Goal: Transaction & Acquisition: Purchase product/service

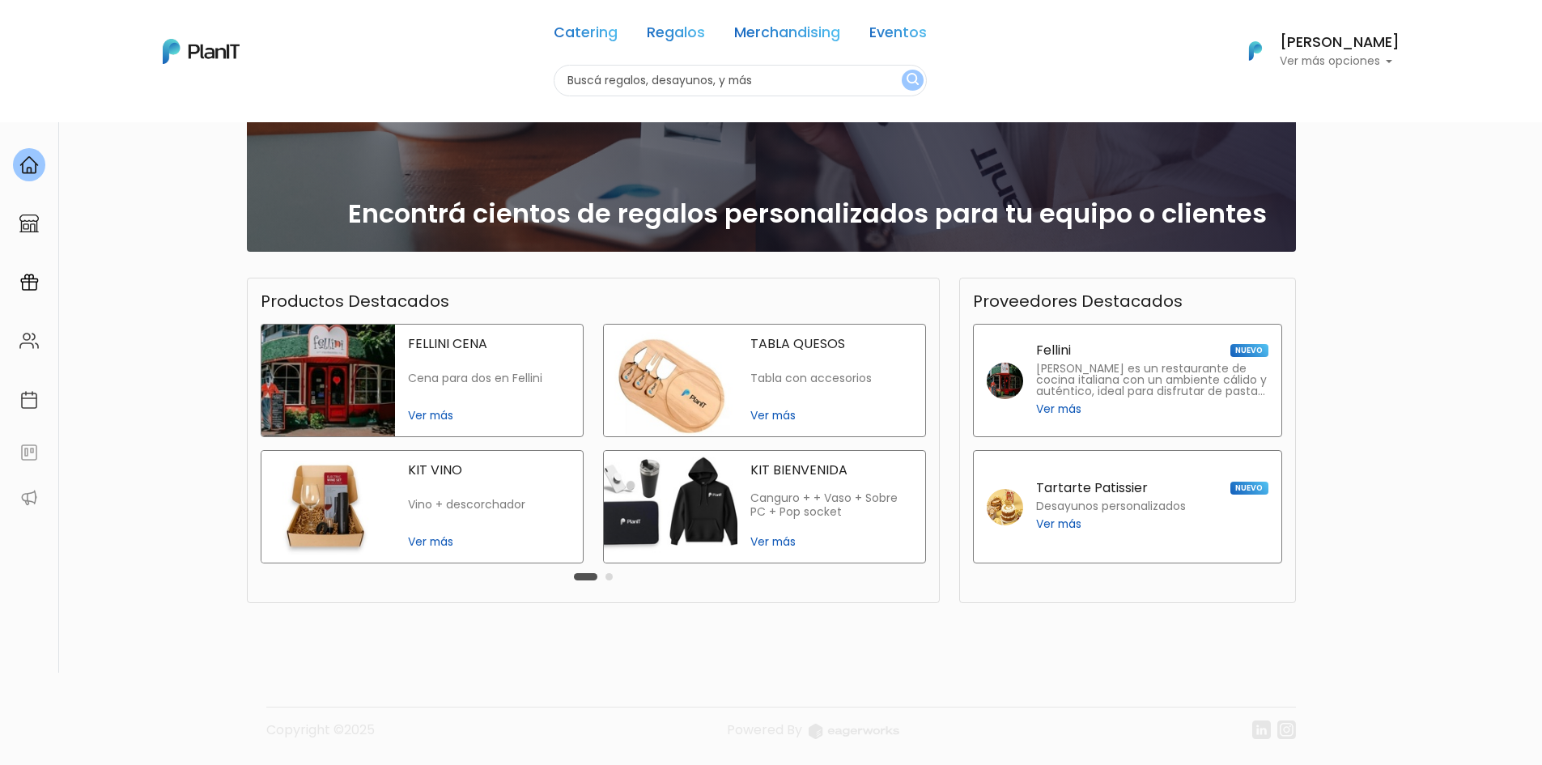
scroll to position [134, 0]
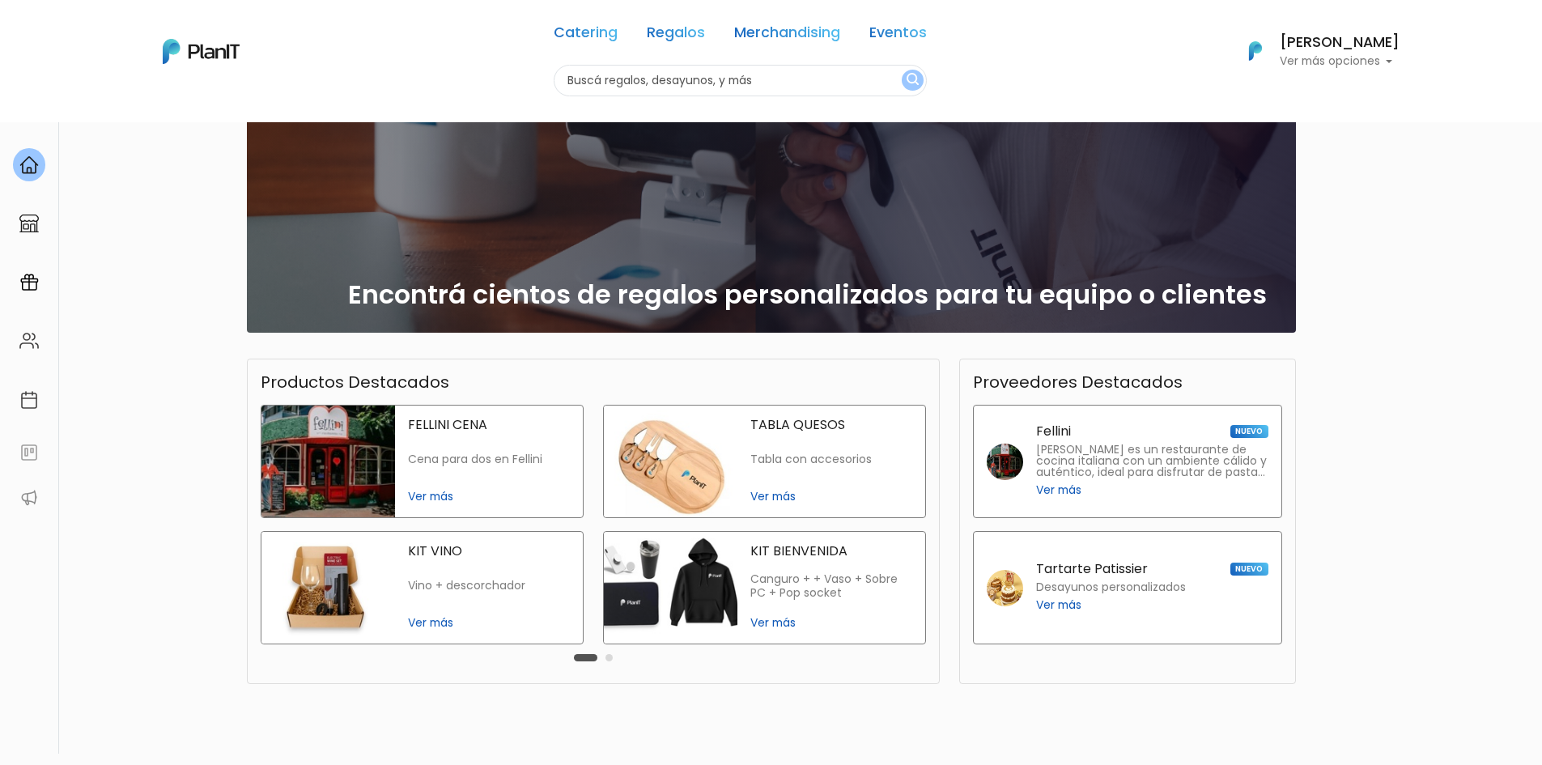
click at [766, 498] on span "Ver más" at bounding box center [832, 496] width 162 height 17
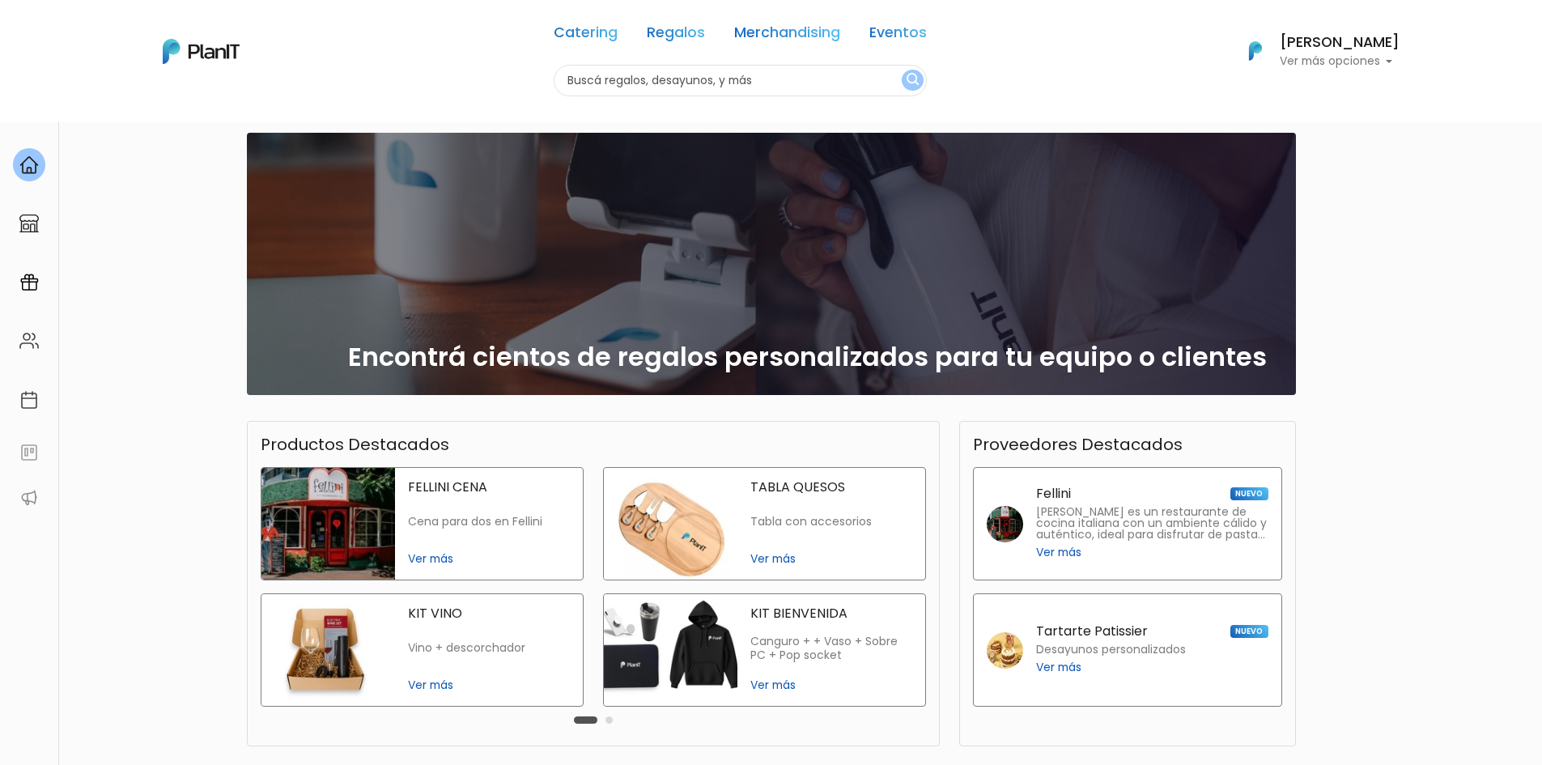
scroll to position [0, 0]
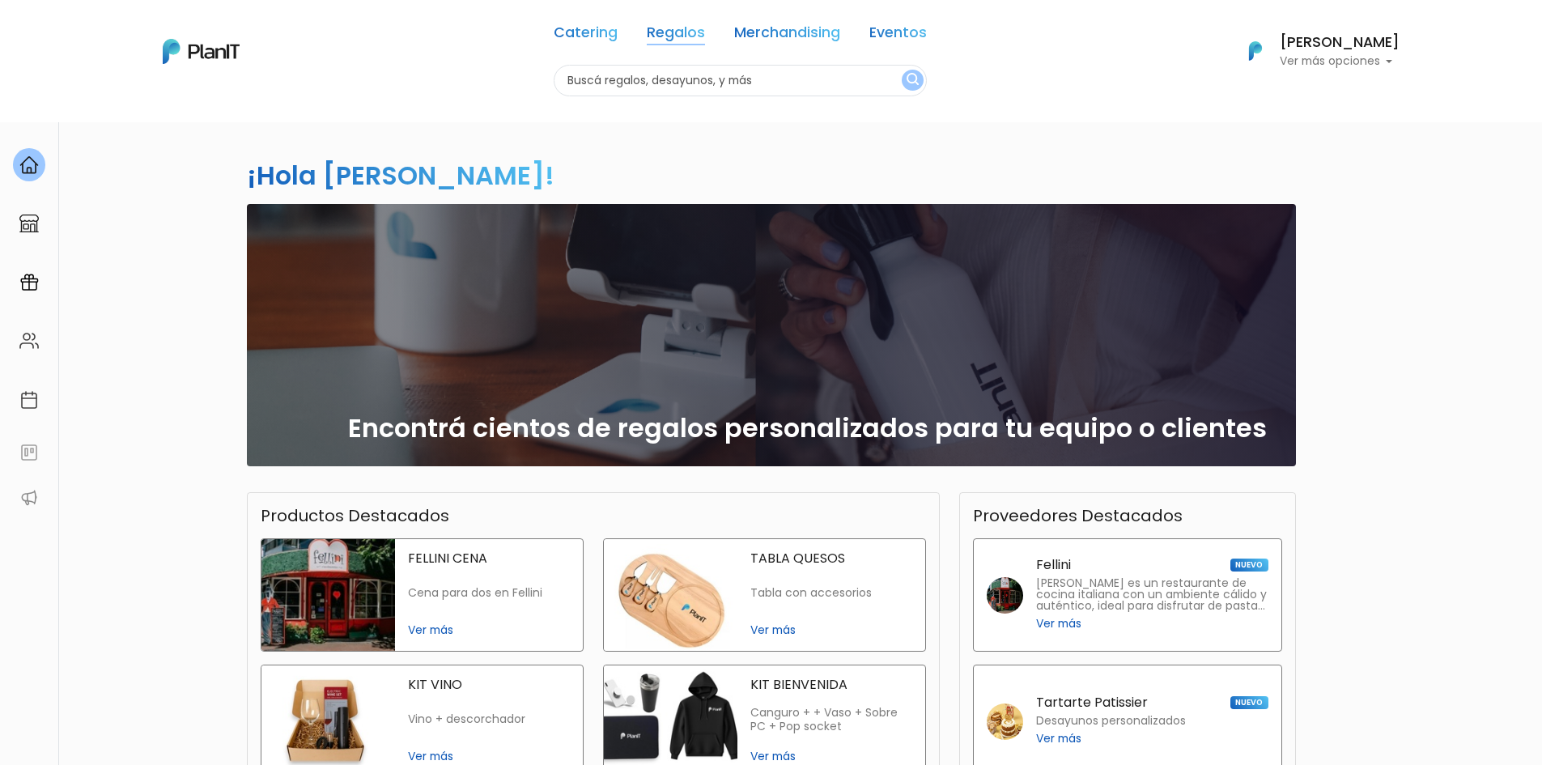
click at [668, 30] on link "Regalos" at bounding box center [676, 35] width 58 height 19
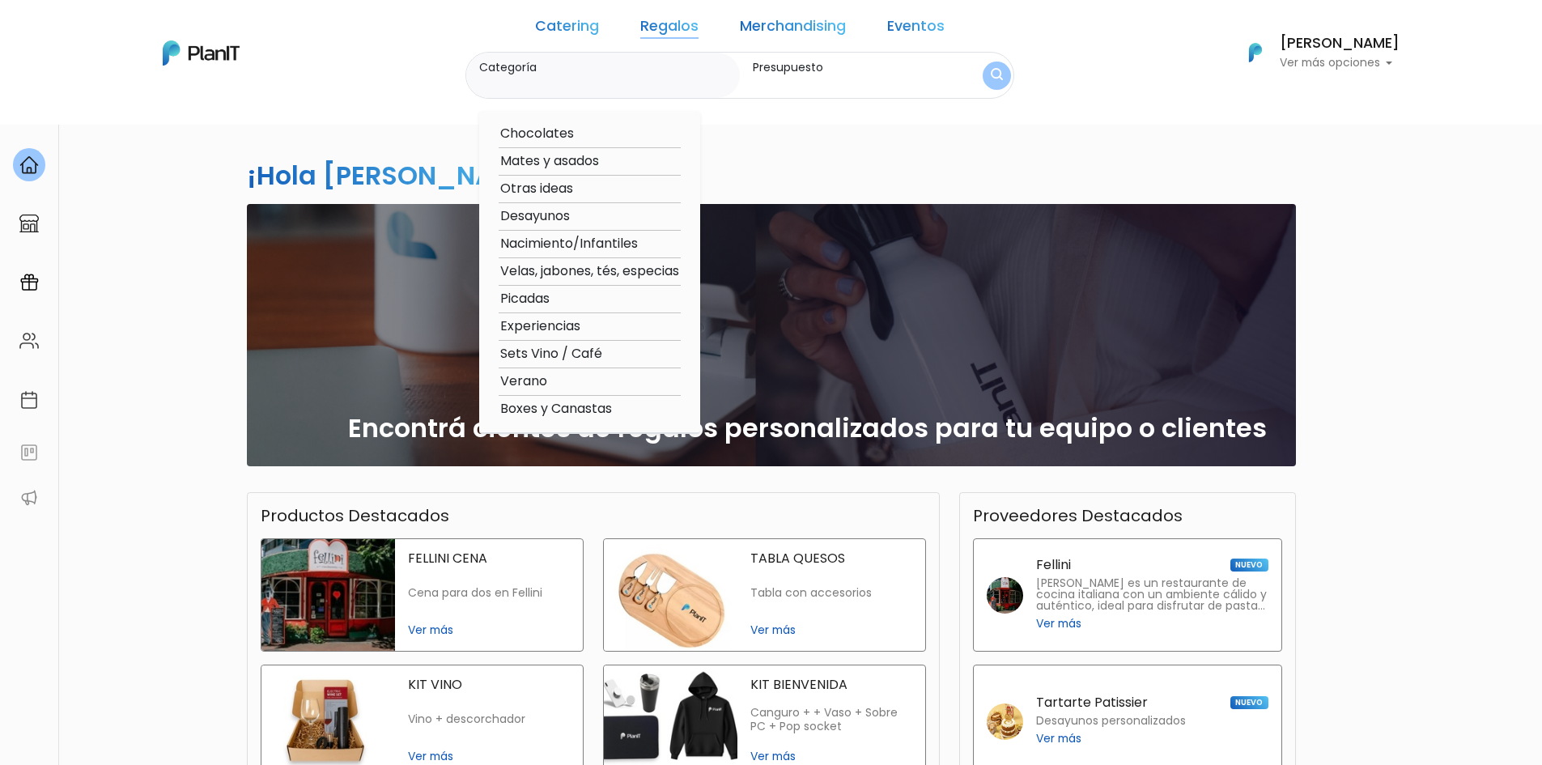
click at [991, 78] on img "submit" at bounding box center [997, 75] width 12 height 15
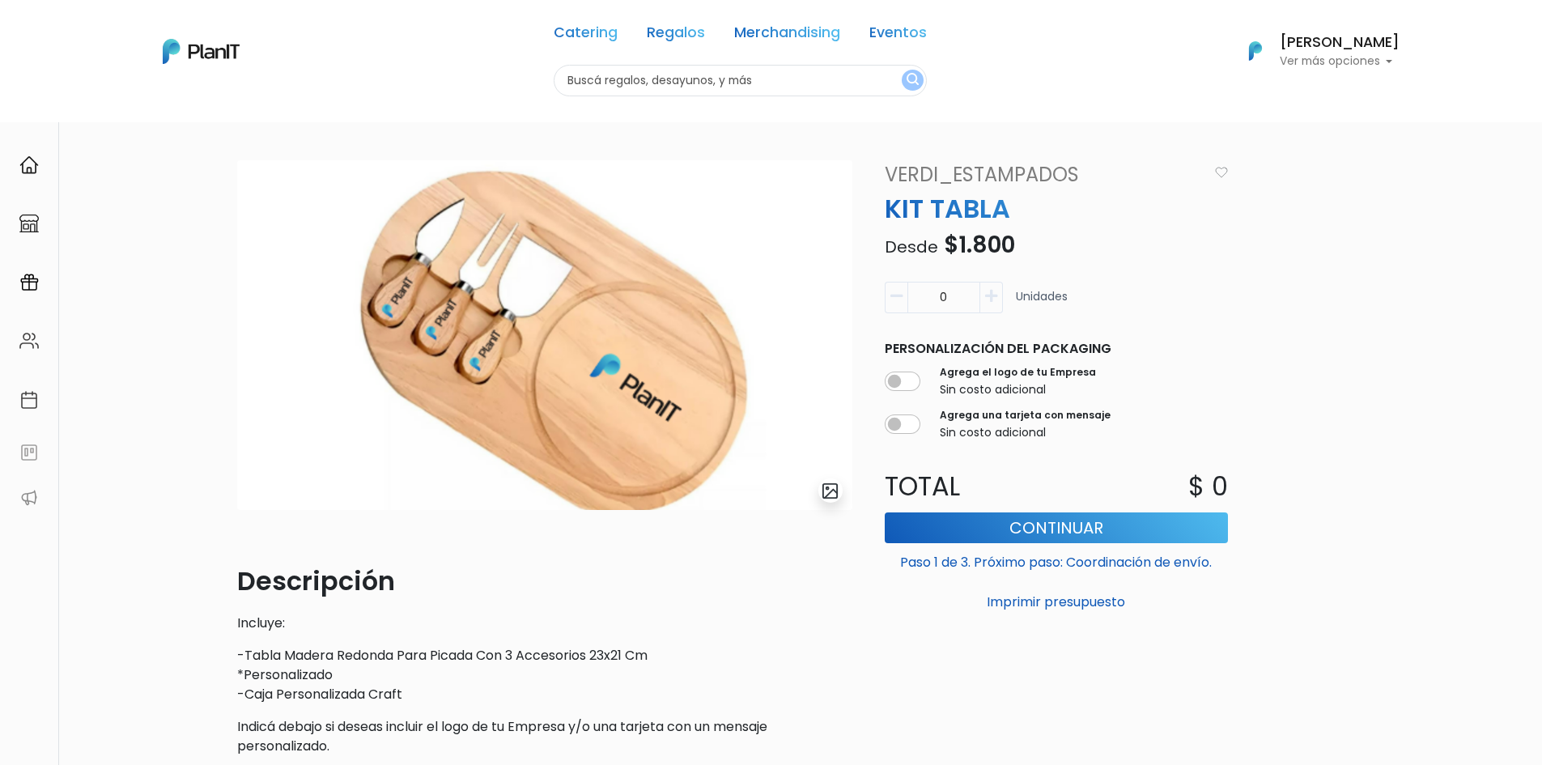
click at [990, 298] on icon "button" at bounding box center [991, 296] width 12 height 15
click at [899, 308] on button "button" at bounding box center [896, 298] width 23 height 32
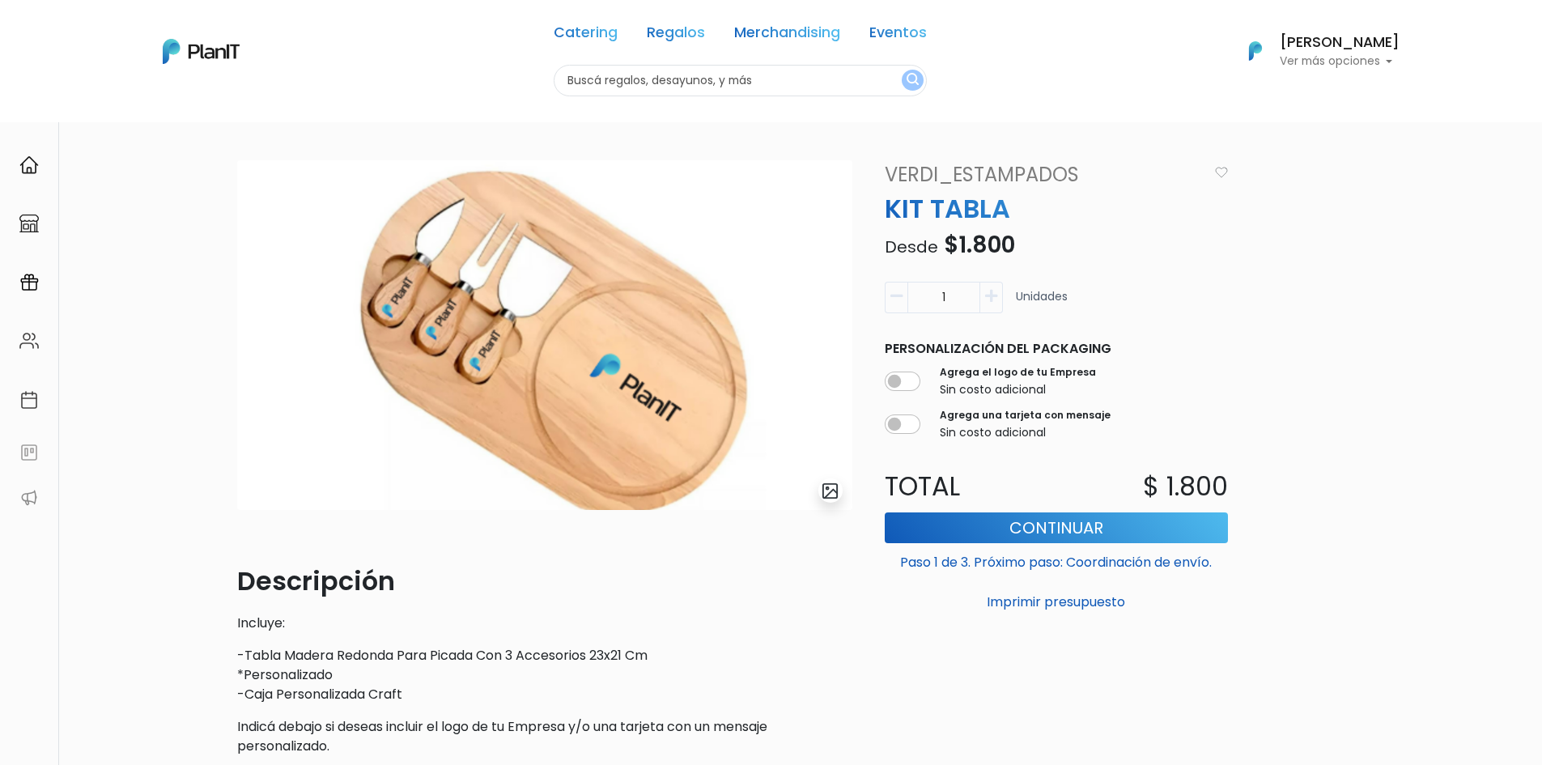
click at [899, 308] on button "button" at bounding box center [896, 298] width 23 height 32
type input "0"
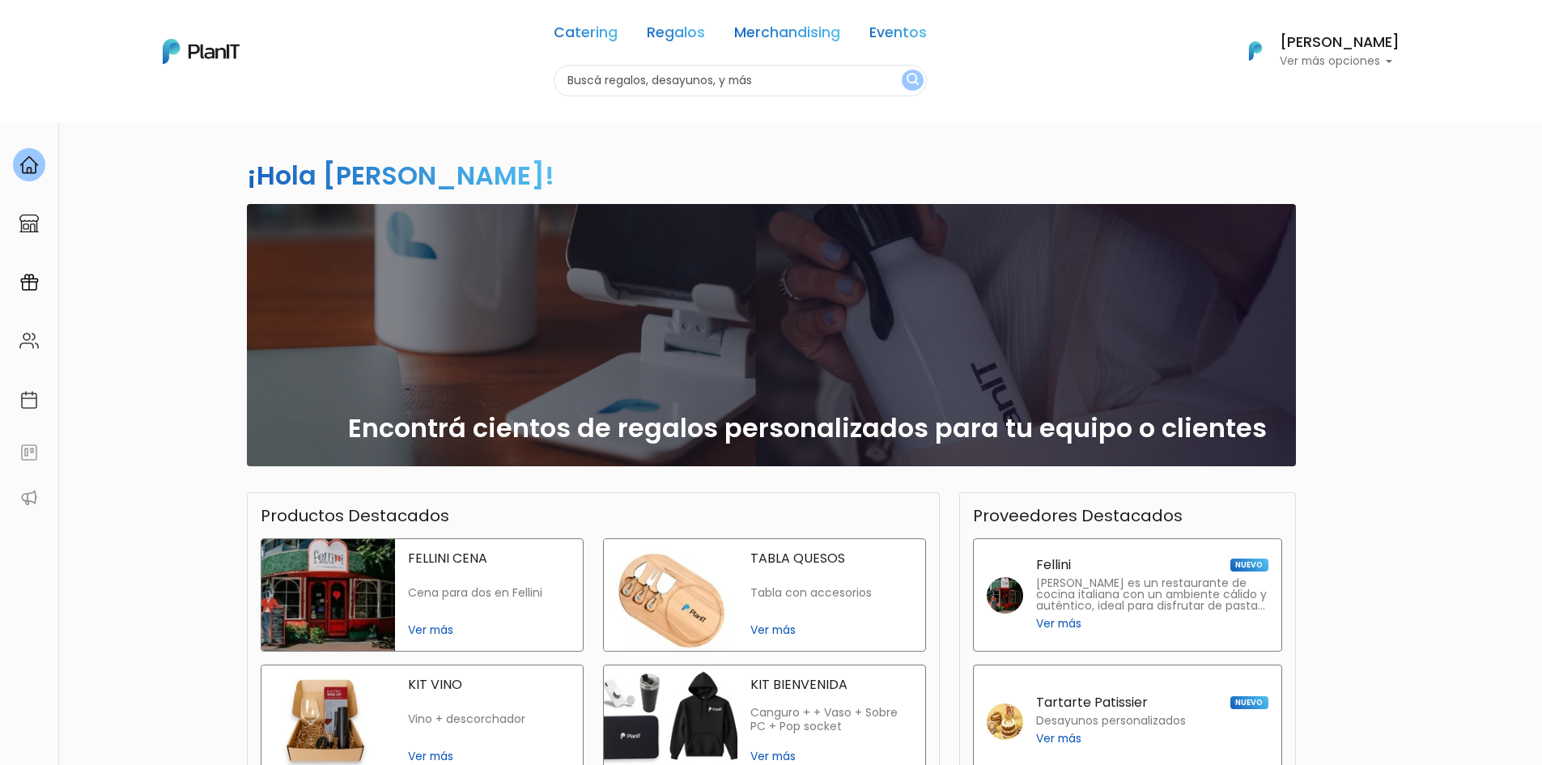
click at [638, 96] on nav "Catering Regalos Merchandising Eventos Catering Regalos Merchandising Eventos C…" at bounding box center [771, 61] width 1542 height 122
click at [646, 76] on input "text" at bounding box center [740, 81] width 373 height 32
click at [930, 76] on div "Catering Regalos Merchandising Eventos Catering Regalos Merchandising Eventos C…" at bounding box center [772, 51] width 1296 height 90
click at [913, 80] on img "submit" at bounding box center [913, 80] width 12 height 15
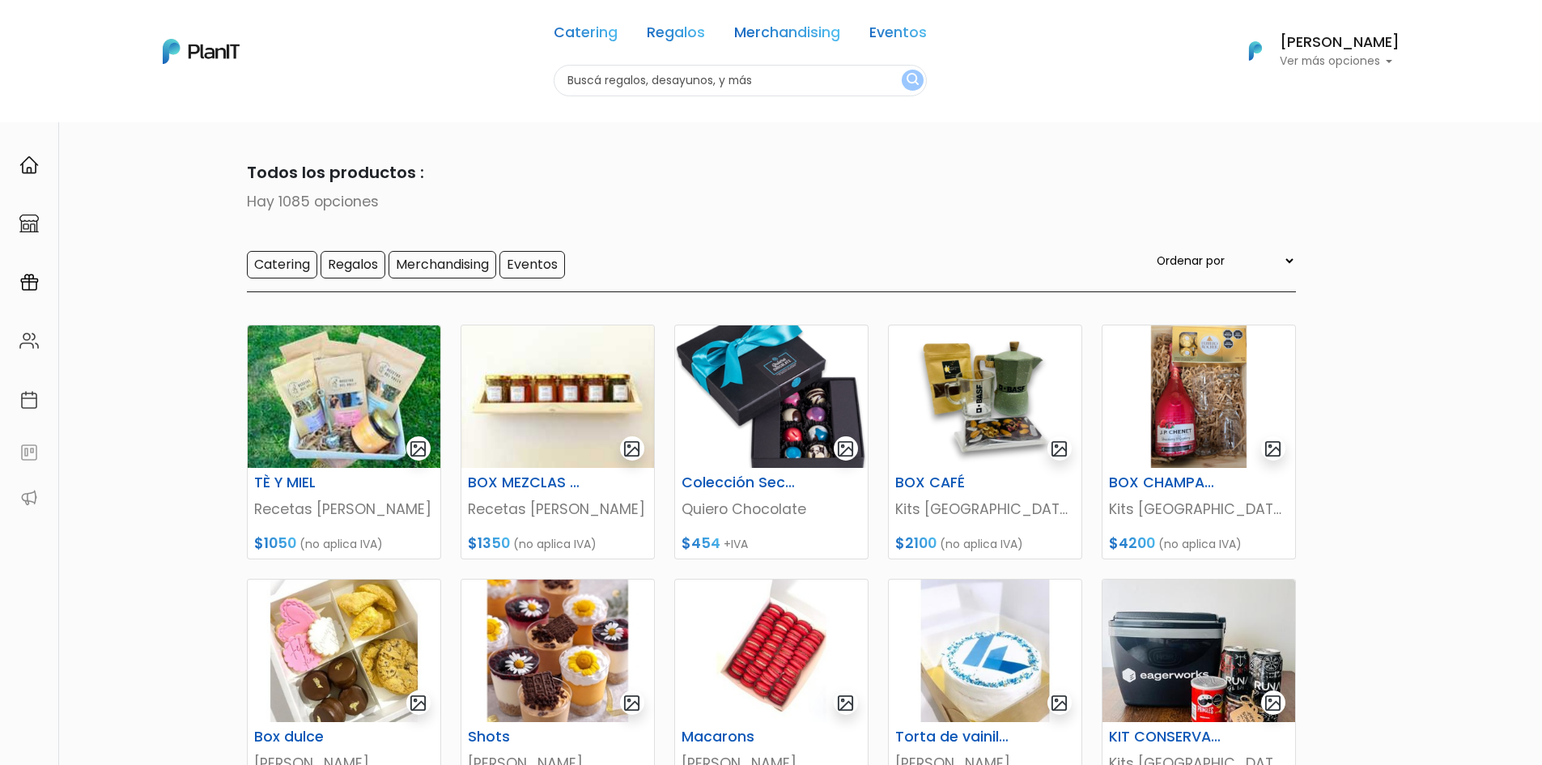
click at [1206, 257] on select "Ordenar por Menor Precio Mayor Precio Reviews Últimos ingresos" at bounding box center [1225, 261] width 143 height 18
select select "0"
click at [1186, 252] on select "Ordenar por Menor Precio Mayor Precio Reviews Últimos ingresos" at bounding box center [1225, 261] width 143 height 18
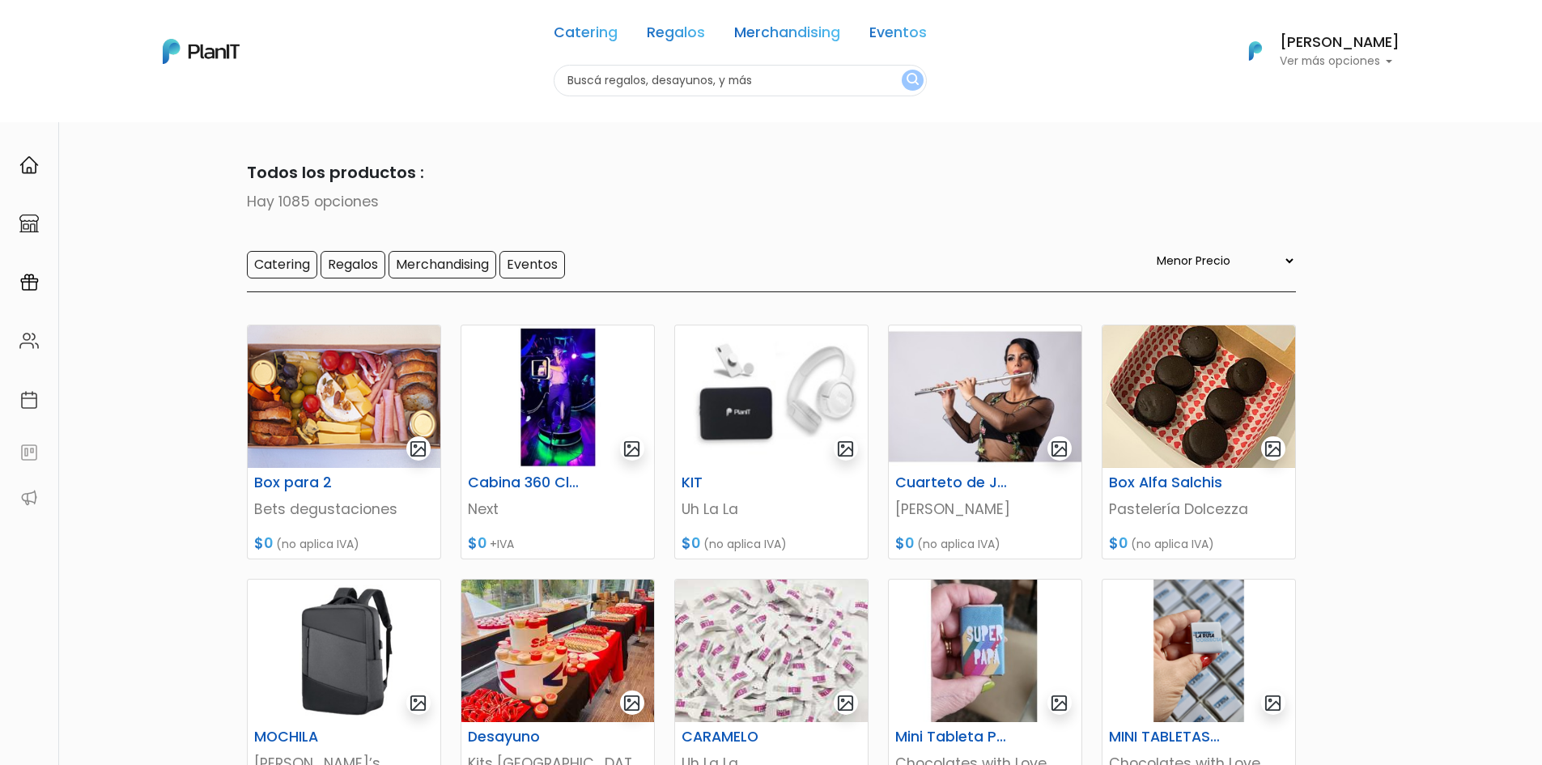
select select "0"
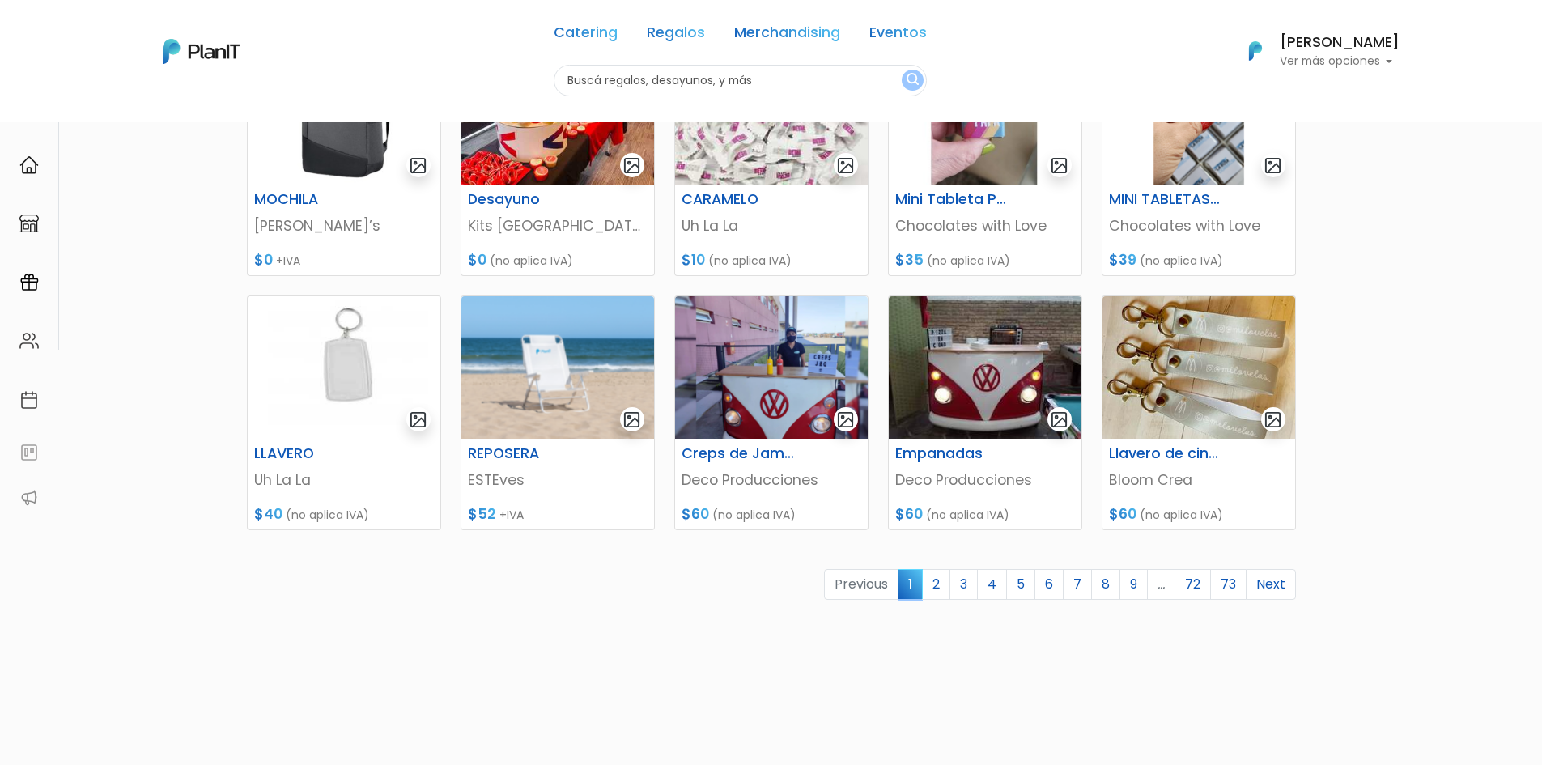
scroll to position [567, 0]
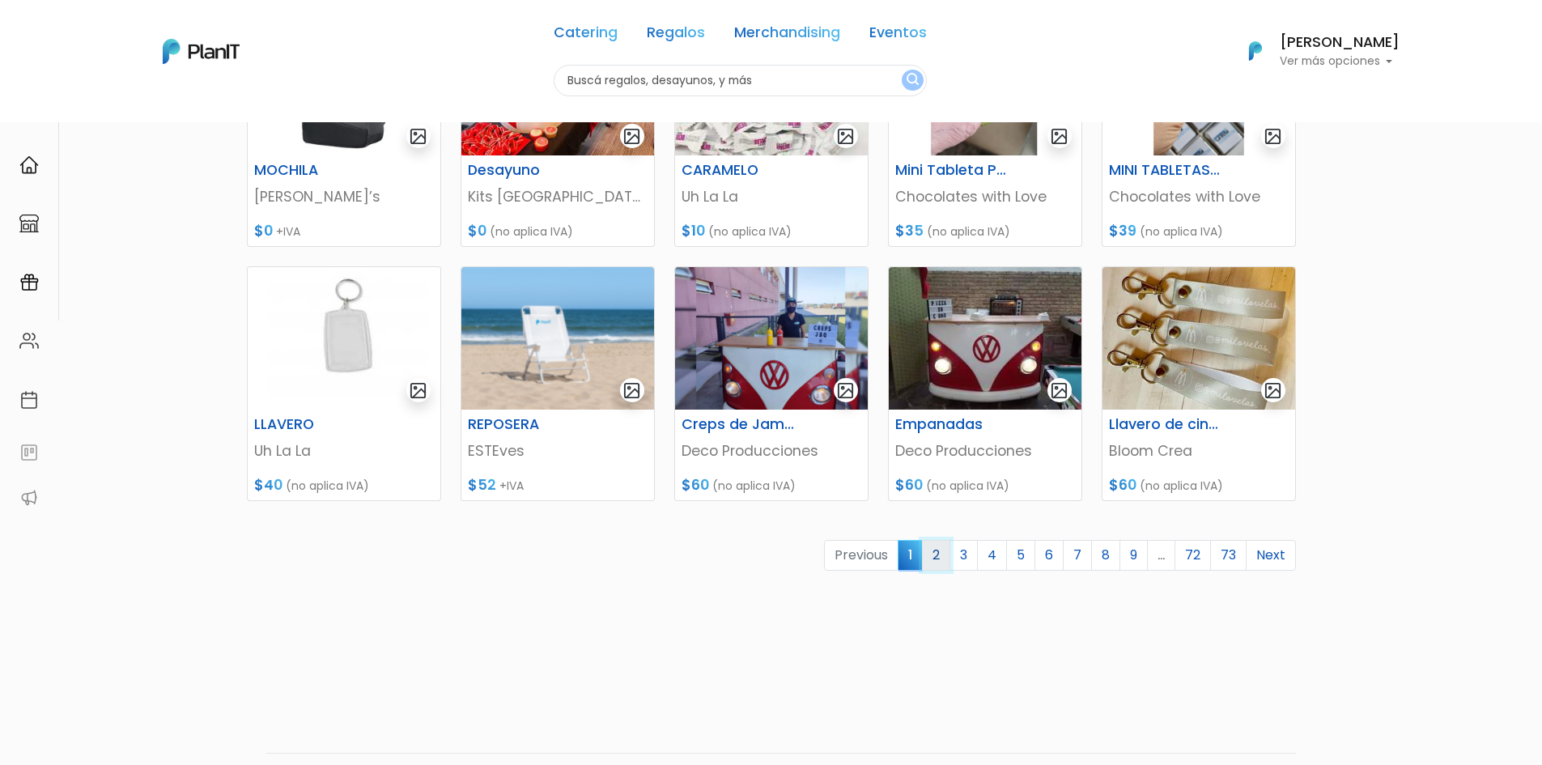
click at [934, 553] on link "2" at bounding box center [936, 555] width 28 height 31
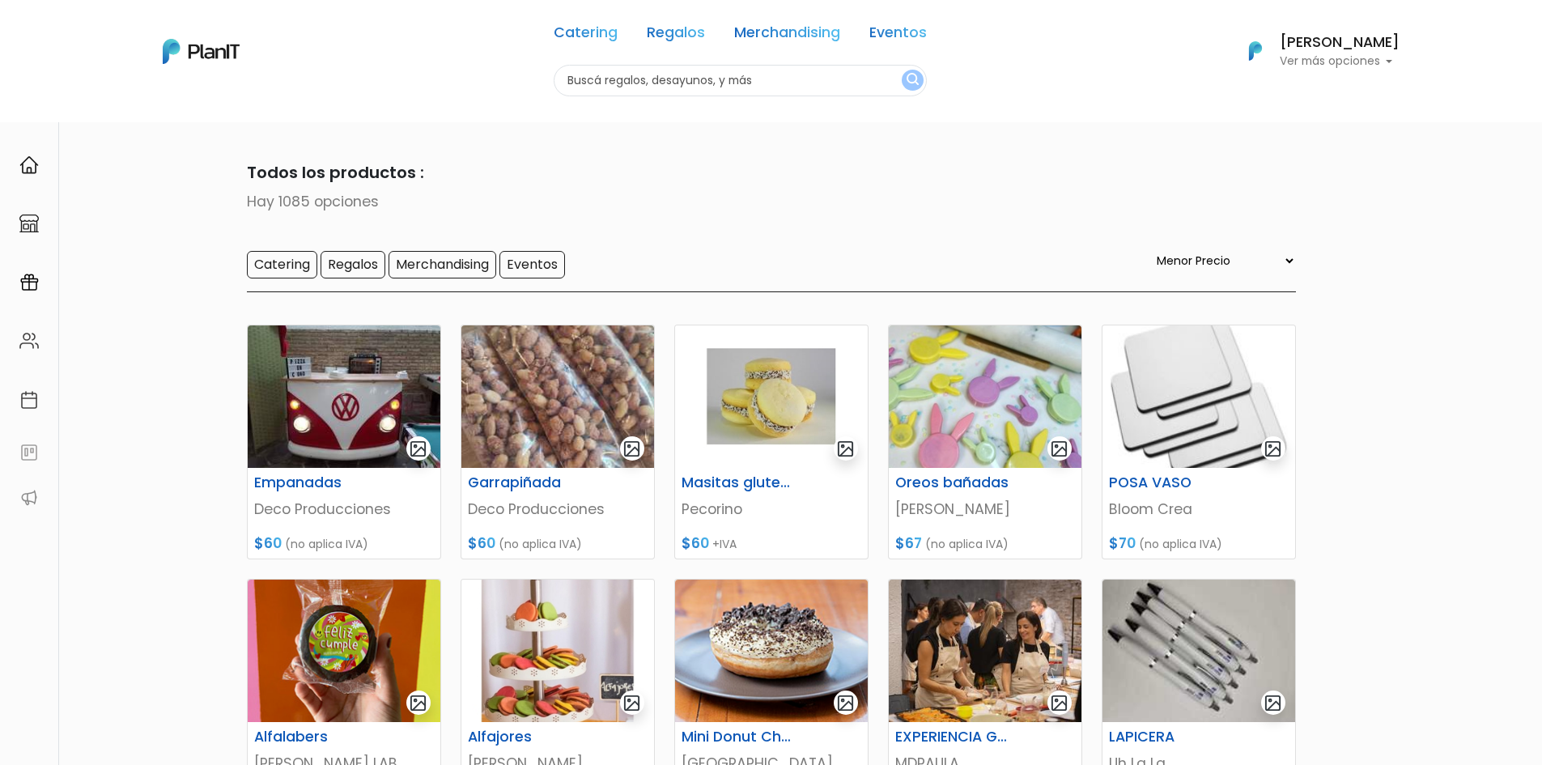
select select "0"
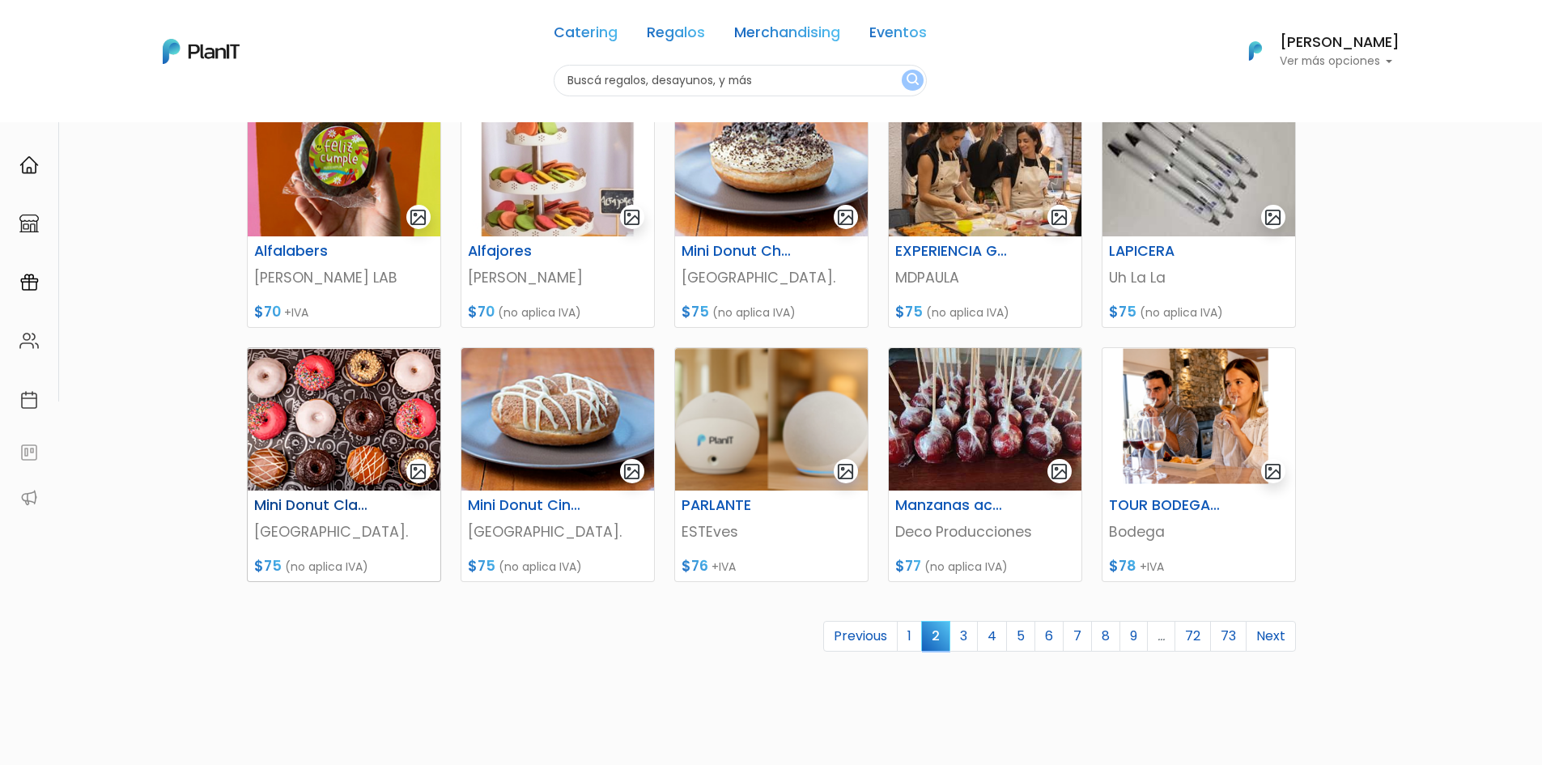
scroll to position [162, 0]
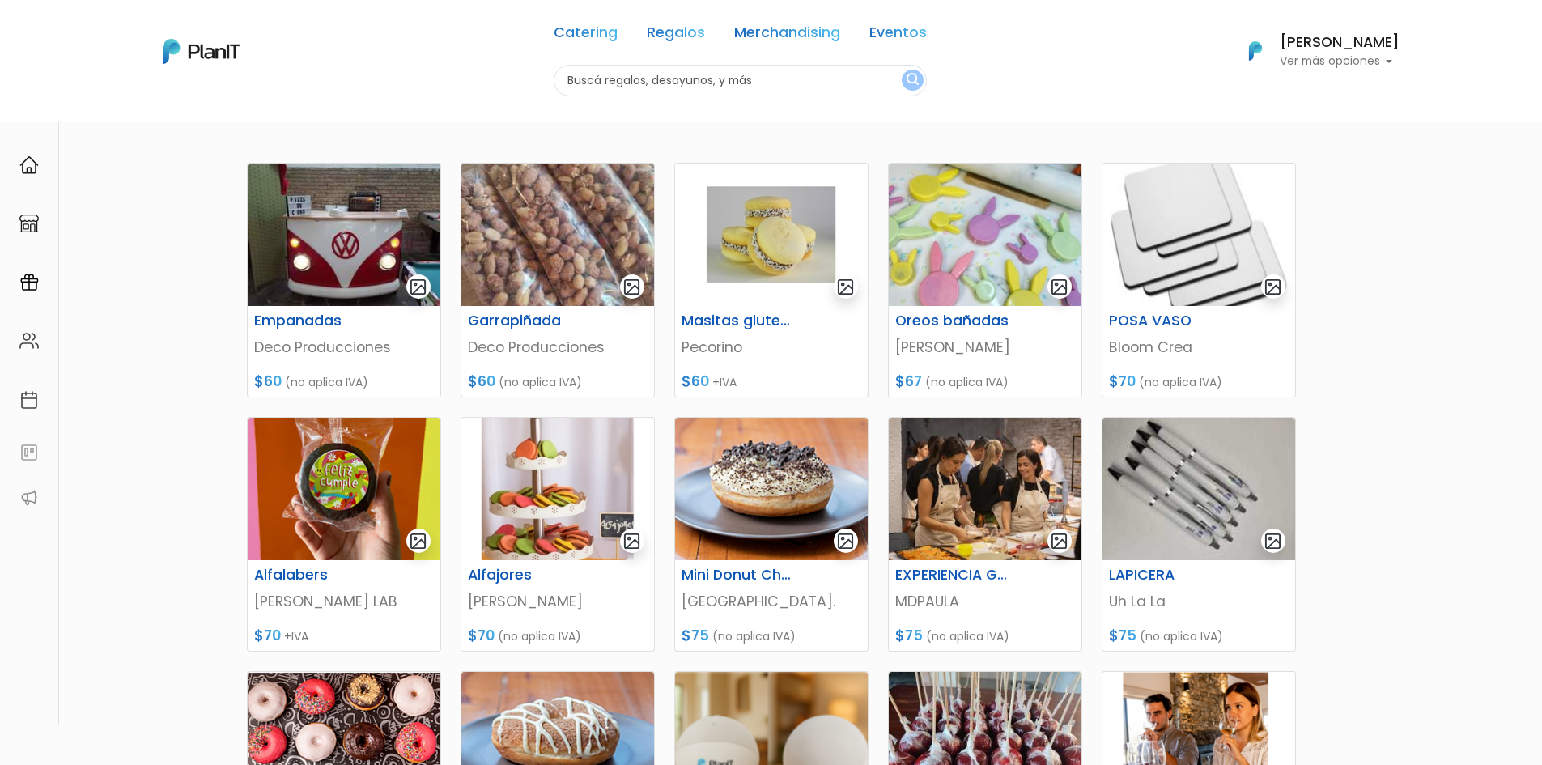
click at [1355, 66] on p "Ver más opciones" at bounding box center [1340, 61] width 120 height 11
click at [1420, 396] on section "1085 resultados Todos los productos : Hay 1085 opciones Catering Regalos Mercha…" at bounding box center [771, 520] width 1542 height 1121
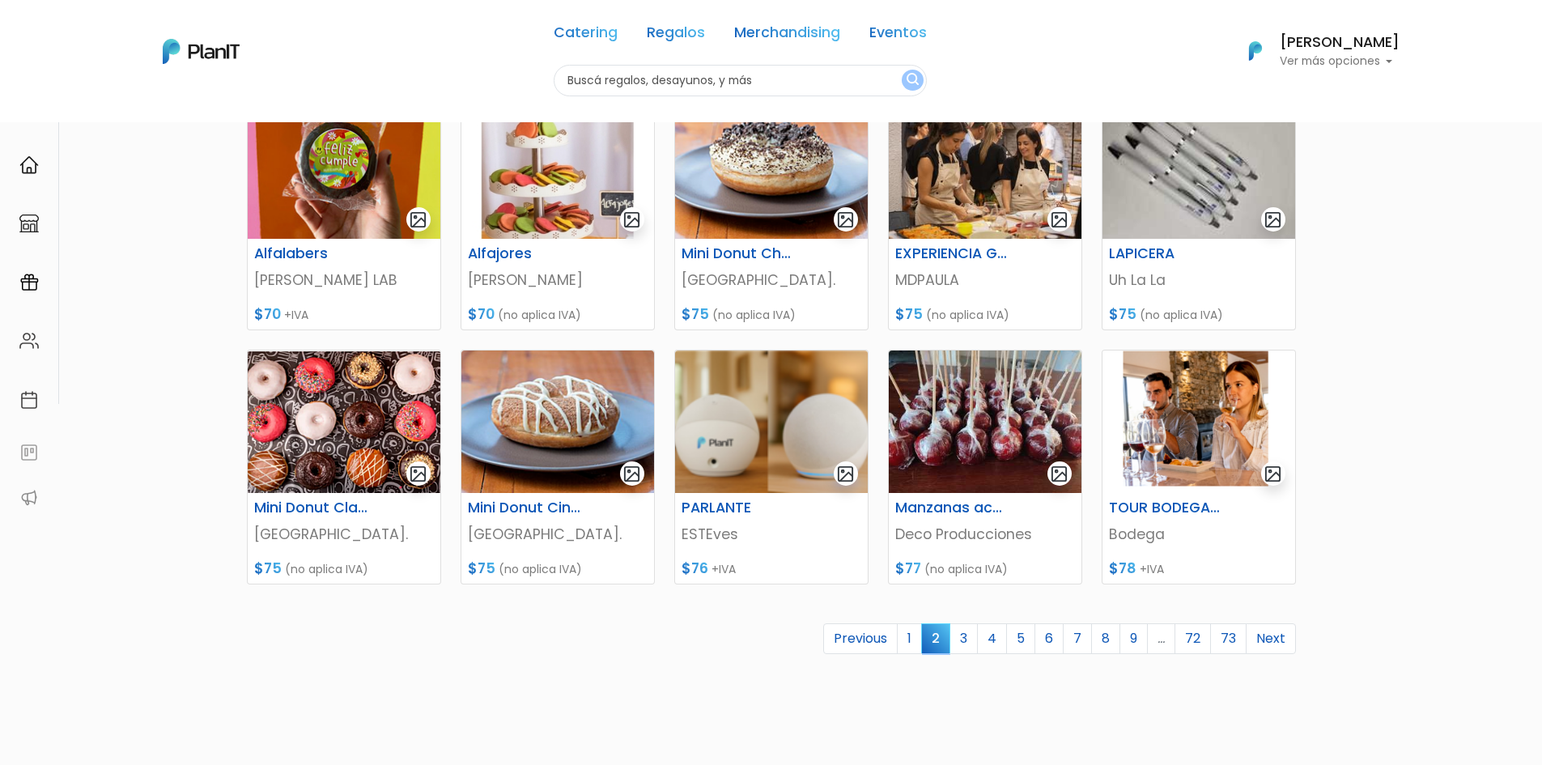
scroll to position [486, 0]
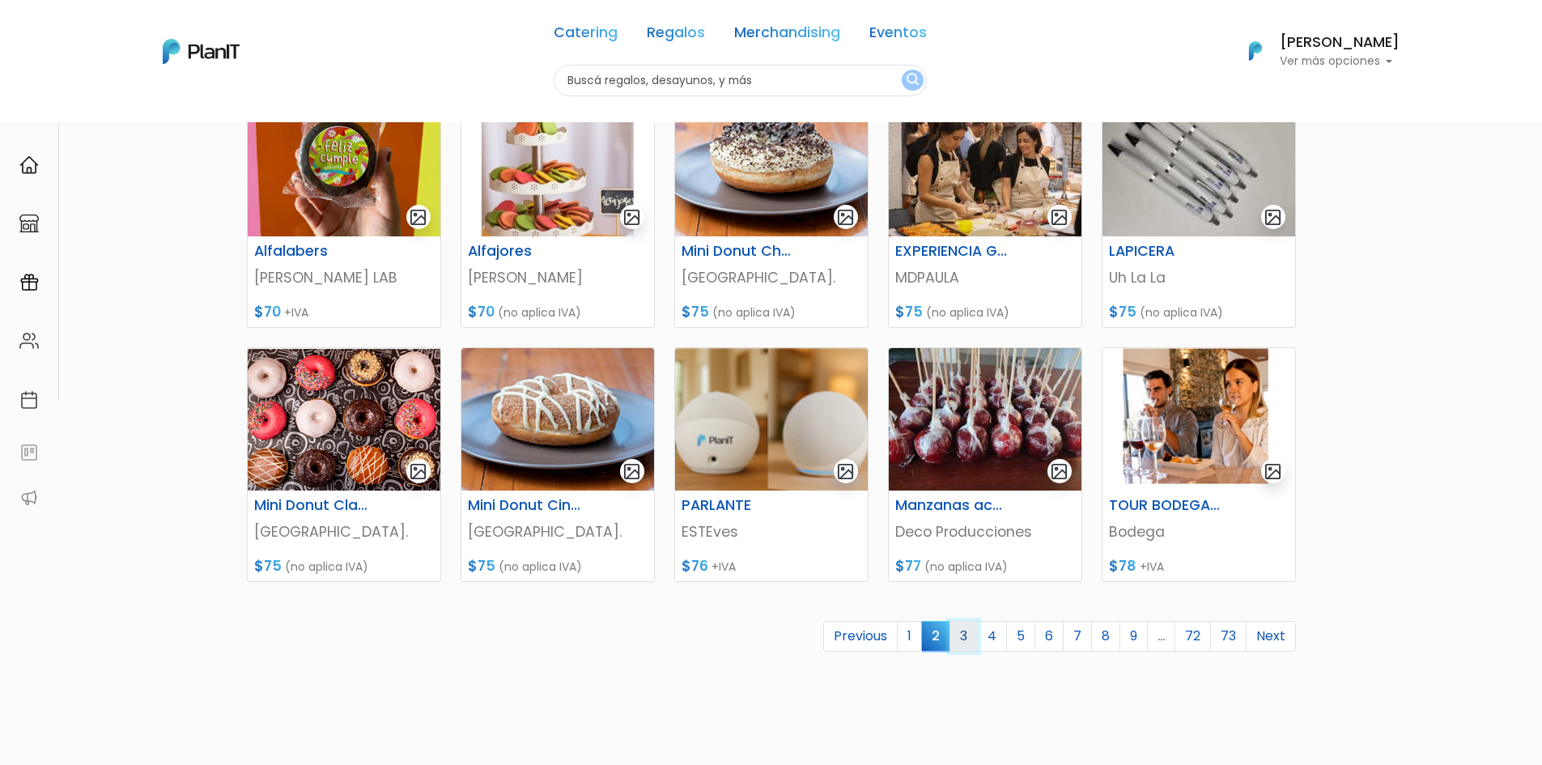
click at [967, 642] on link "3" at bounding box center [964, 636] width 28 height 31
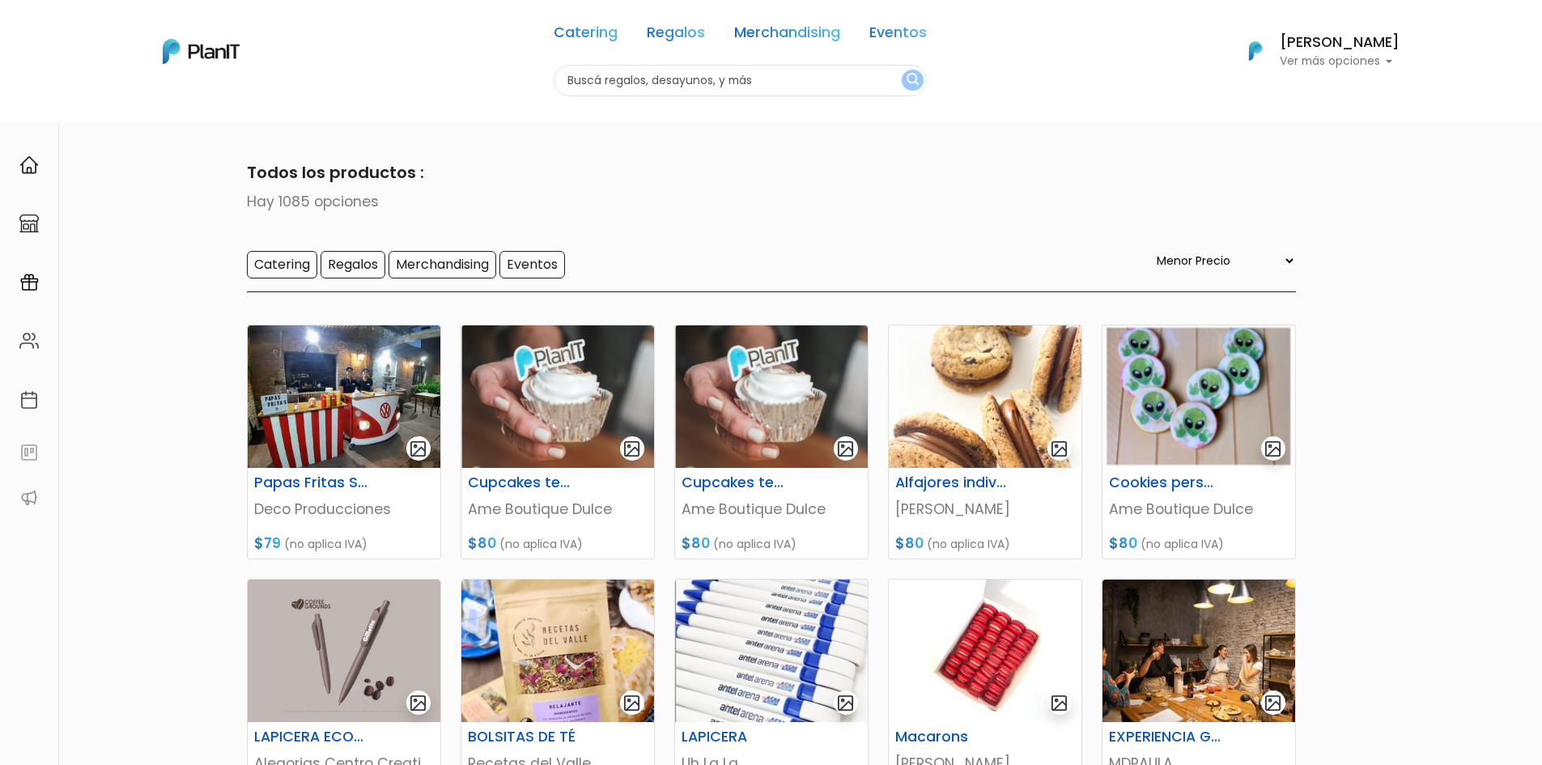
select select "0"
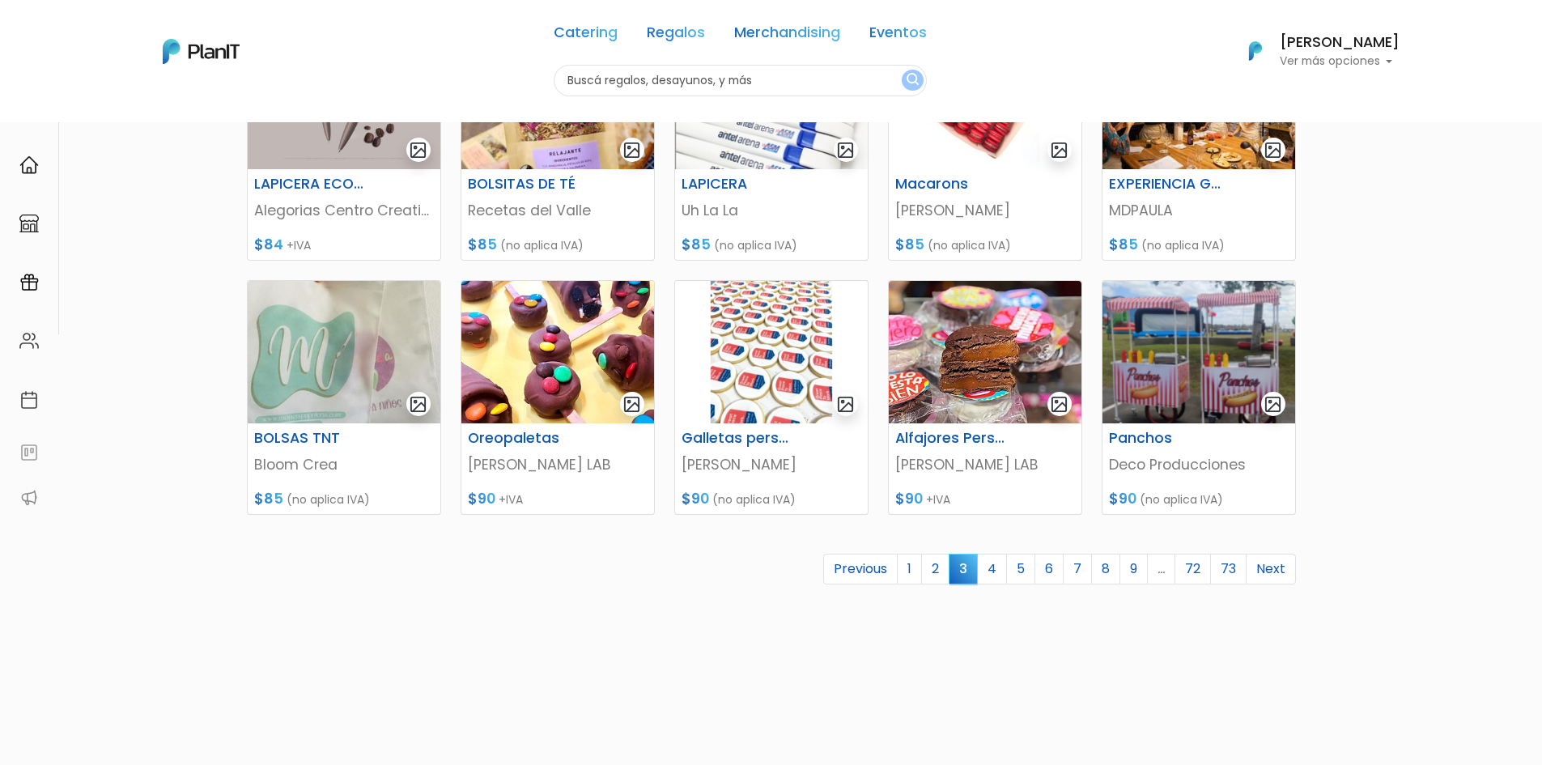
scroll to position [567, 0]
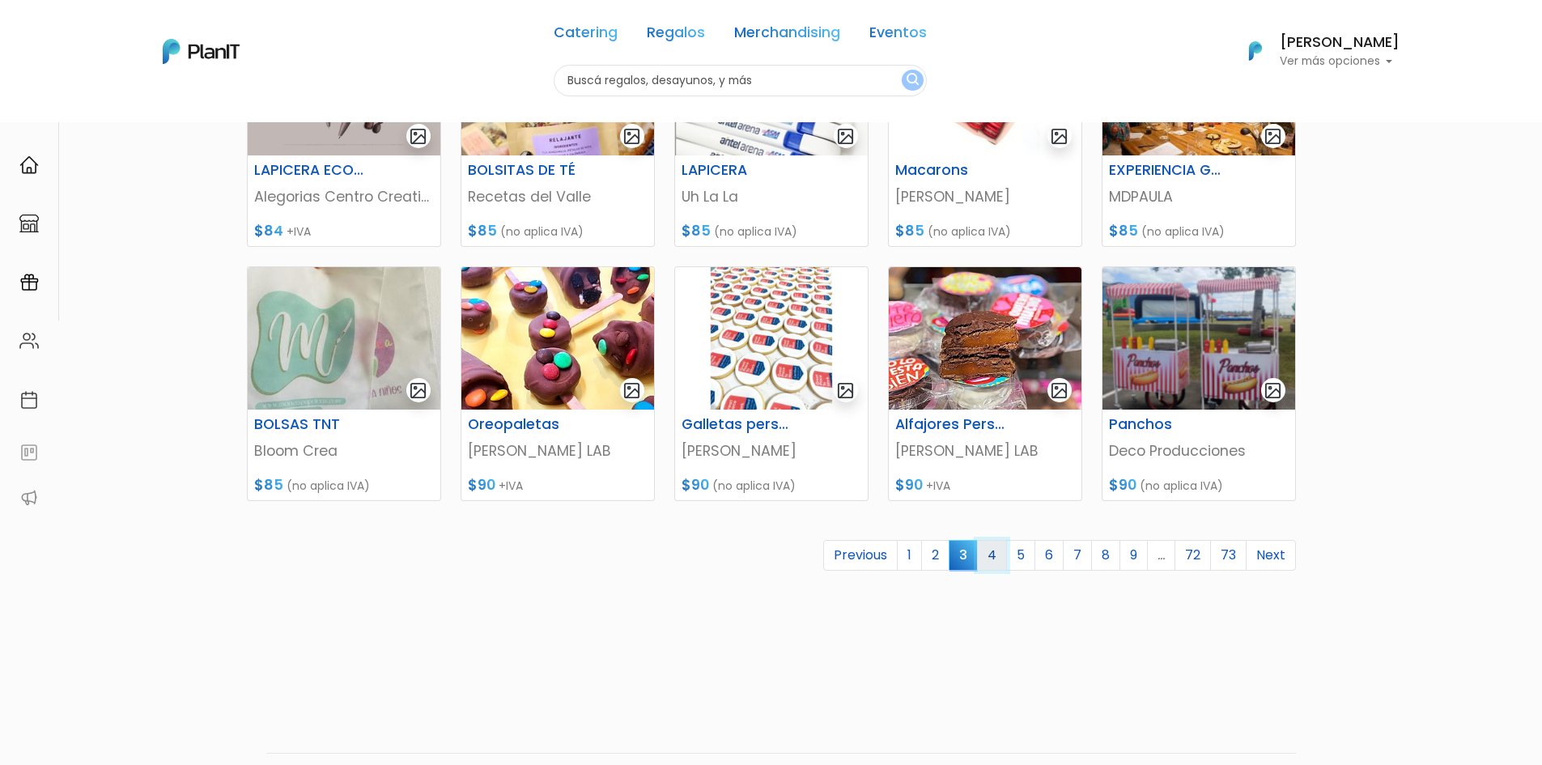
click at [996, 558] on link "4" at bounding box center [992, 555] width 30 height 31
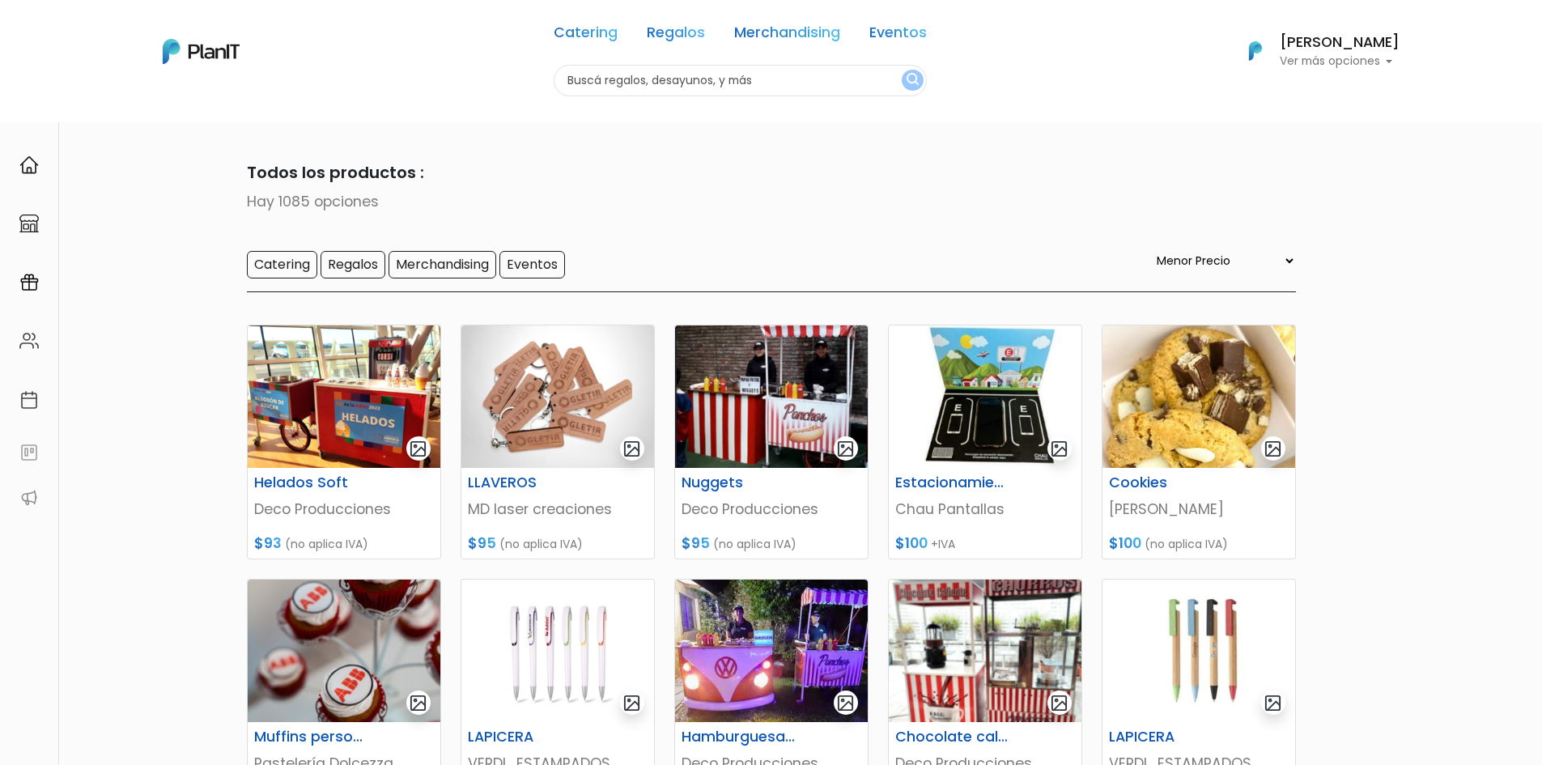
select select "0"
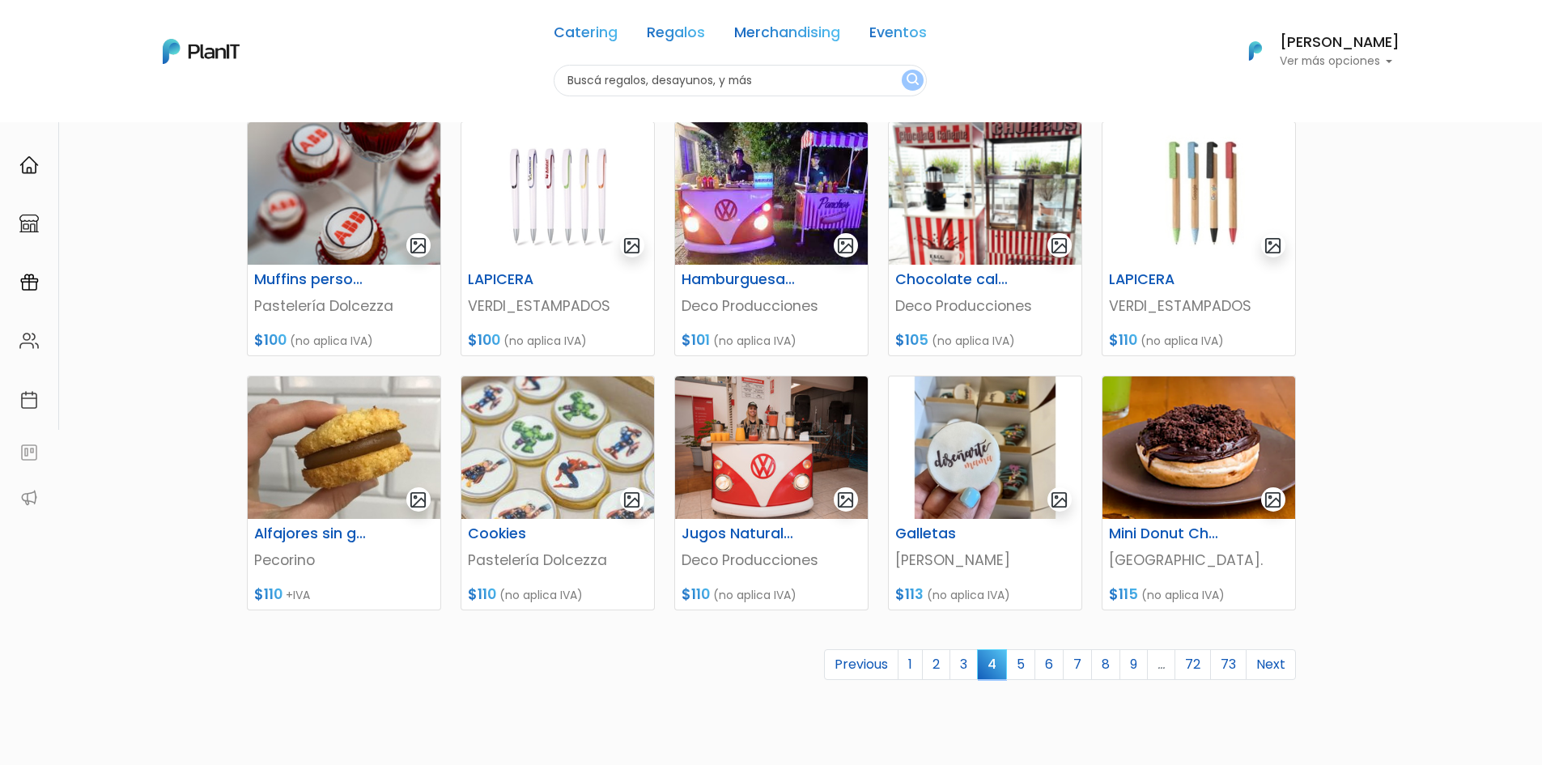
scroll to position [486, 0]
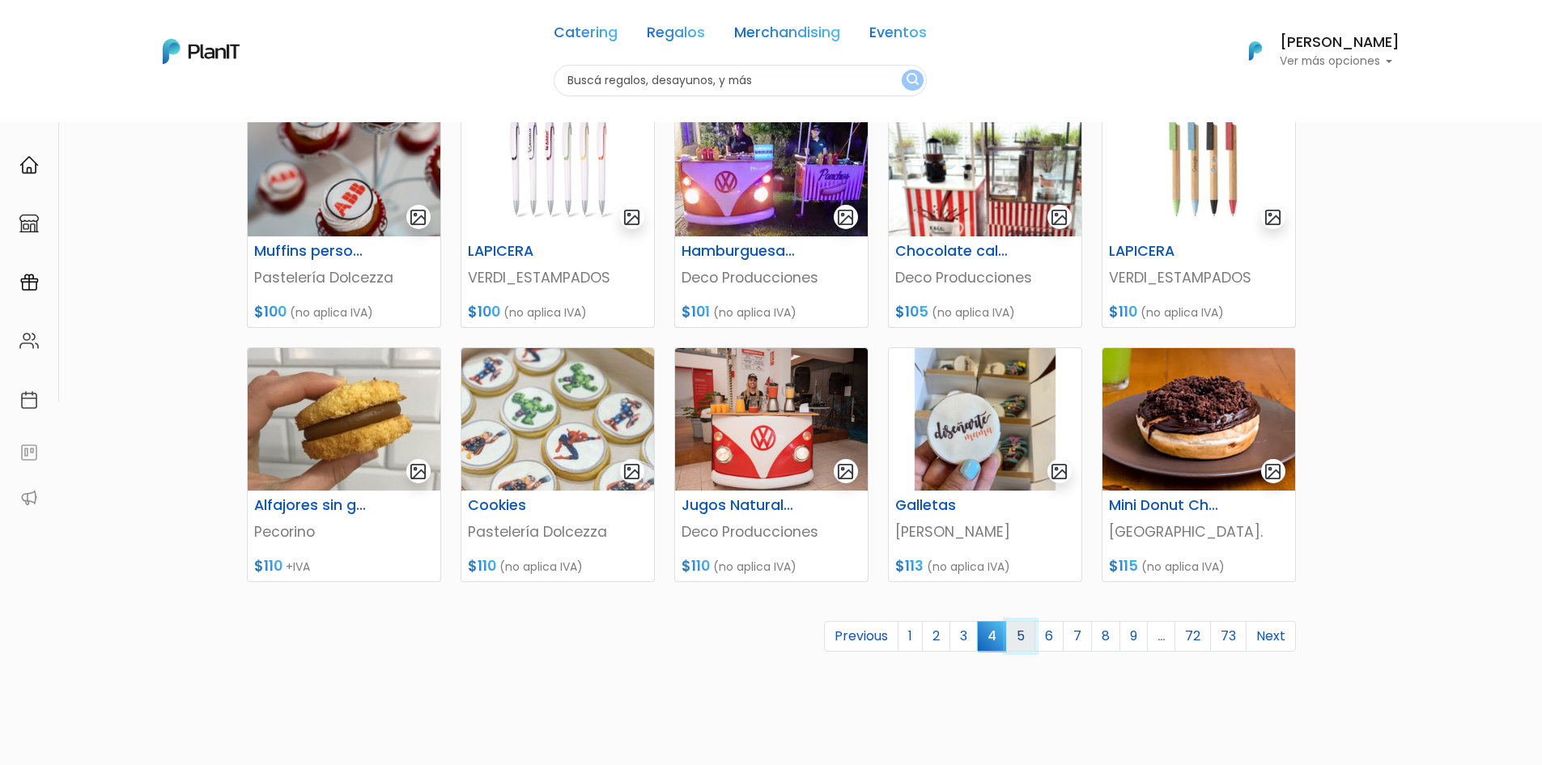
click at [1026, 636] on link "5" at bounding box center [1020, 636] width 29 height 31
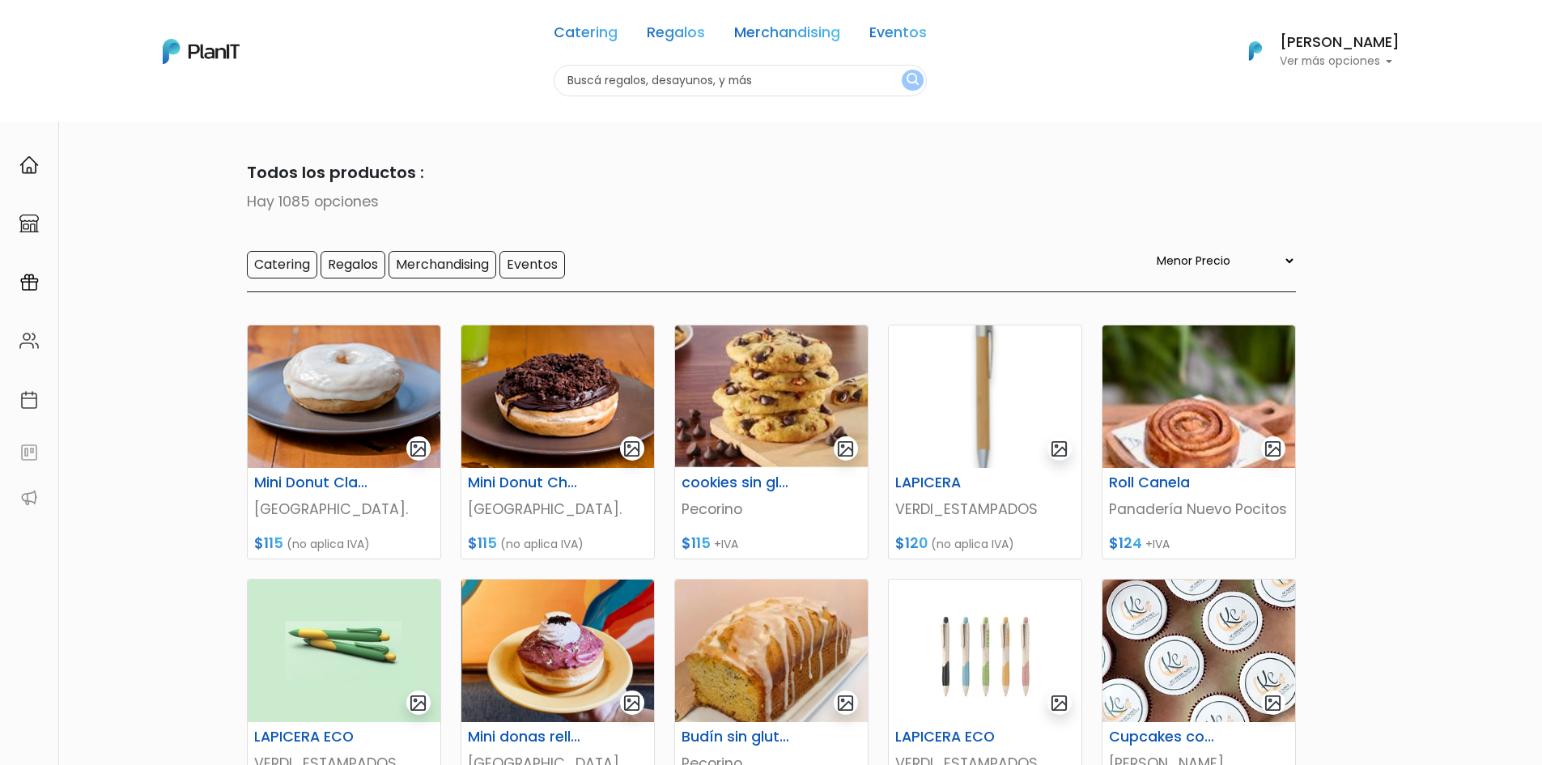
select select "0"
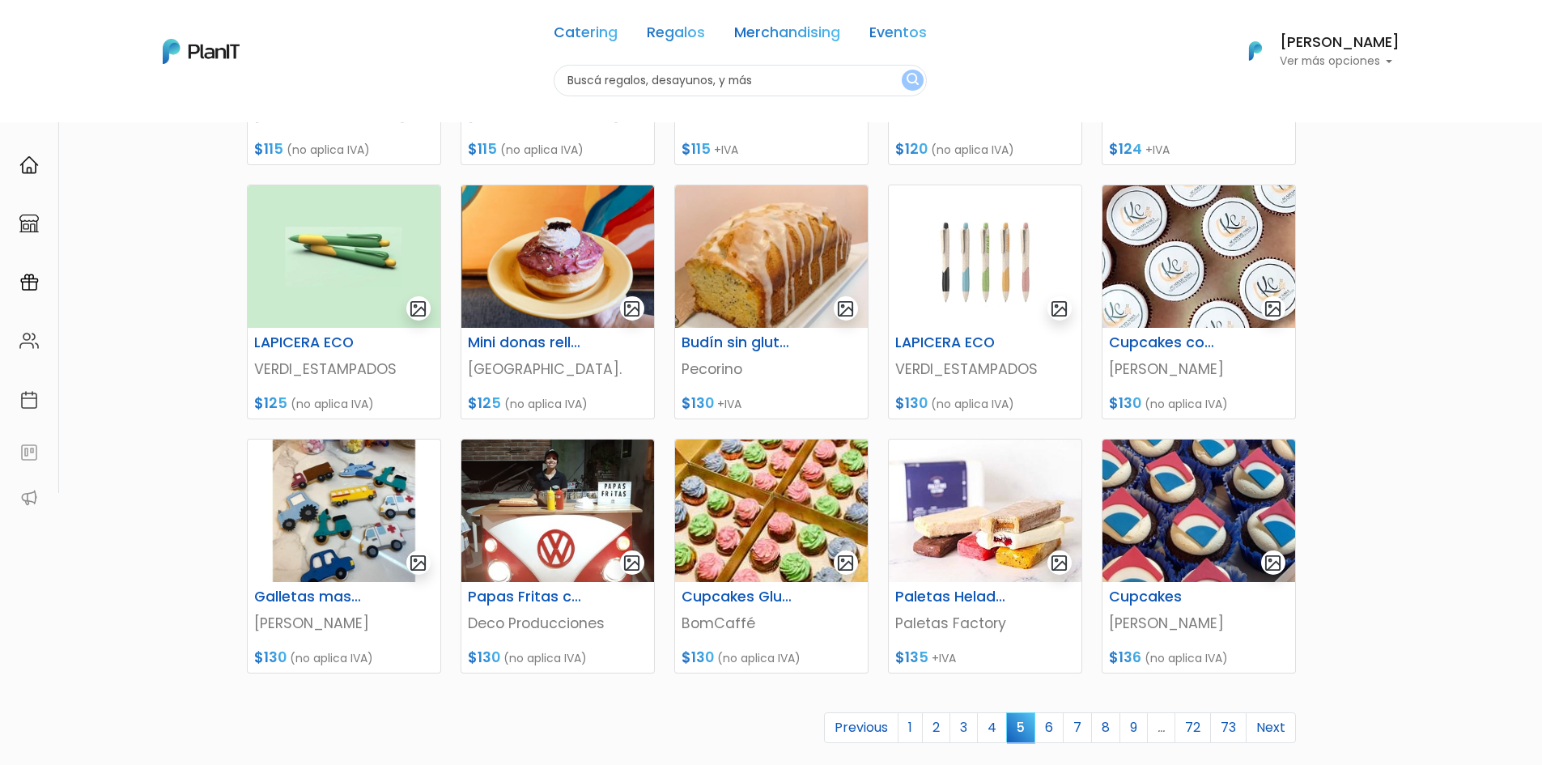
scroll to position [486, 0]
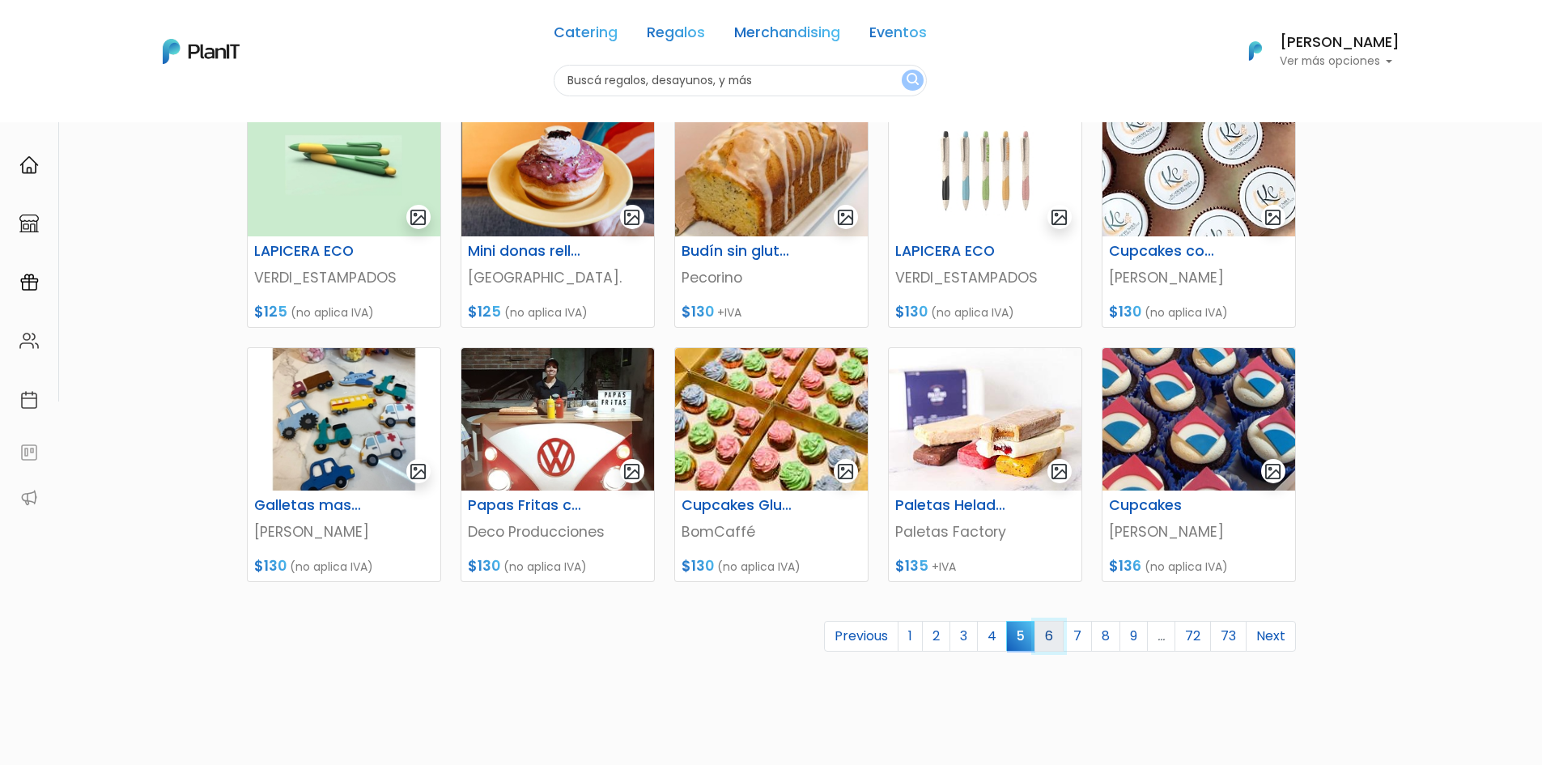
click at [1053, 636] on link "6" at bounding box center [1049, 636] width 29 height 31
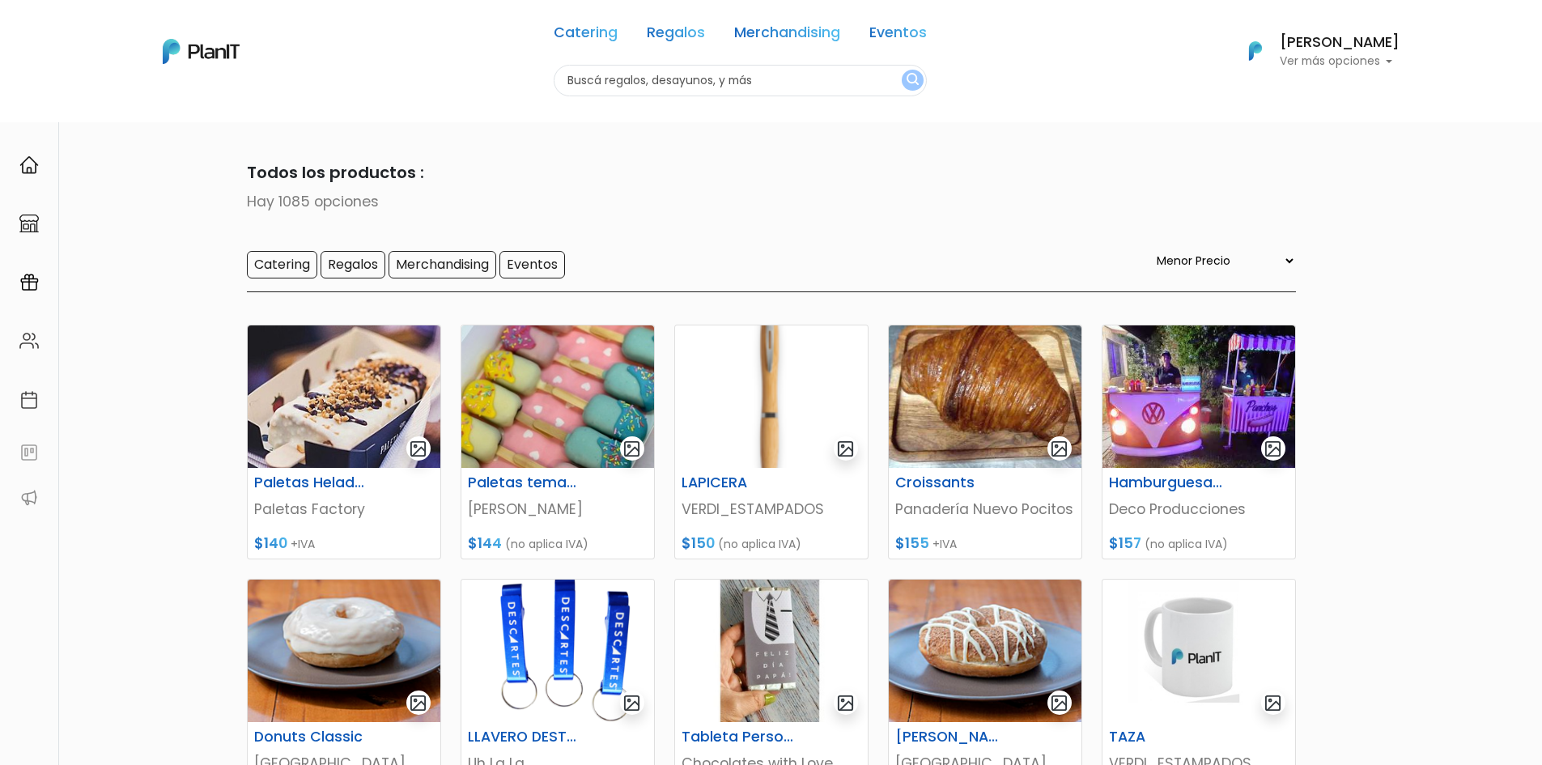
select select "0"
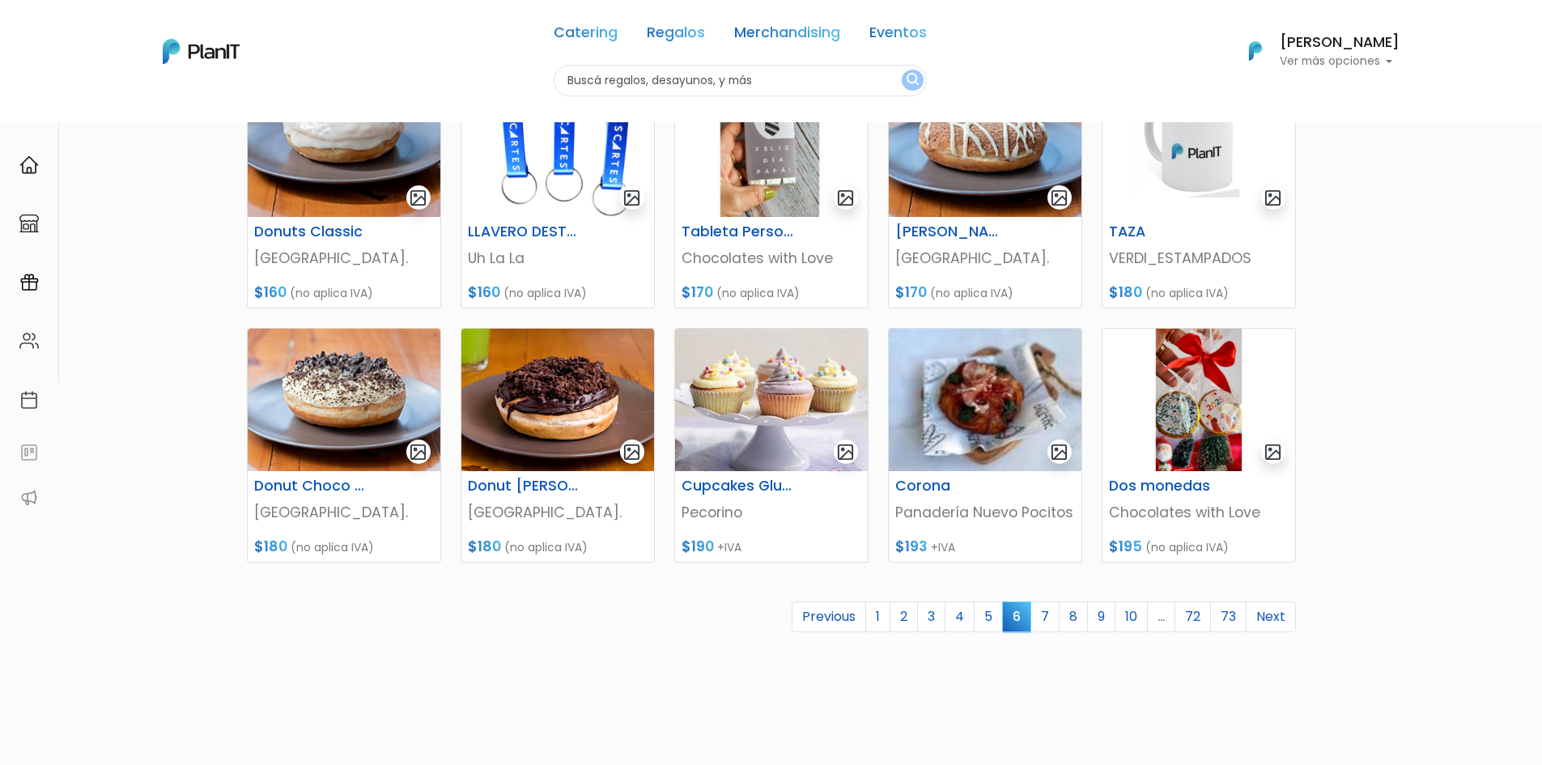
scroll to position [567, 0]
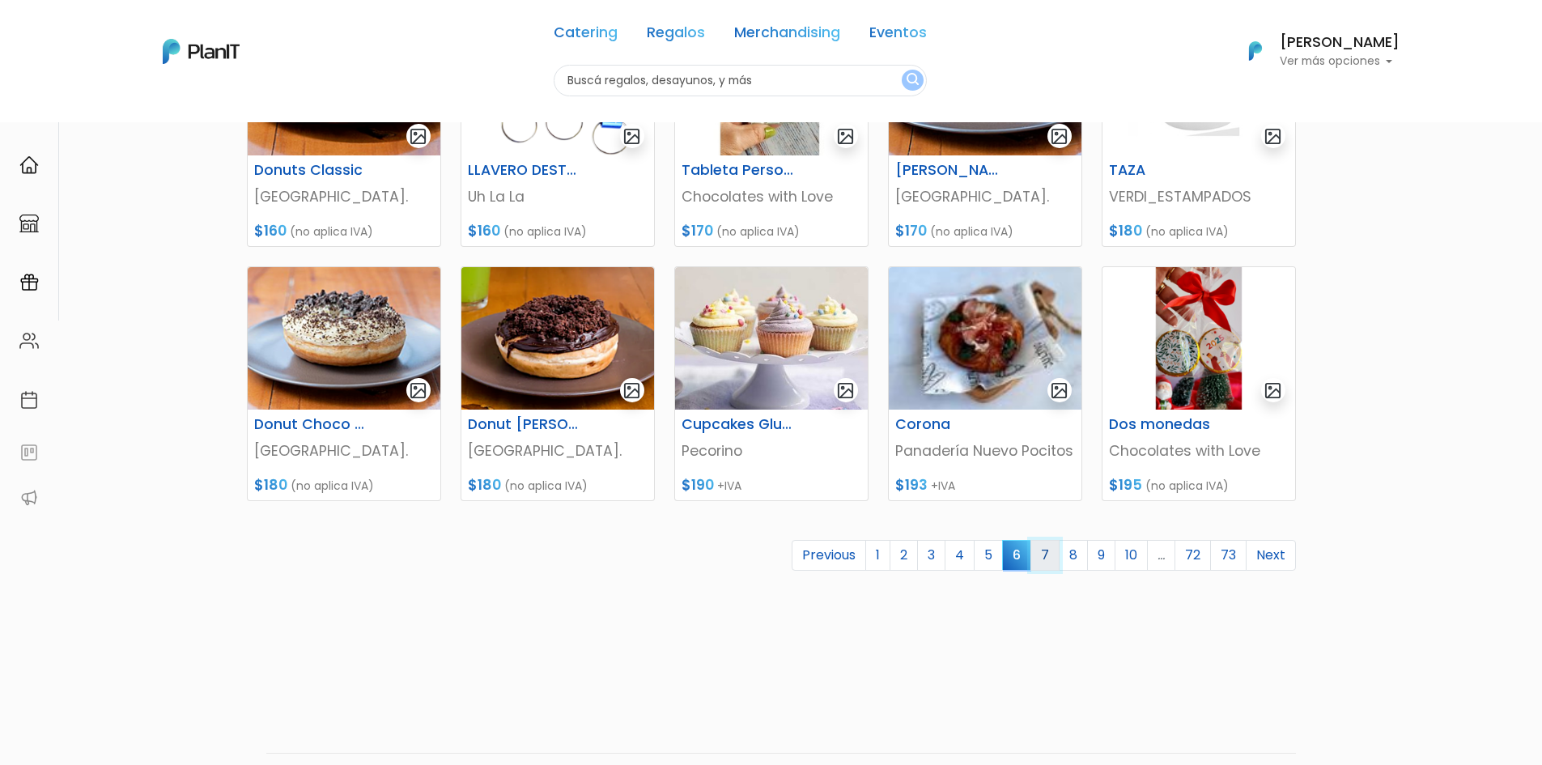
click at [1042, 551] on link "7" at bounding box center [1045, 555] width 29 height 31
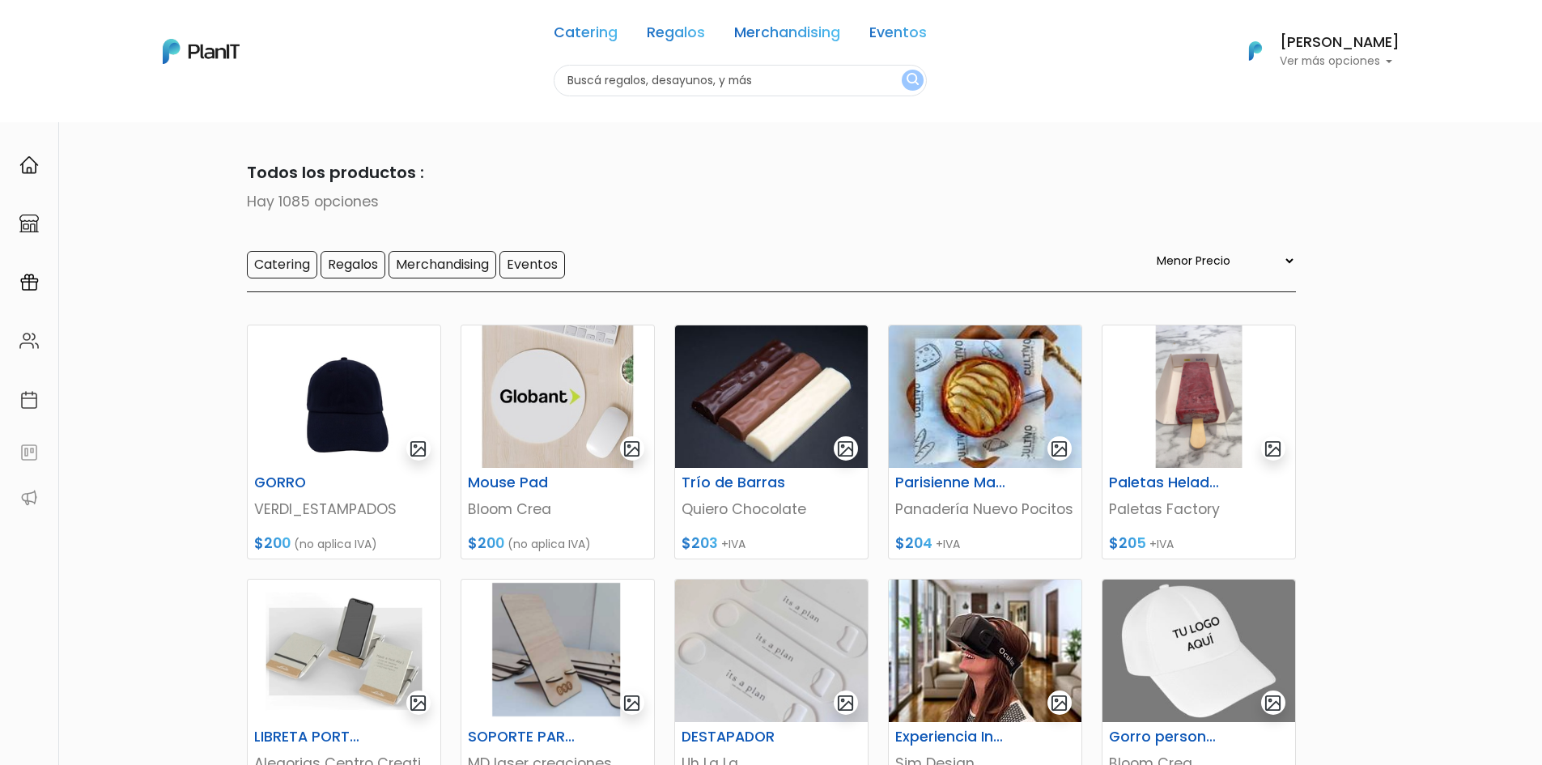
select select "0"
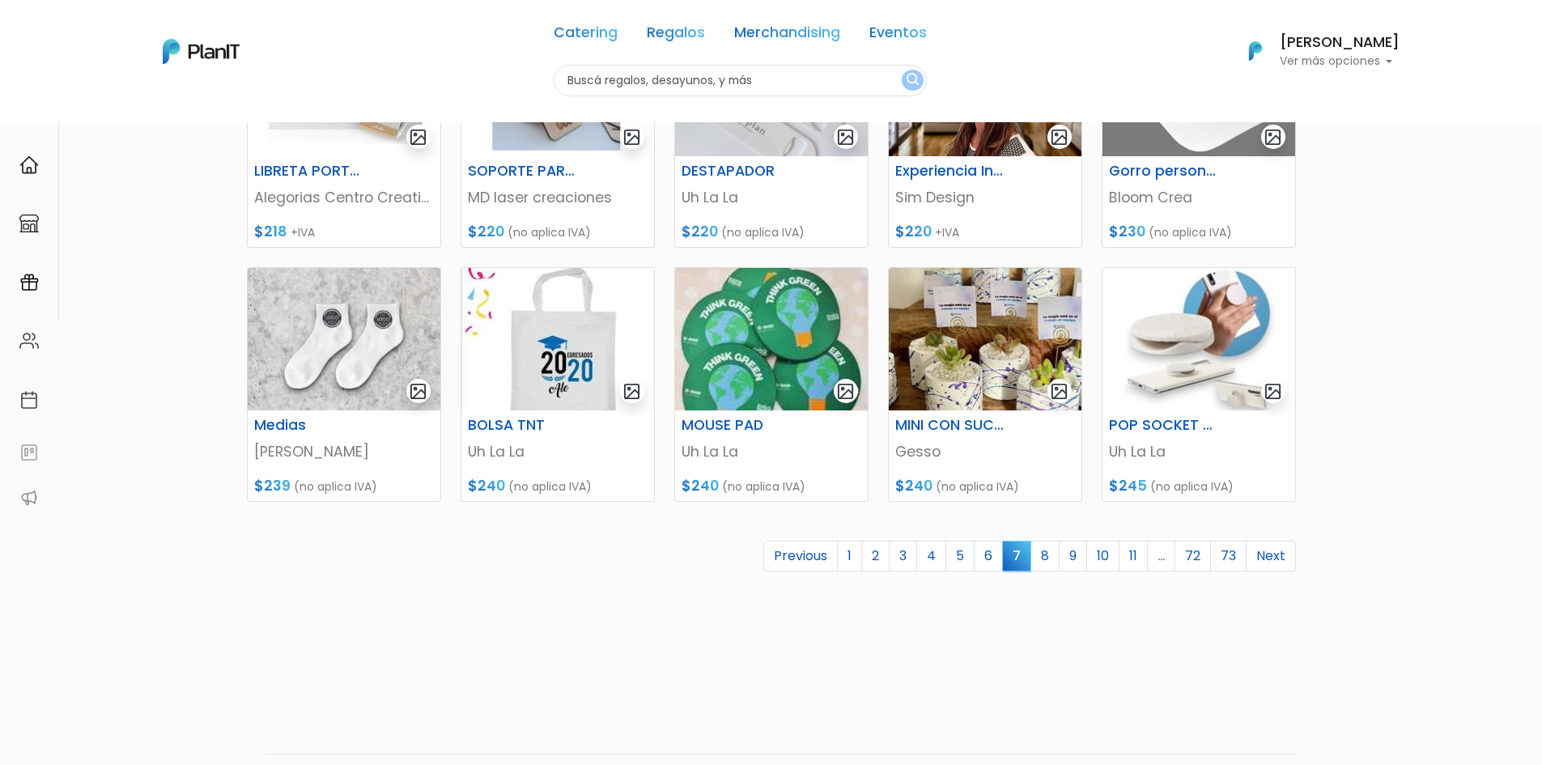
scroll to position [567, 0]
click at [1049, 554] on link "8" at bounding box center [1045, 555] width 29 height 31
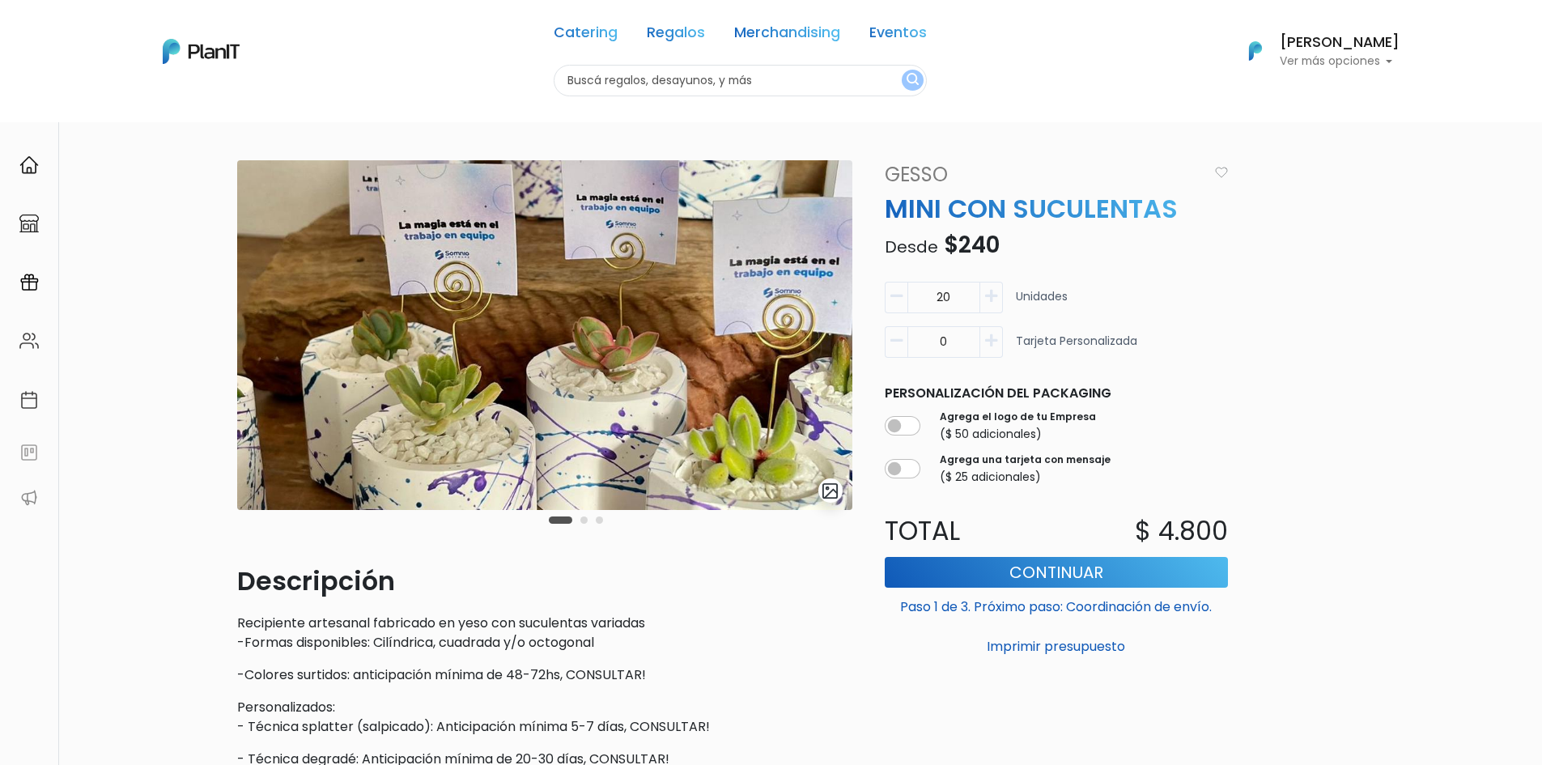
click at [895, 308] on button "button" at bounding box center [896, 298] width 23 height 32
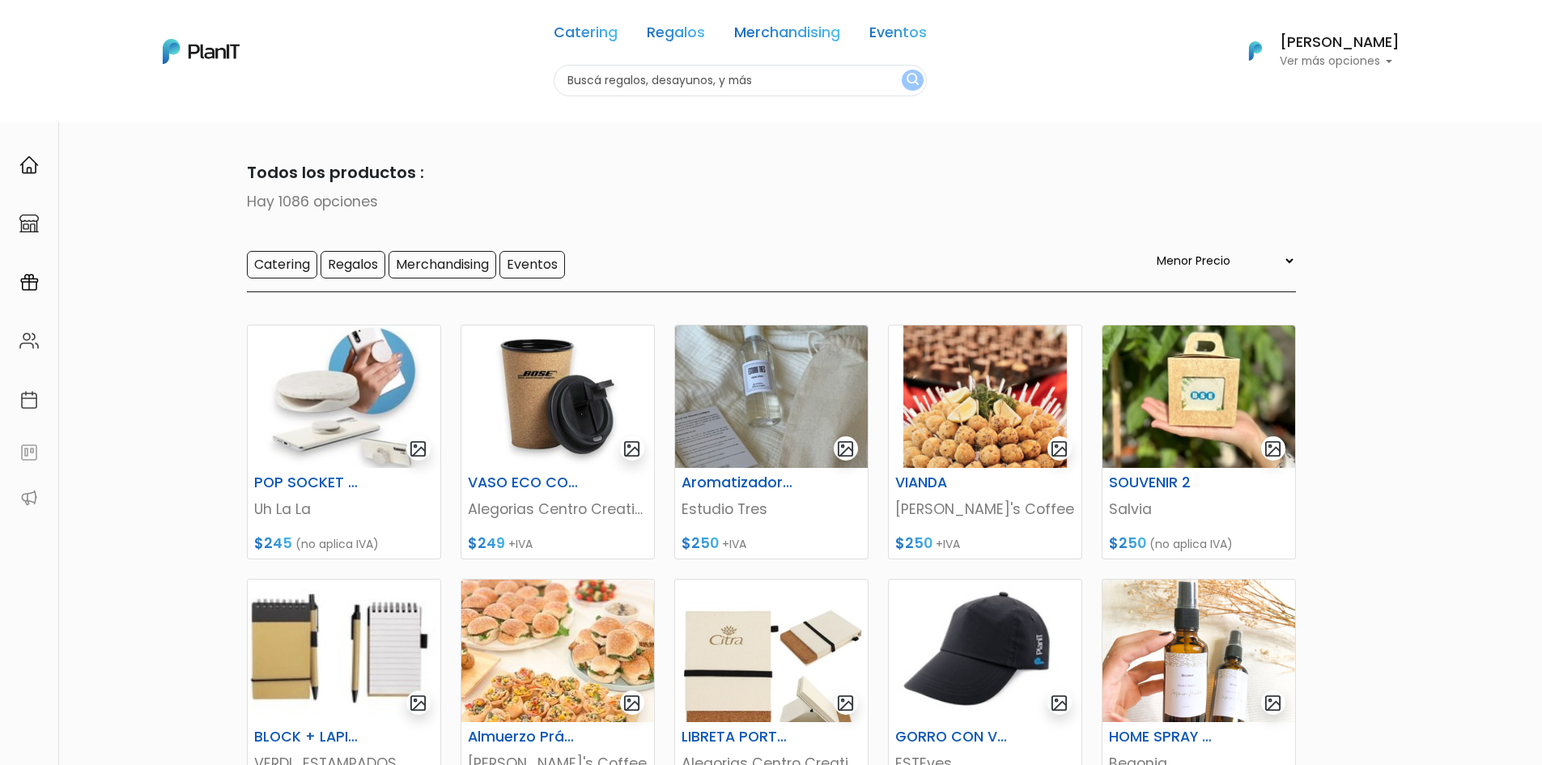
select select "0"
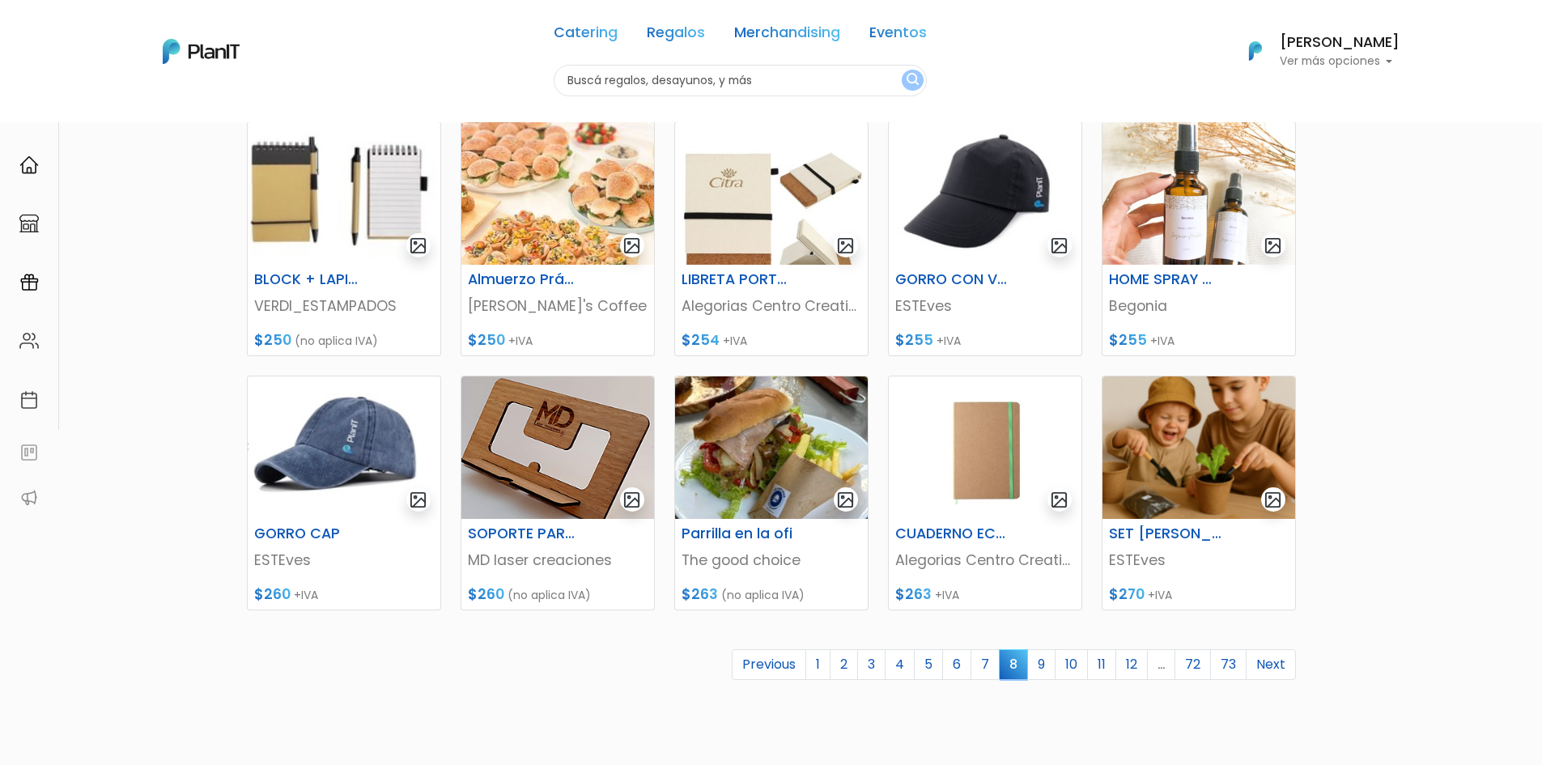
scroll to position [486, 0]
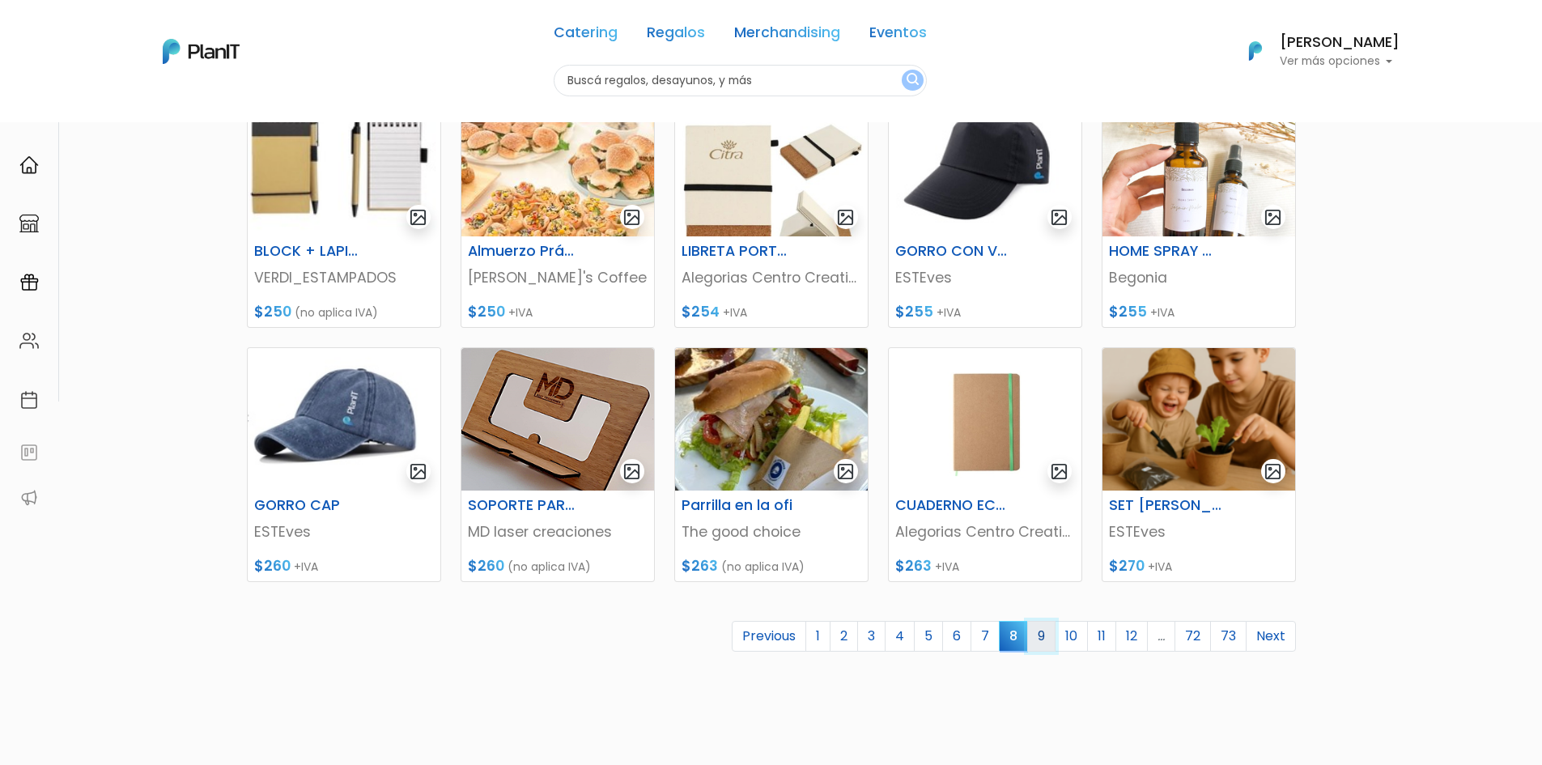
click at [1045, 644] on link "9" at bounding box center [1042, 636] width 28 height 31
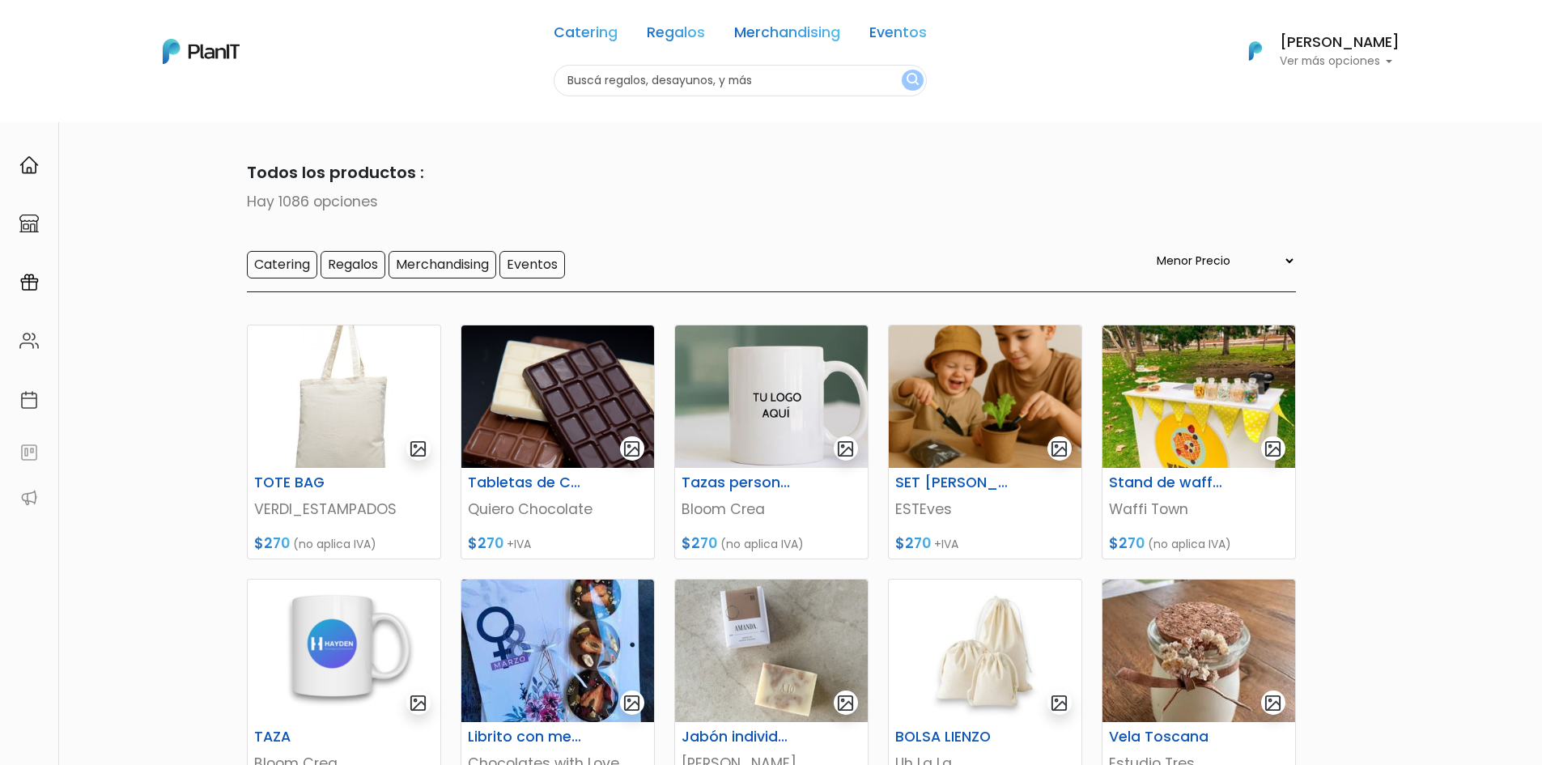
select select "0"
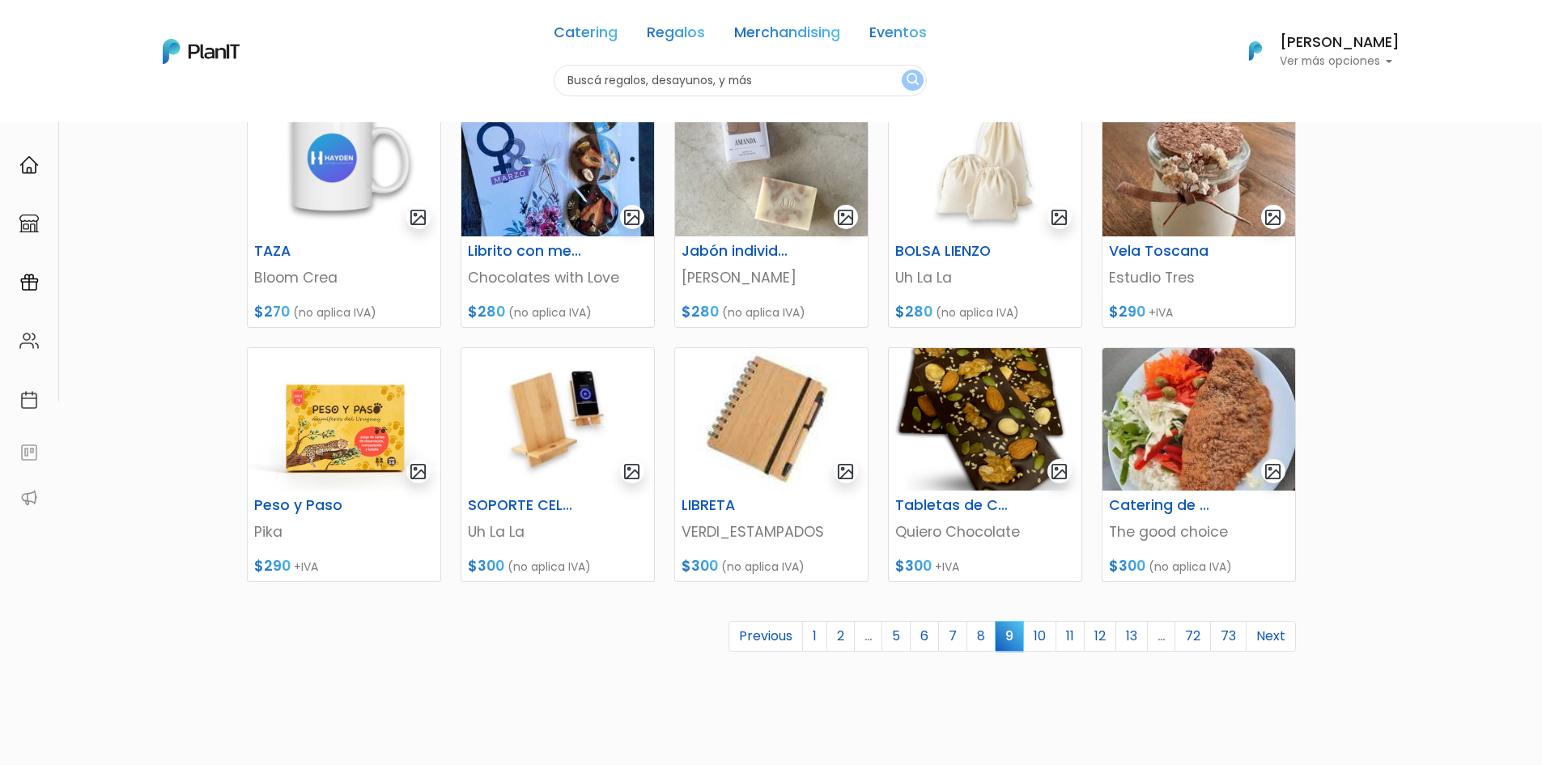
scroll to position [567, 0]
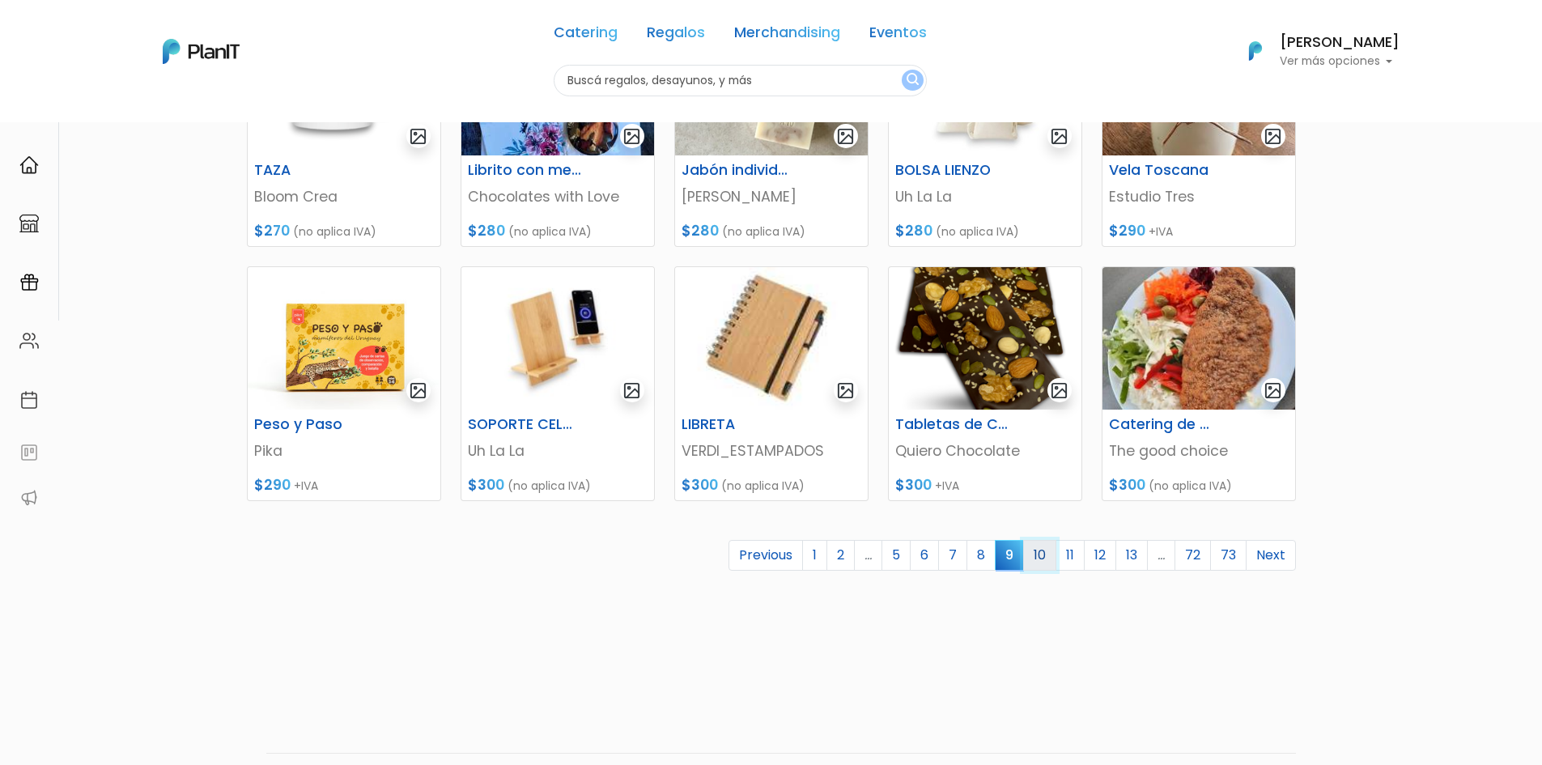
click at [1043, 560] on link "10" at bounding box center [1039, 555] width 33 height 31
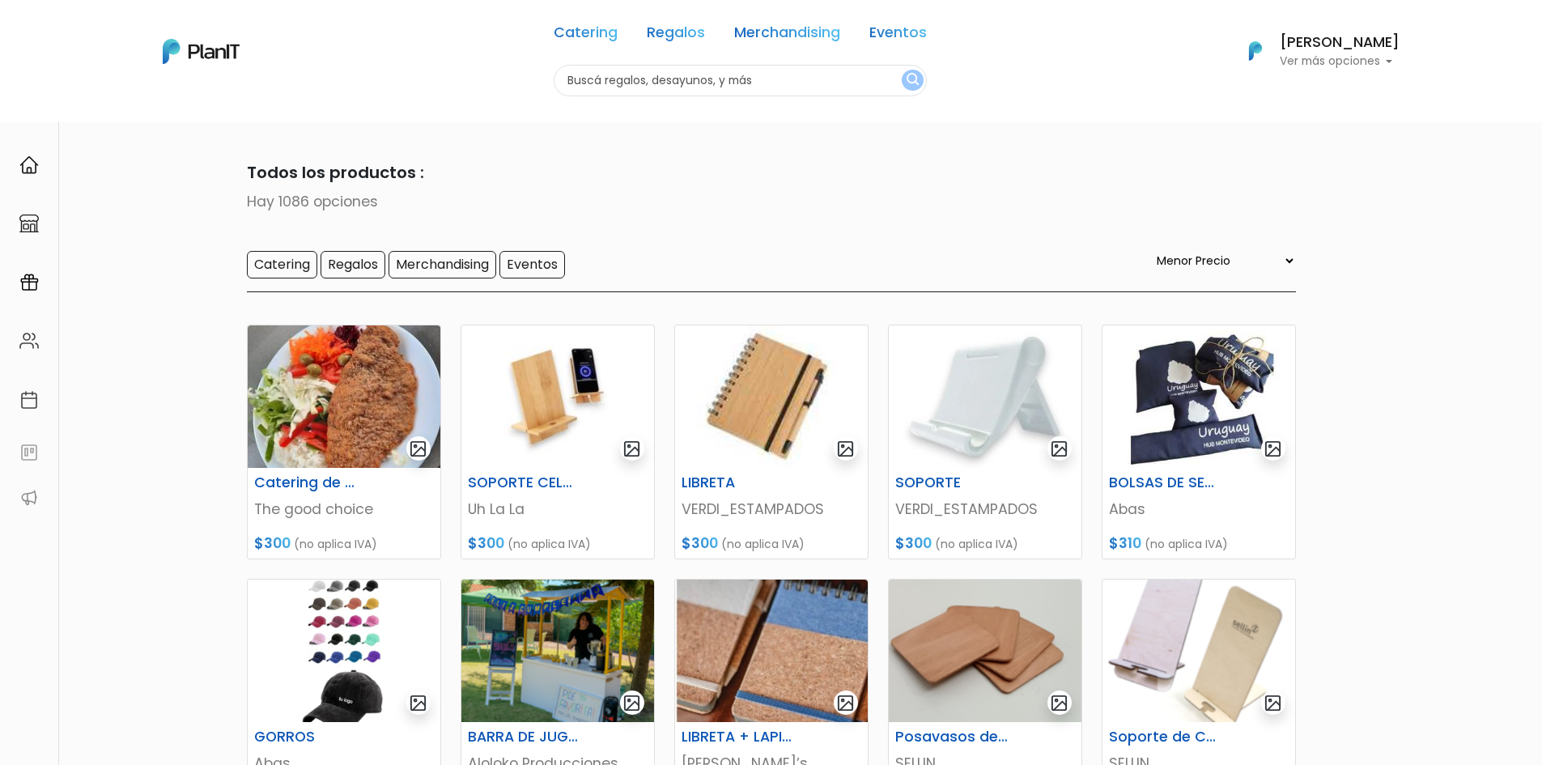
select select "0"
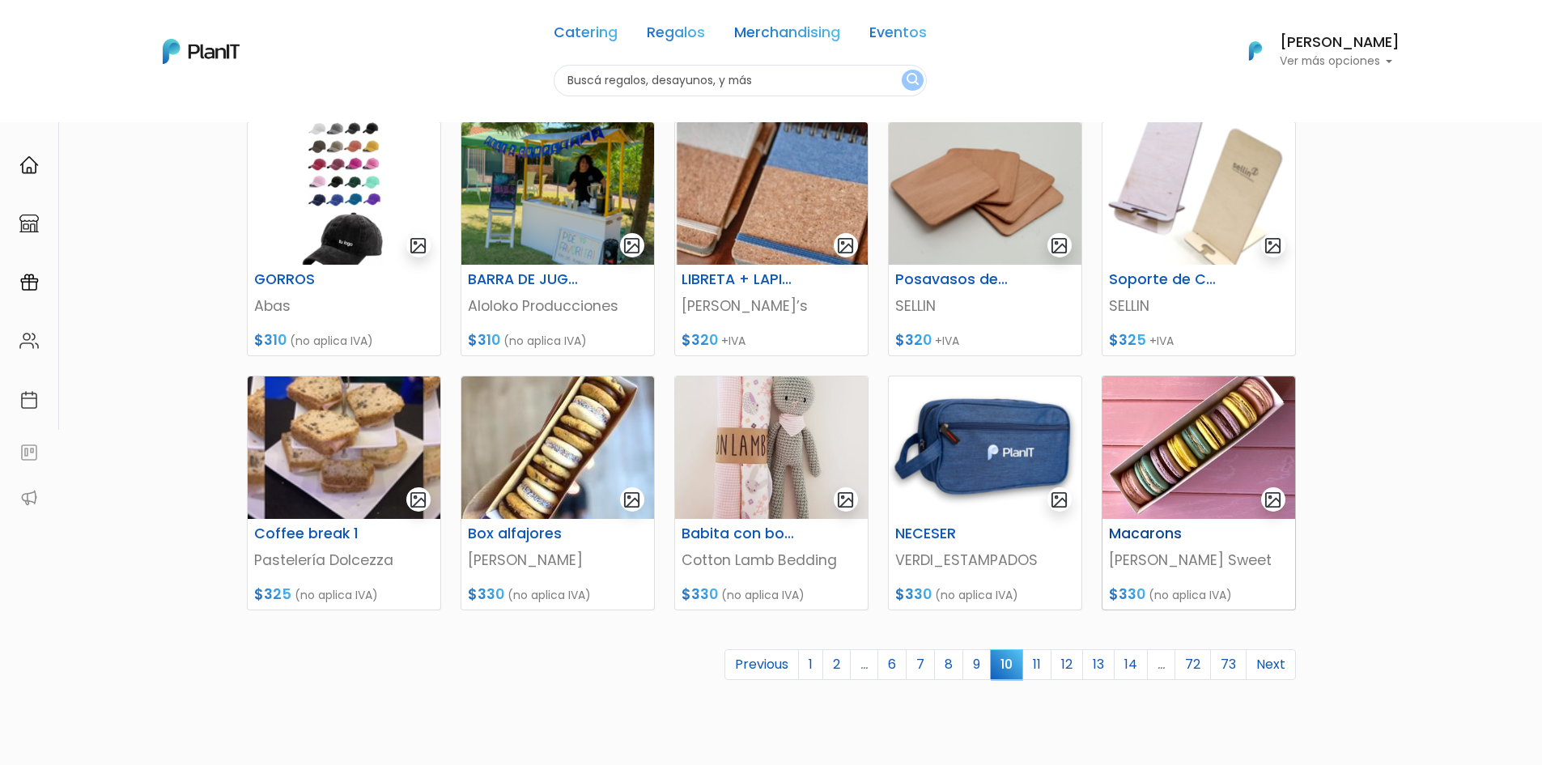
scroll to position [486, 0]
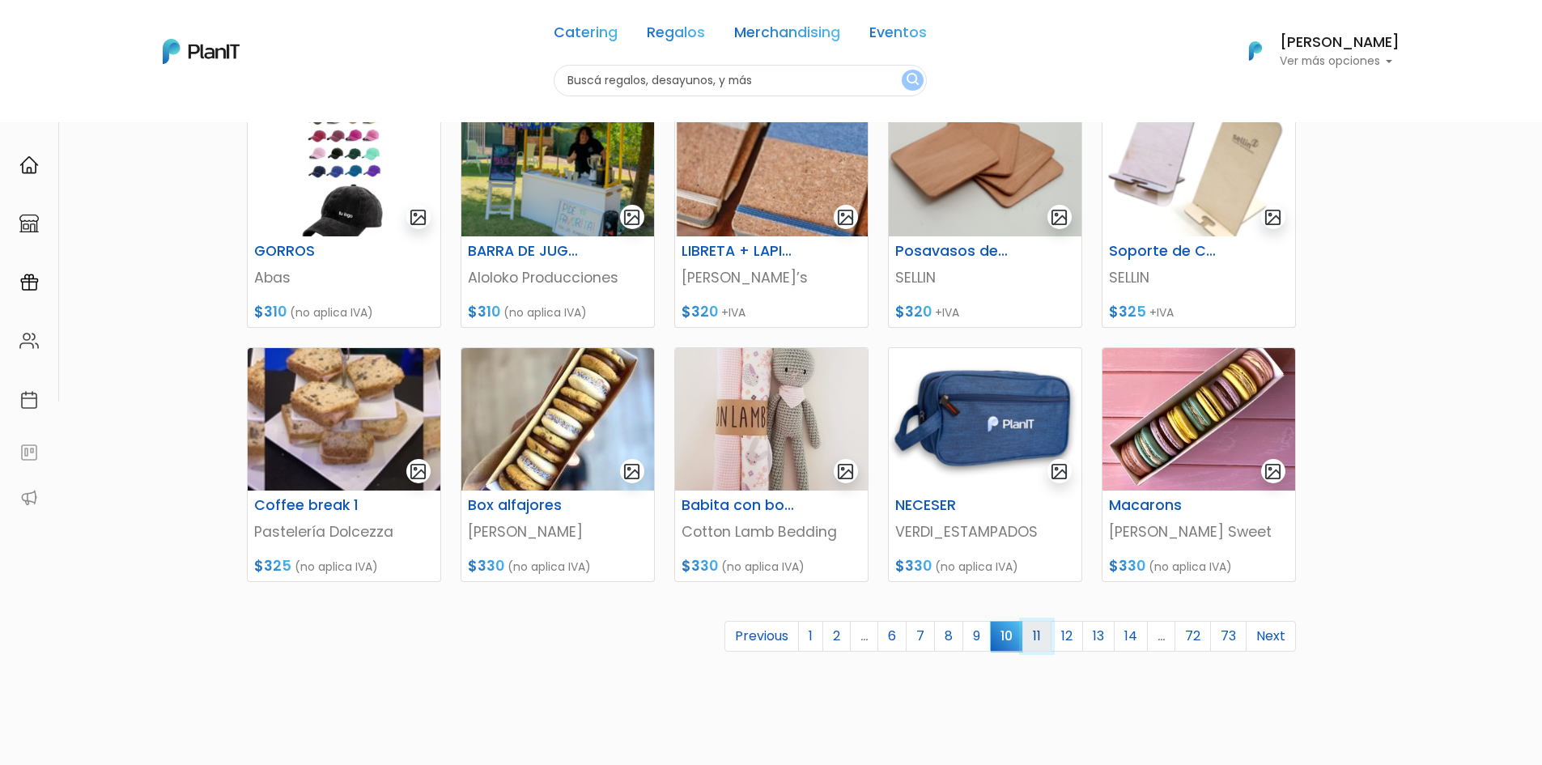
click at [1042, 638] on link "11" at bounding box center [1037, 636] width 29 height 31
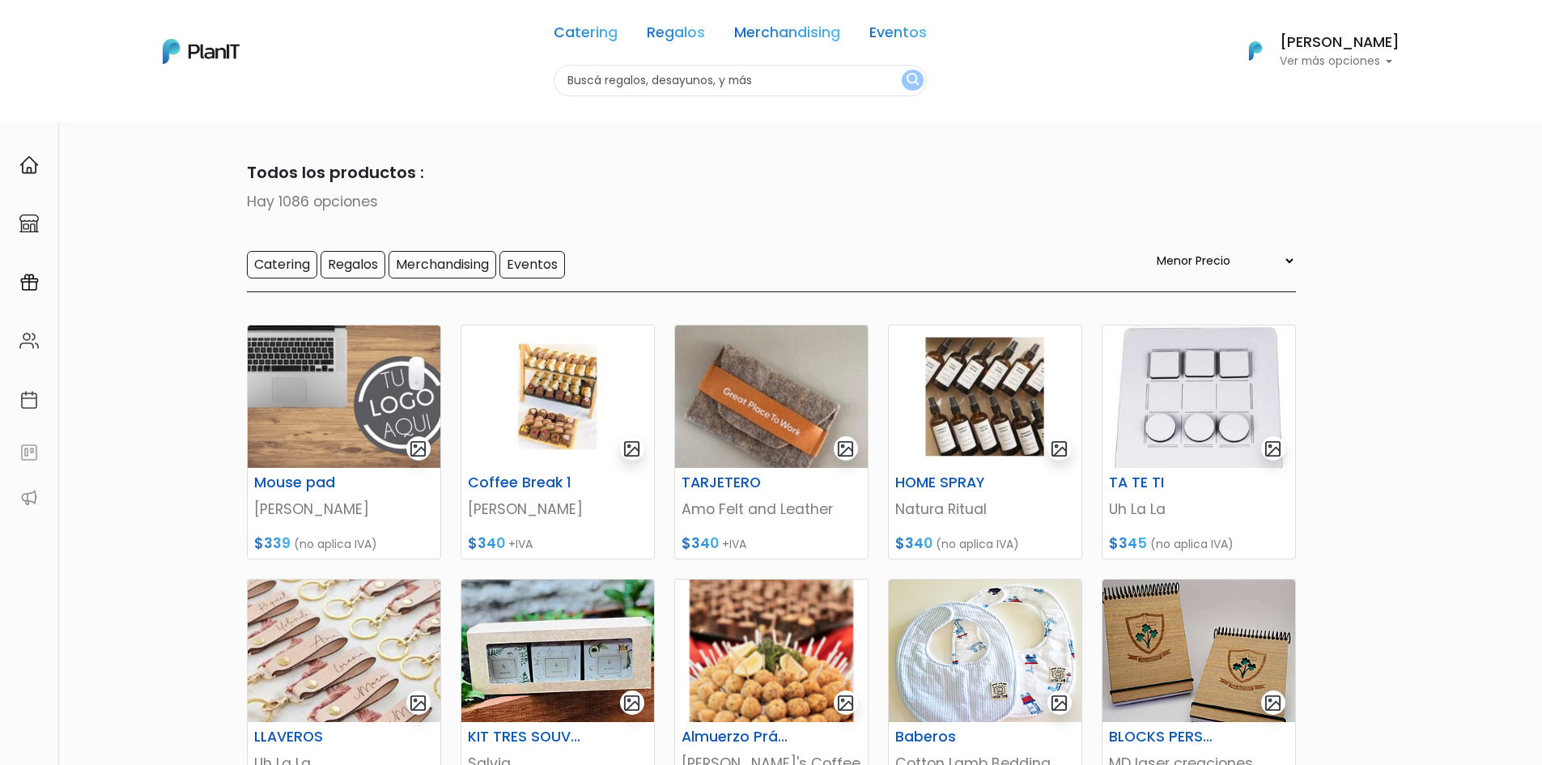
select select "0"
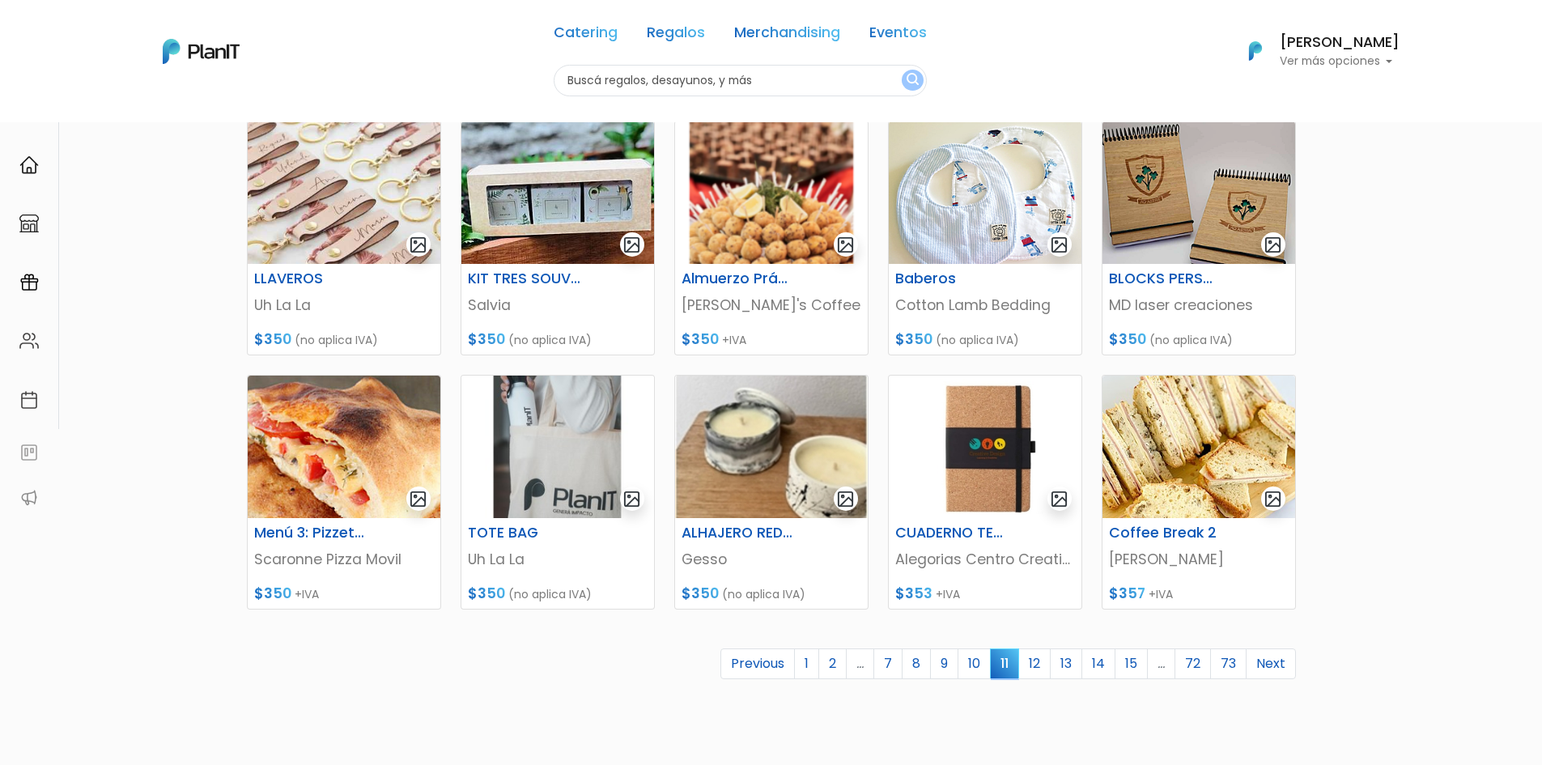
scroll to position [486, 0]
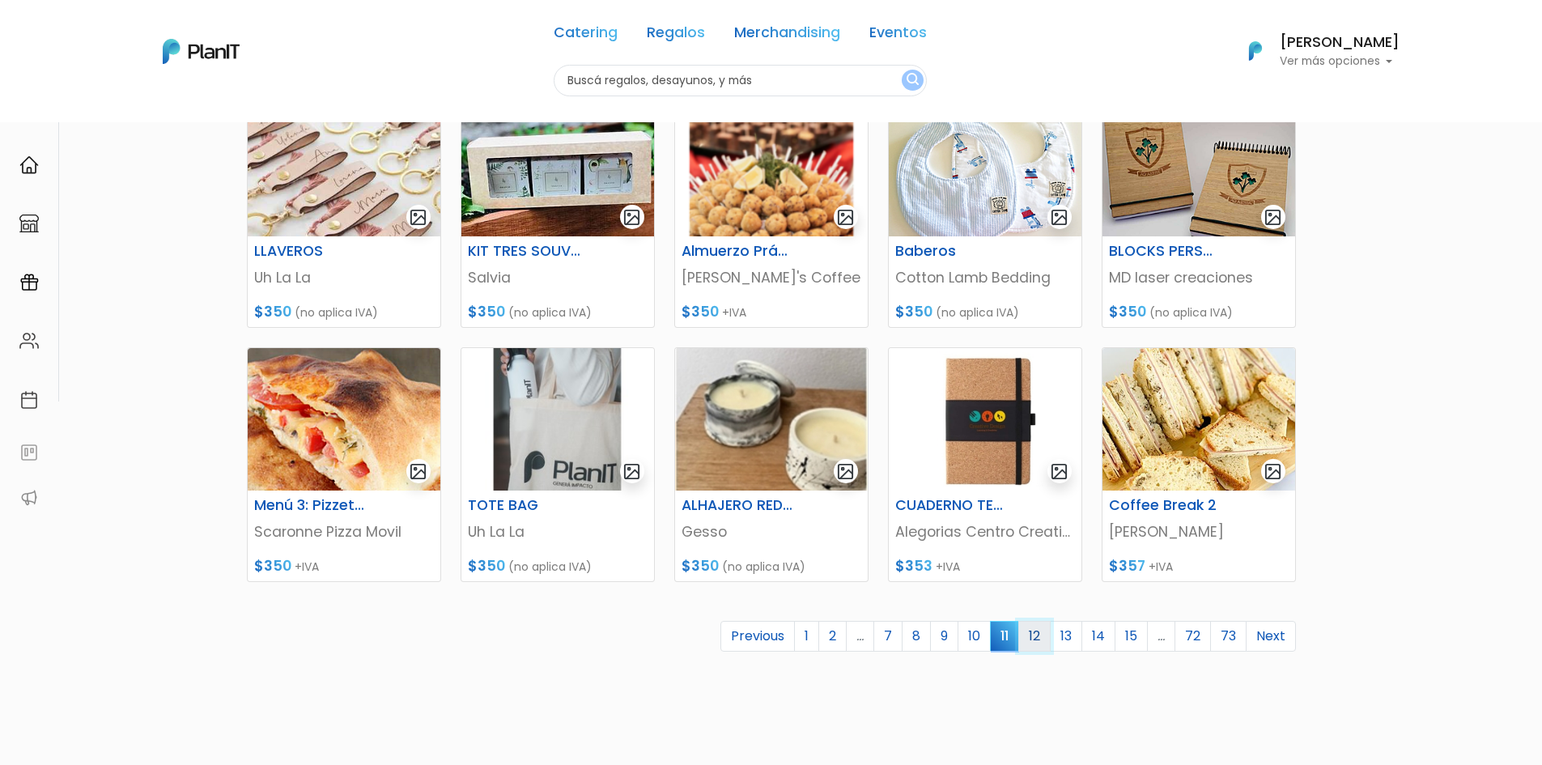
click at [1042, 635] on link "12" at bounding box center [1035, 636] width 32 height 31
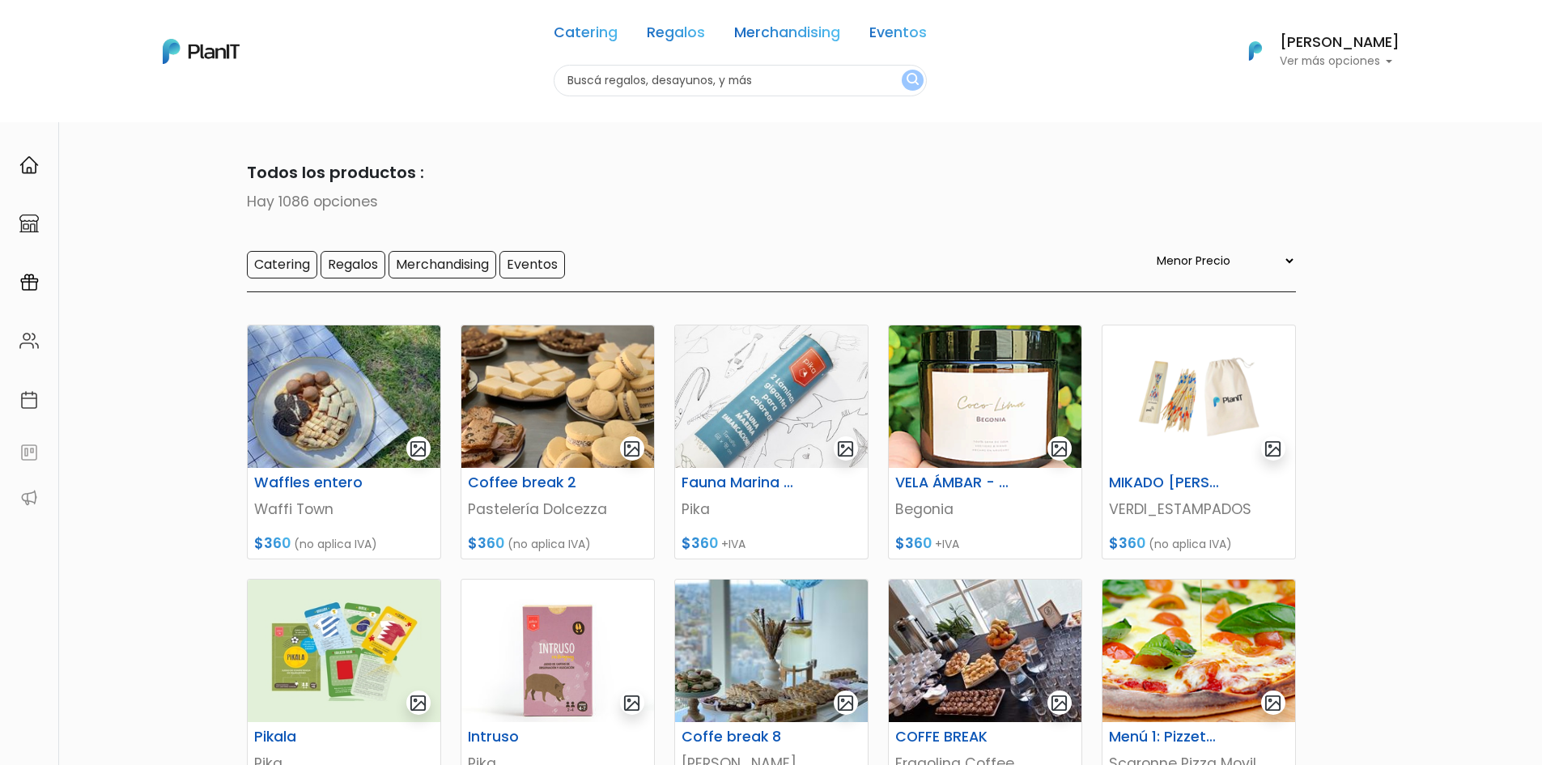
select select "0"
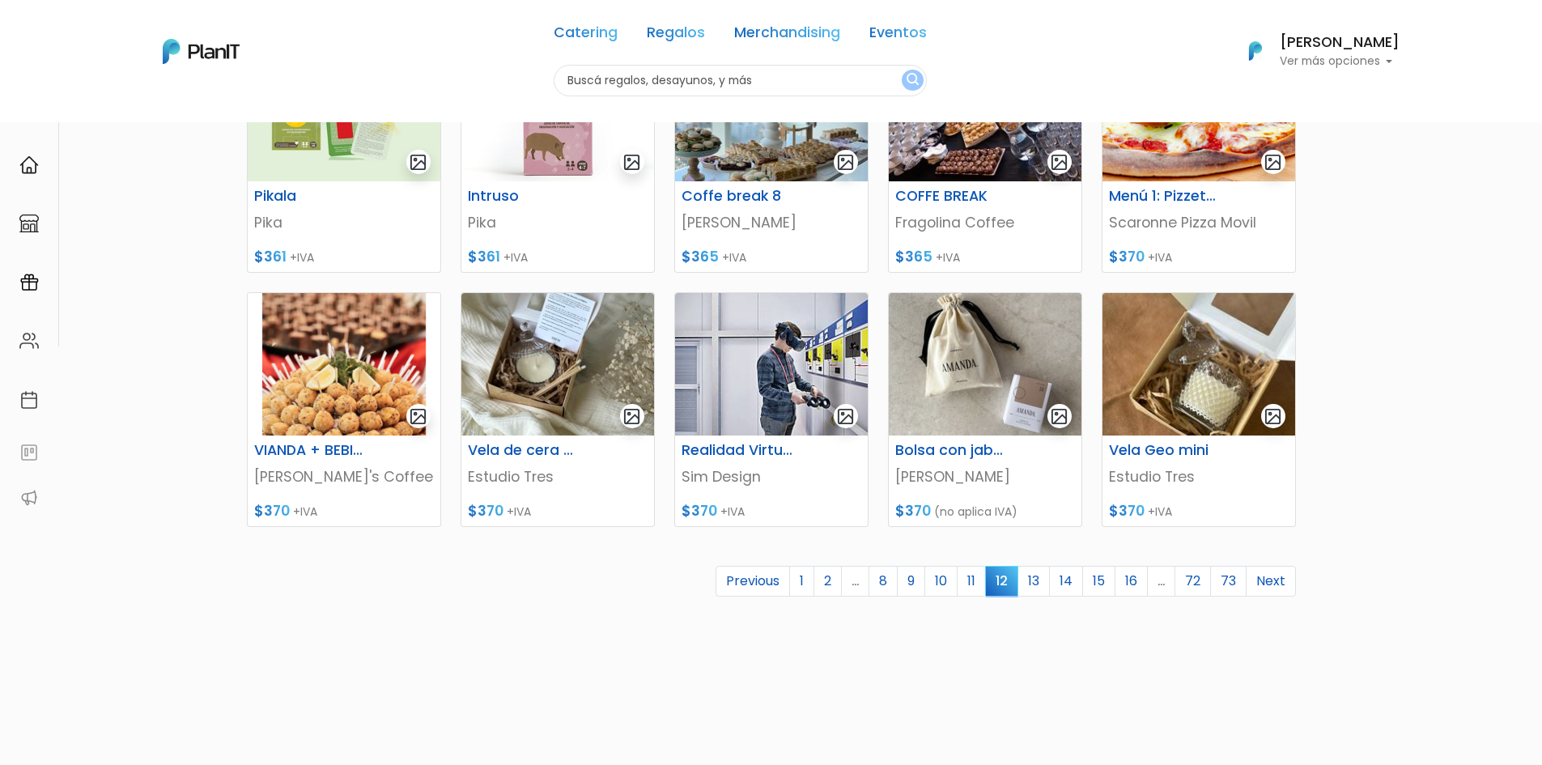
scroll to position [567, 0]
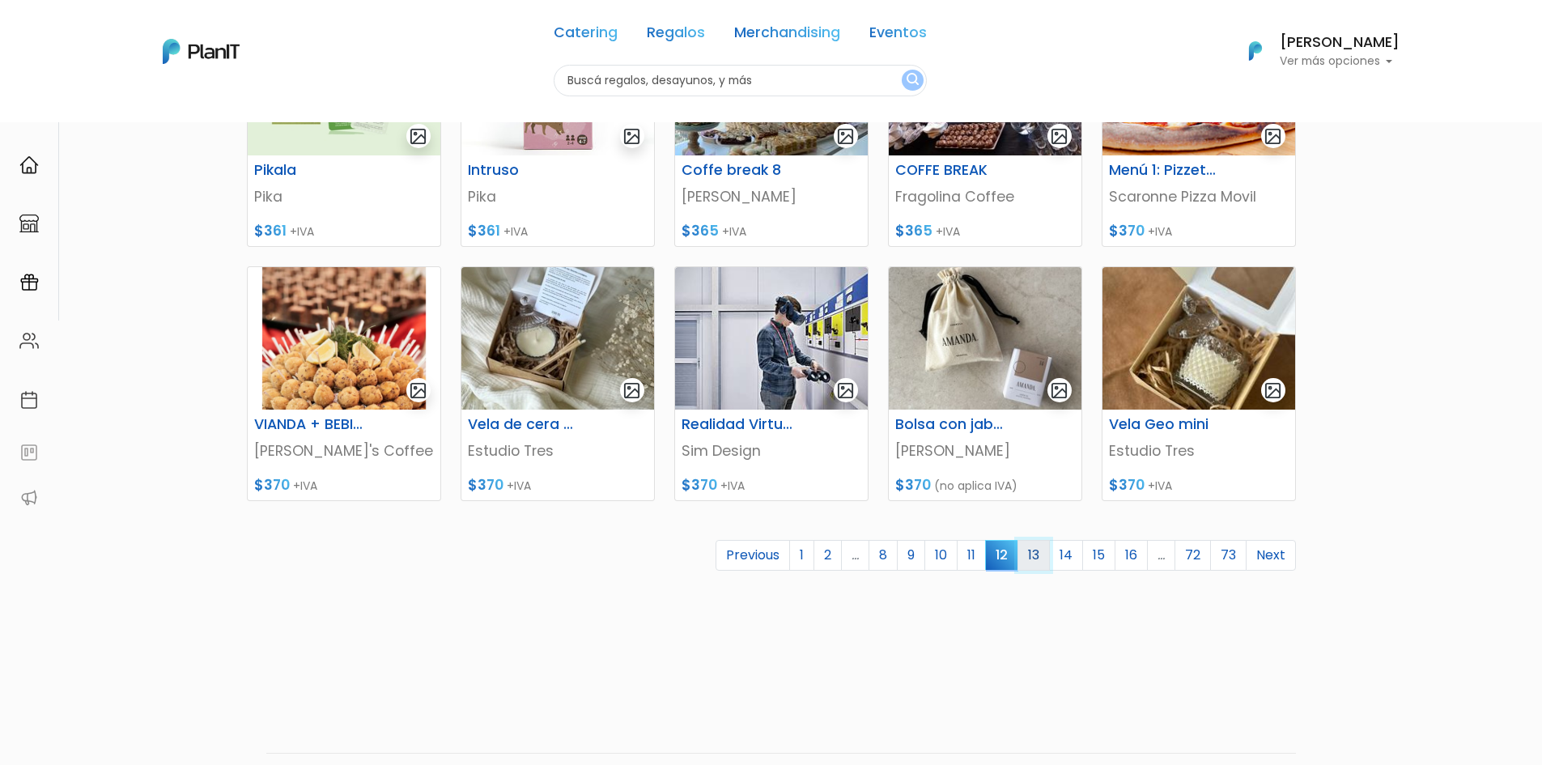
click at [1034, 560] on link "13" at bounding box center [1034, 555] width 32 height 31
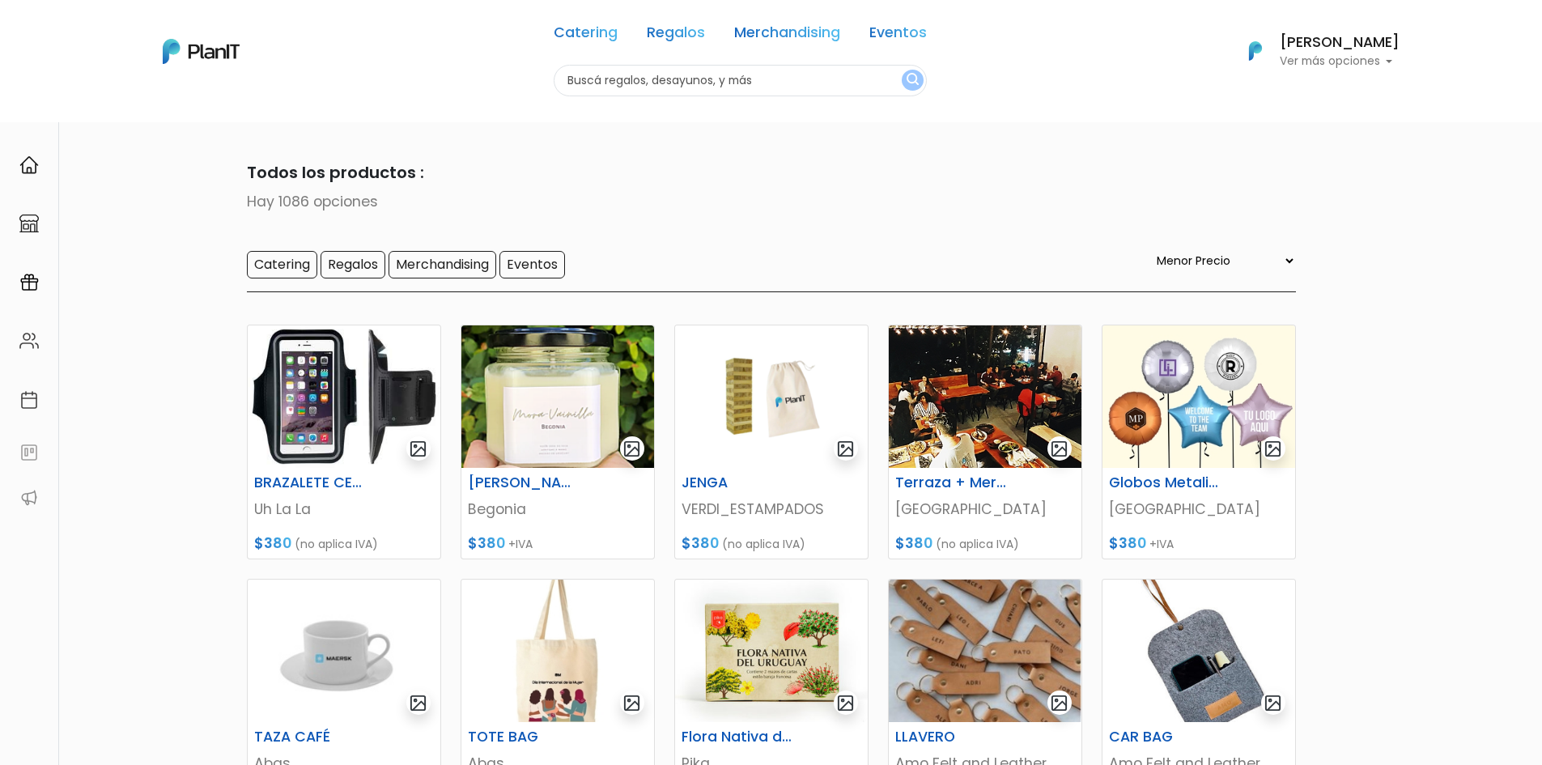
select select "0"
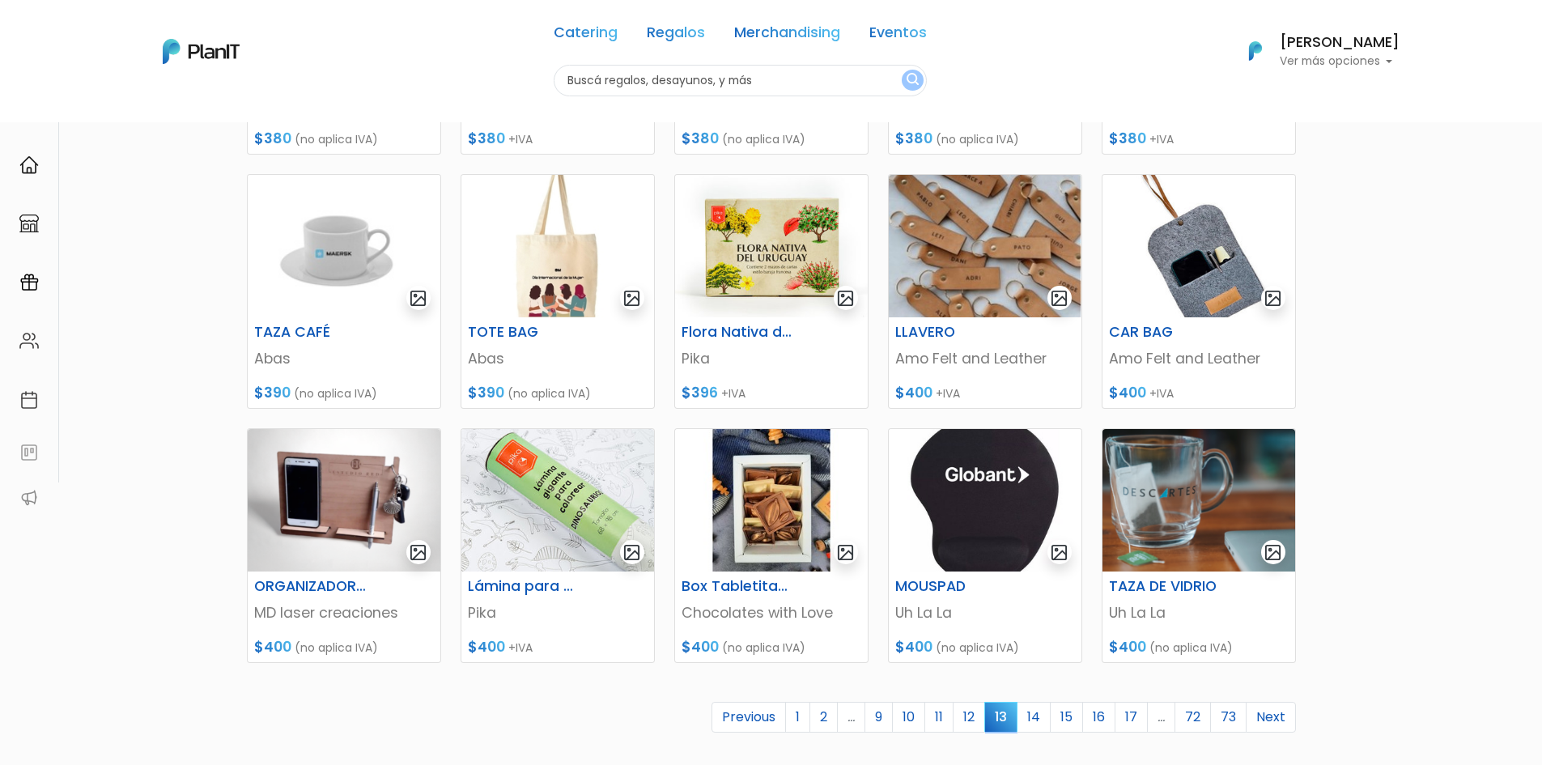
scroll to position [486, 0]
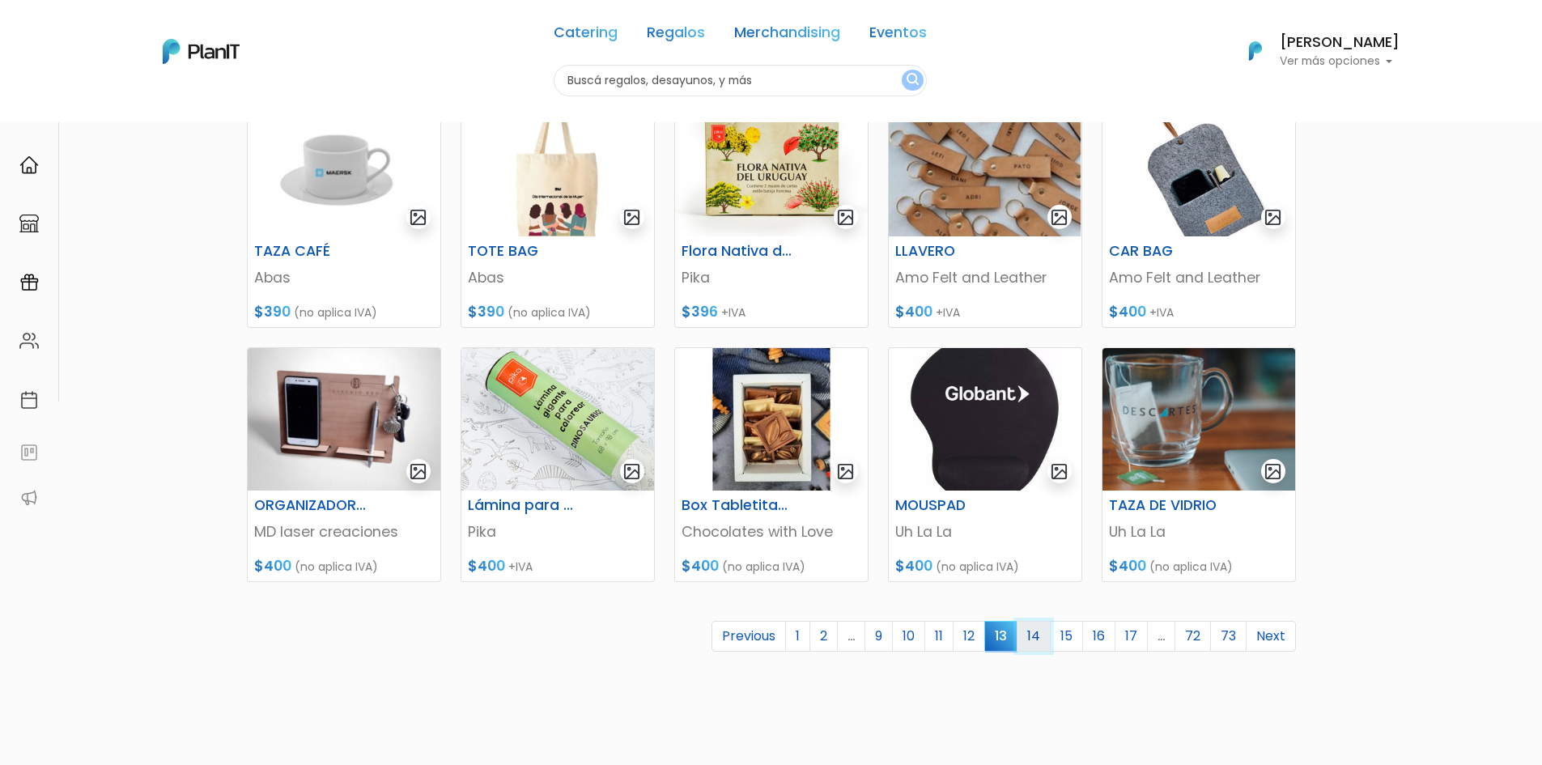
click at [1036, 636] on link "14" at bounding box center [1034, 636] width 34 height 31
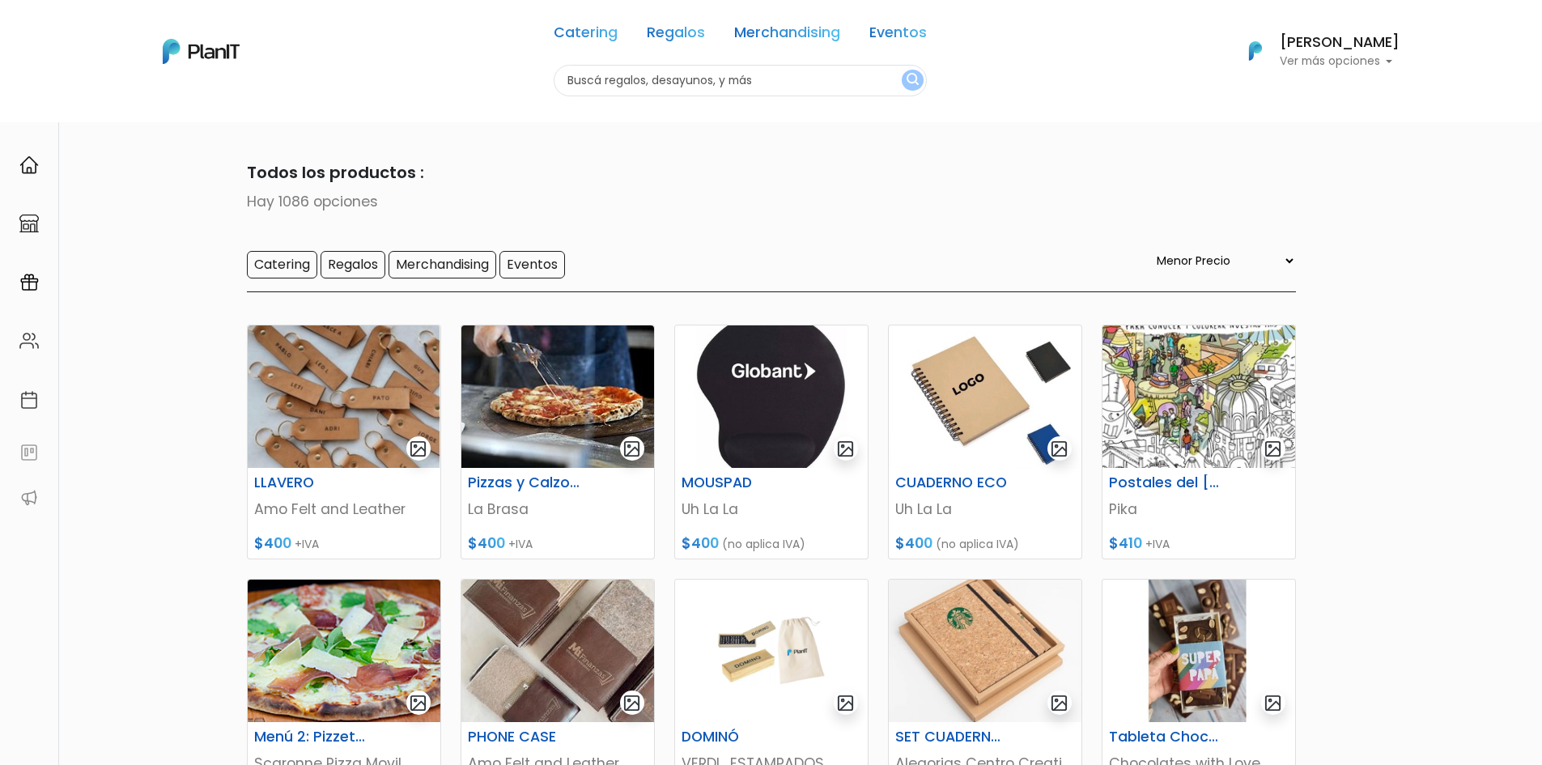
select select "0"
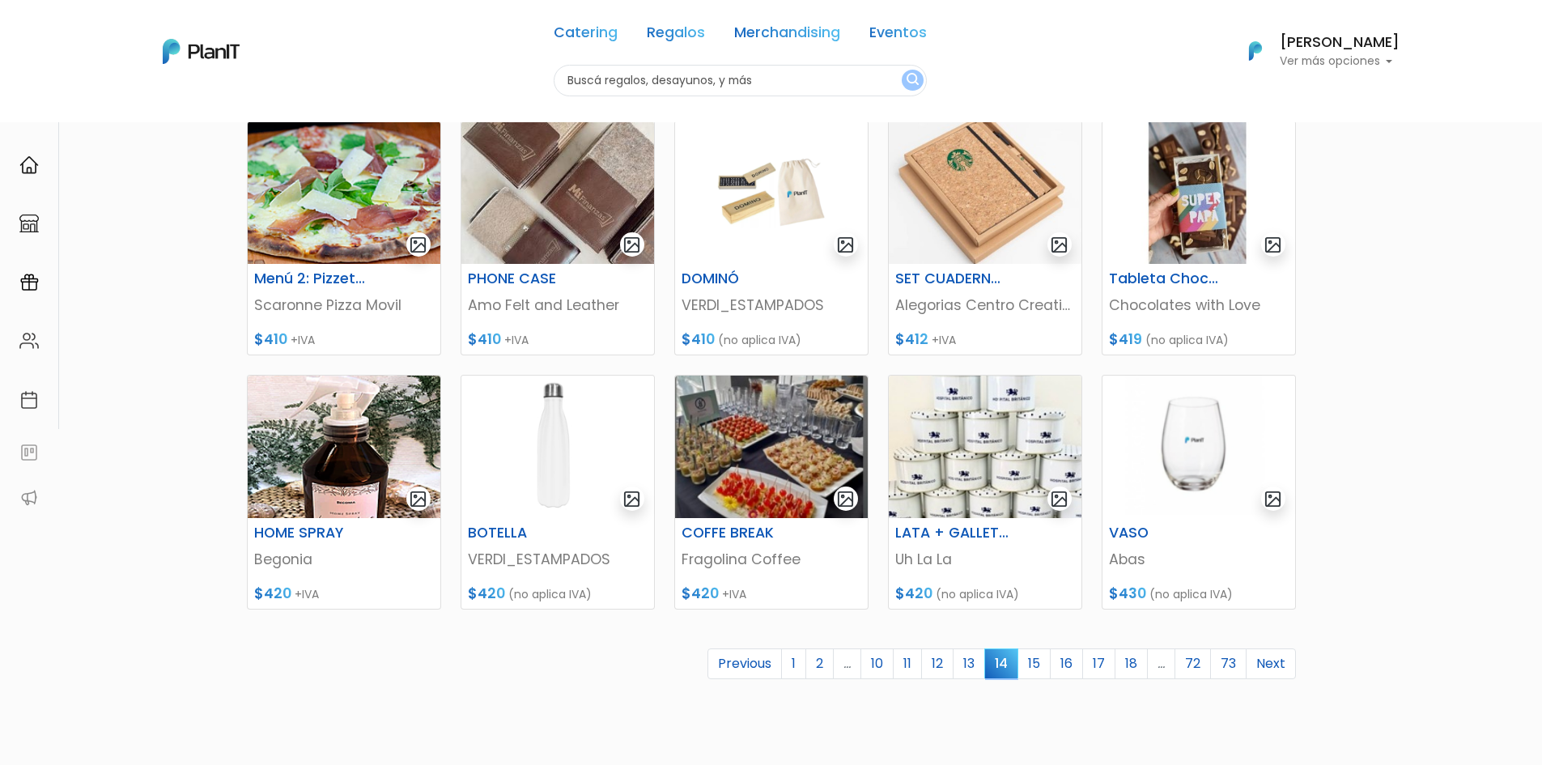
scroll to position [486, 0]
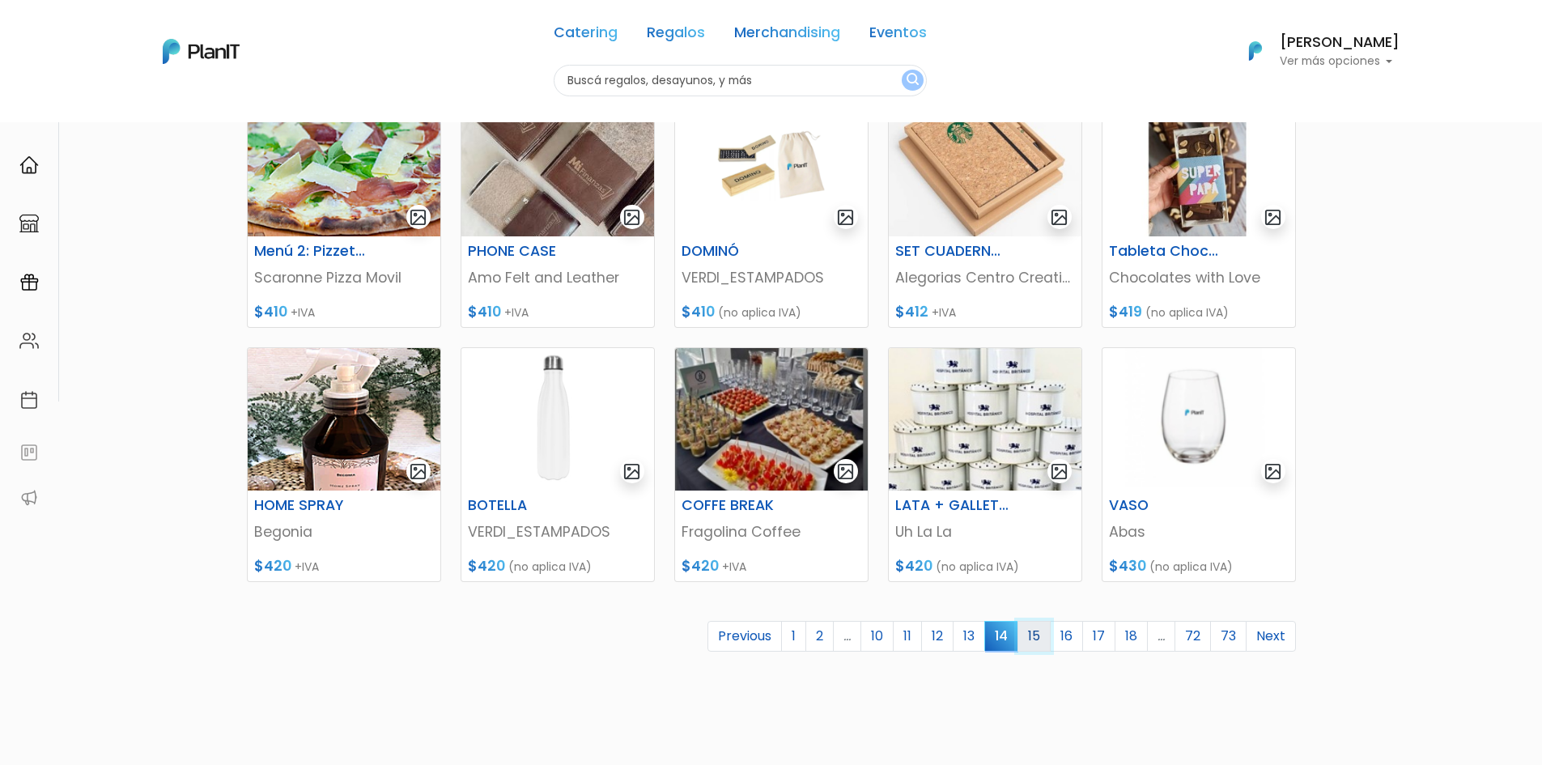
click at [1033, 640] on link "15" at bounding box center [1034, 636] width 33 height 31
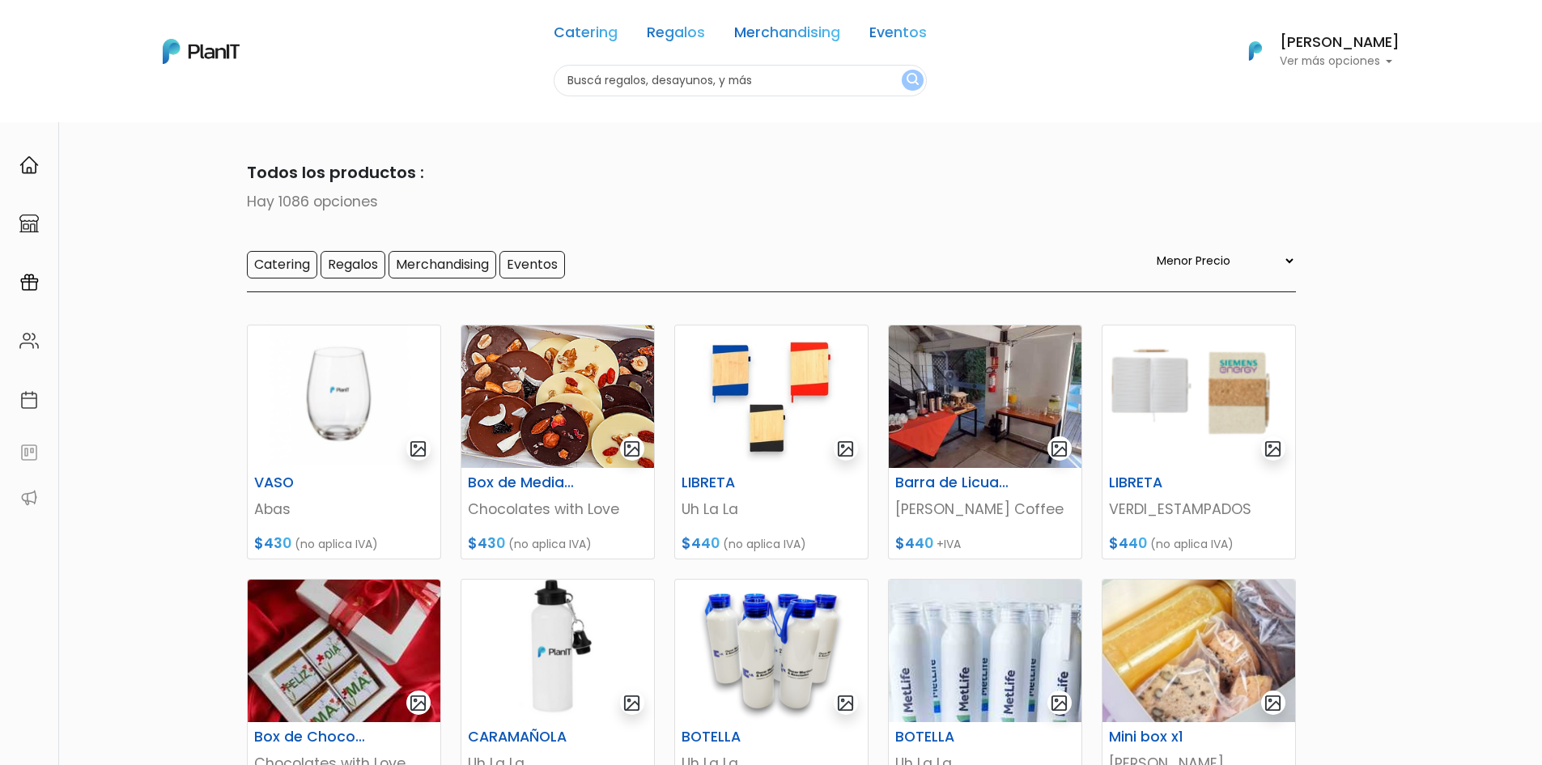
select select "0"
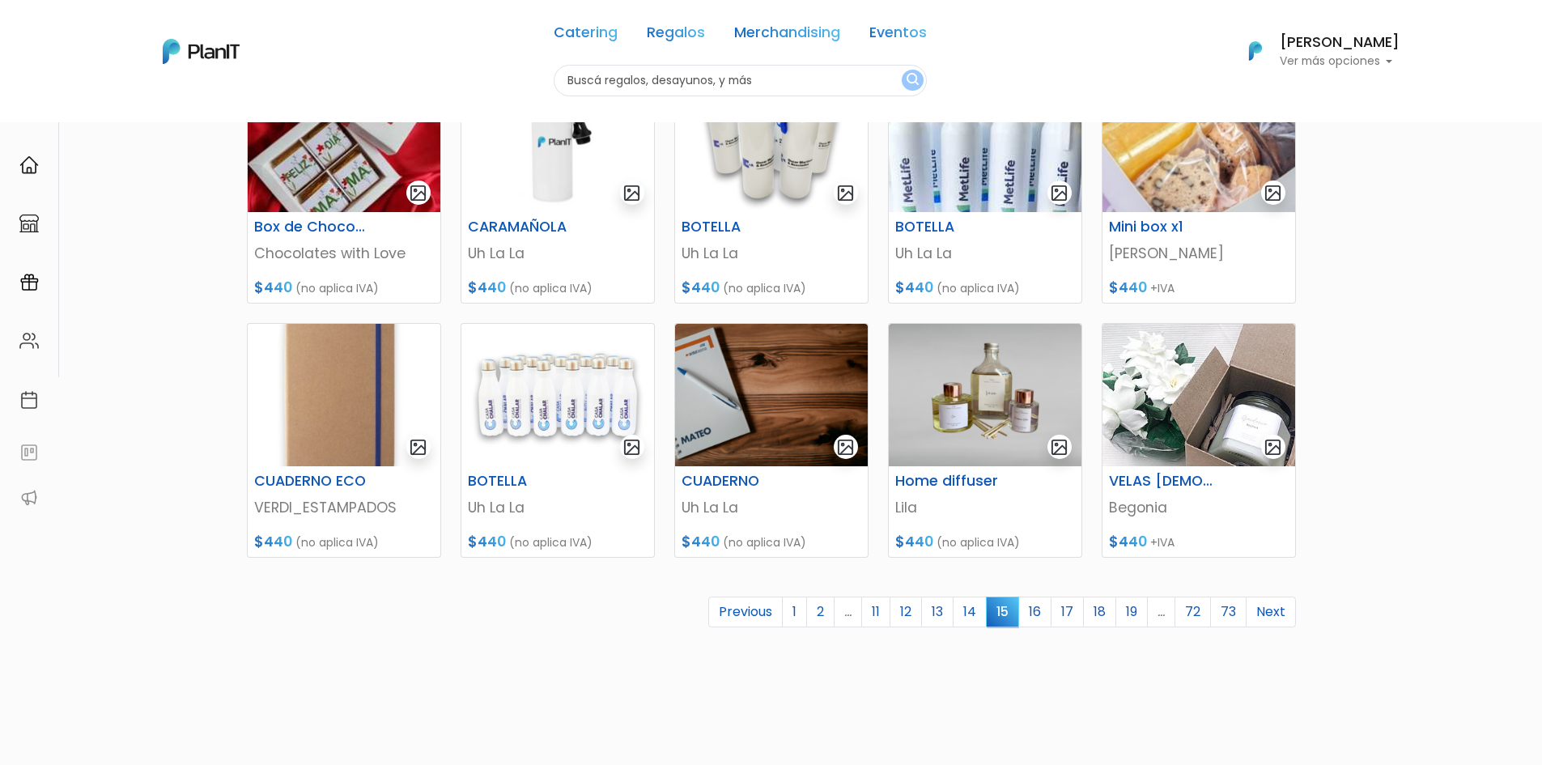
scroll to position [613, 0]
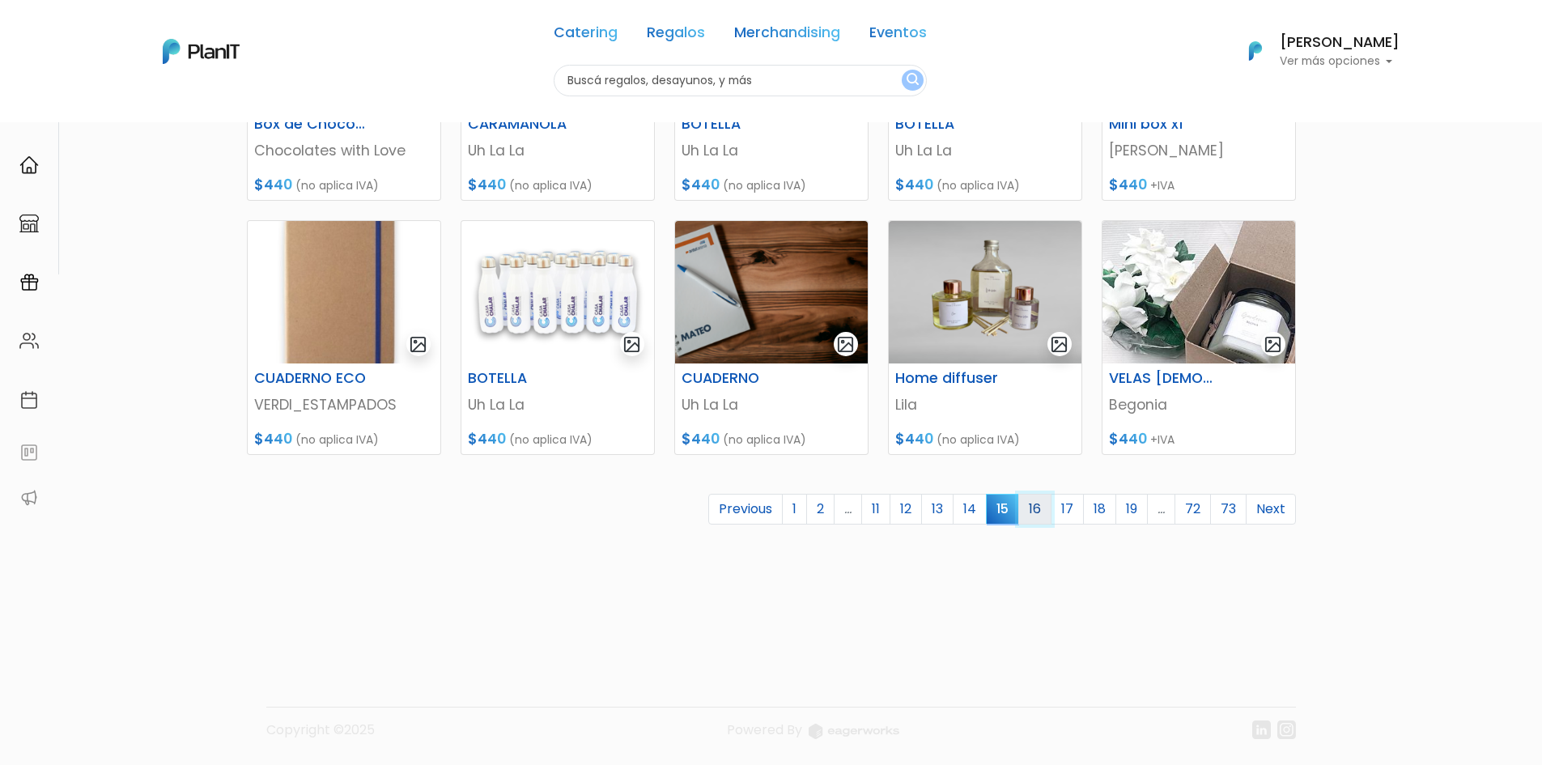
click at [1039, 508] on link "16" at bounding box center [1035, 509] width 33 height 31
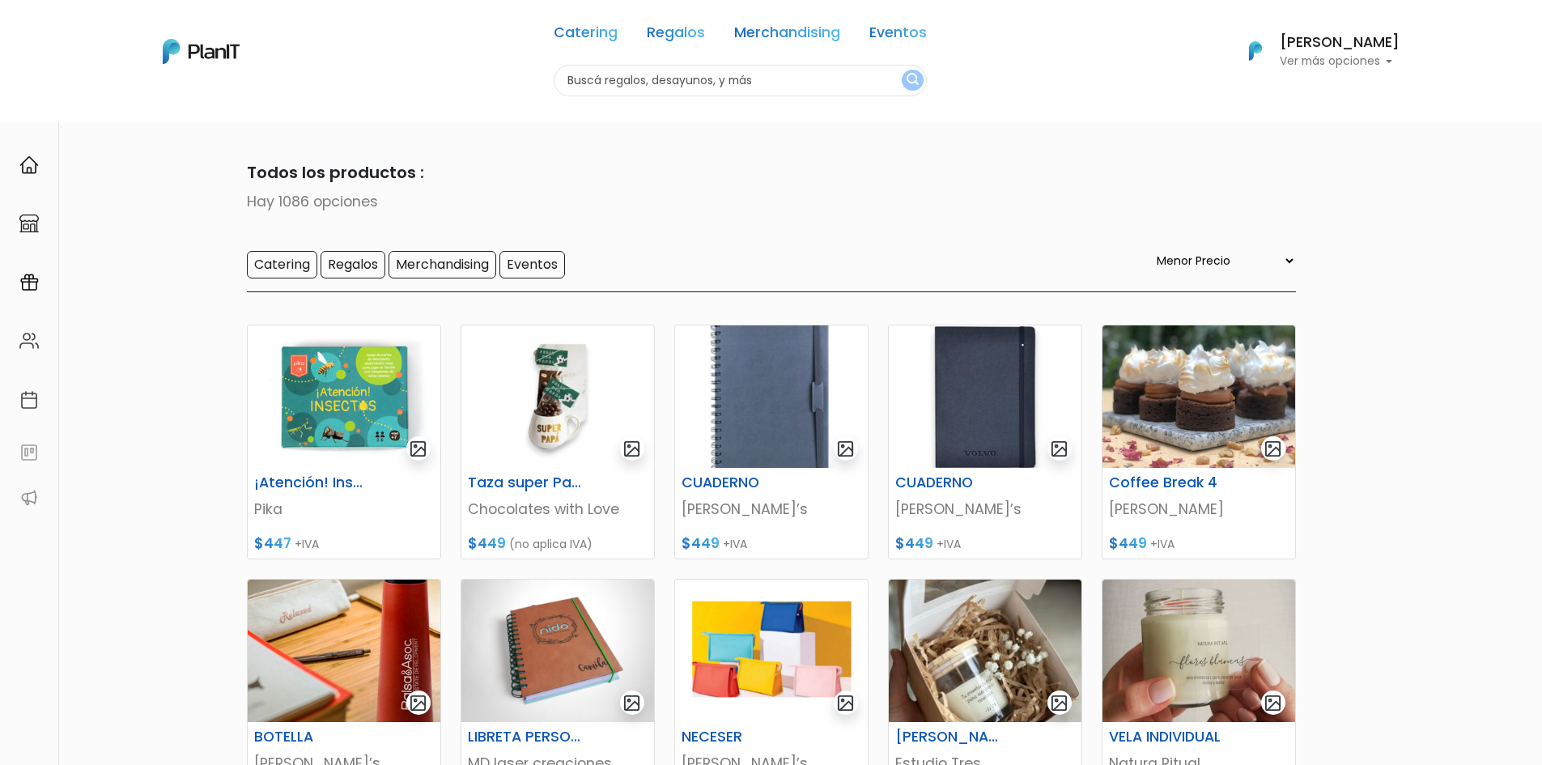
select select "0"
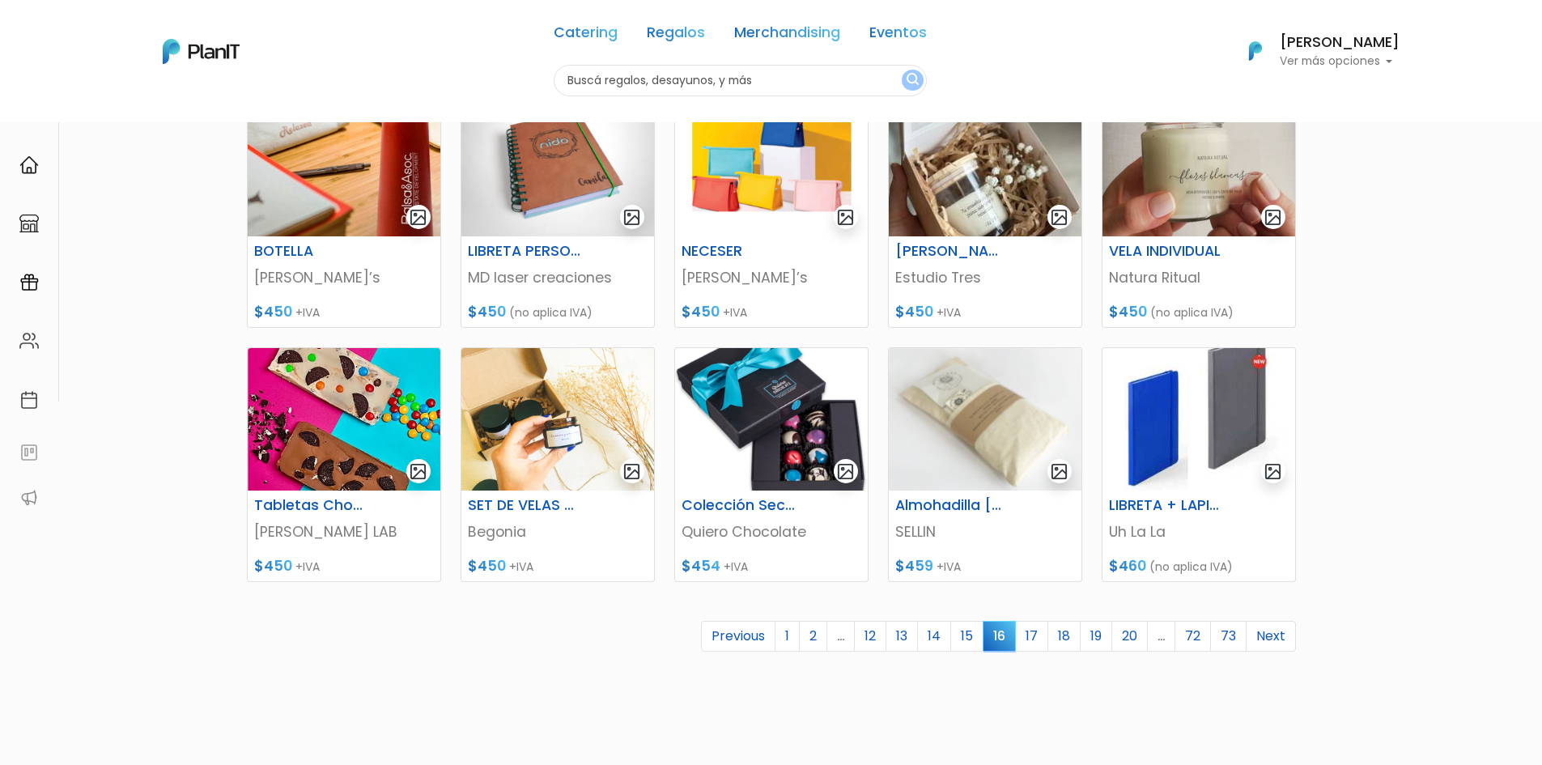
scroll to position [567, 0]
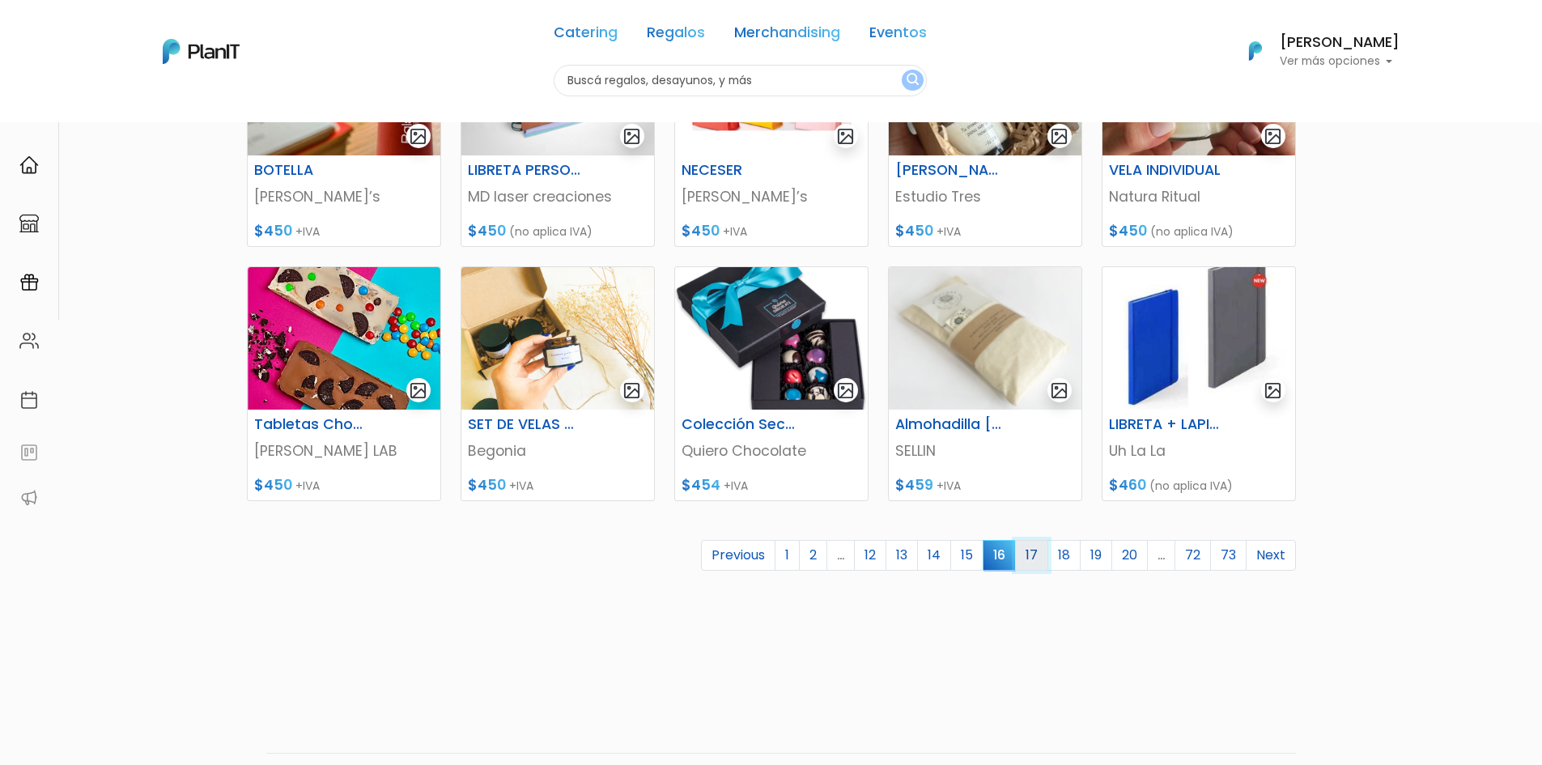
click at [1022, 553] on link "17" at bounding box center [1031, 555] width 33 height 31
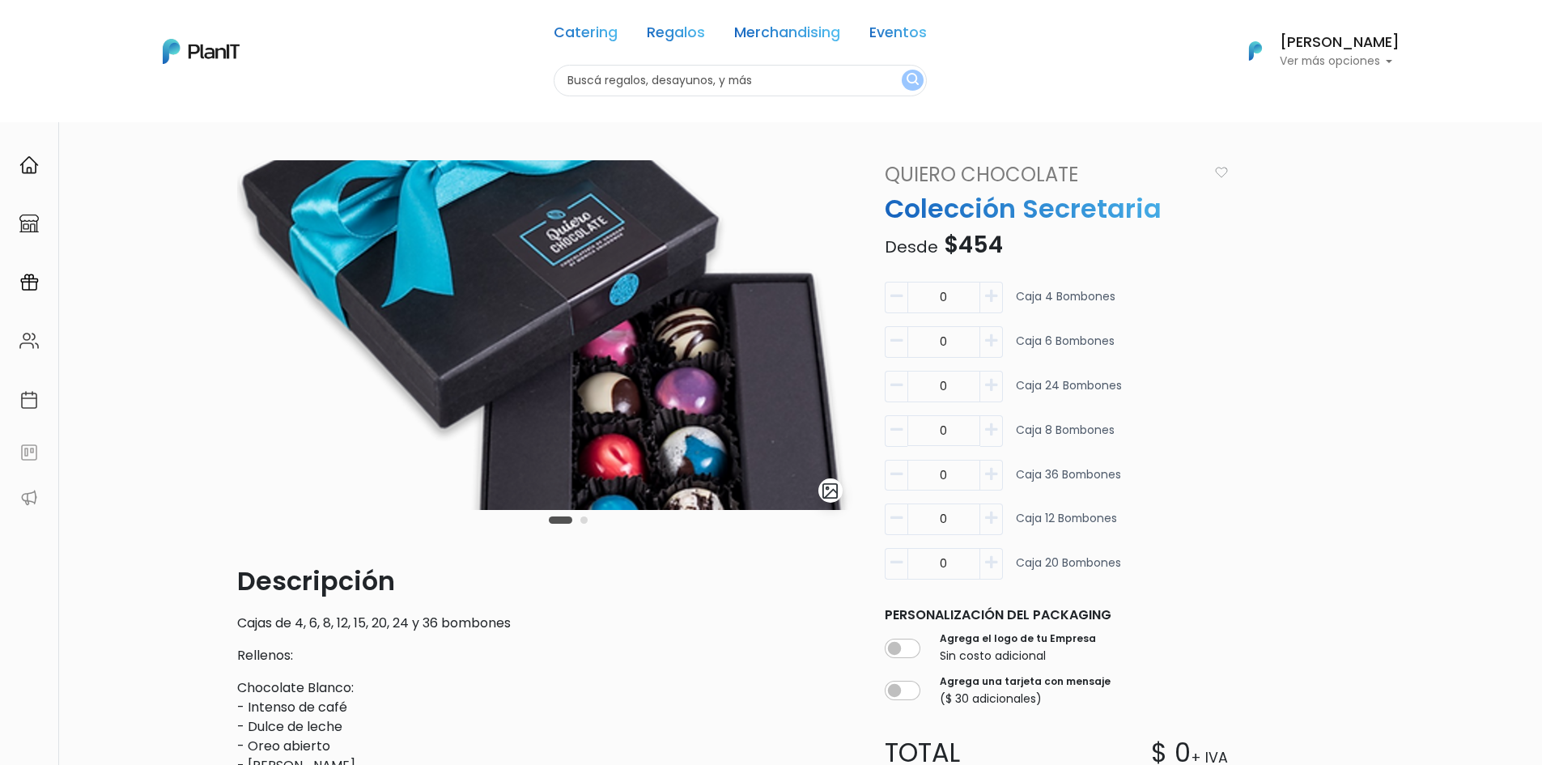
scroll to position [81, 0]
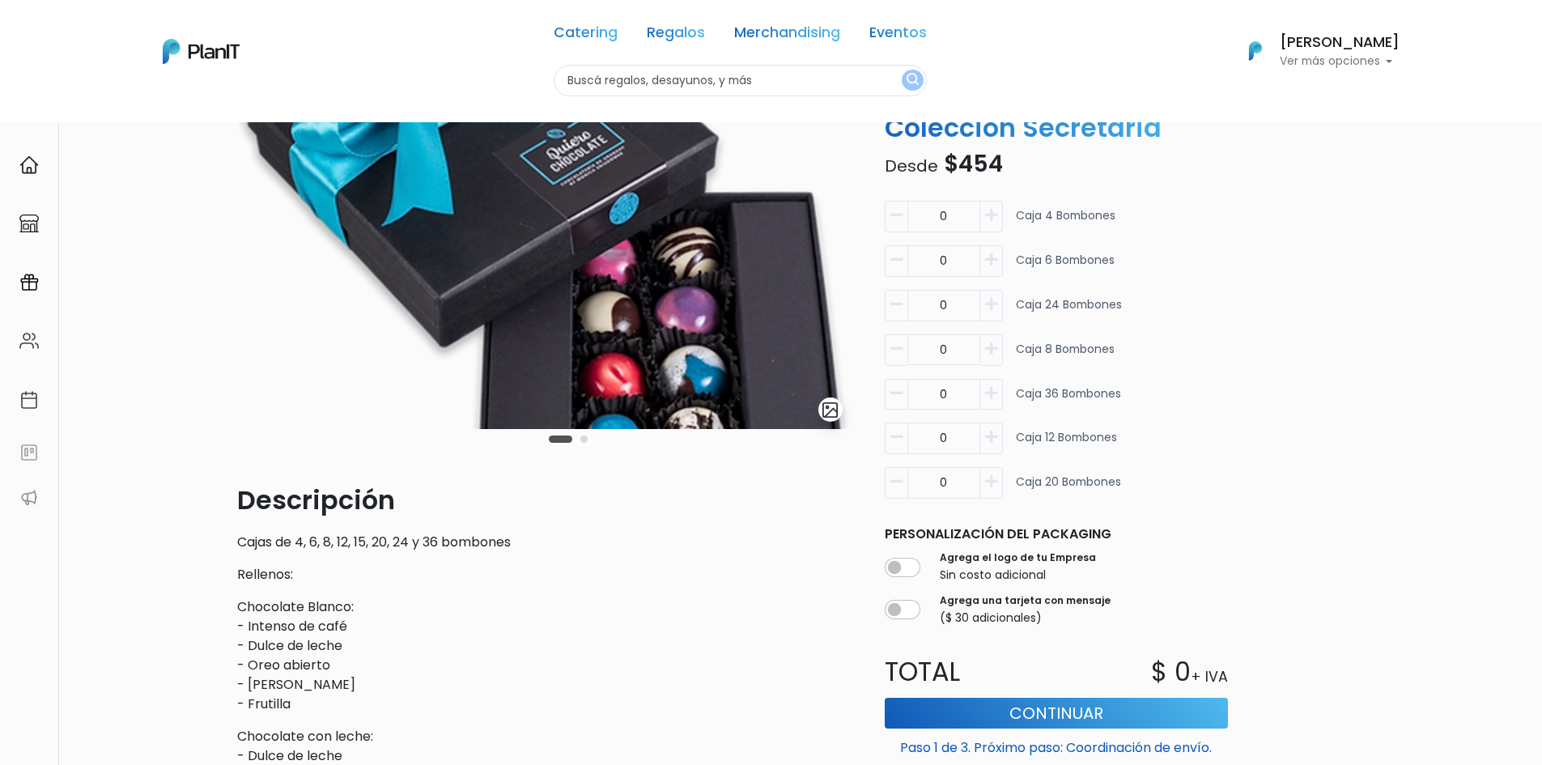
click at [581, 441] on button "Carousel Page 2" at bounding box center [584, 439] width 7 height 7
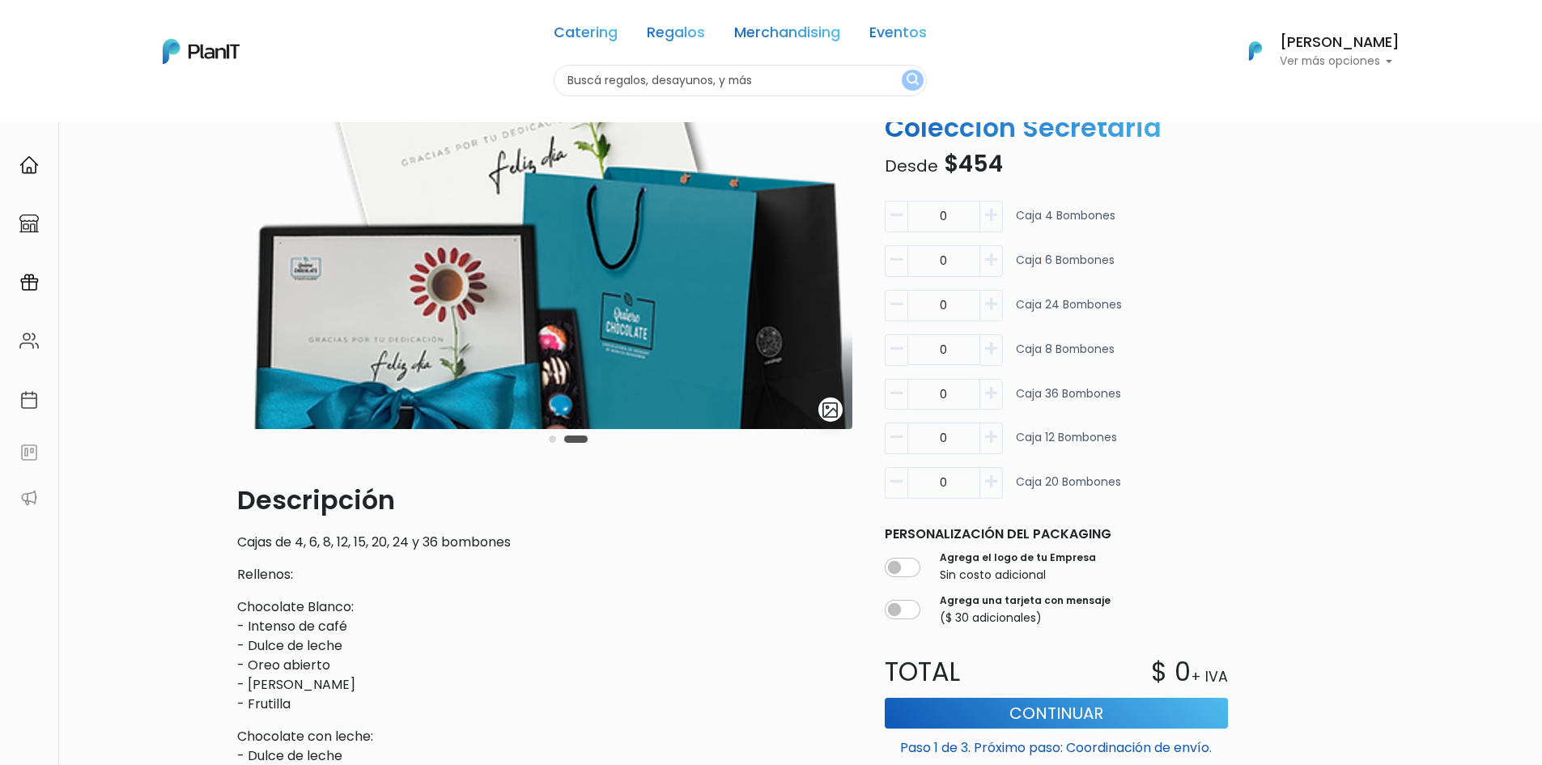
click at [555, 440] on button "Carousel Page 1" at bounding box center [552, 439] width 7 height 7
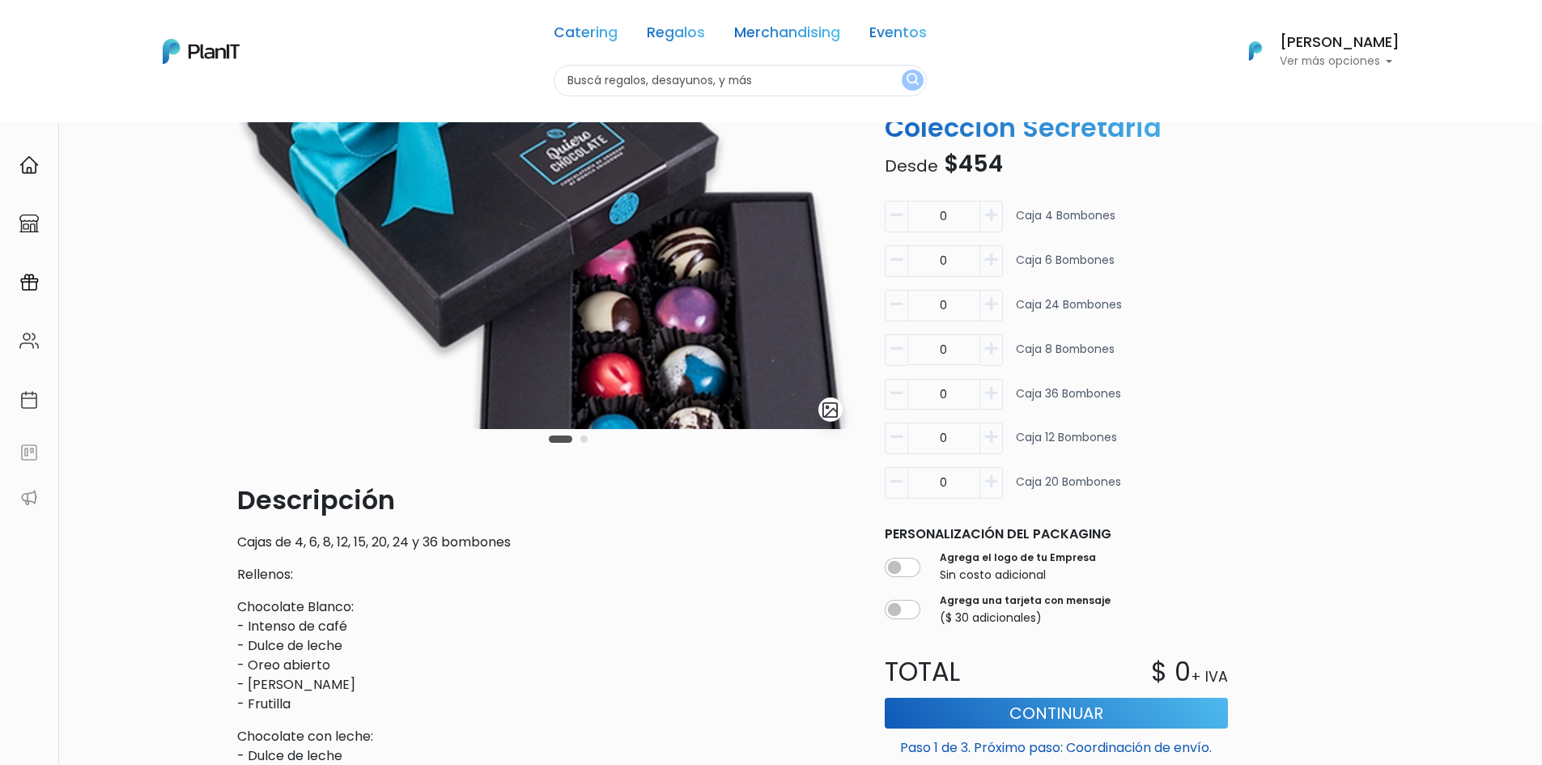
click at [985, 212] on icon "button" at bounding box center [991, 215] width 12 height 15
click at [893, 220] on icon "button" at bounding box center [897, 215] width 12 height 15
type input "0"
click at [997, 268] on button "button" at bounding box center [992, 261] width 23 height 32
click at [891, 263] on icon "button" at bounding box center [897, 260] width 12 height 15
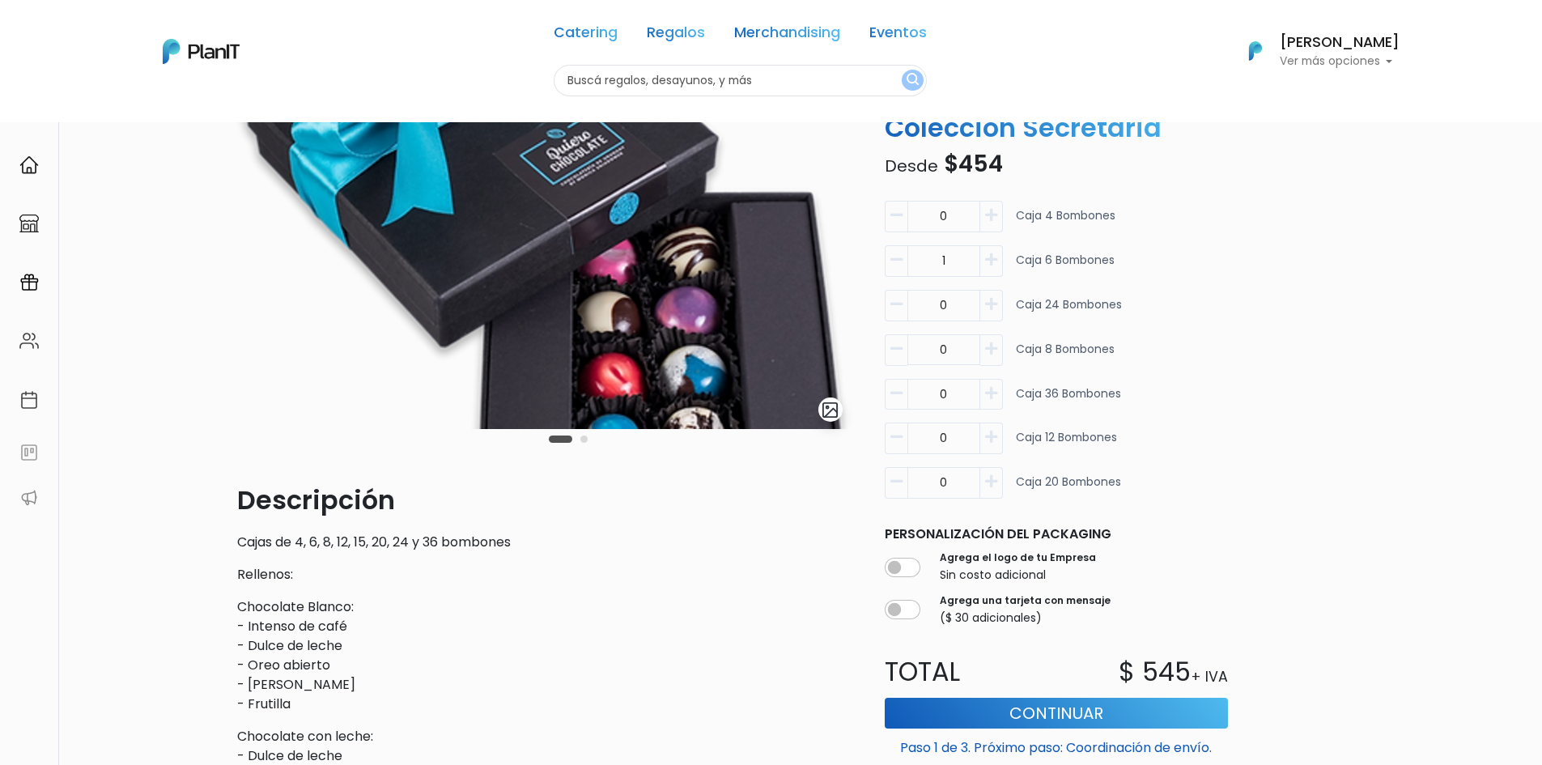
type input "0"
click at [989, 351] on icon "button" at bounding box center [991, 349] width 12 height 15
type input "1"
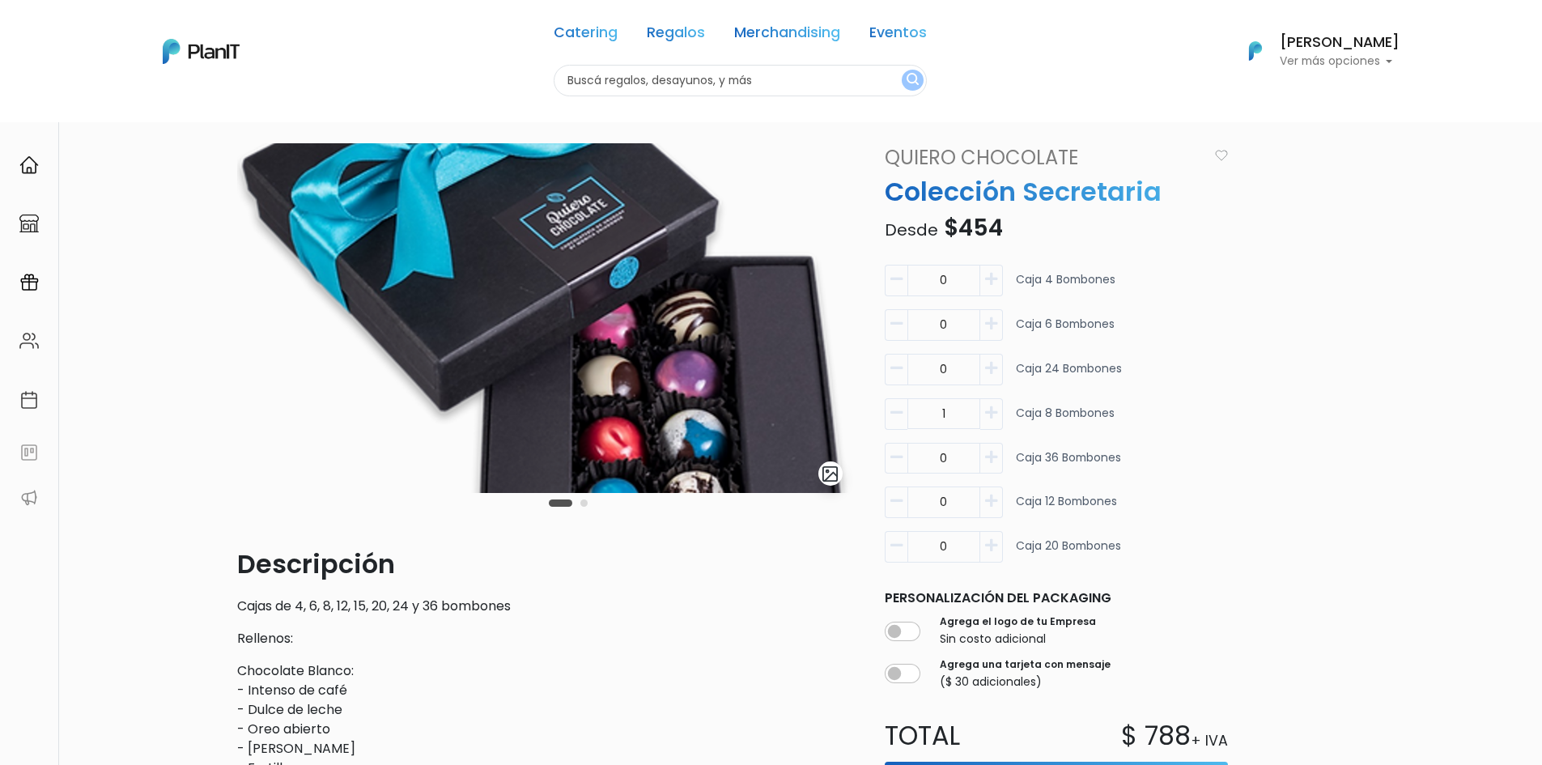
scroll to position [4, 0]
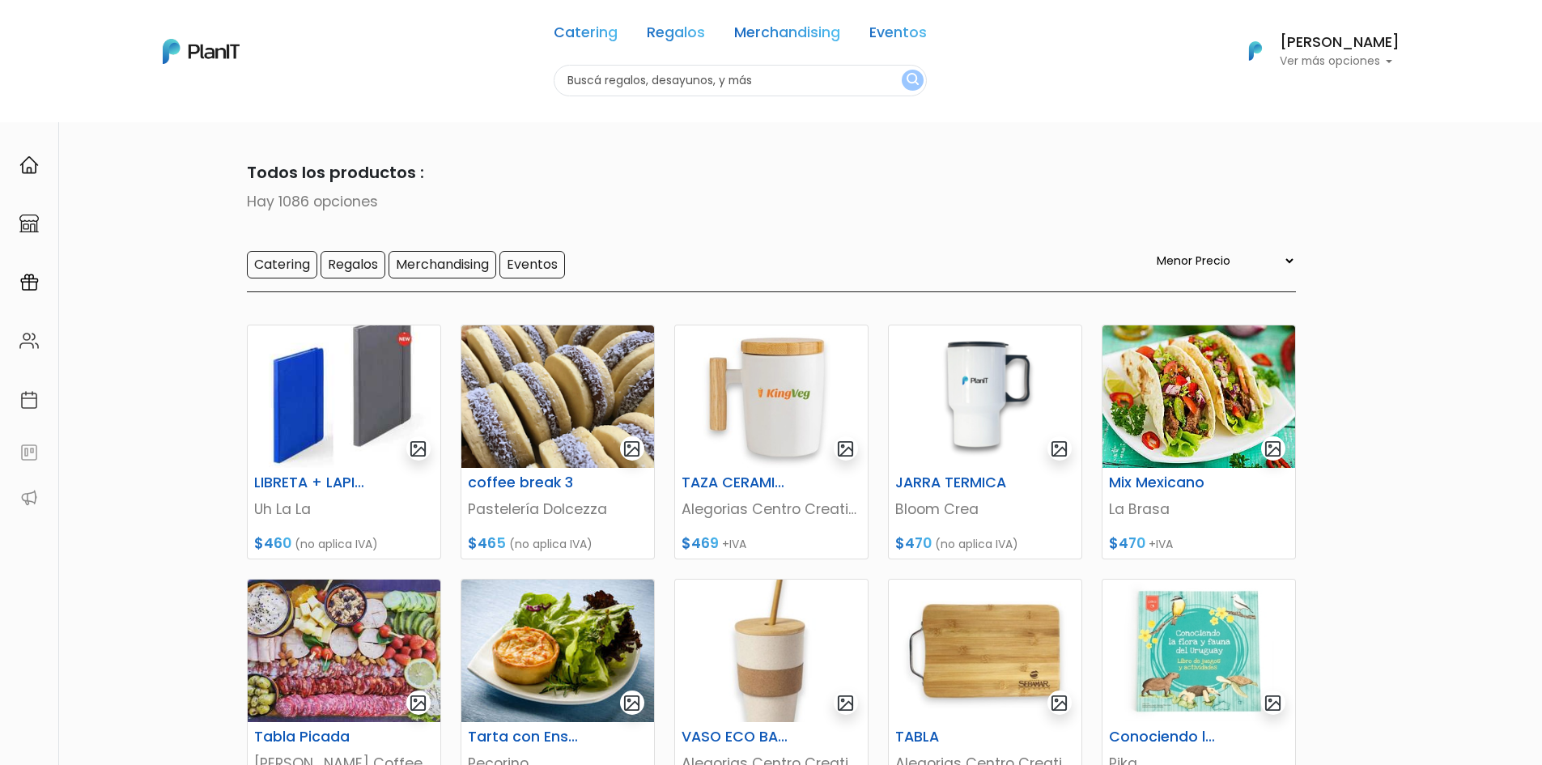
select select "0"
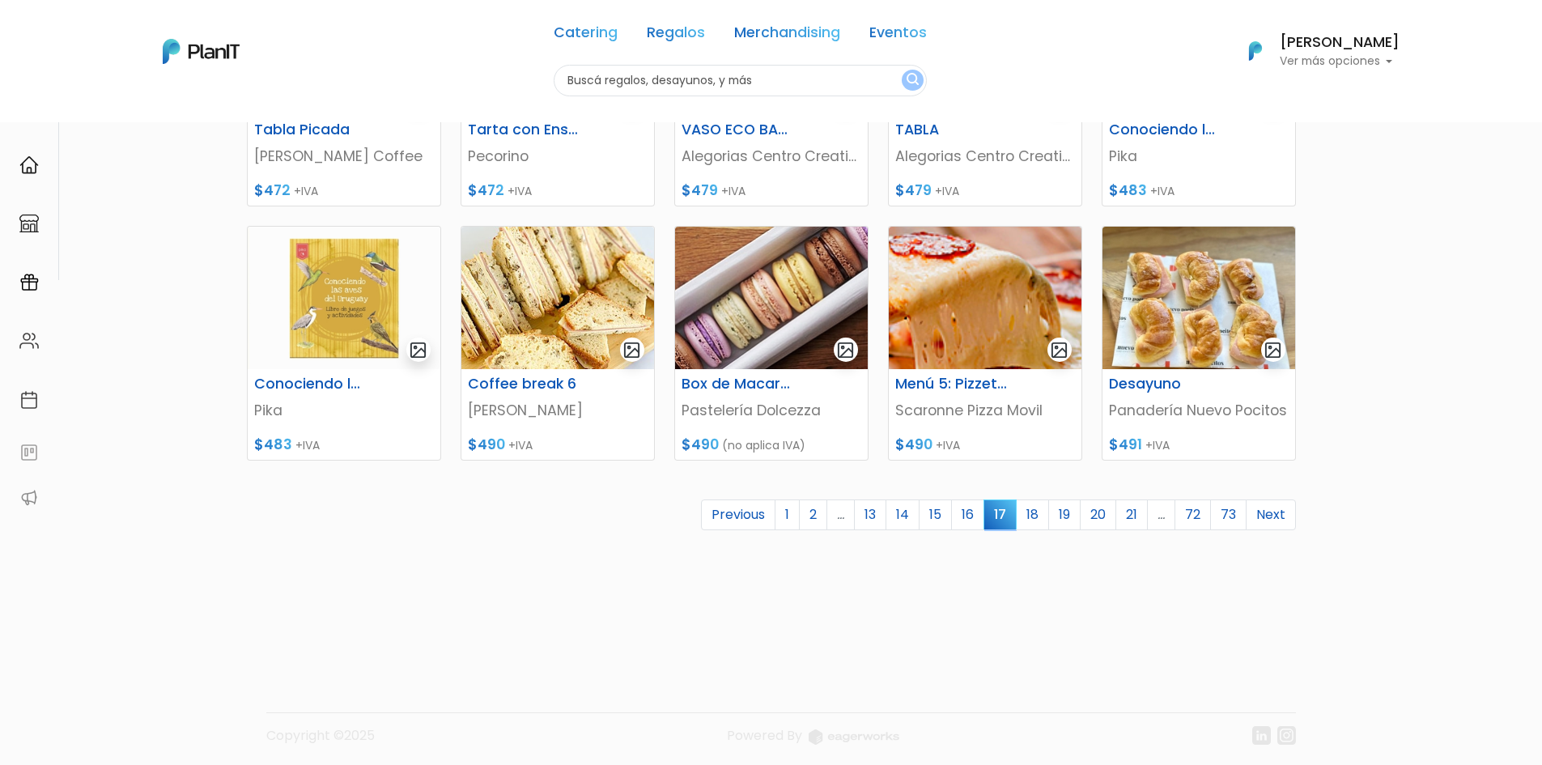
scroll to position [613, 0]
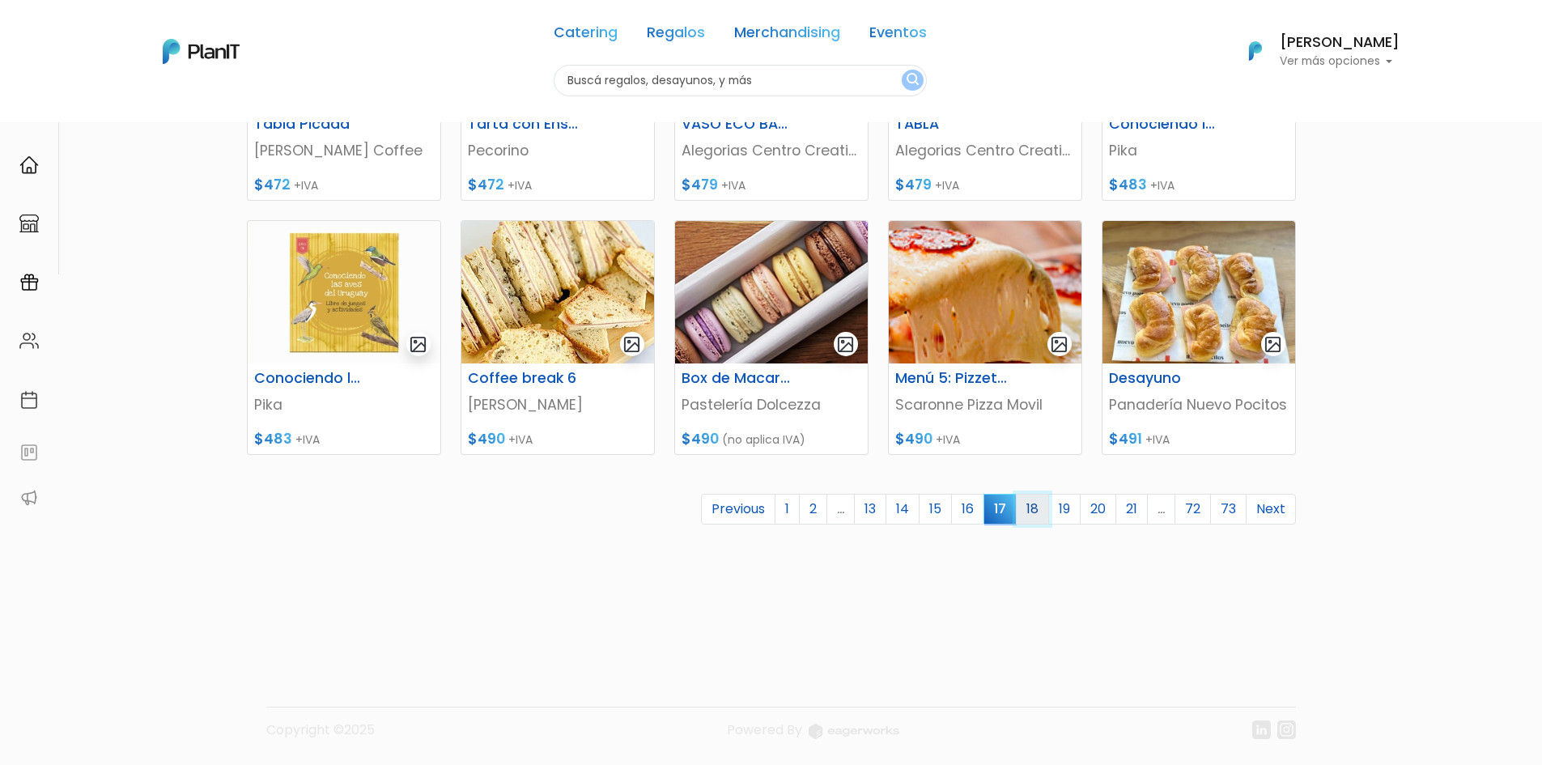
click at [1034, 511] on link "18" at bounding box center [1032, 509] width 33 height 31
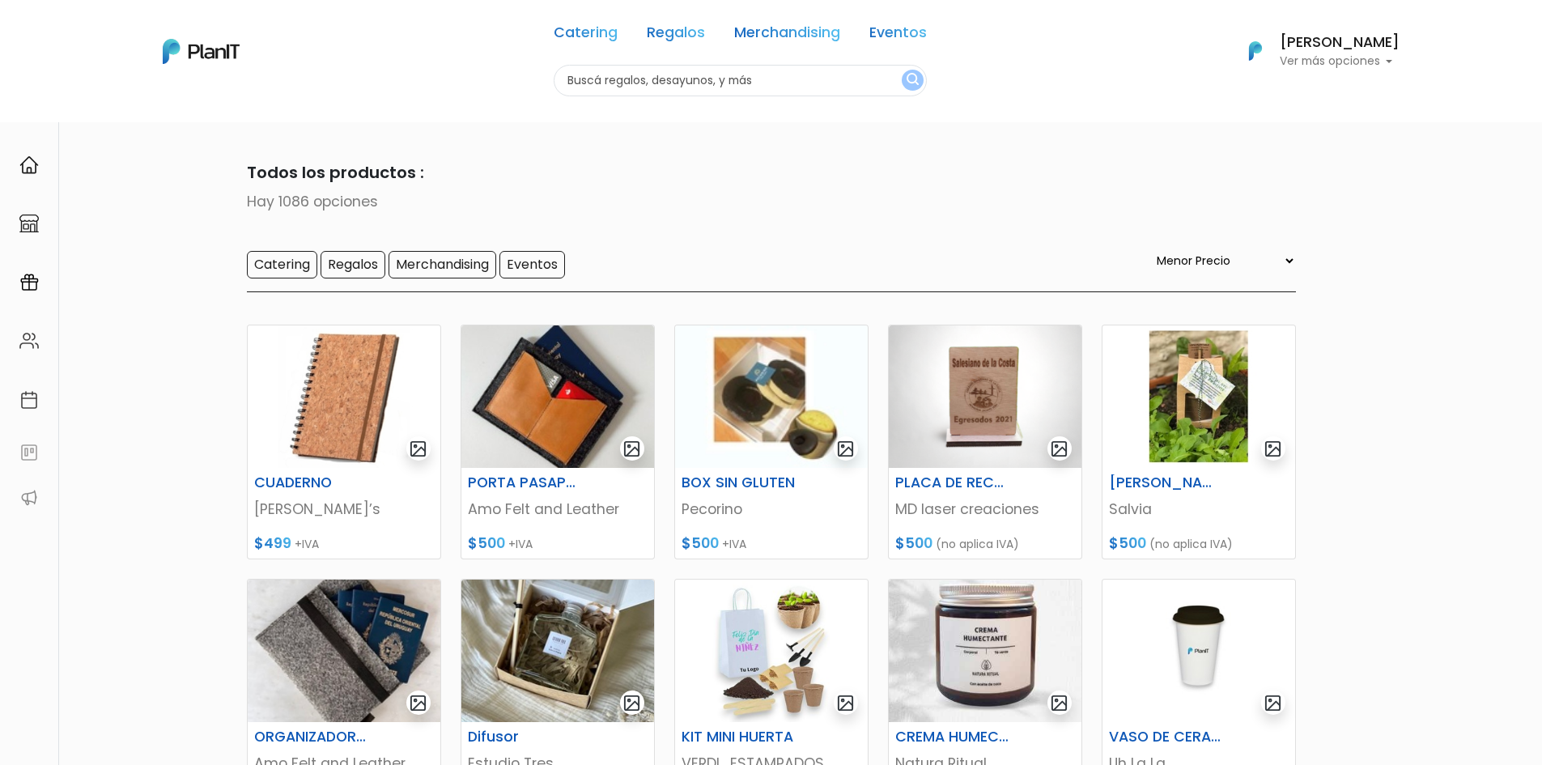
select select "0"
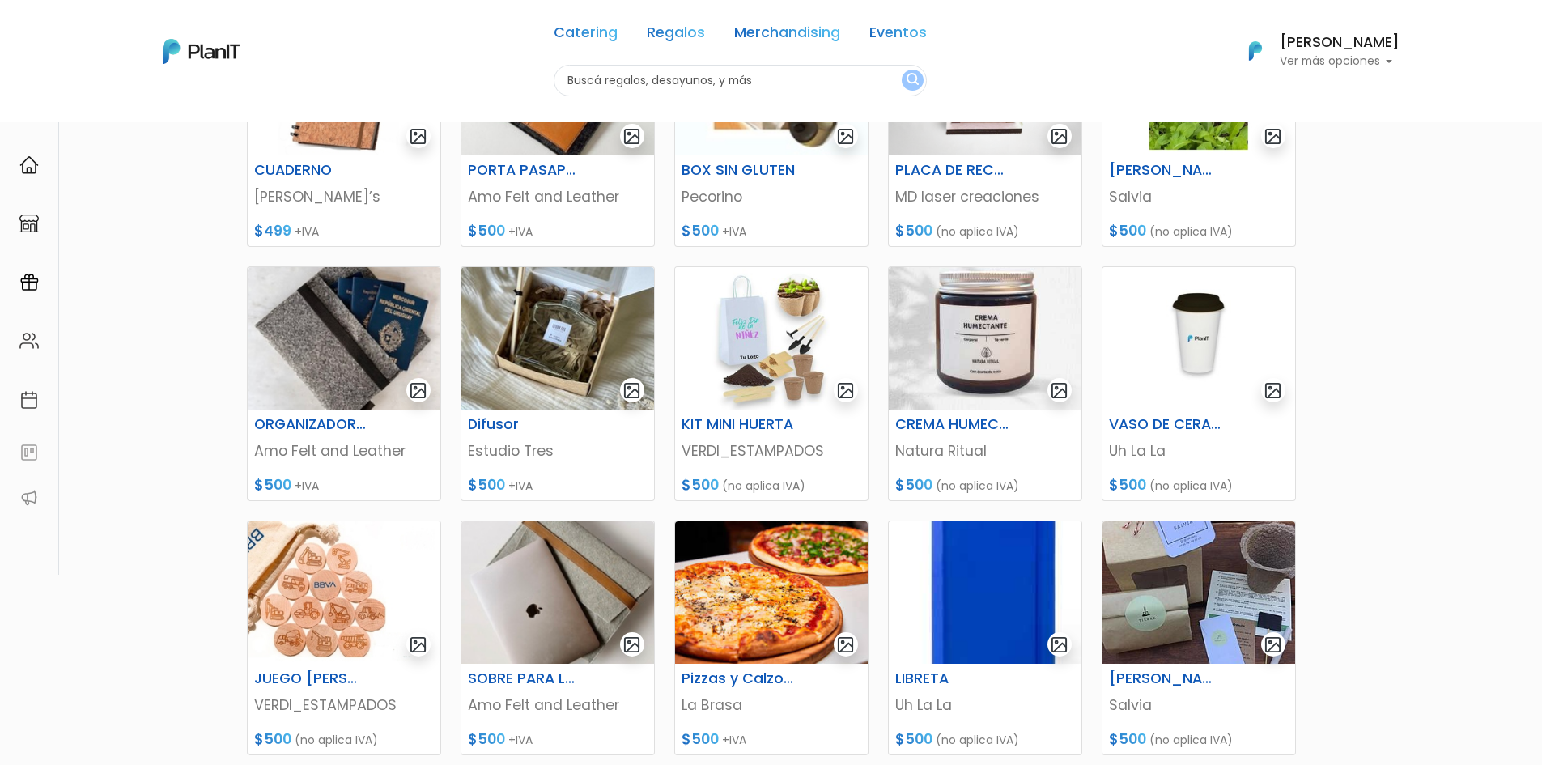
scroll to position [486, 0]
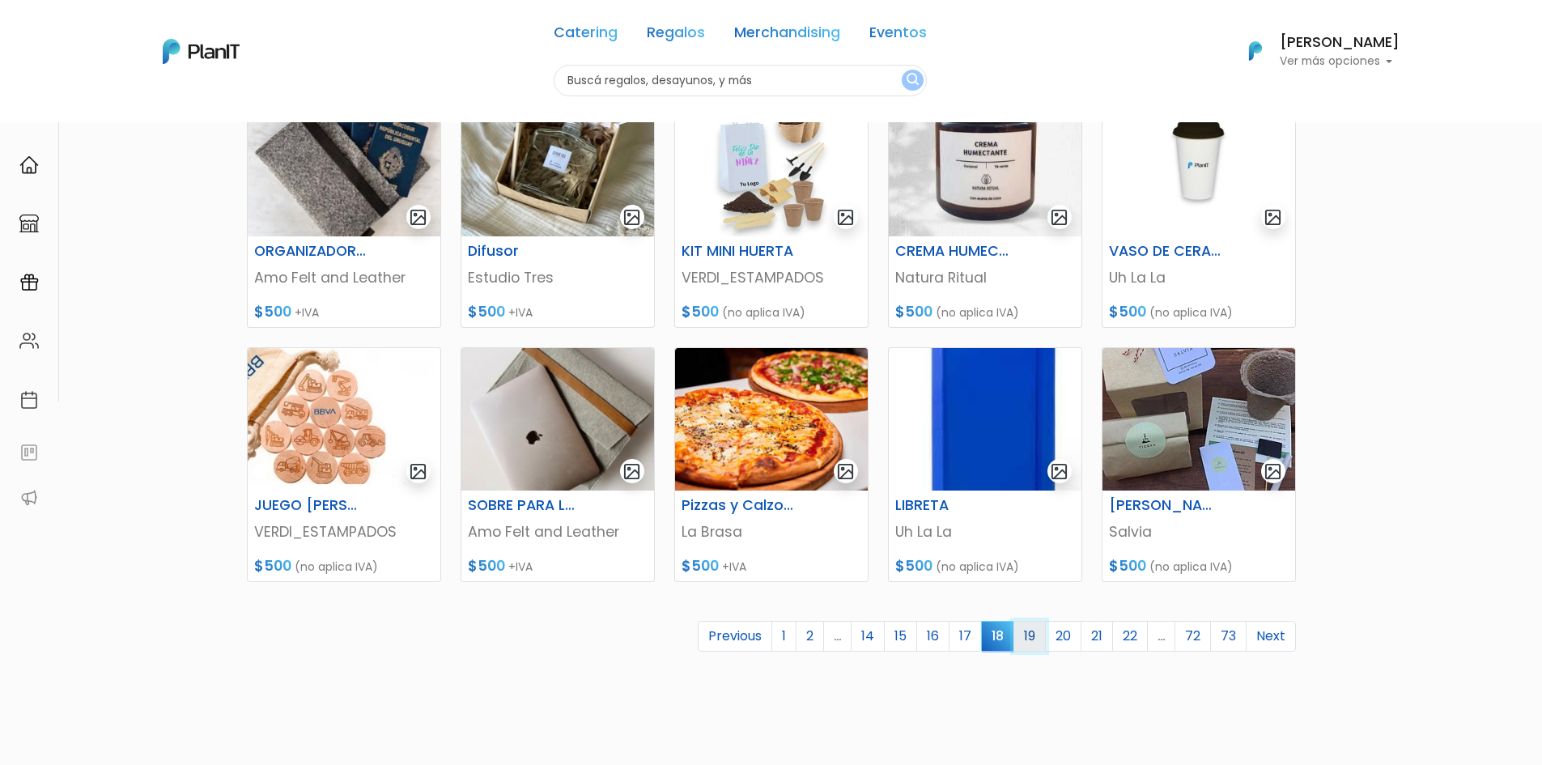
click at [1022, 640] on link "19" at bounding box center [1030, 636] width 32 height 31
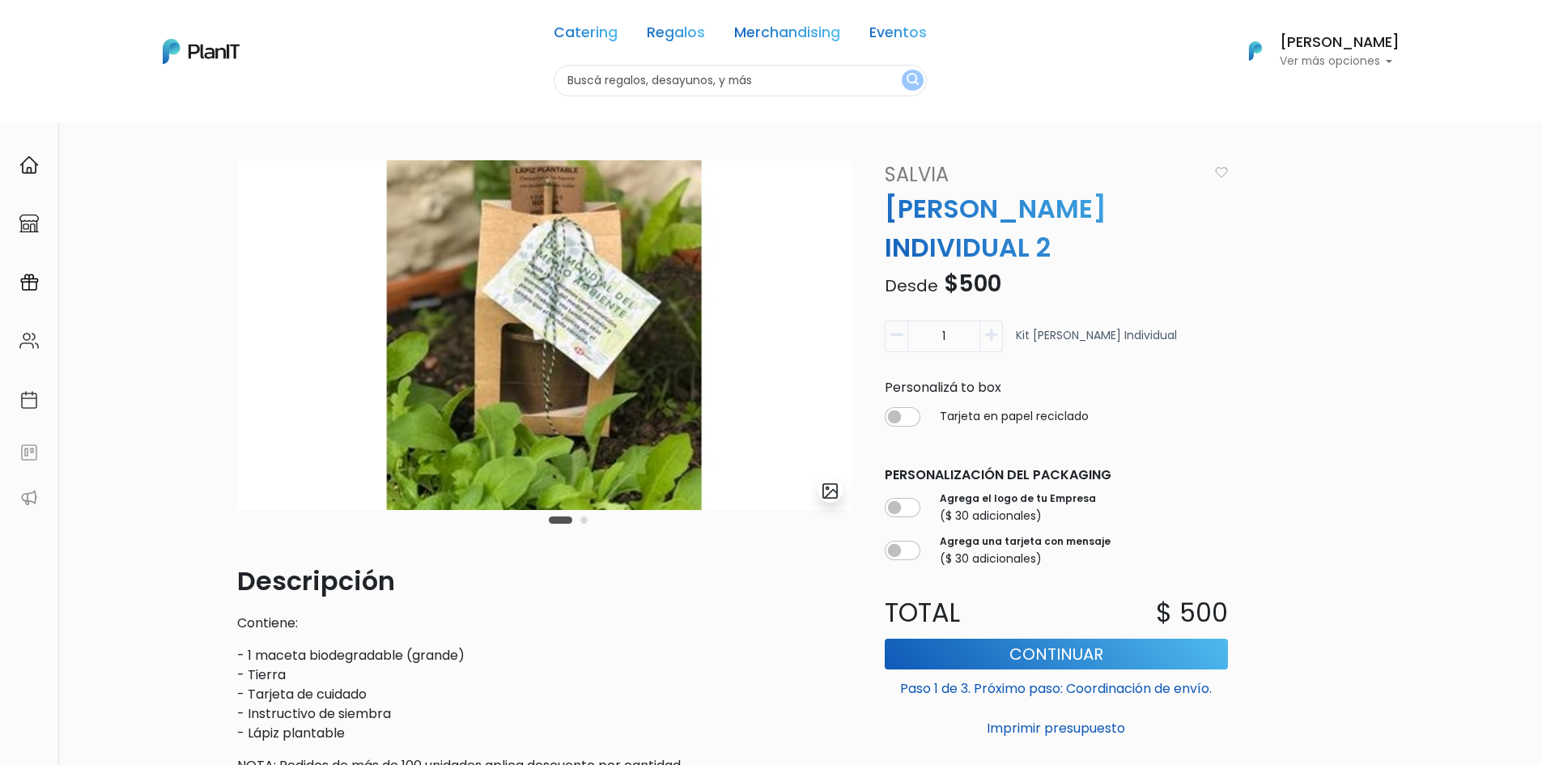
scroll to position [81, 0]
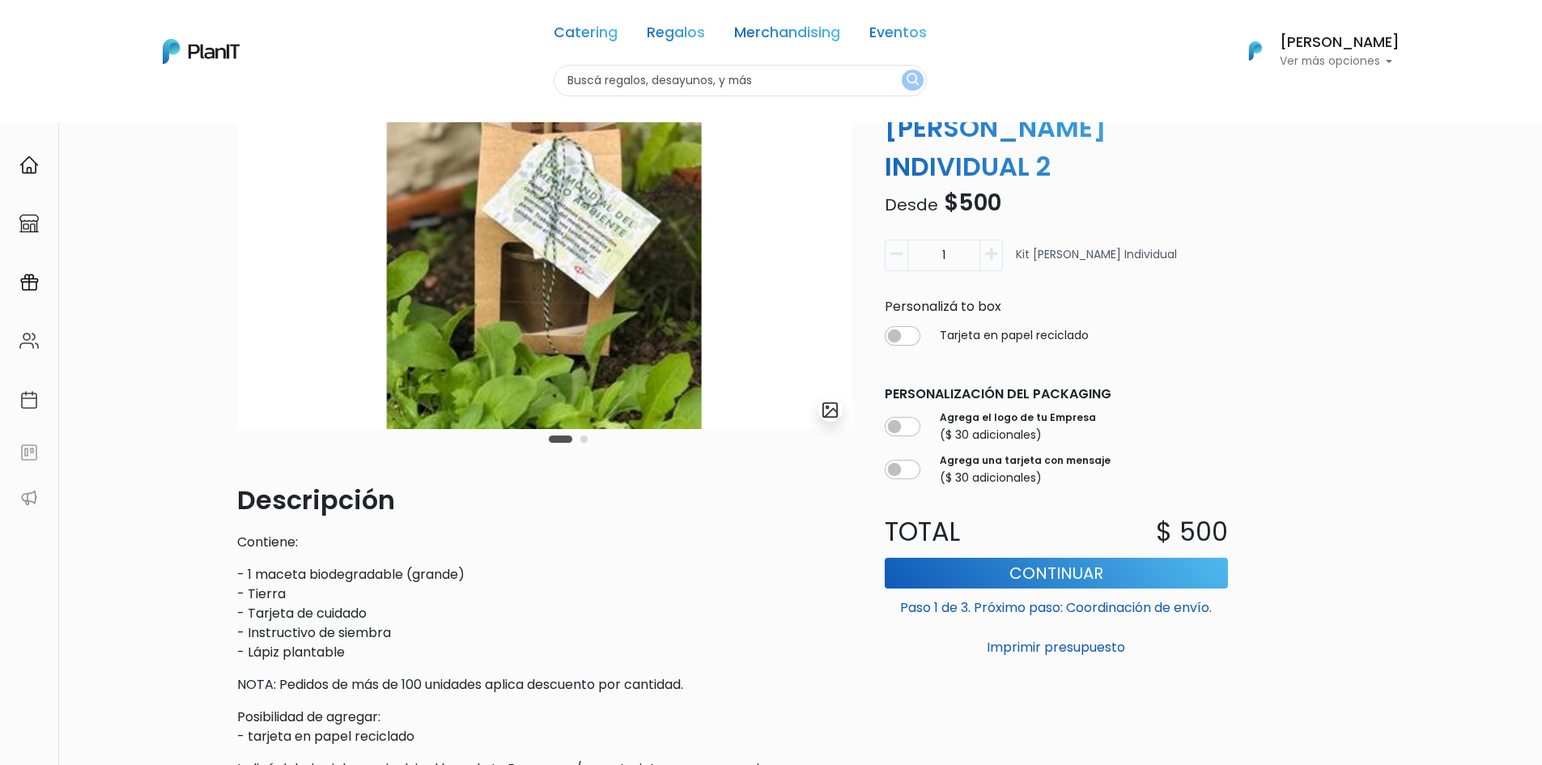
click at [585, 440] on button "Carousel Page 2" at bounding box center [584, 439] width 7 height 7
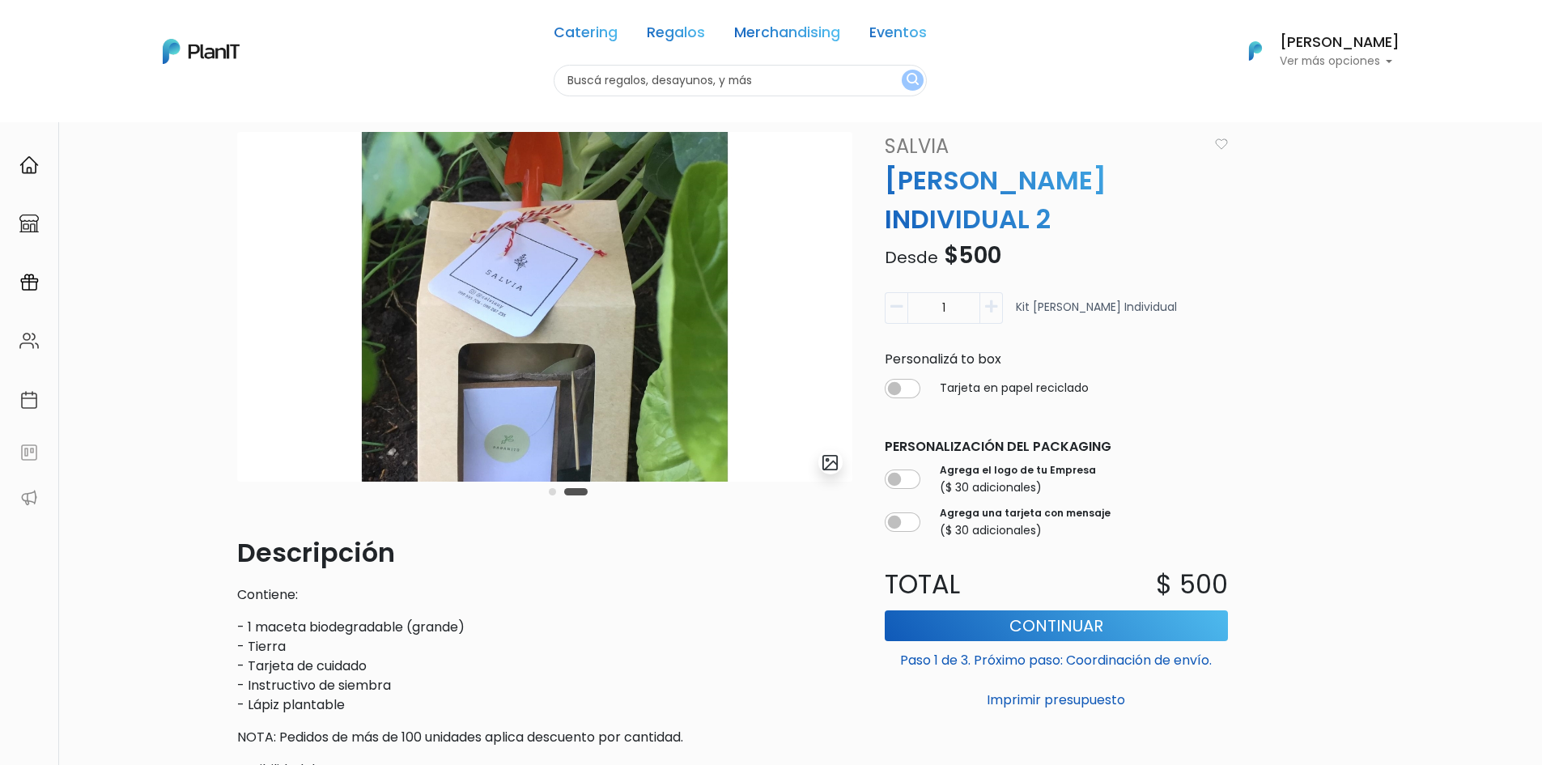
scroll to position [0, 0]
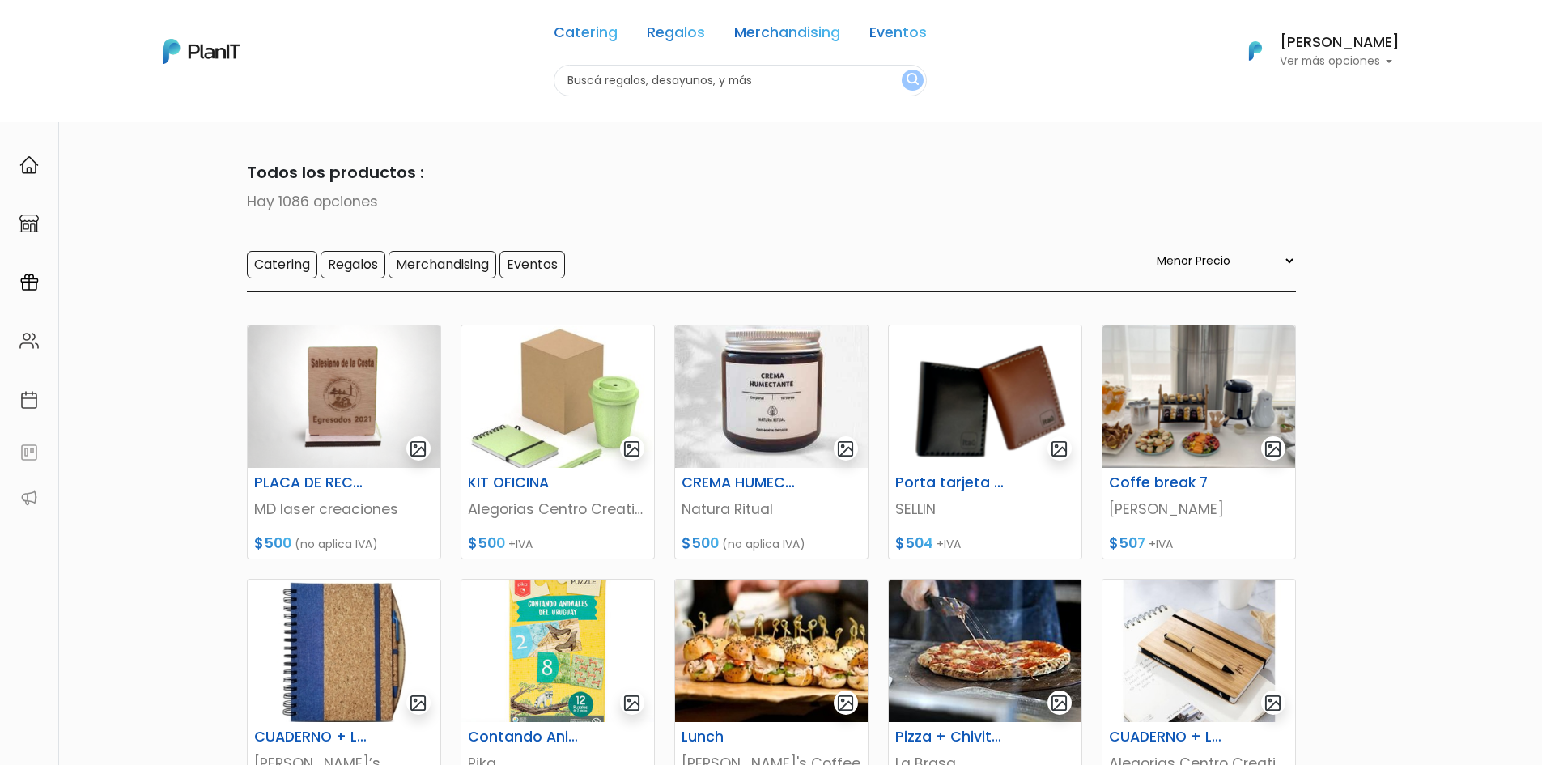
select select "0"
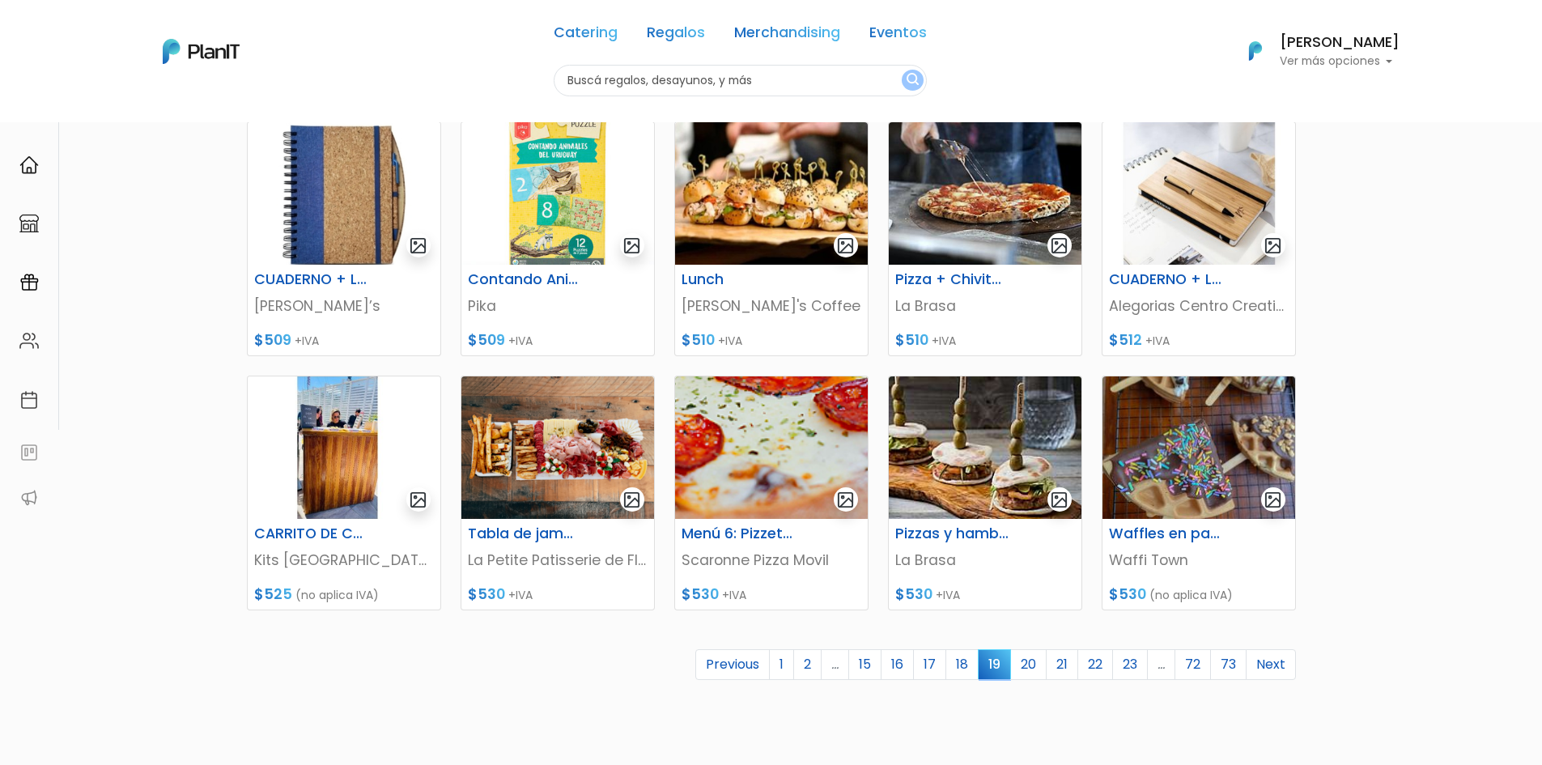
scroll to position [486, 0]
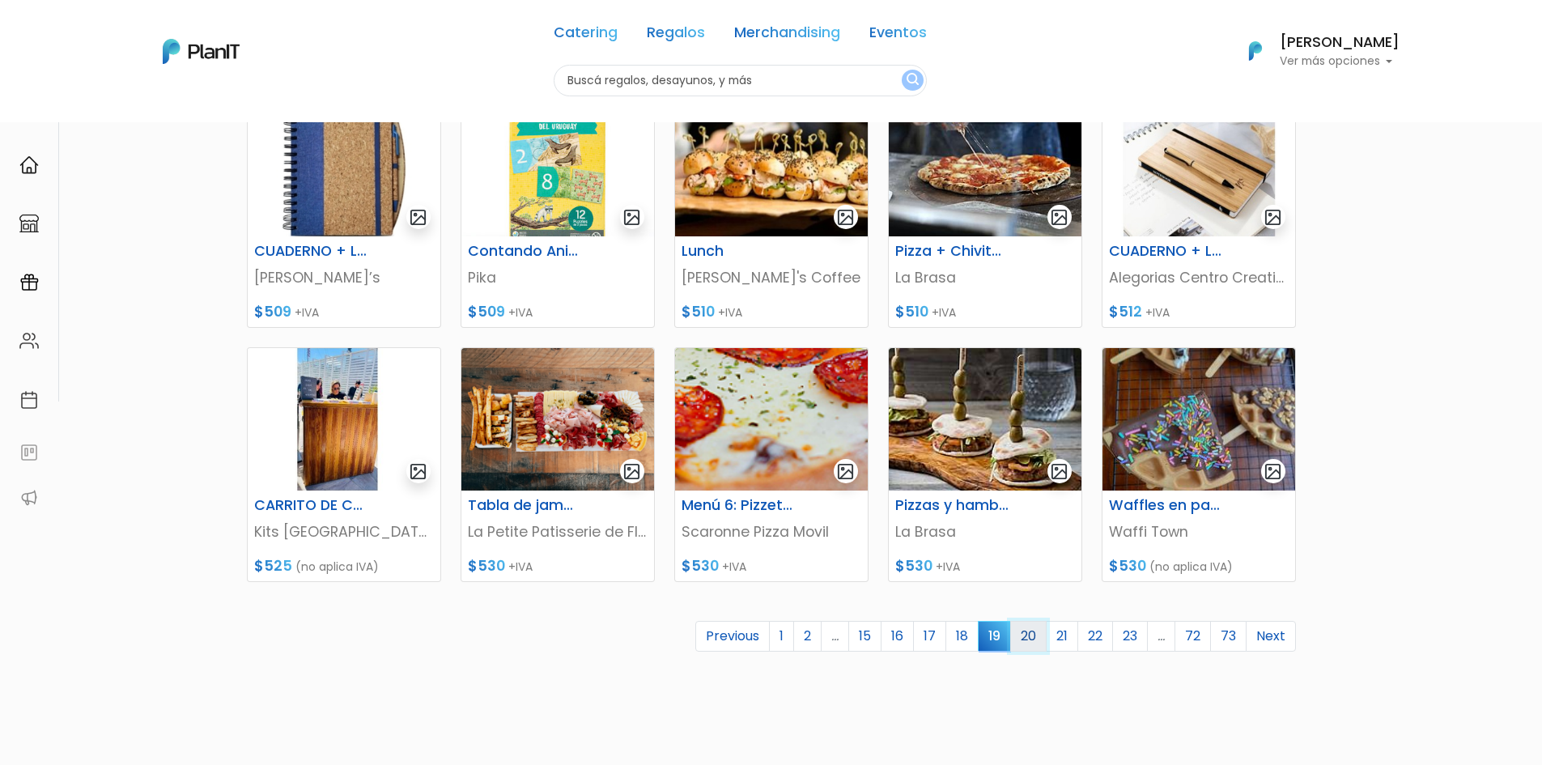
click at [1025, 635] on link "20" at bounding box center [1029, 636] width 36 height 31
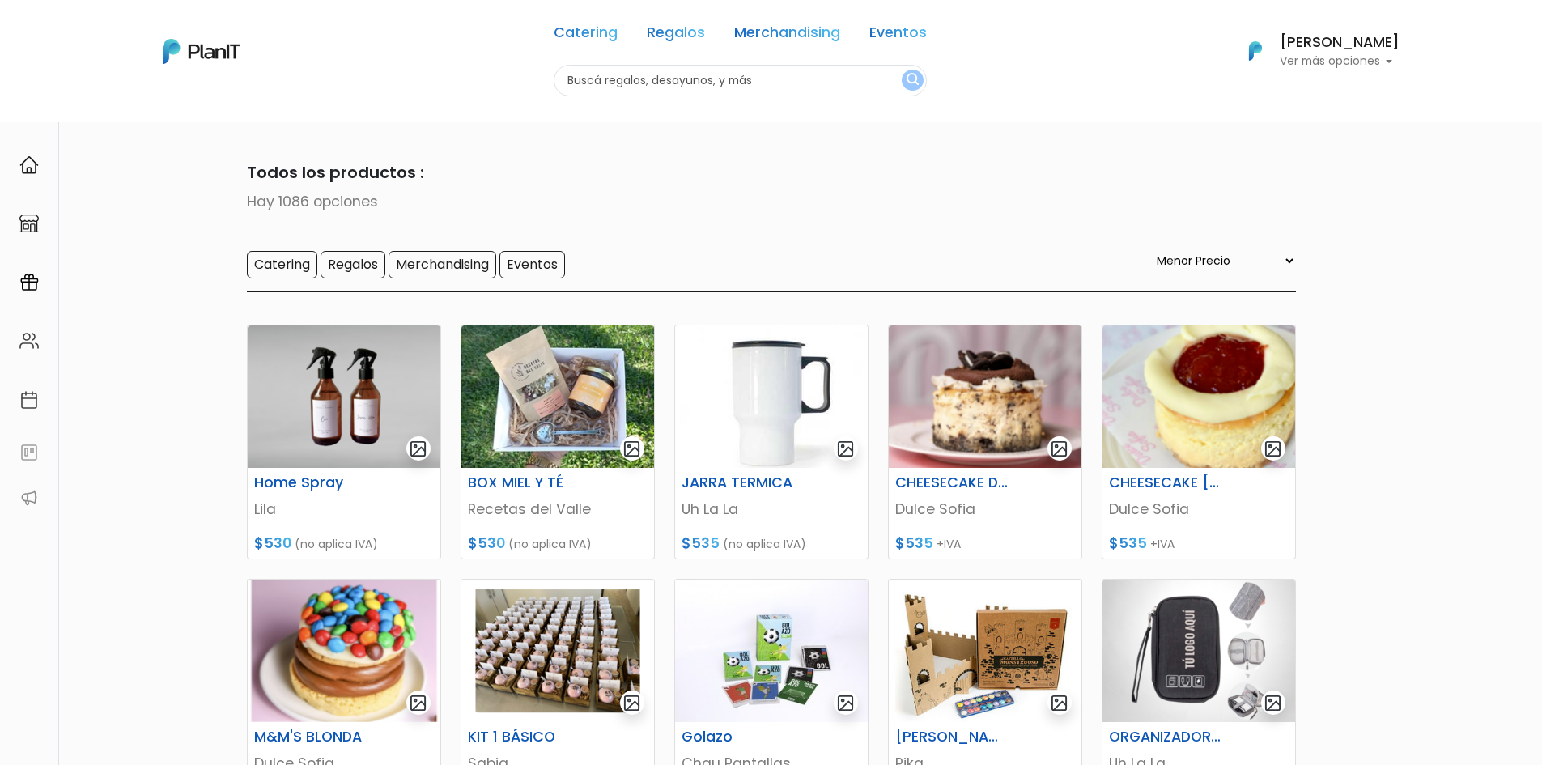
select select "0"
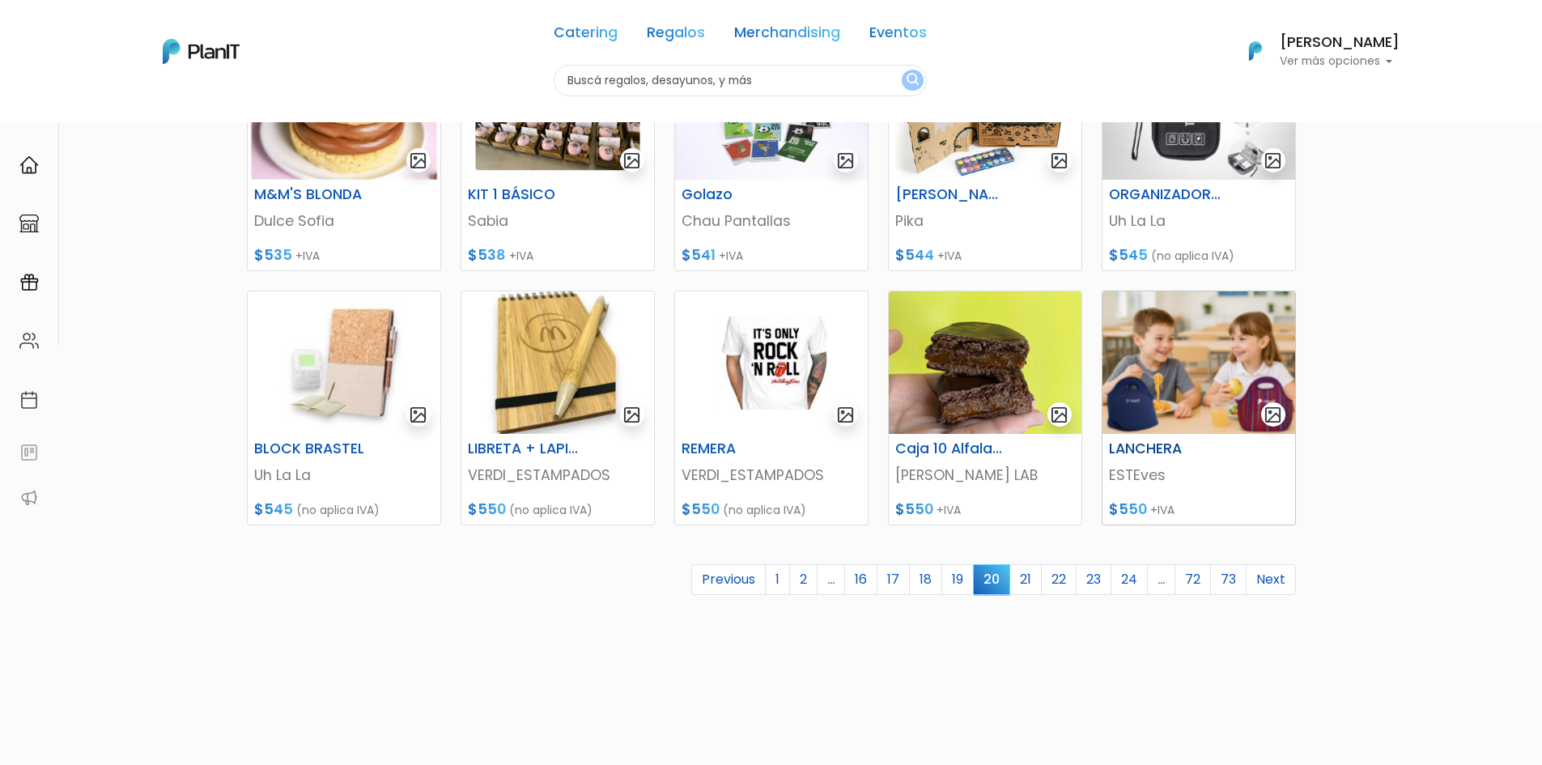
scroll to position [567, 0]
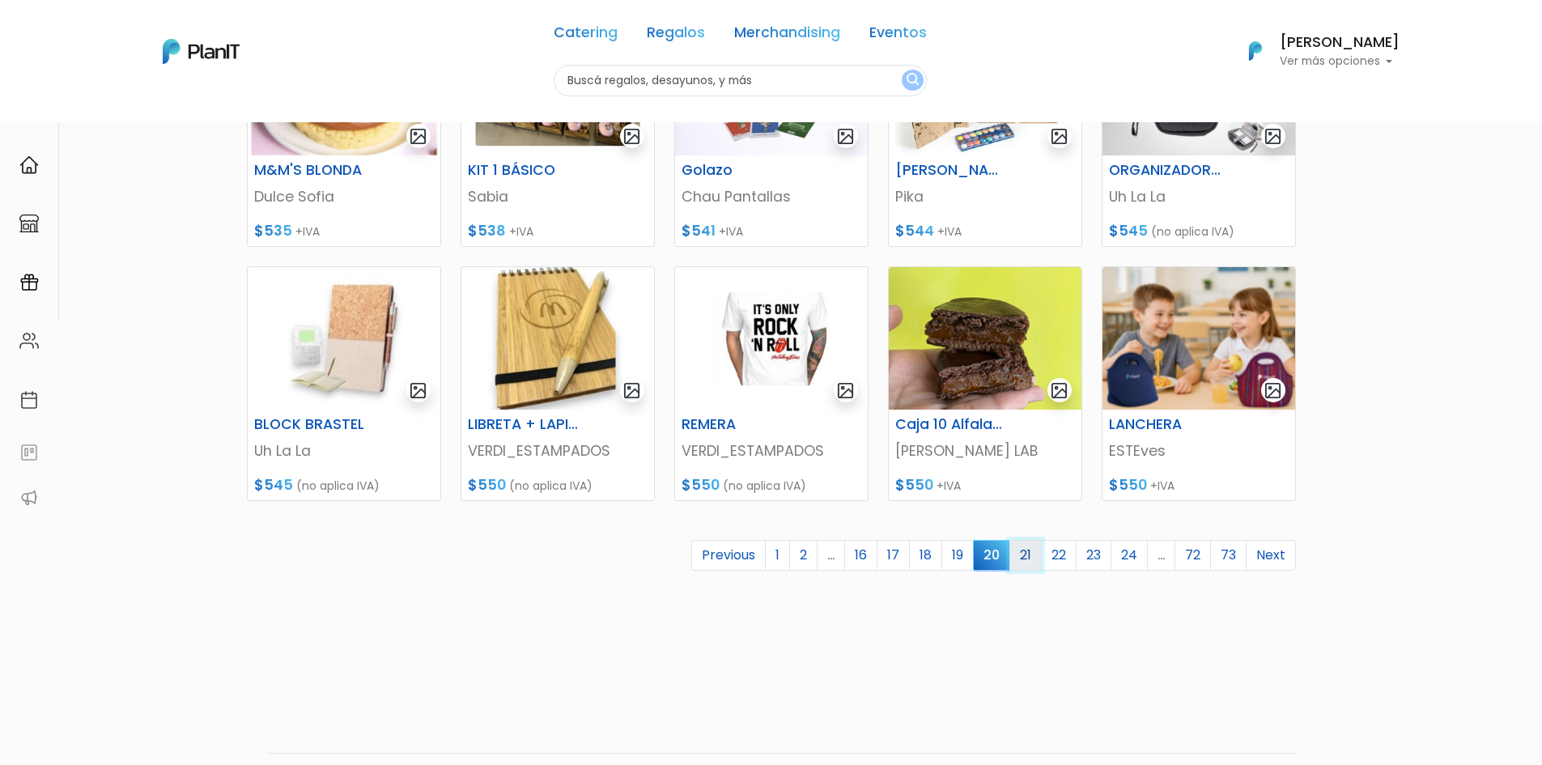
click at [1031, 555] on link "21" at bounding box center [1026, 555] width 32 height 31
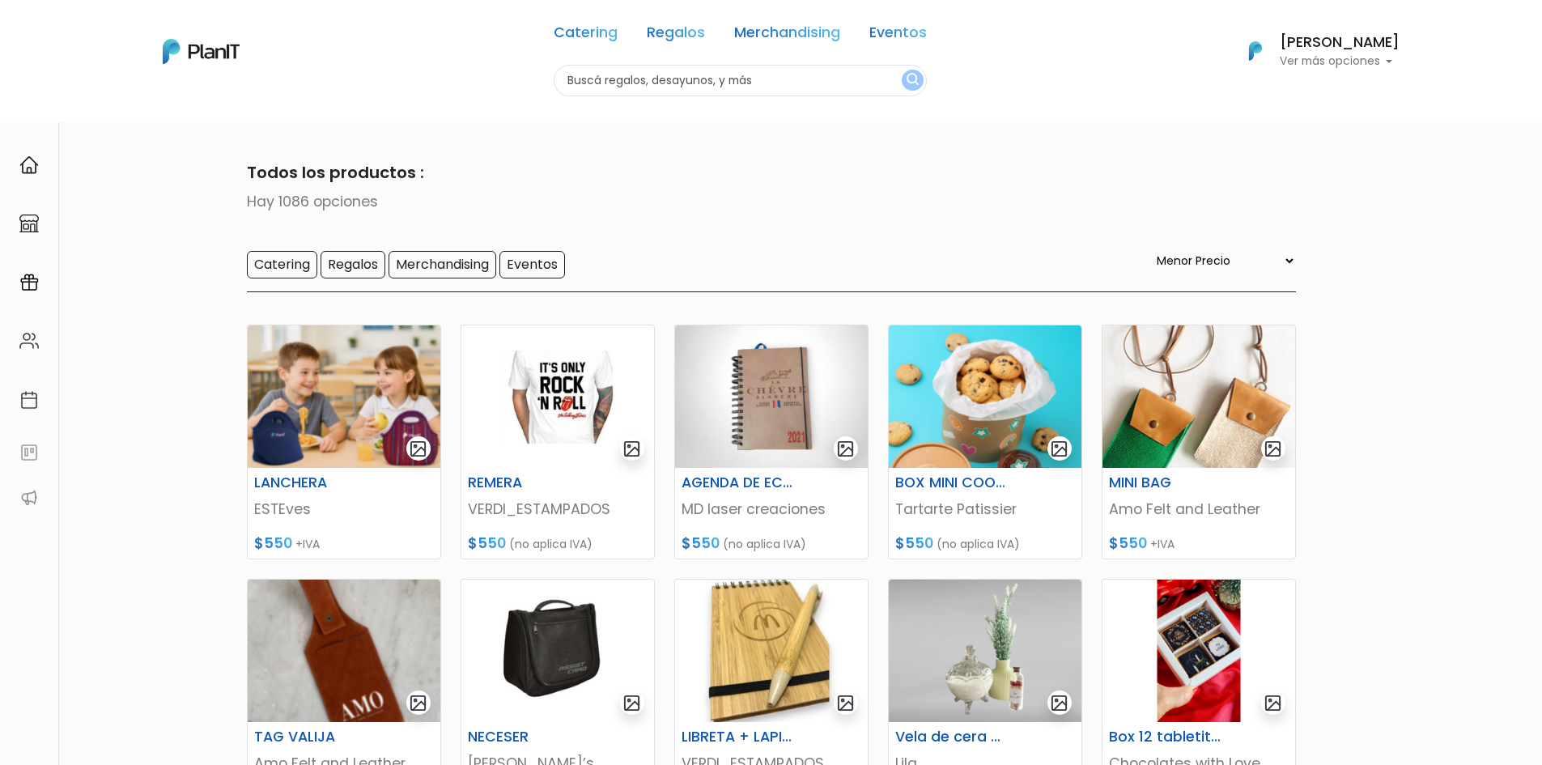
select select "0"
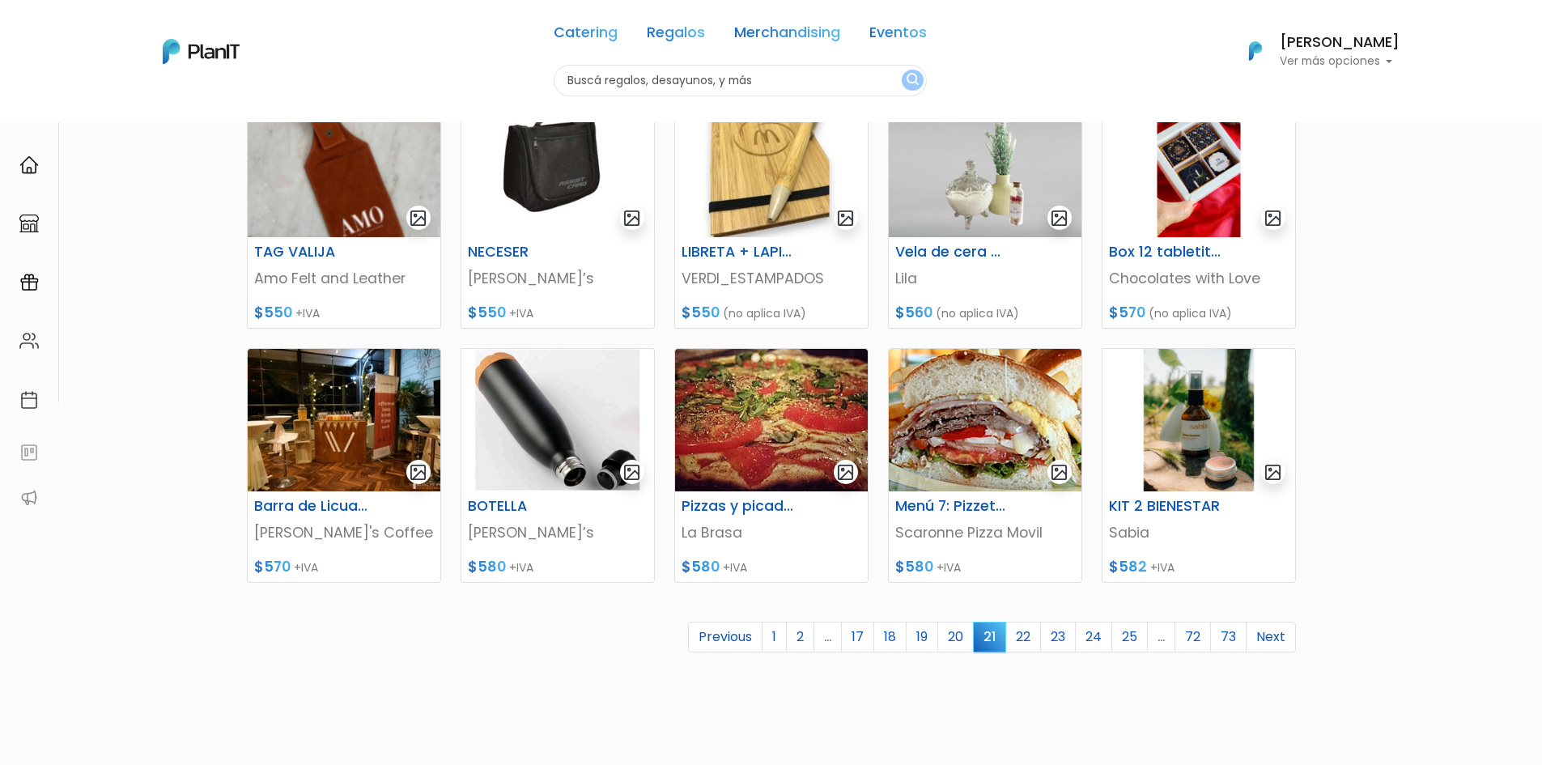
scroll to position [486, 0]
click at [1031, 639] on link "22" at bounding box center [1024, 636] width 36 height 31
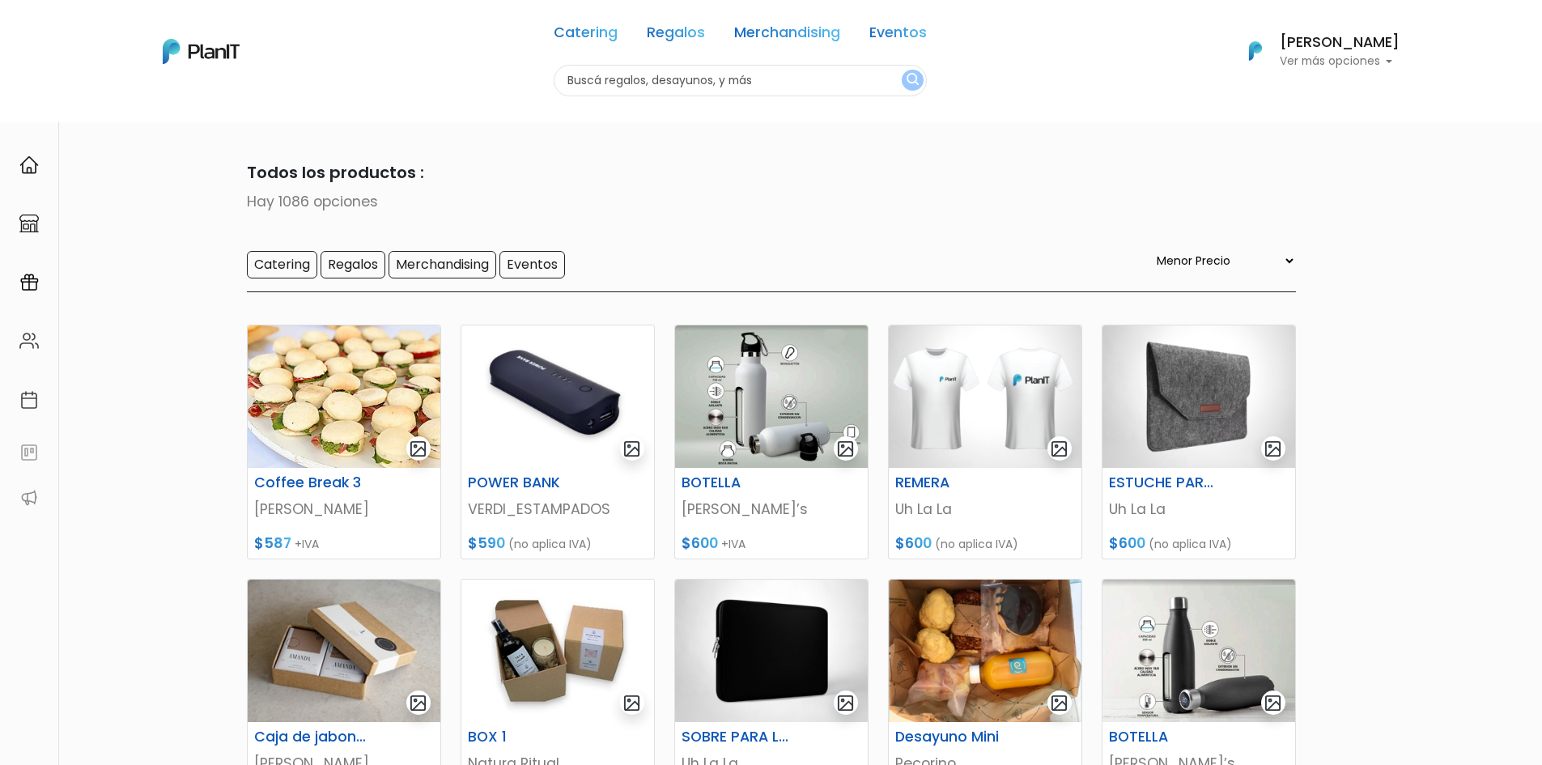
select select "0"
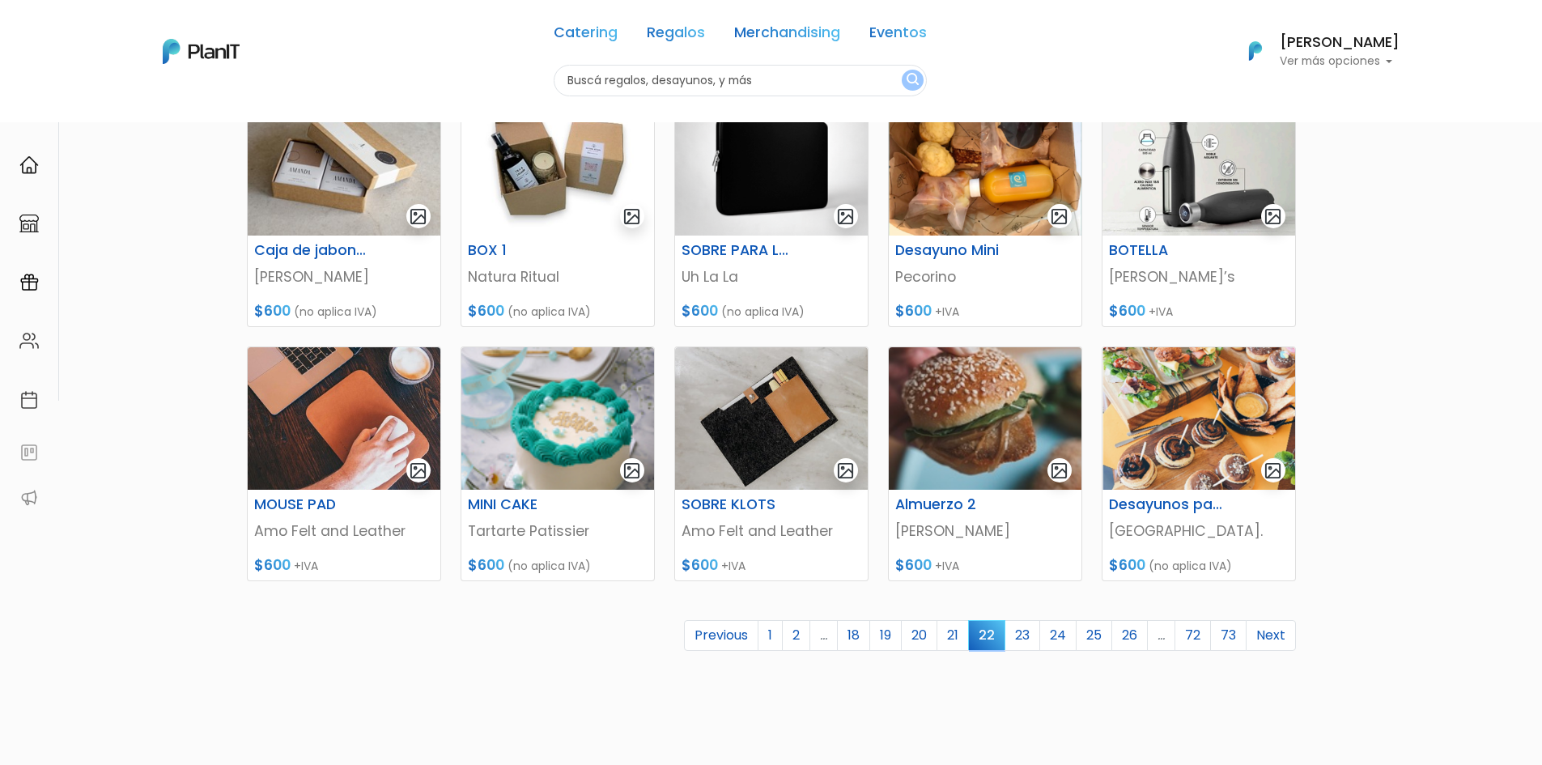
scroll to position [567, 0]
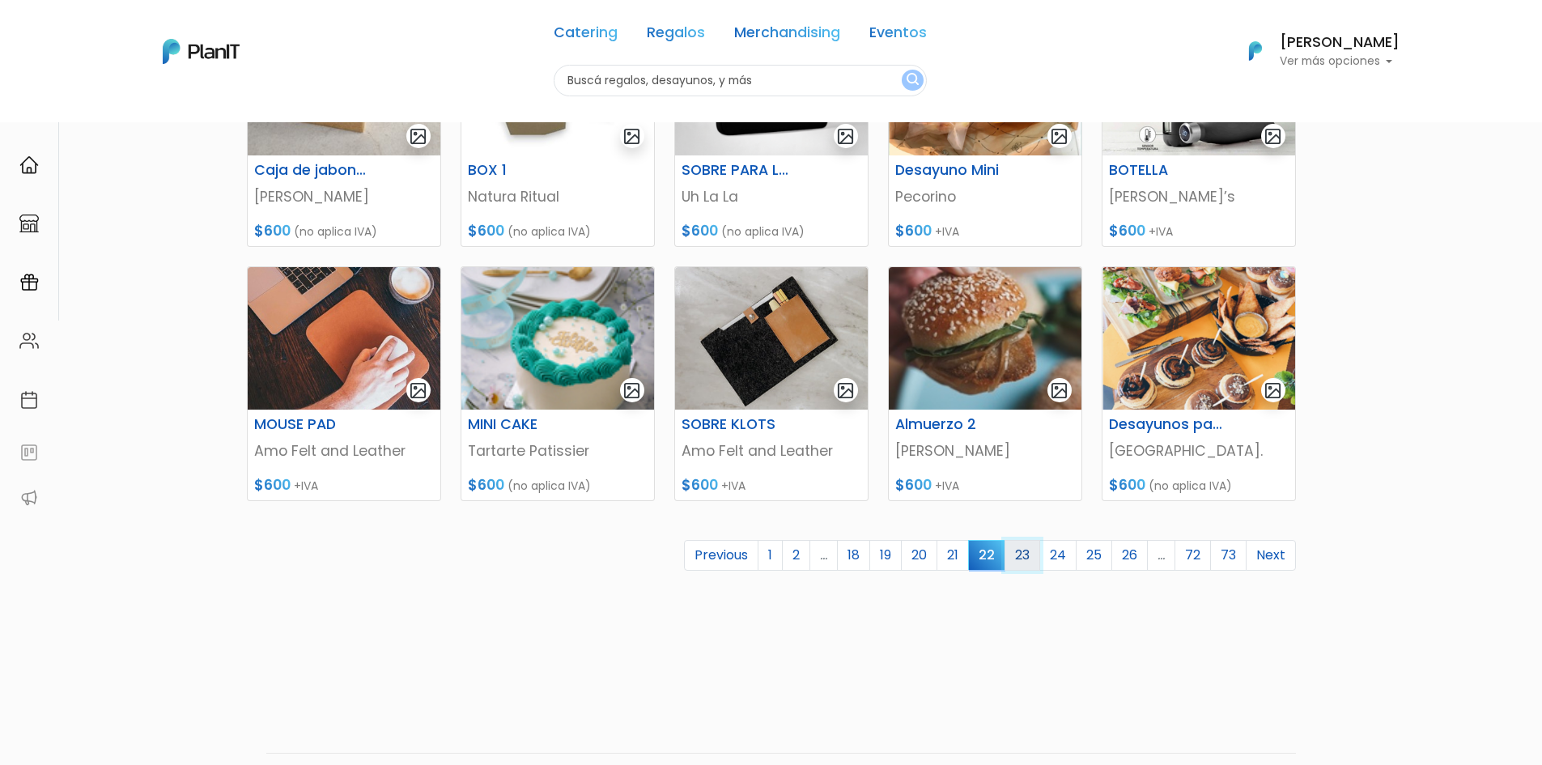
click at [1021, 557] on link "23" at bounding box center [1023, 555] width 36 height 31
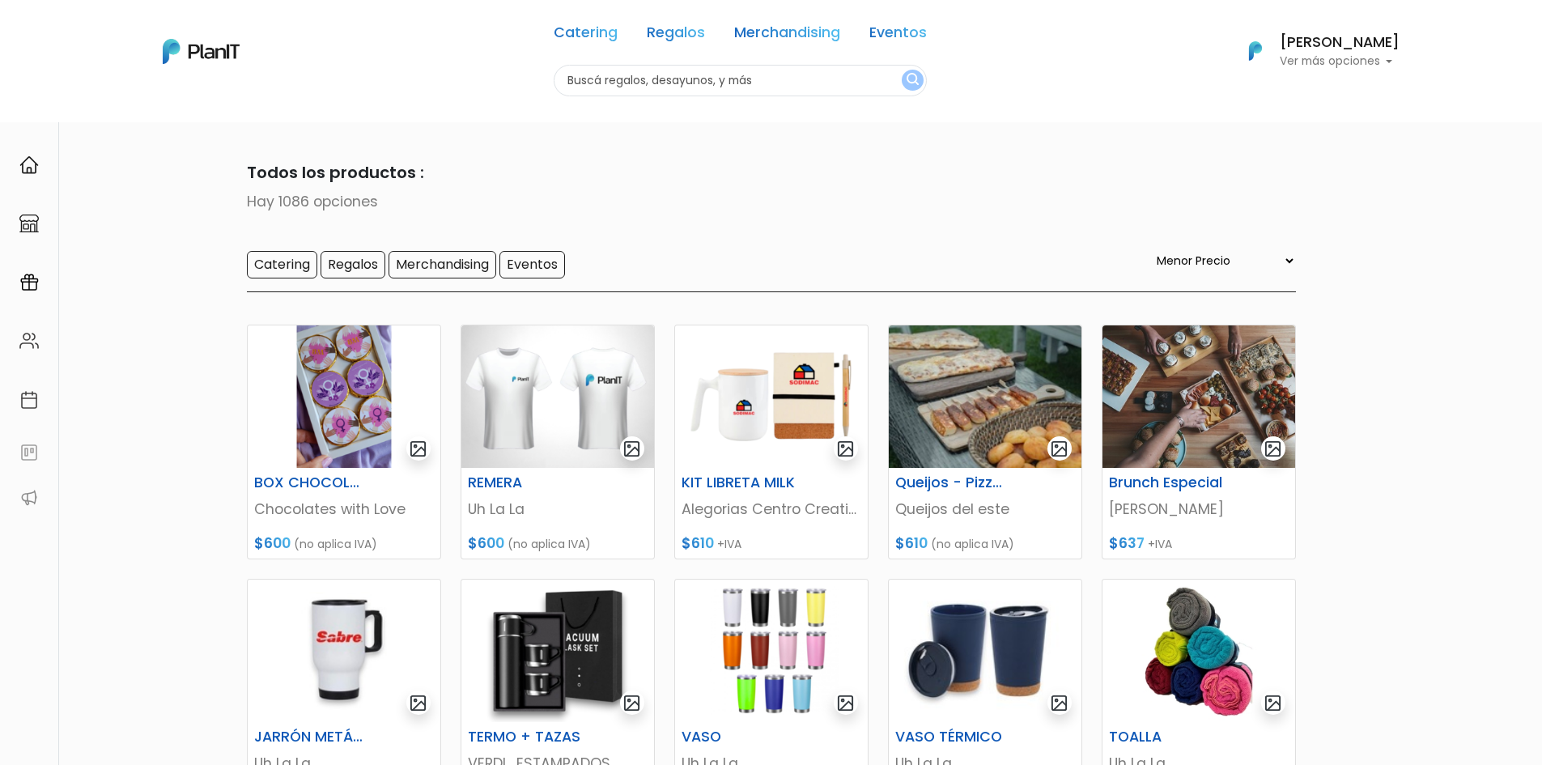
select select "0"
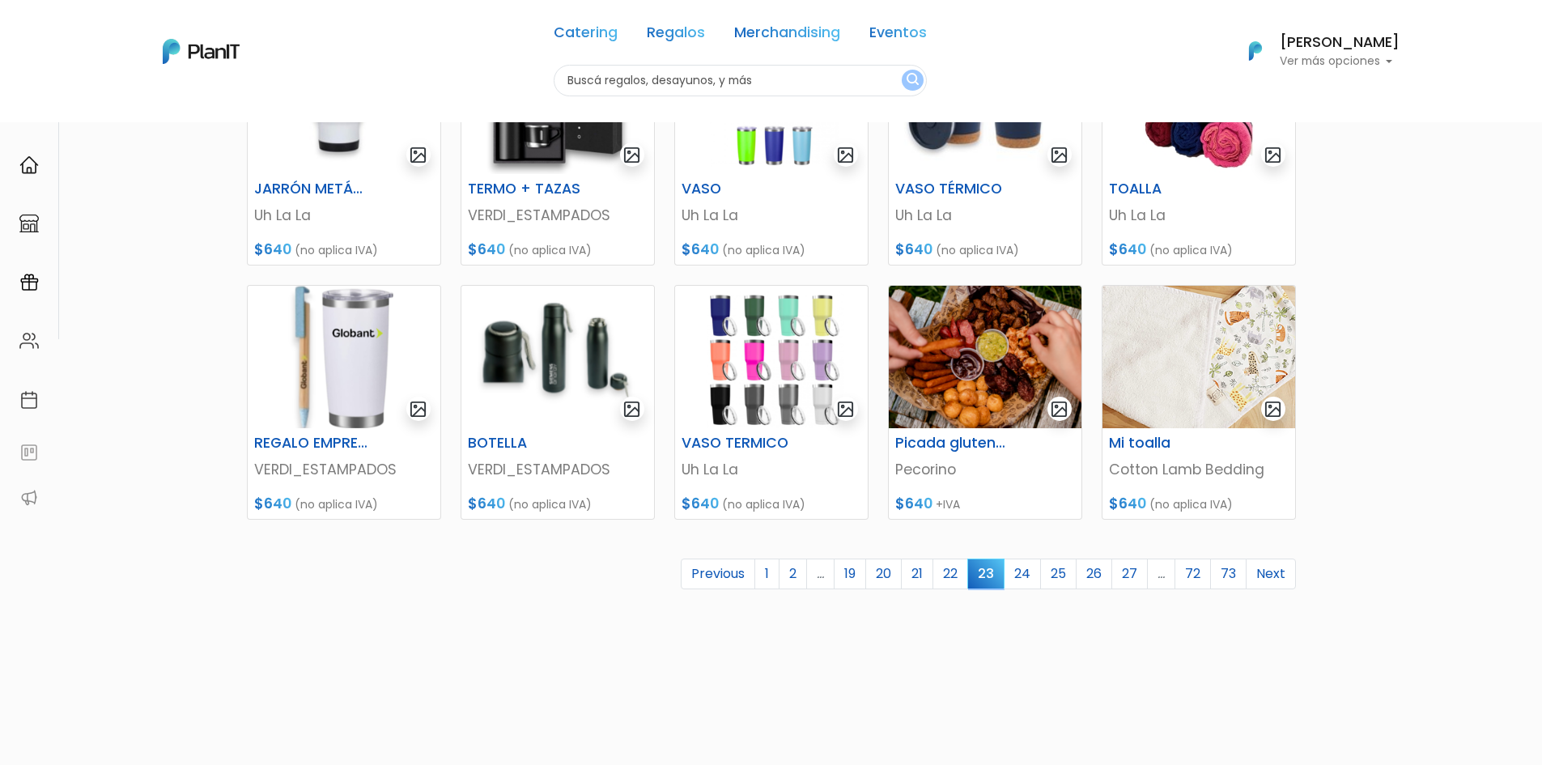
scroll to position [567, 0]
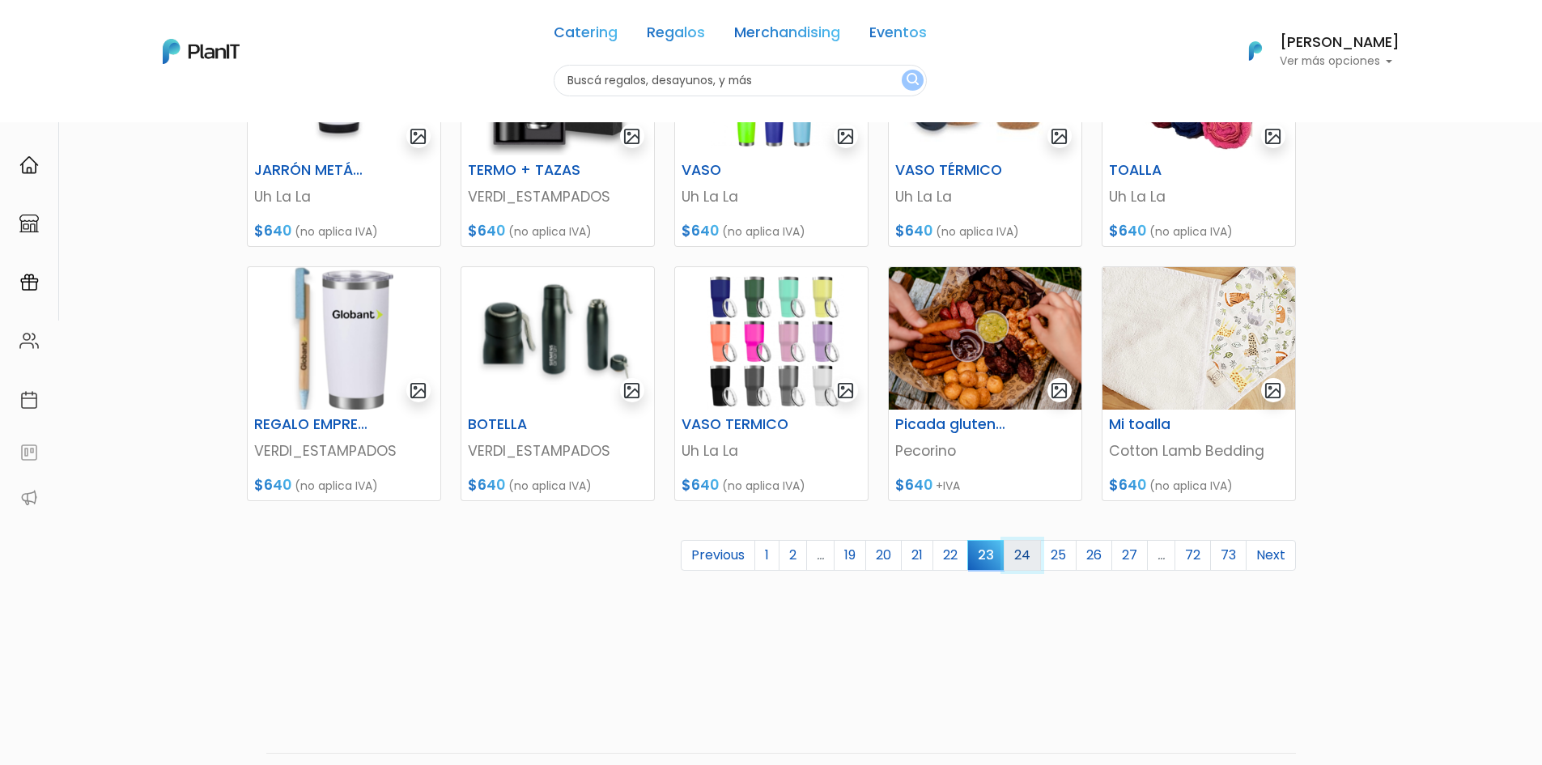
click at [1023, 554] on link "24" at bounding box center [1022, 555] width 37 height 31
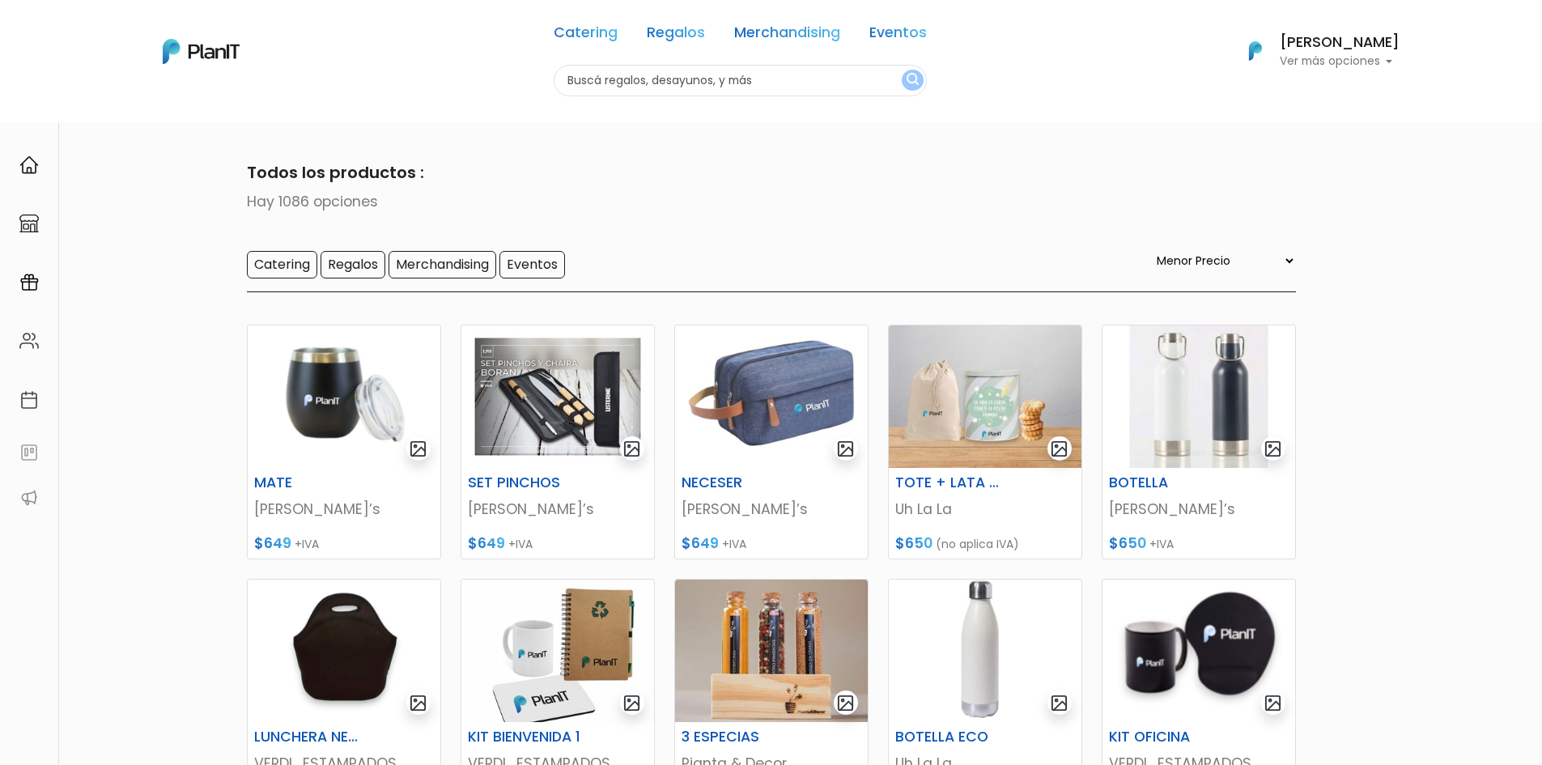
select select "0"
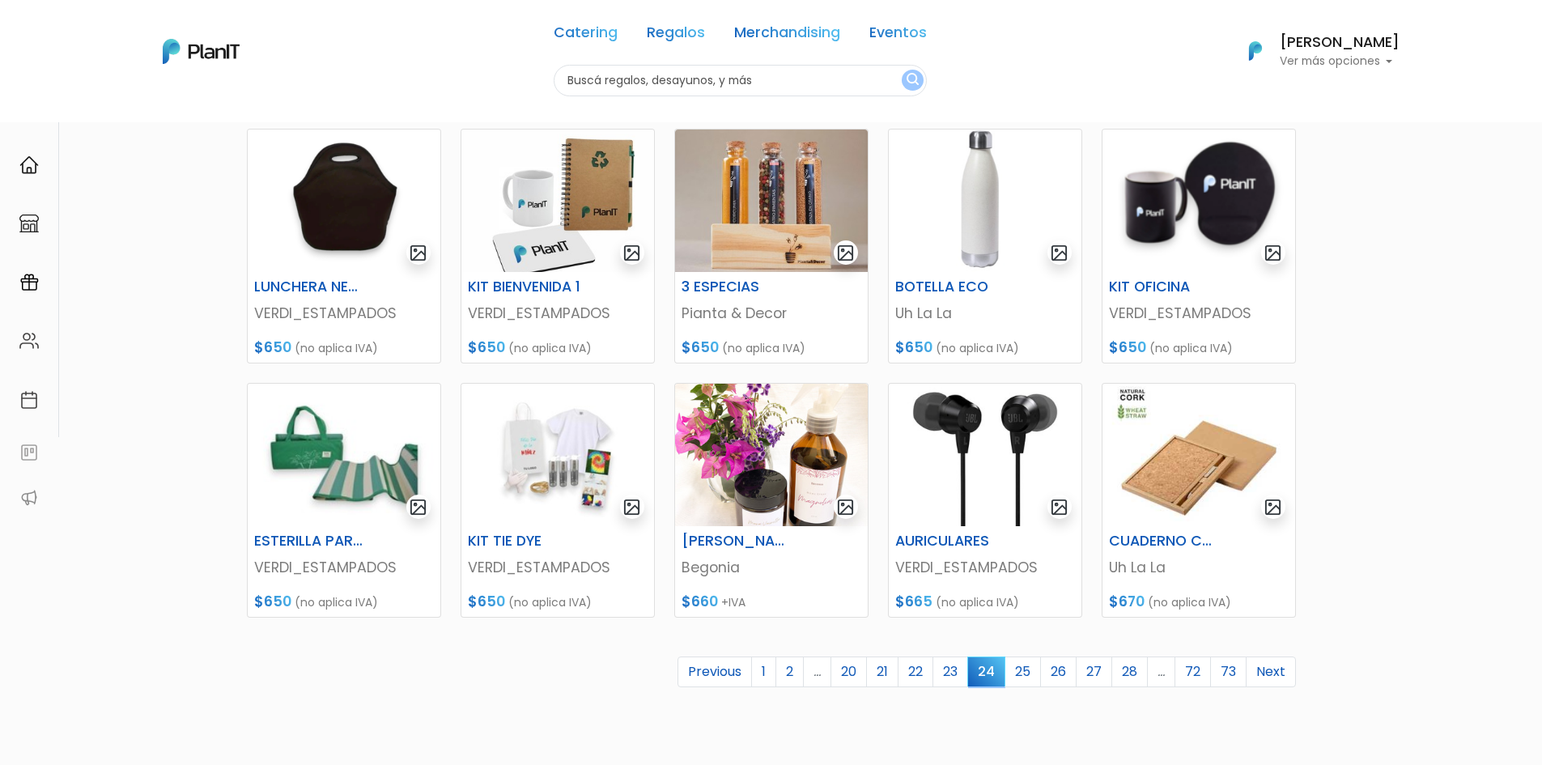
scroll to position [486, 0]
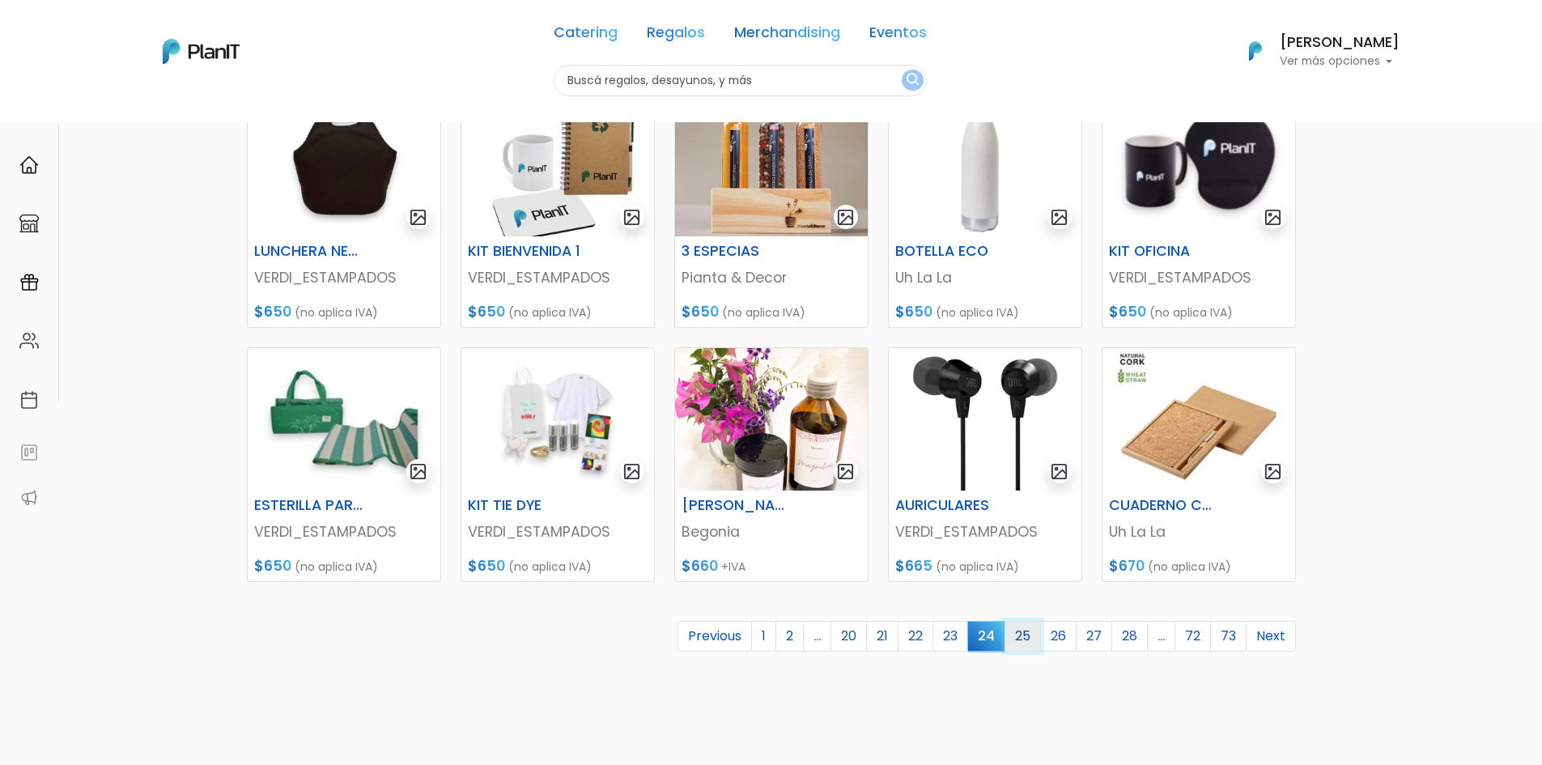
click at [1023, 640] on link "25" at bounding box center [1023, 636] width 36 height 31
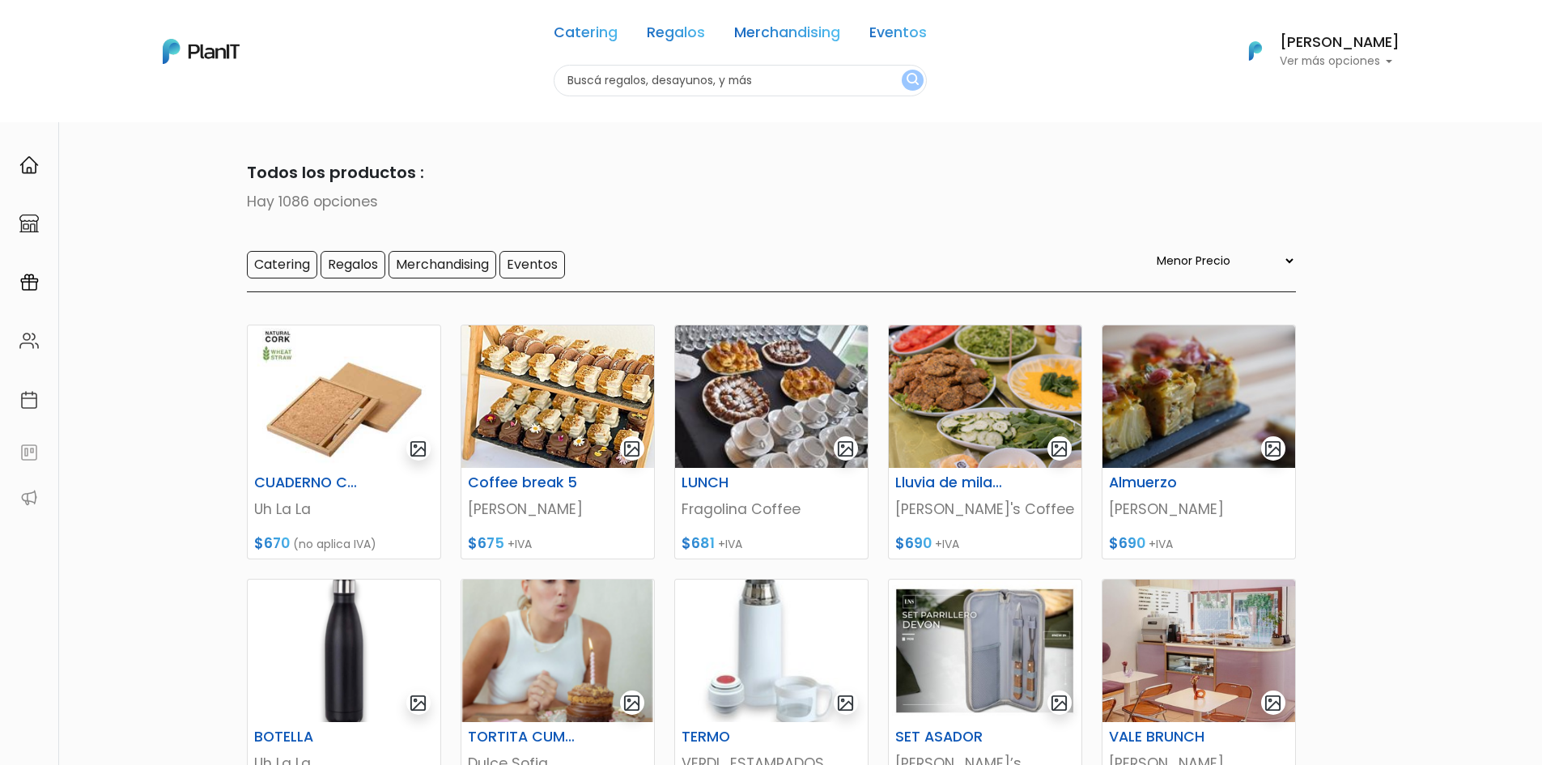
select select "0"
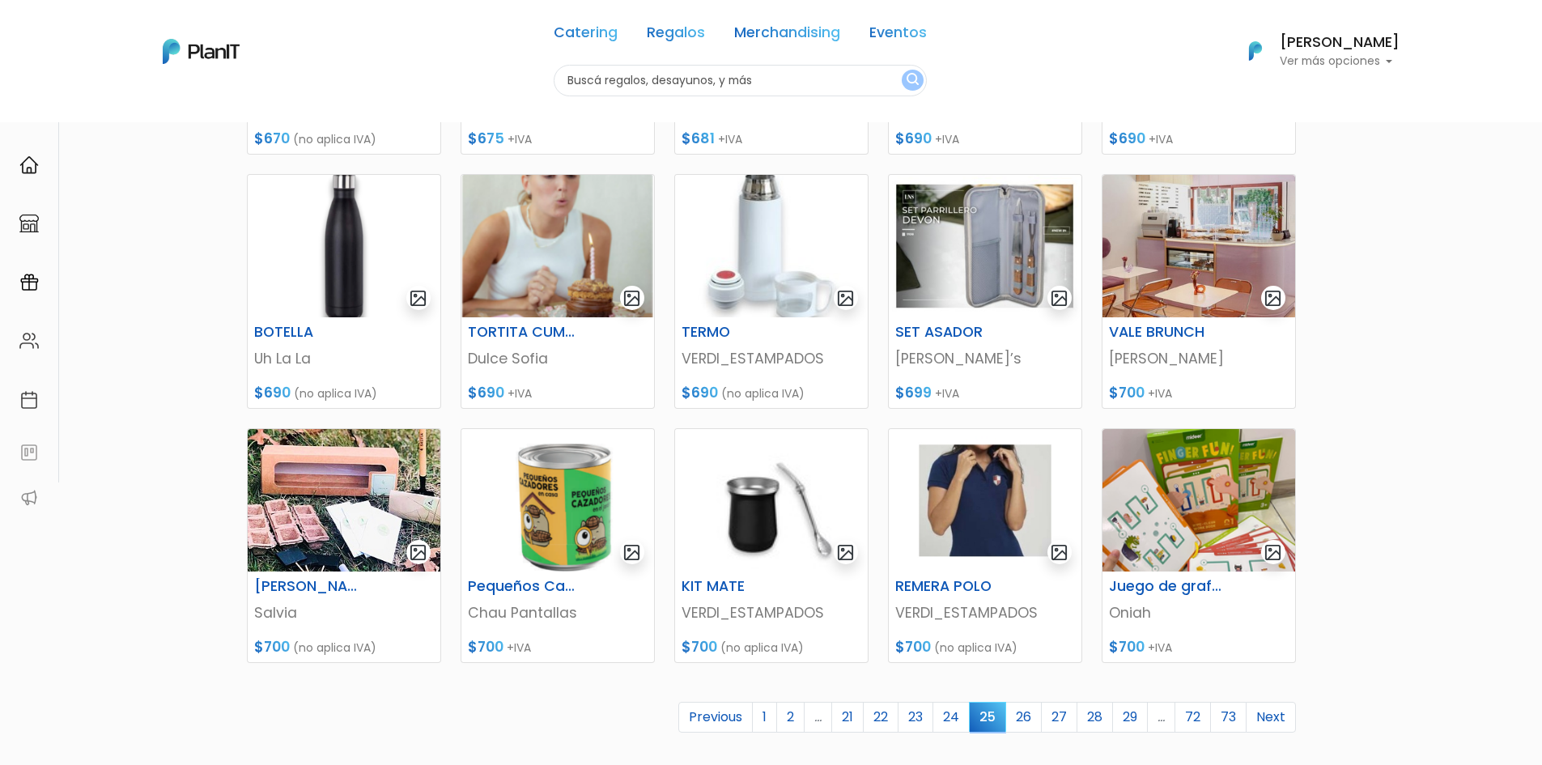
scroll to position [486, 0]
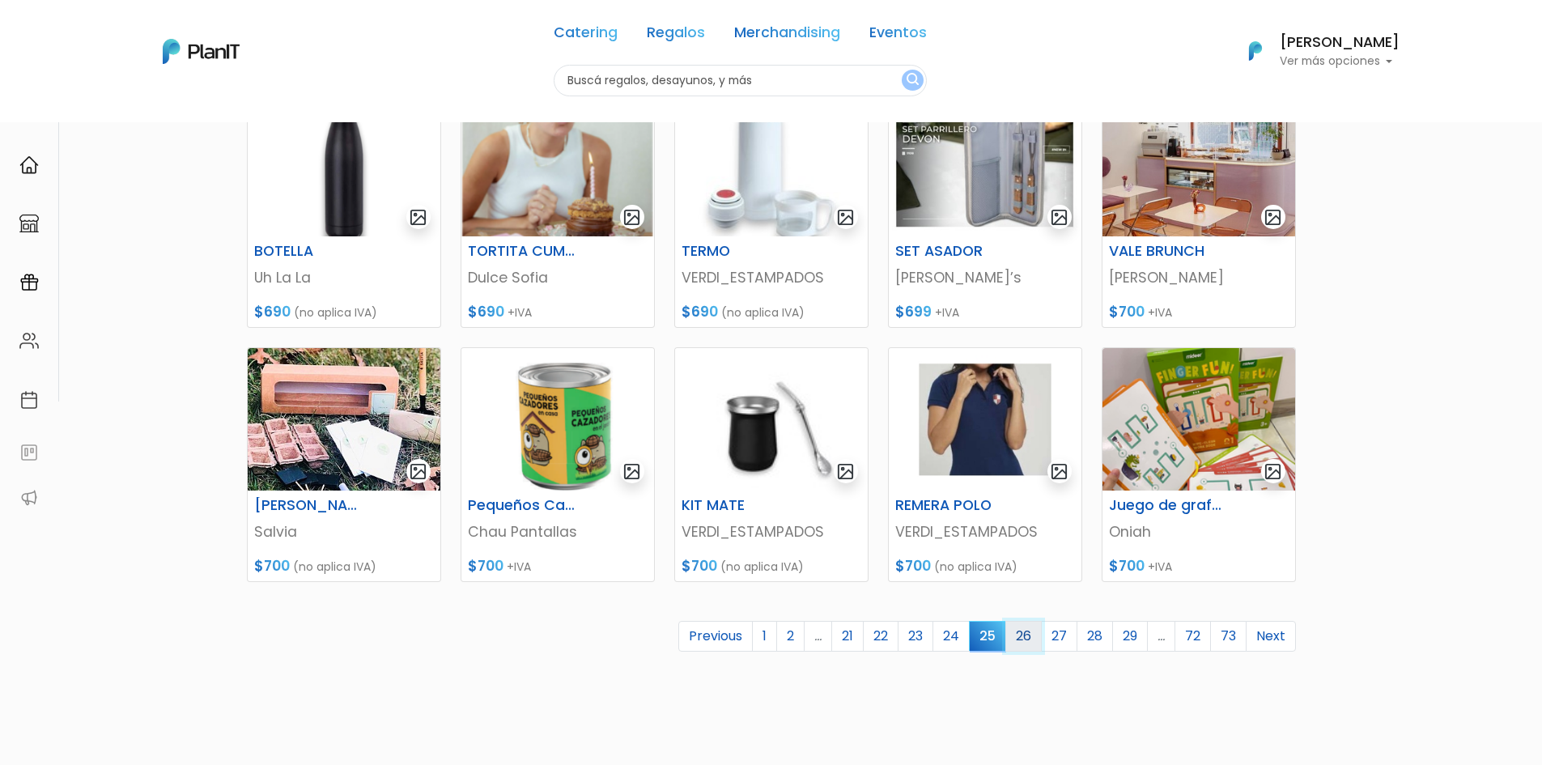
click at [1024, 641] on link "26" at bounding box center [1024, 636] width 36 height 31
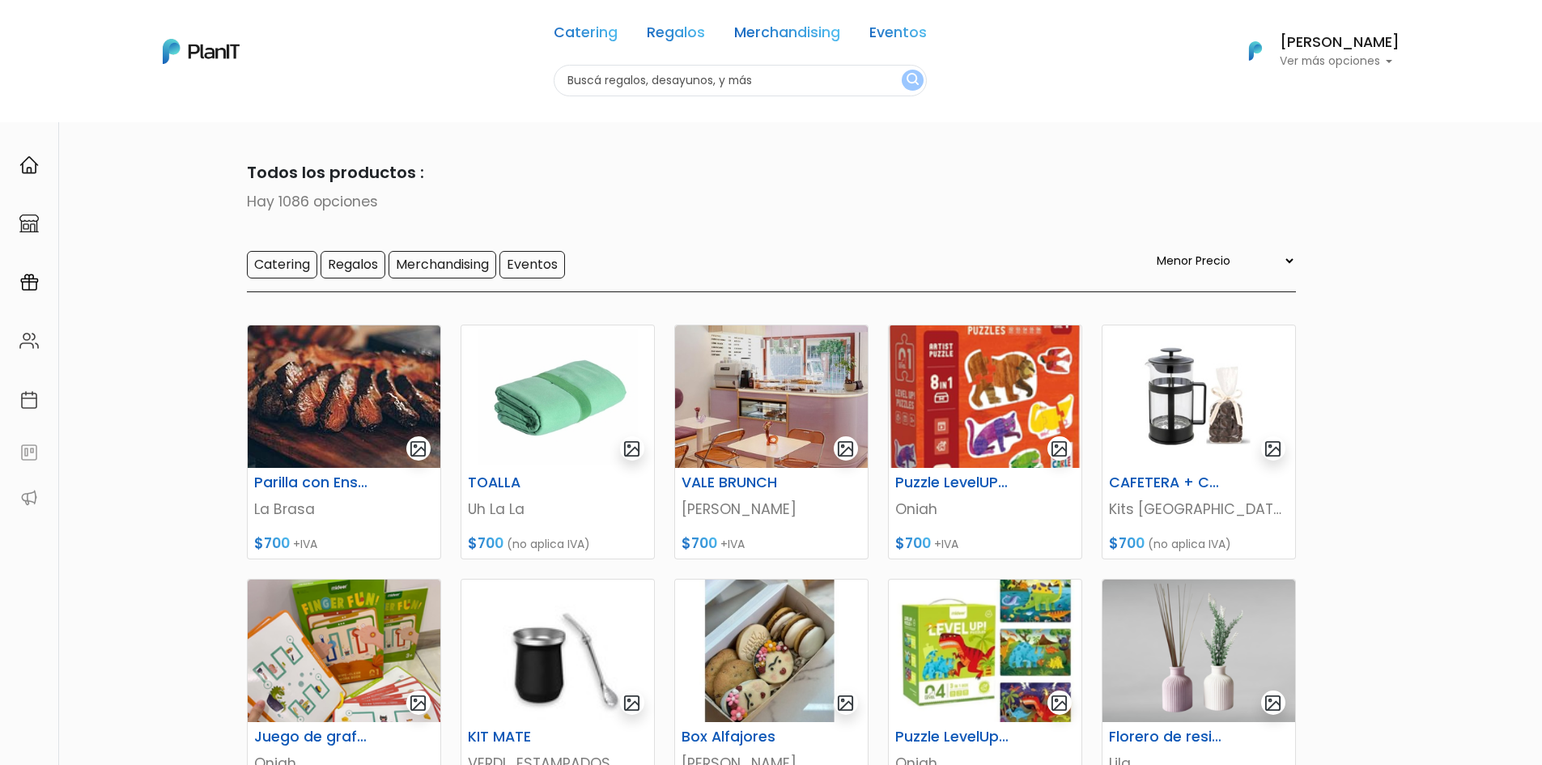
select select "0"
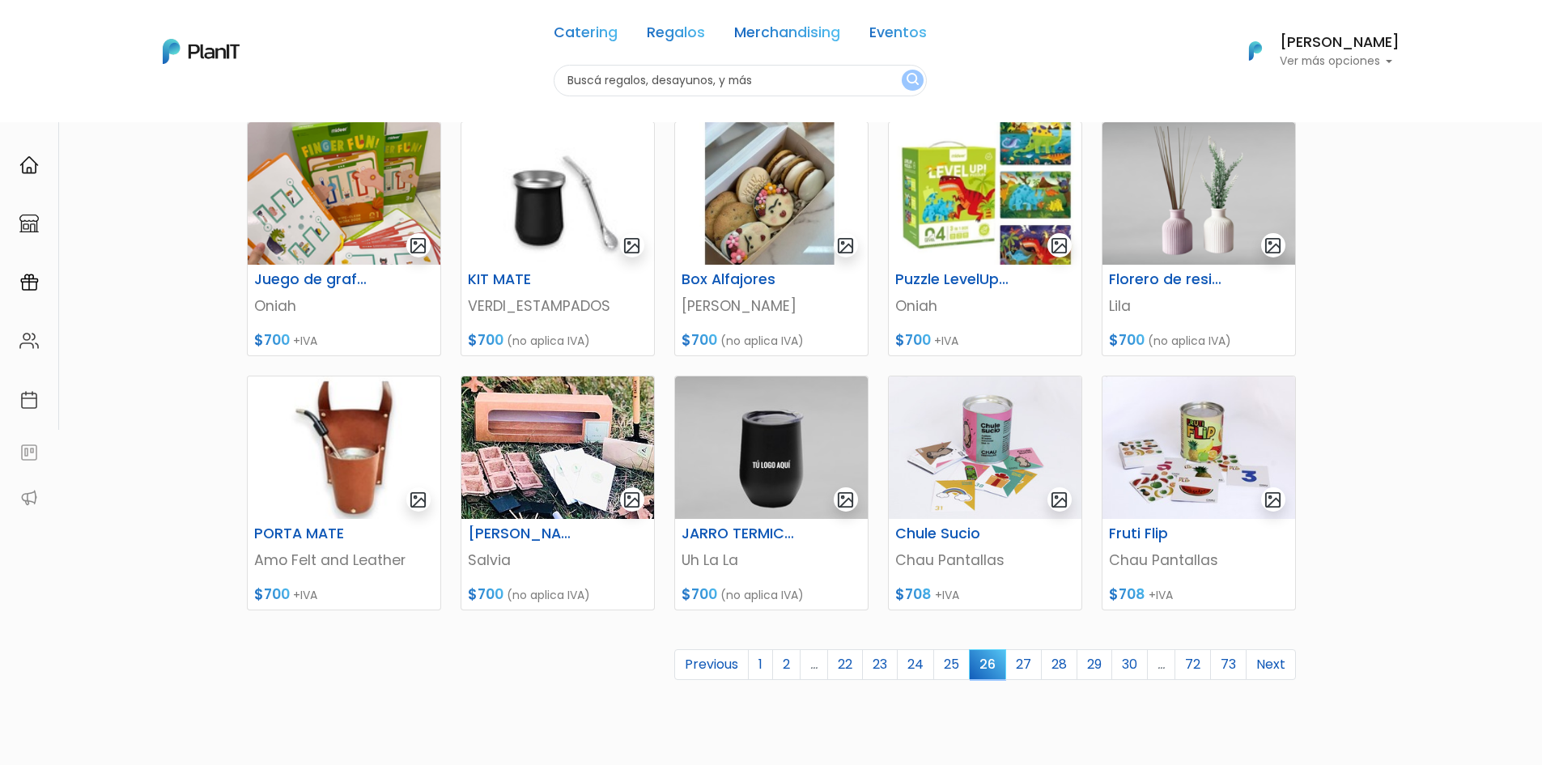
scroll to position [486, 0]
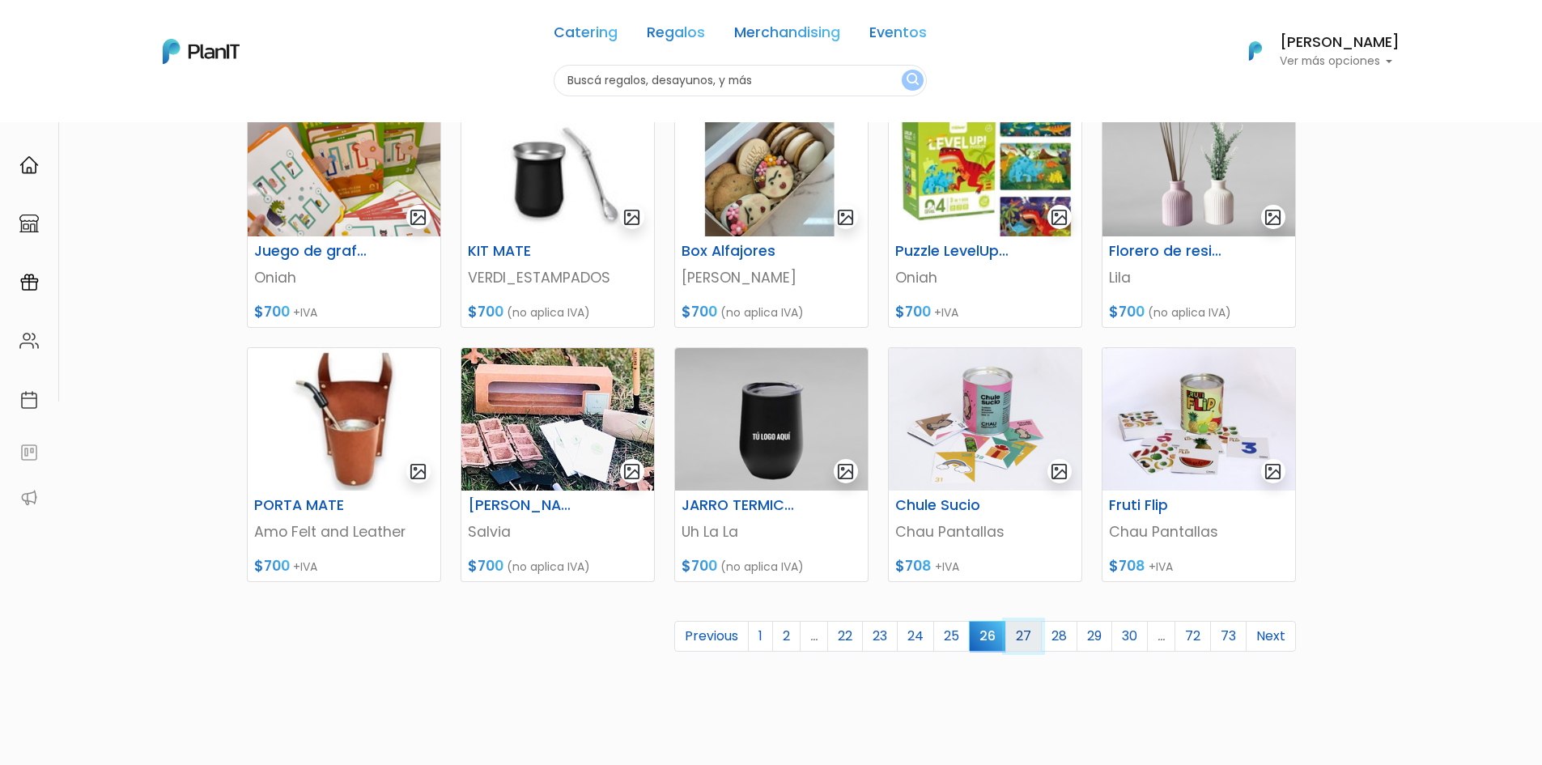
click at [1023, 630] on link "27" at bounding box center [1024, 636] width 36 height 31
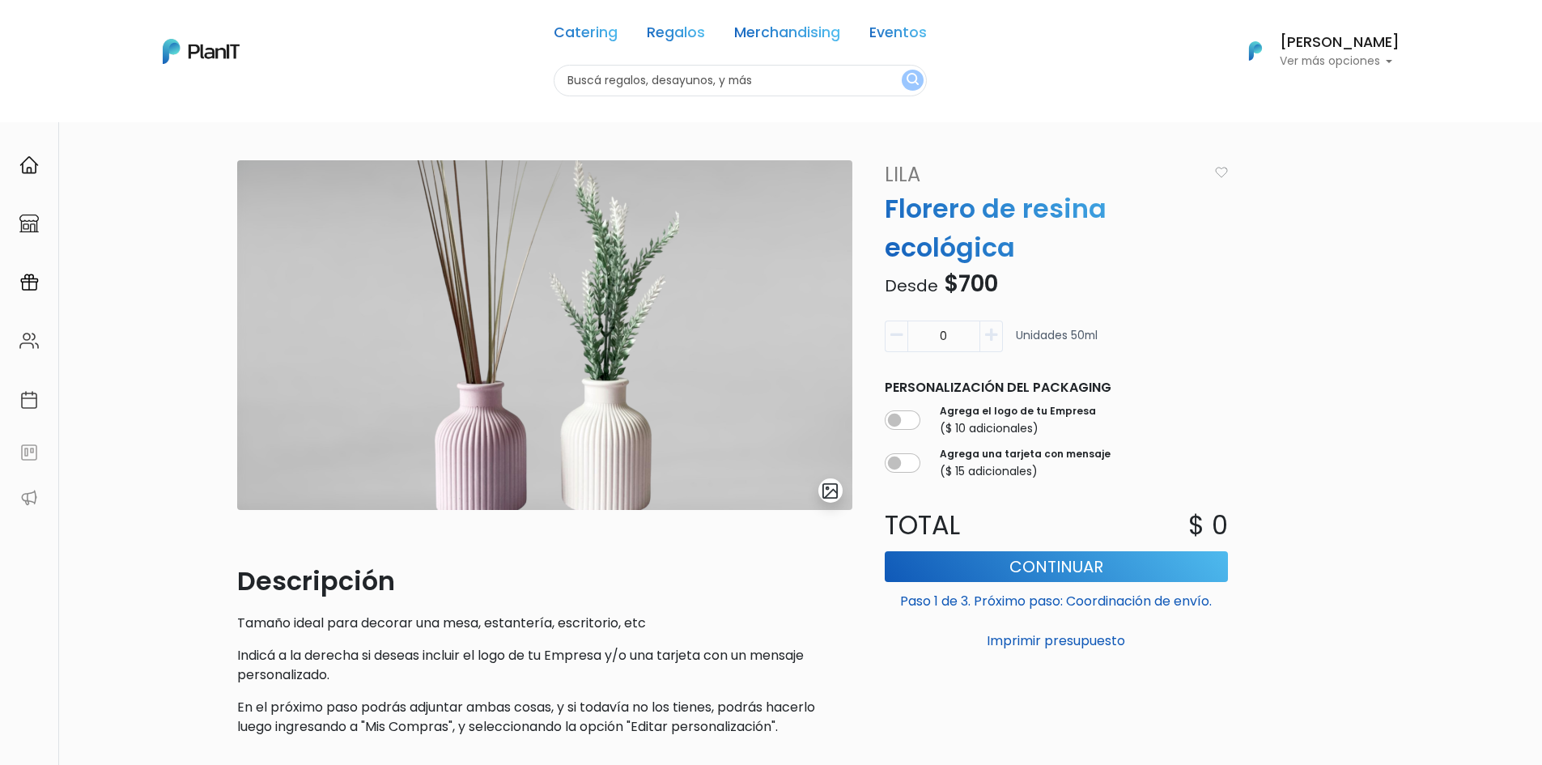
click at [996, 339] on icon "button" at bounding box center [991, 335] width 12 height 15
click at [985, 338] on icon "button" at bounding box center [991, 335] width 12 height 15
type input "3"
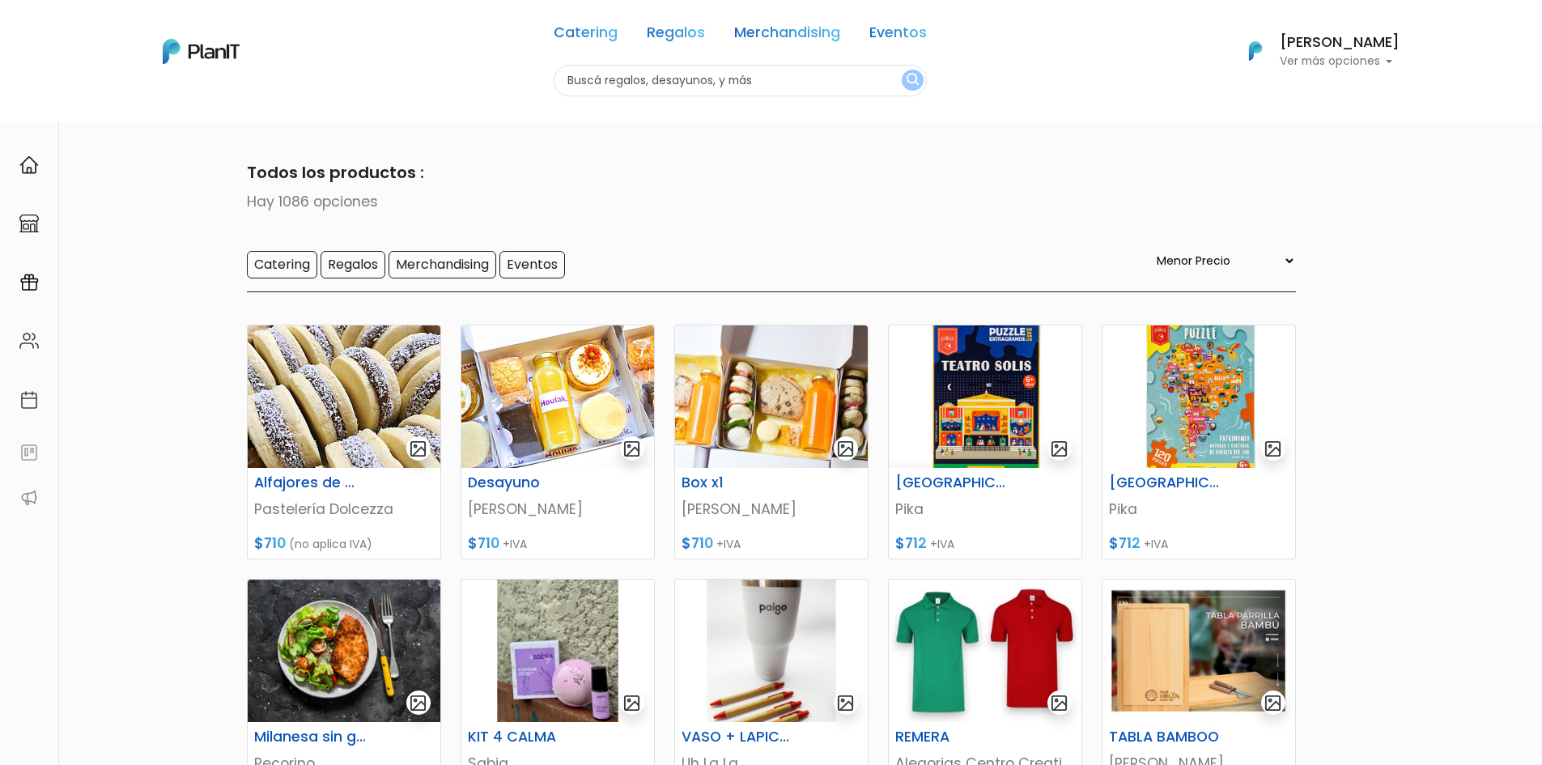
select select "0"
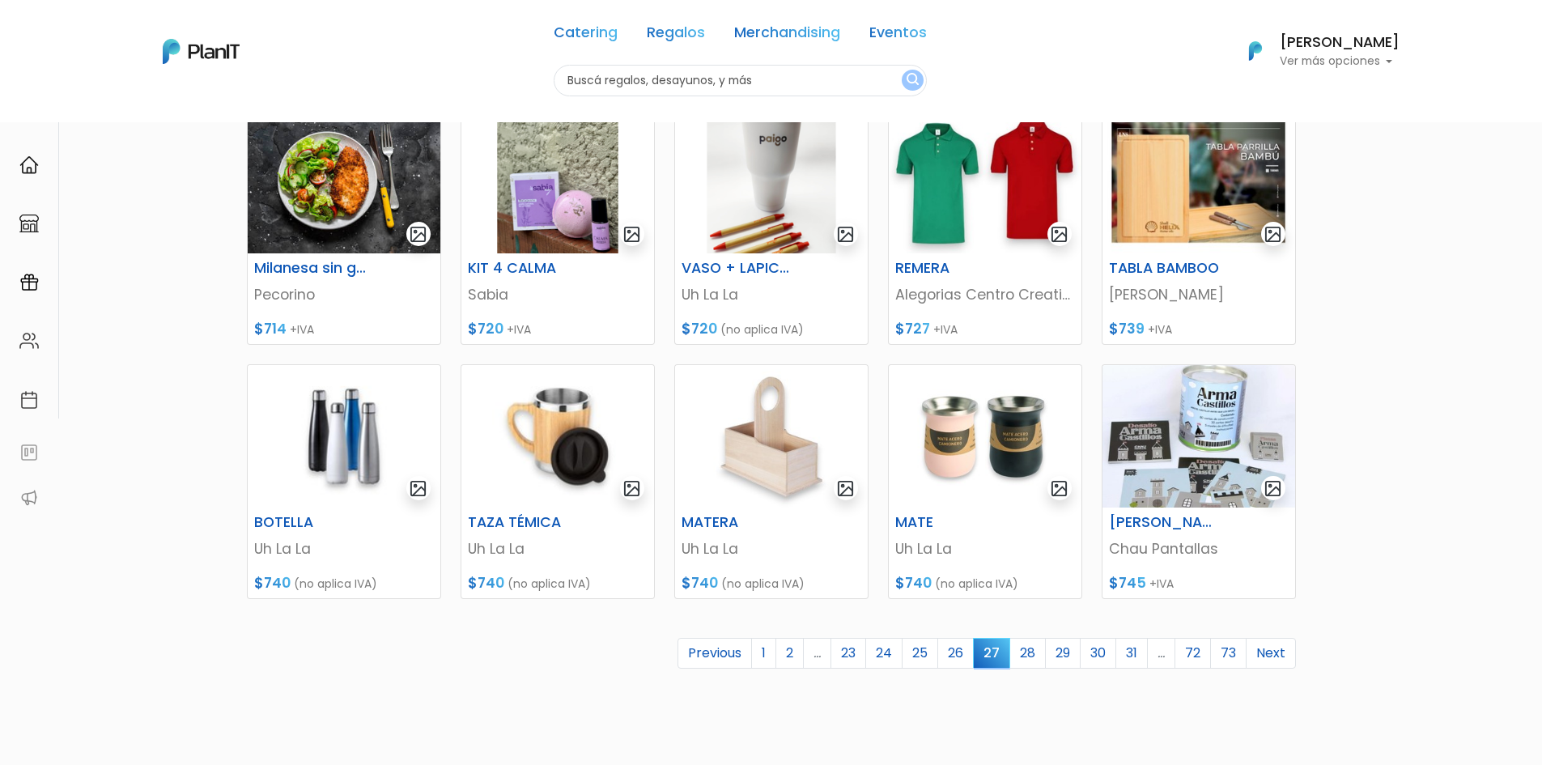
scroll to position [567, 0]
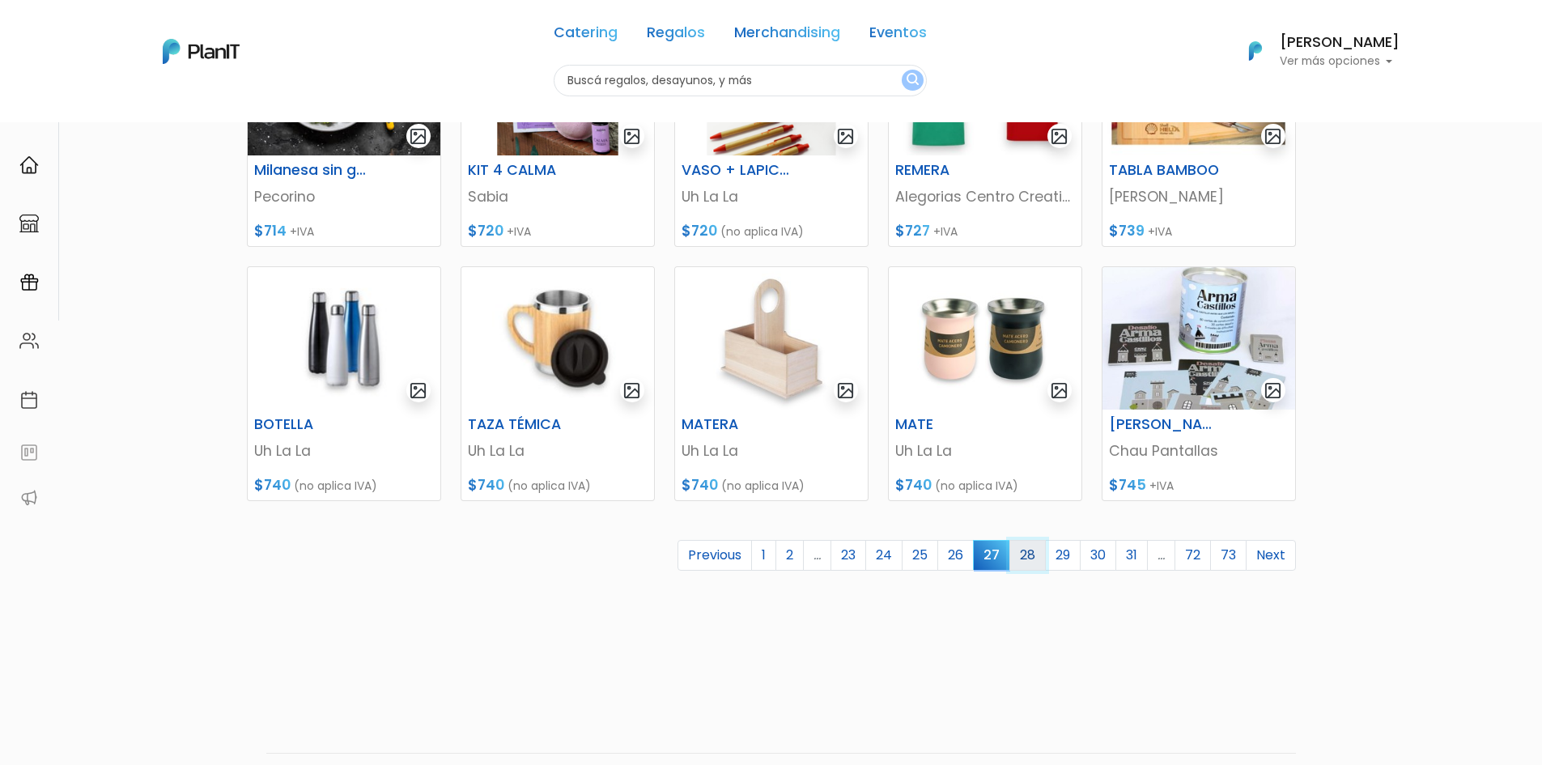
click at [1022, 550] on link "28" at bounding box center [1028, 555] width 36 height 31
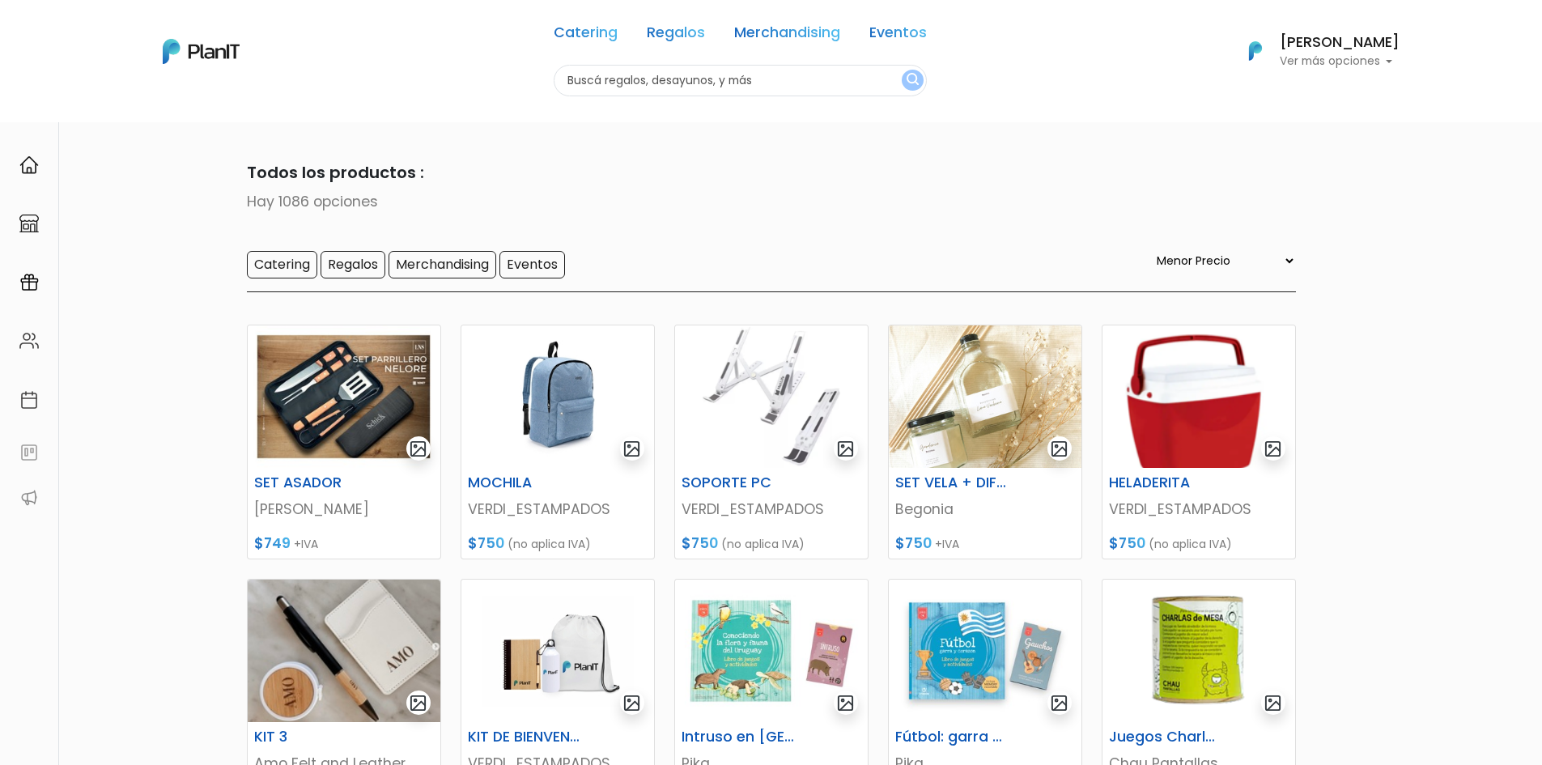
select select "0"
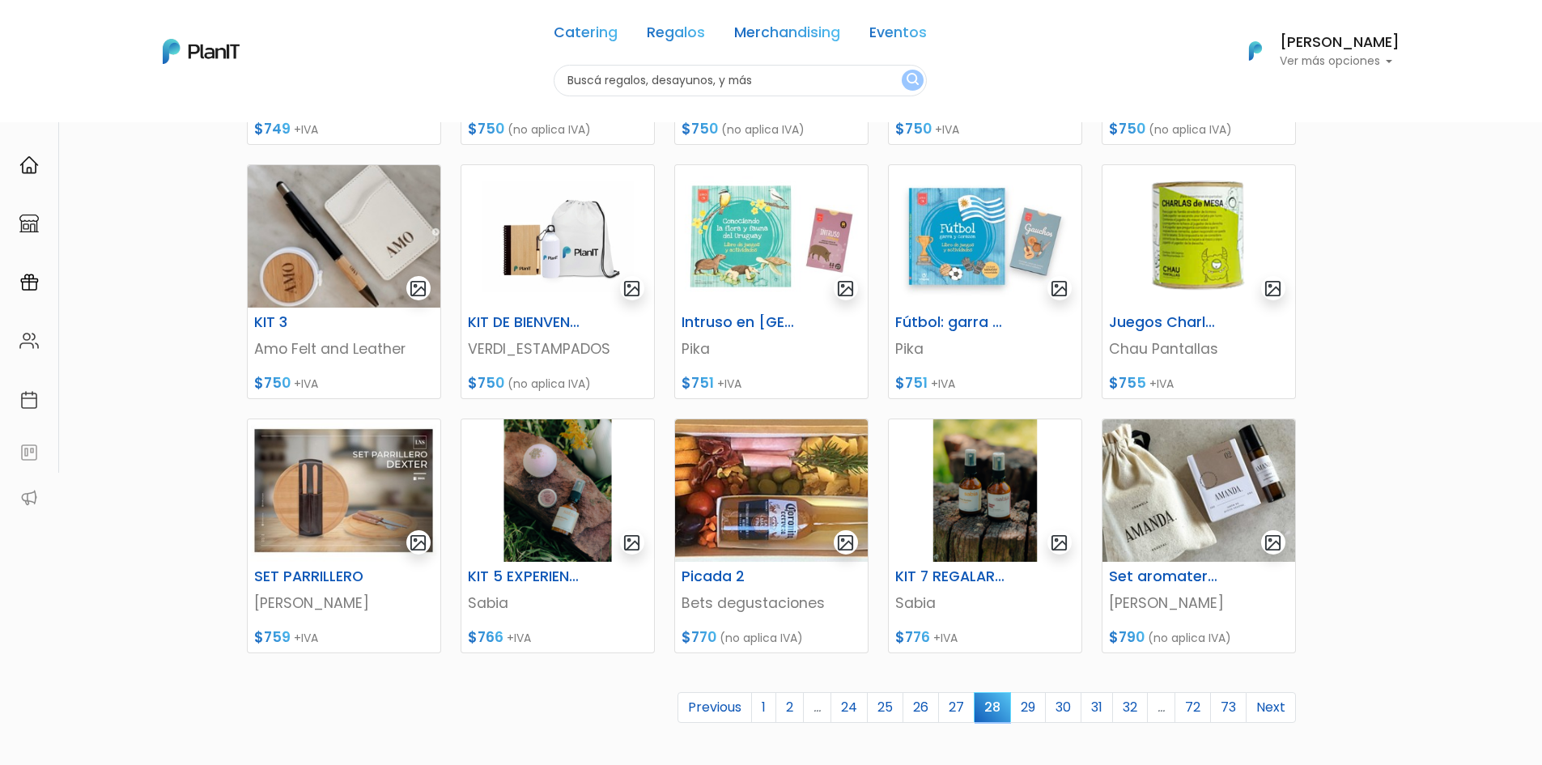
scroll to position [486, 0]
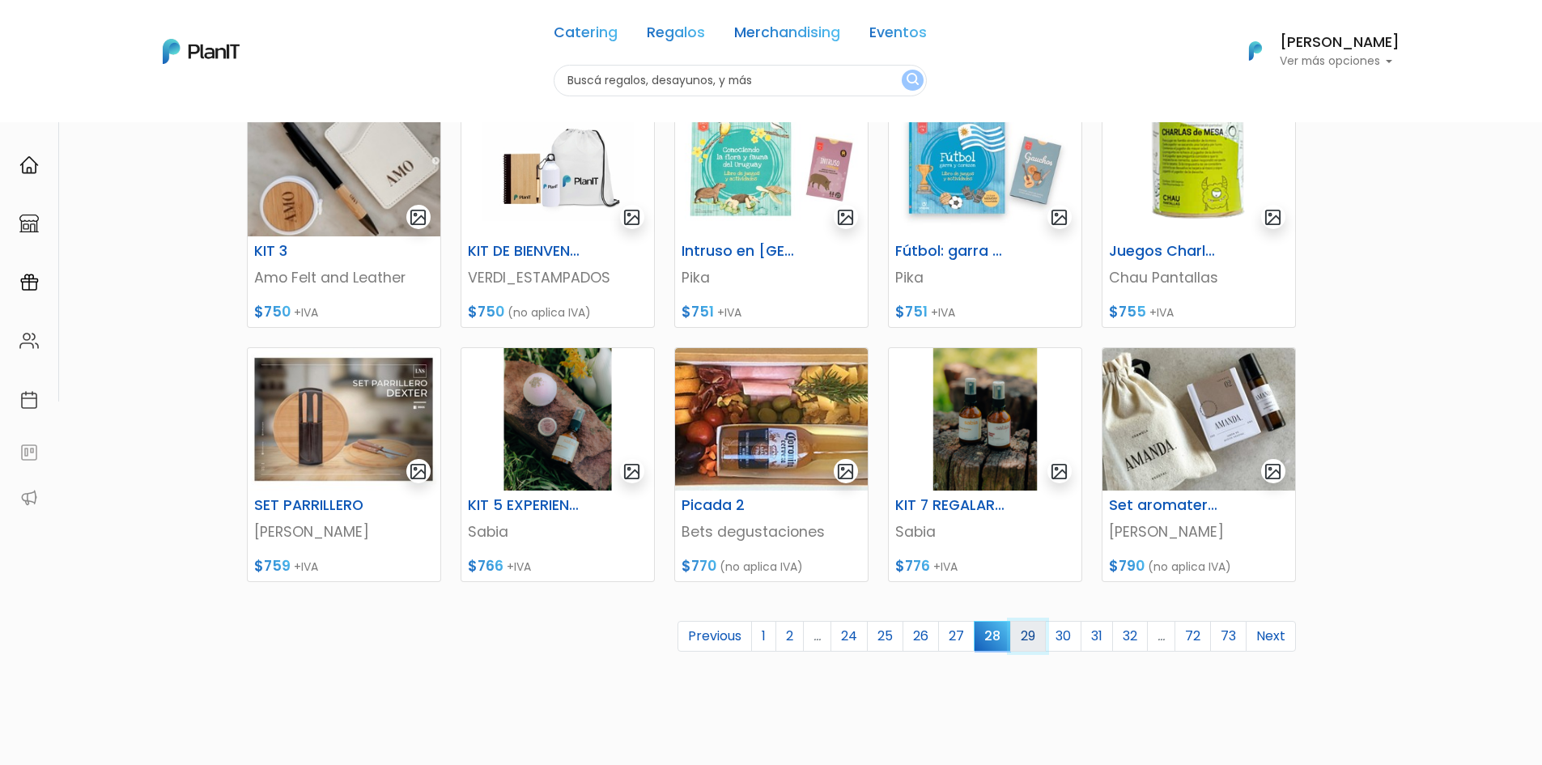
click at [1026, 635] on link "29" at bounding box center [1029, 636] width 36 height 31
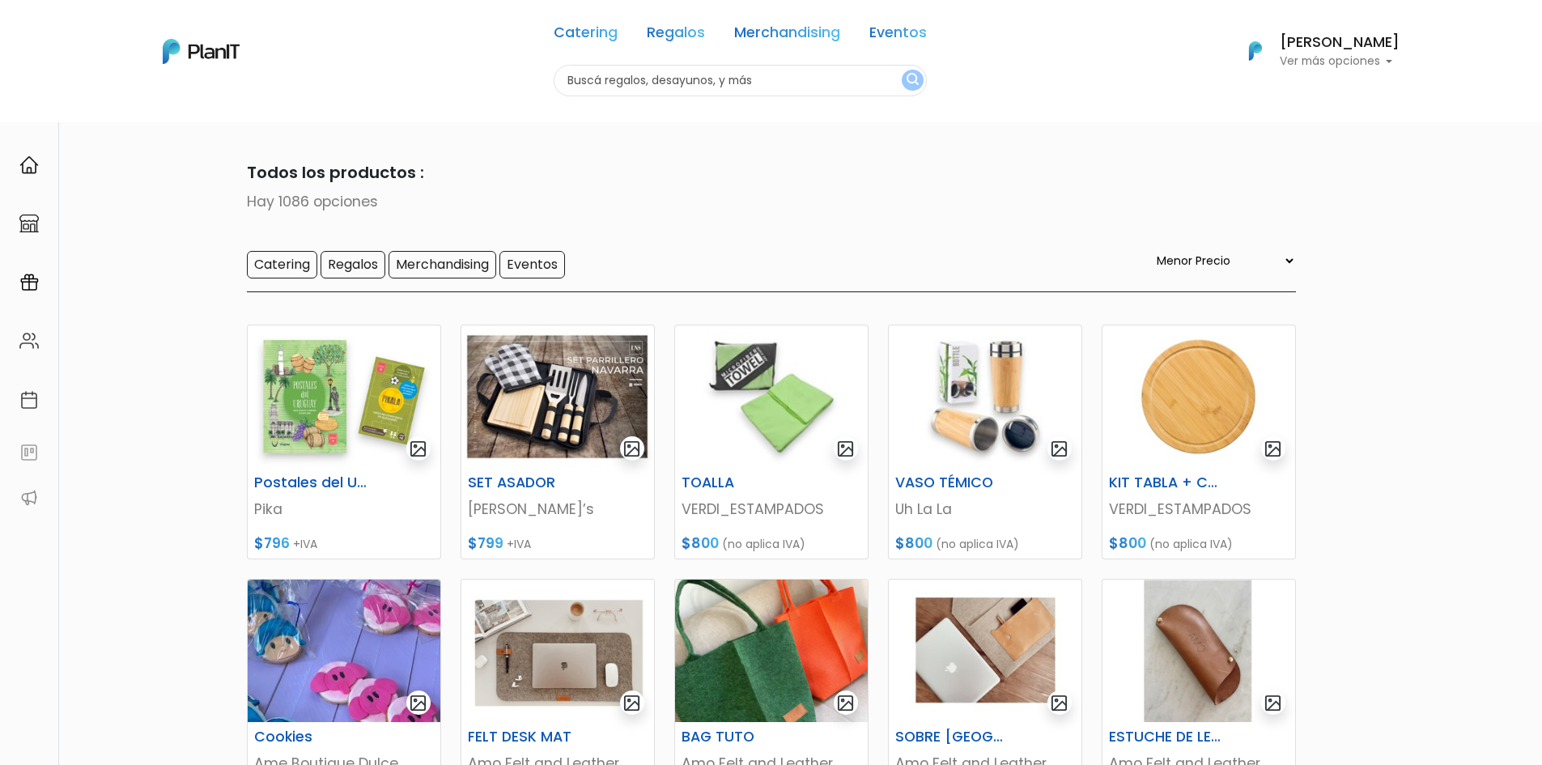
select select "0"
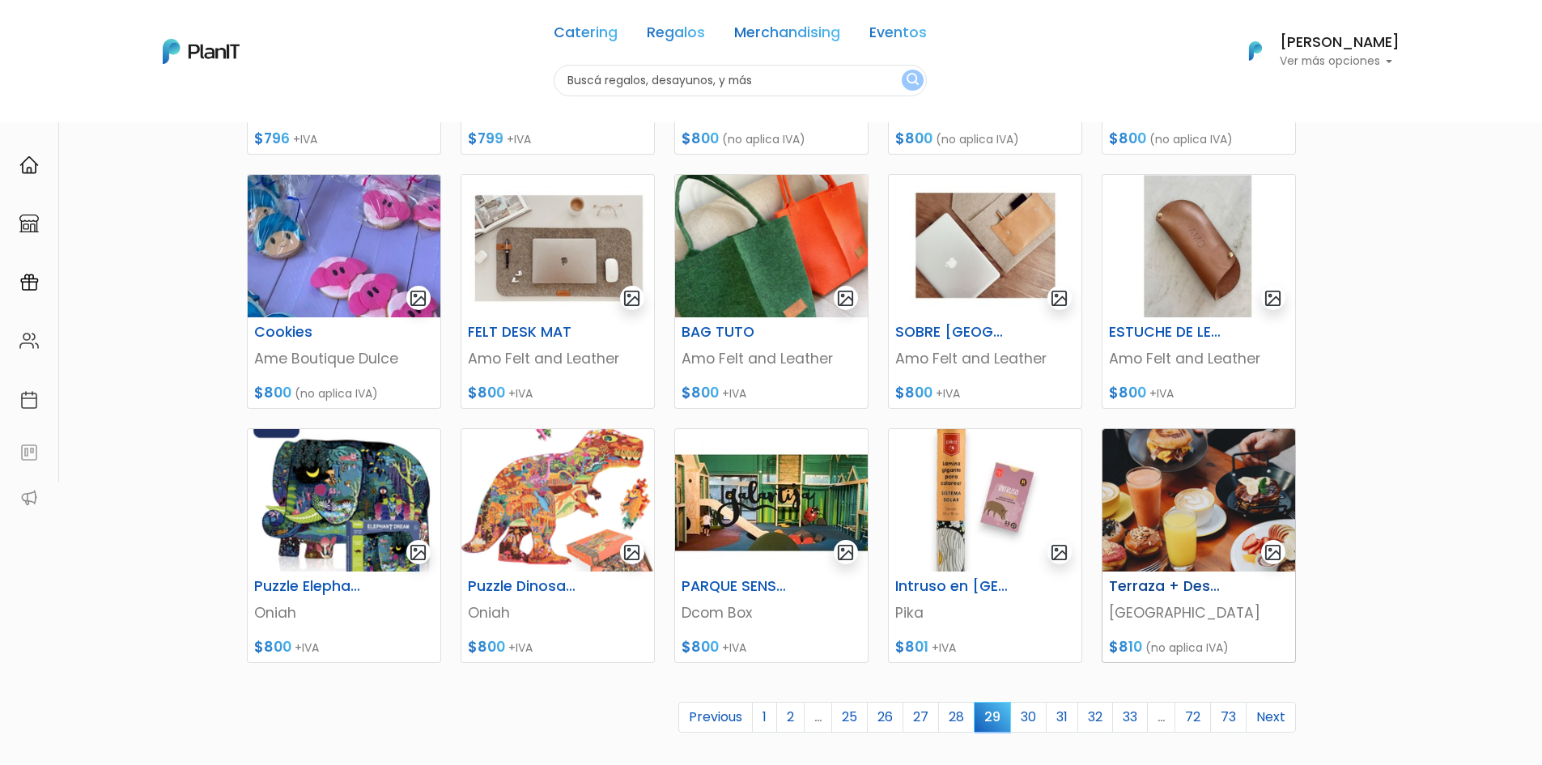
scroll to position [486, 0]
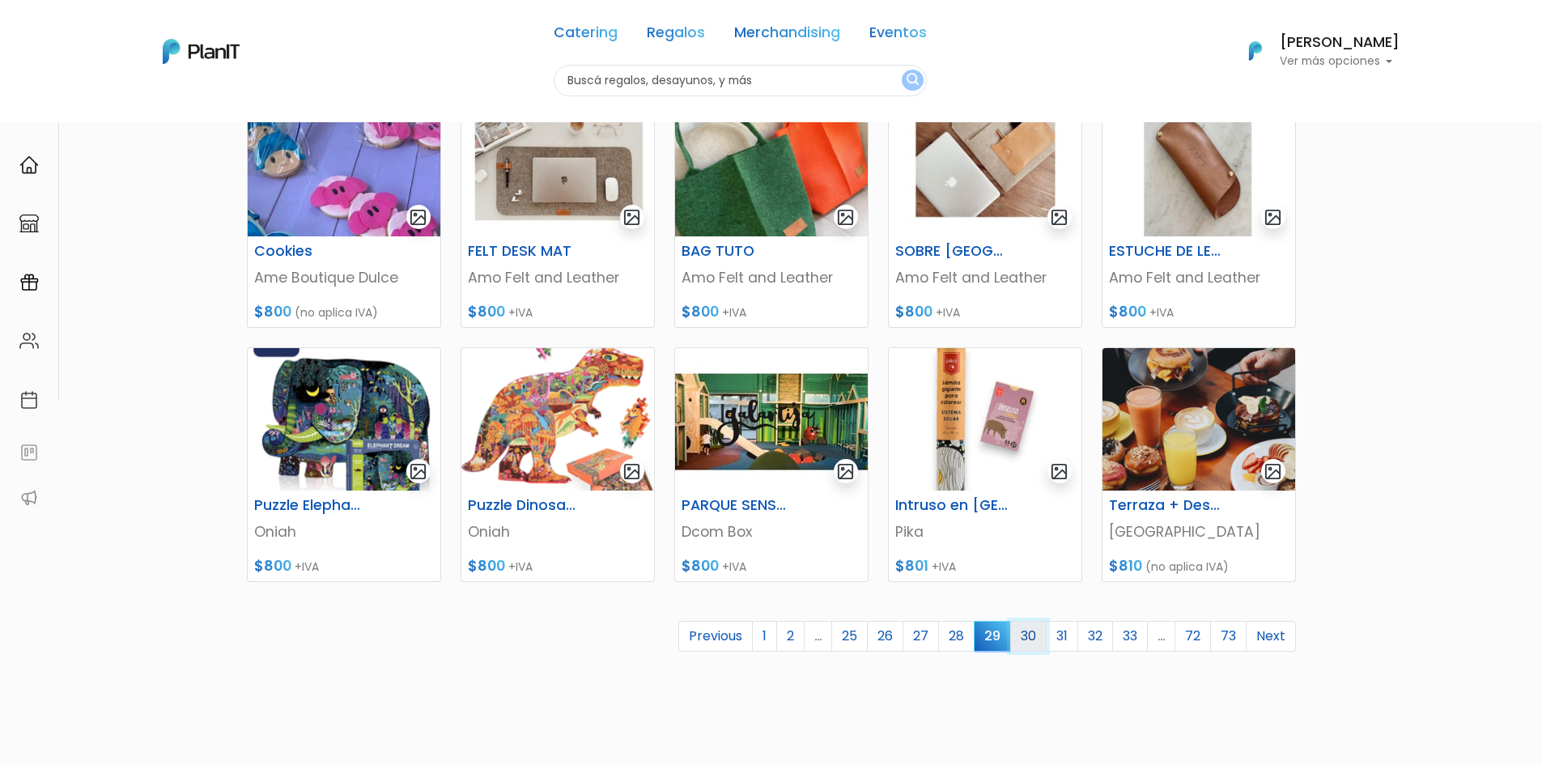
click at [1027, 643] on link "30" at bounding box center [1029, 636] width 36 height 31
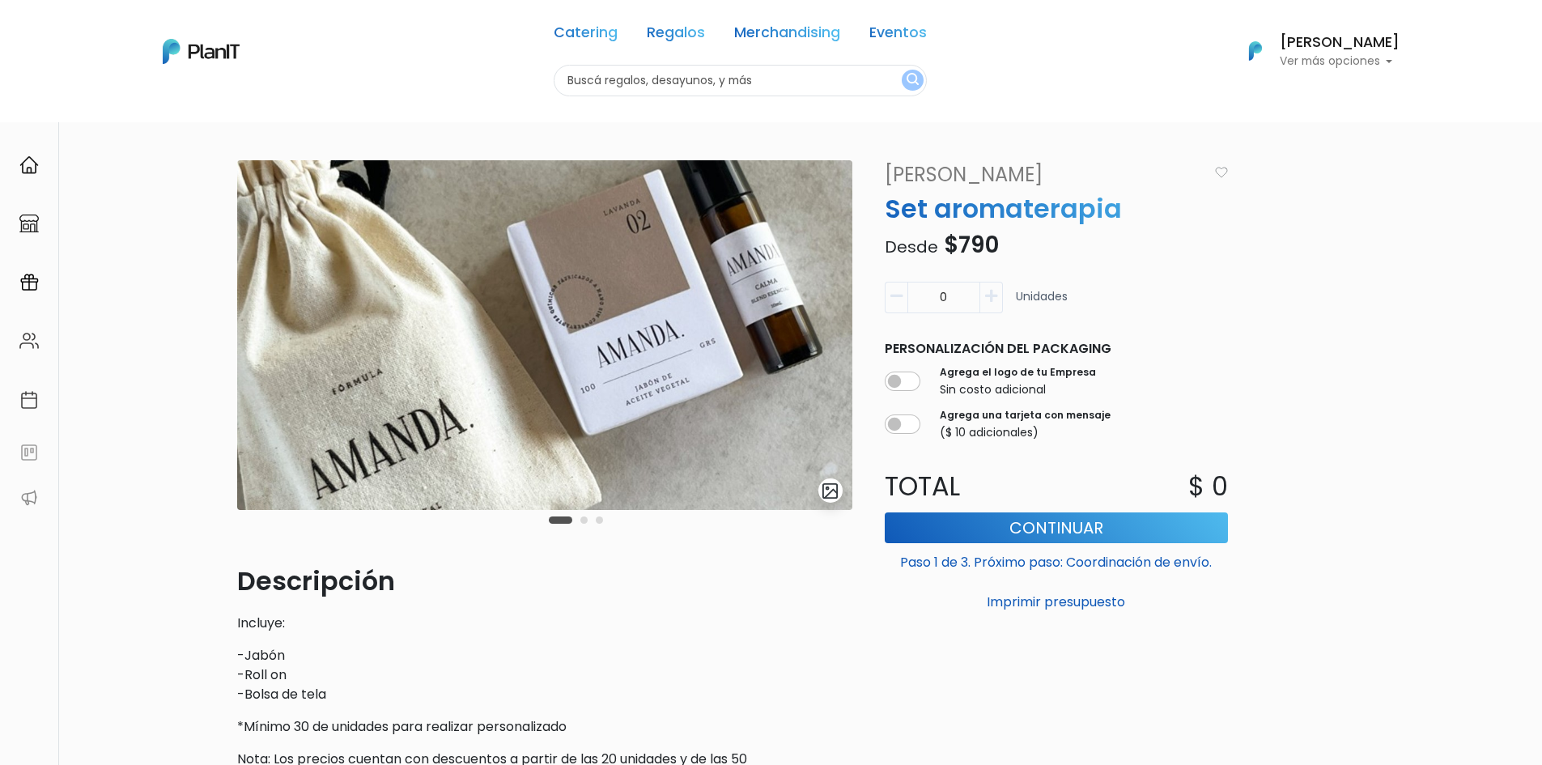
click at [990, 303] on icon "button" at bounding box center [991, 296] width 12 height 15
type input "1"
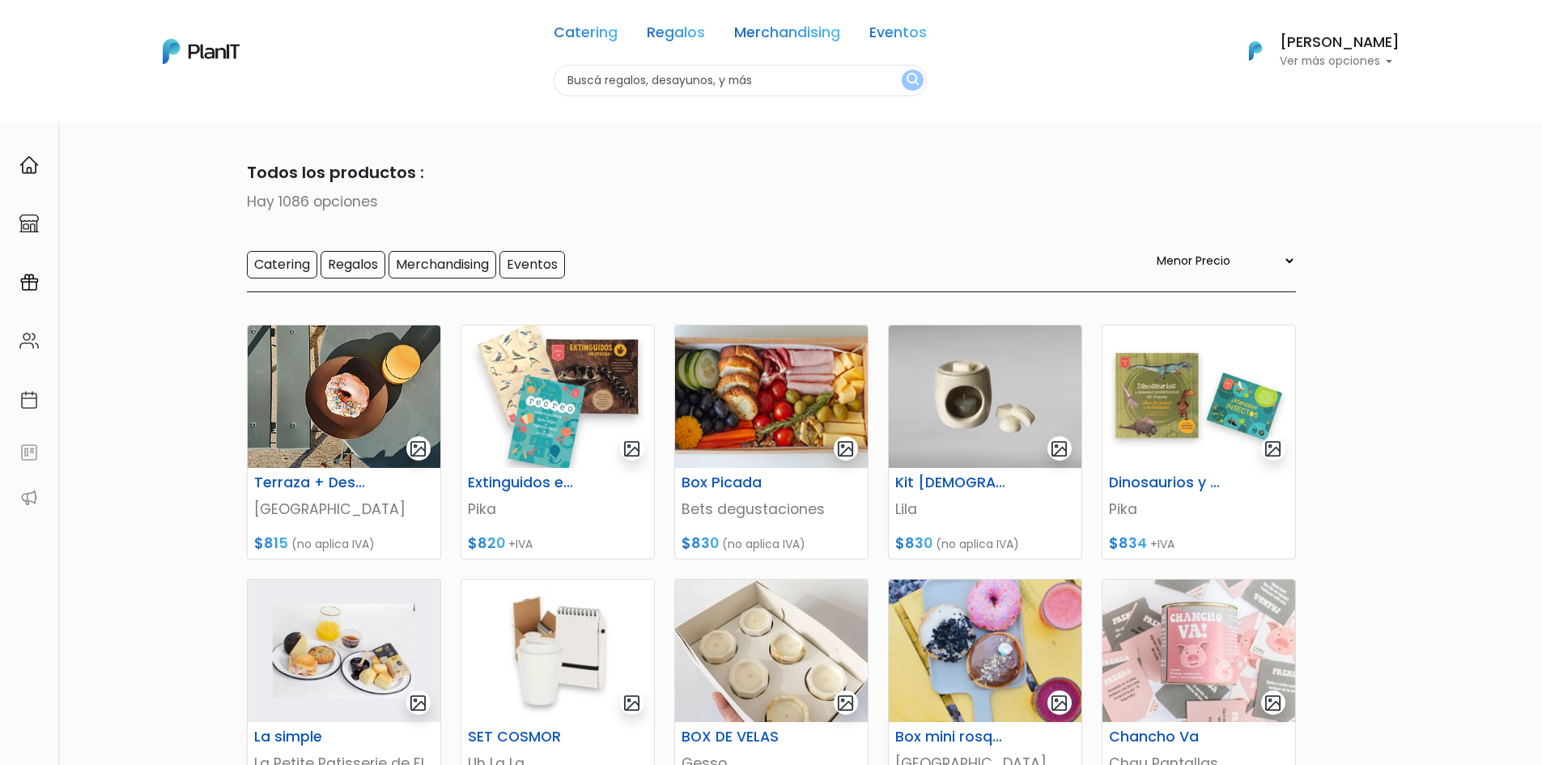
select select "0"
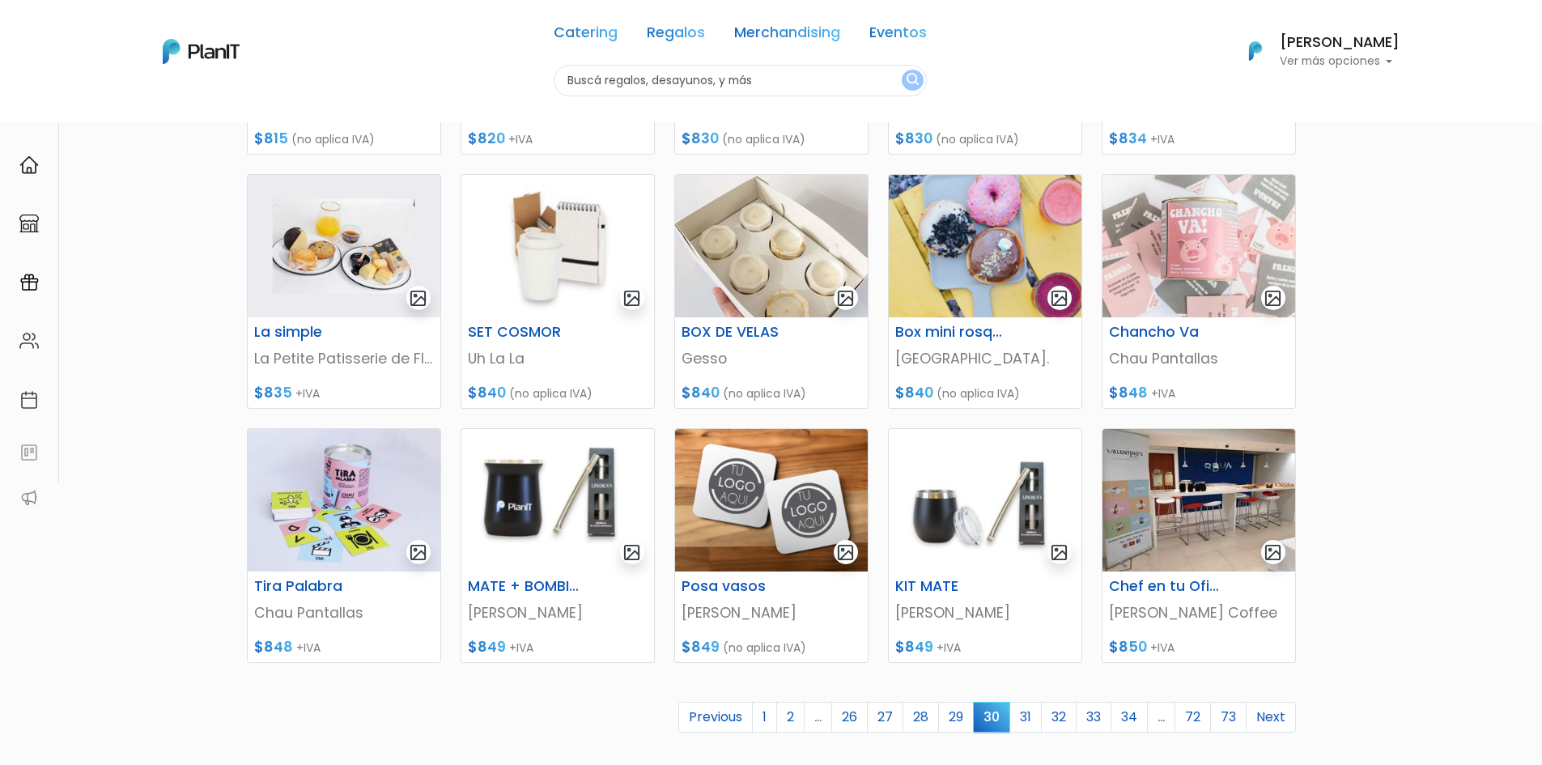
scroll to position [486, 0]
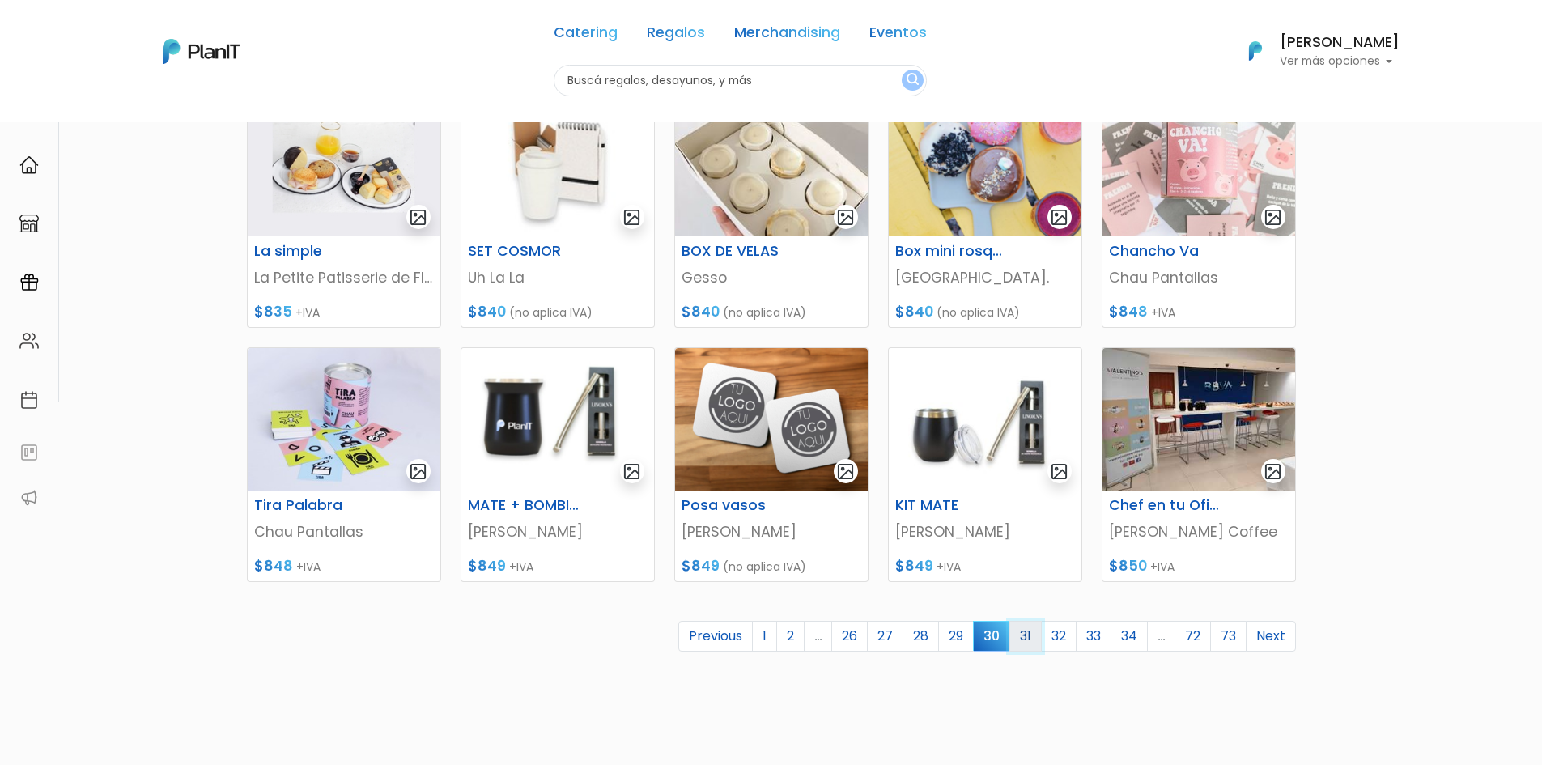
click at [1021, 636] on link "31" at bounding box center [1026, 636] width 32 height 31
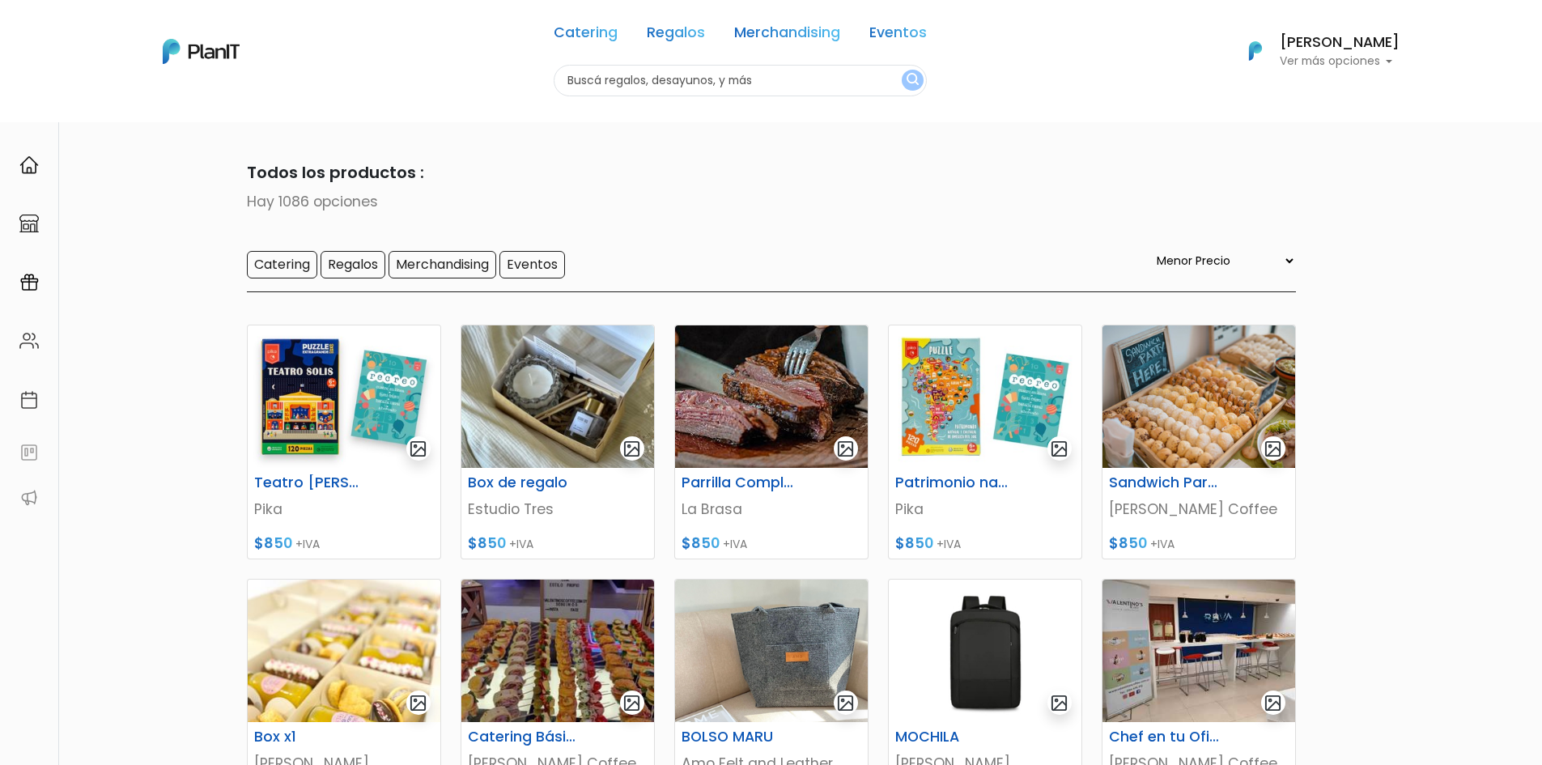
select select "0"
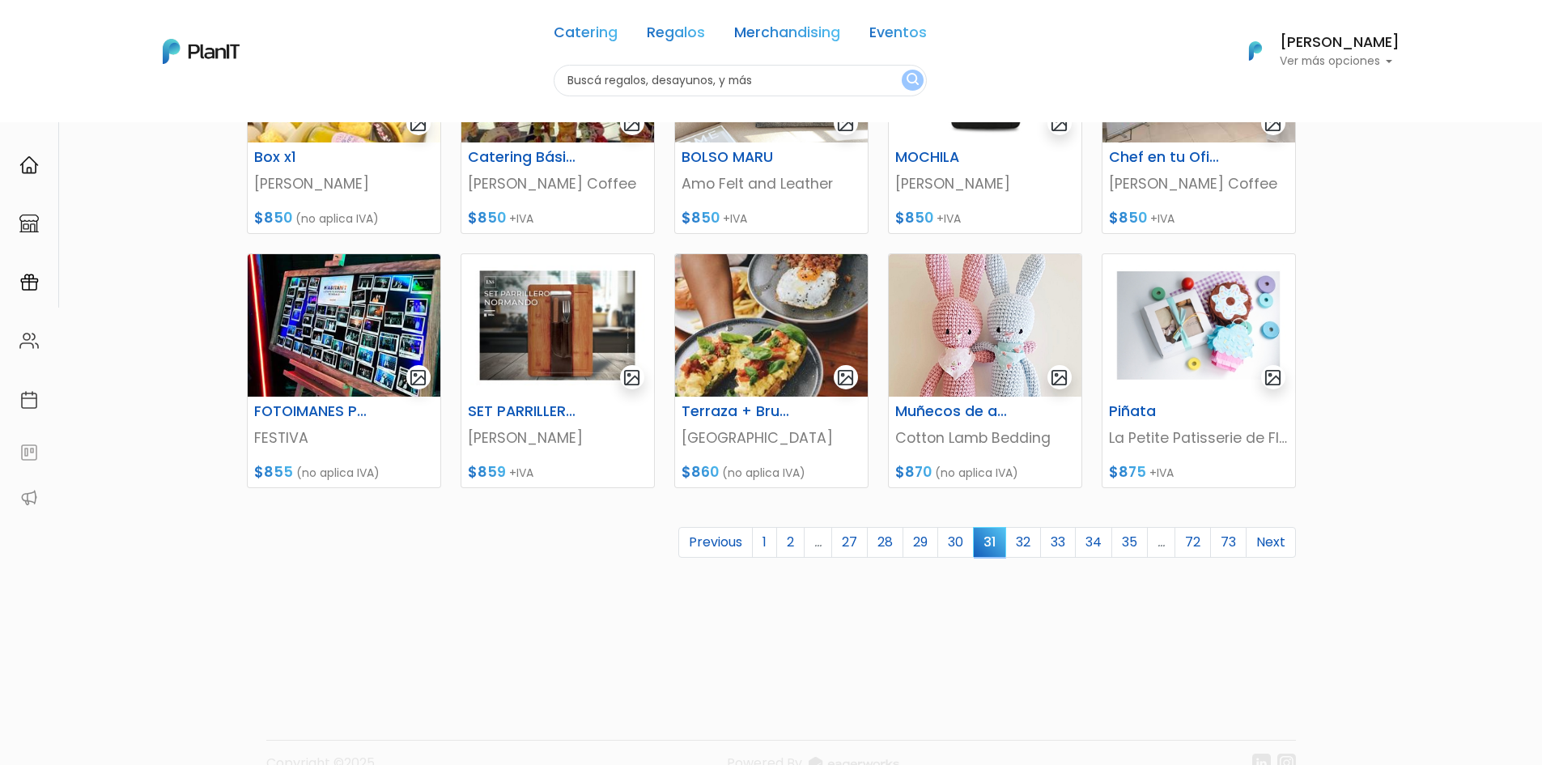
scroll to position [613, 0]
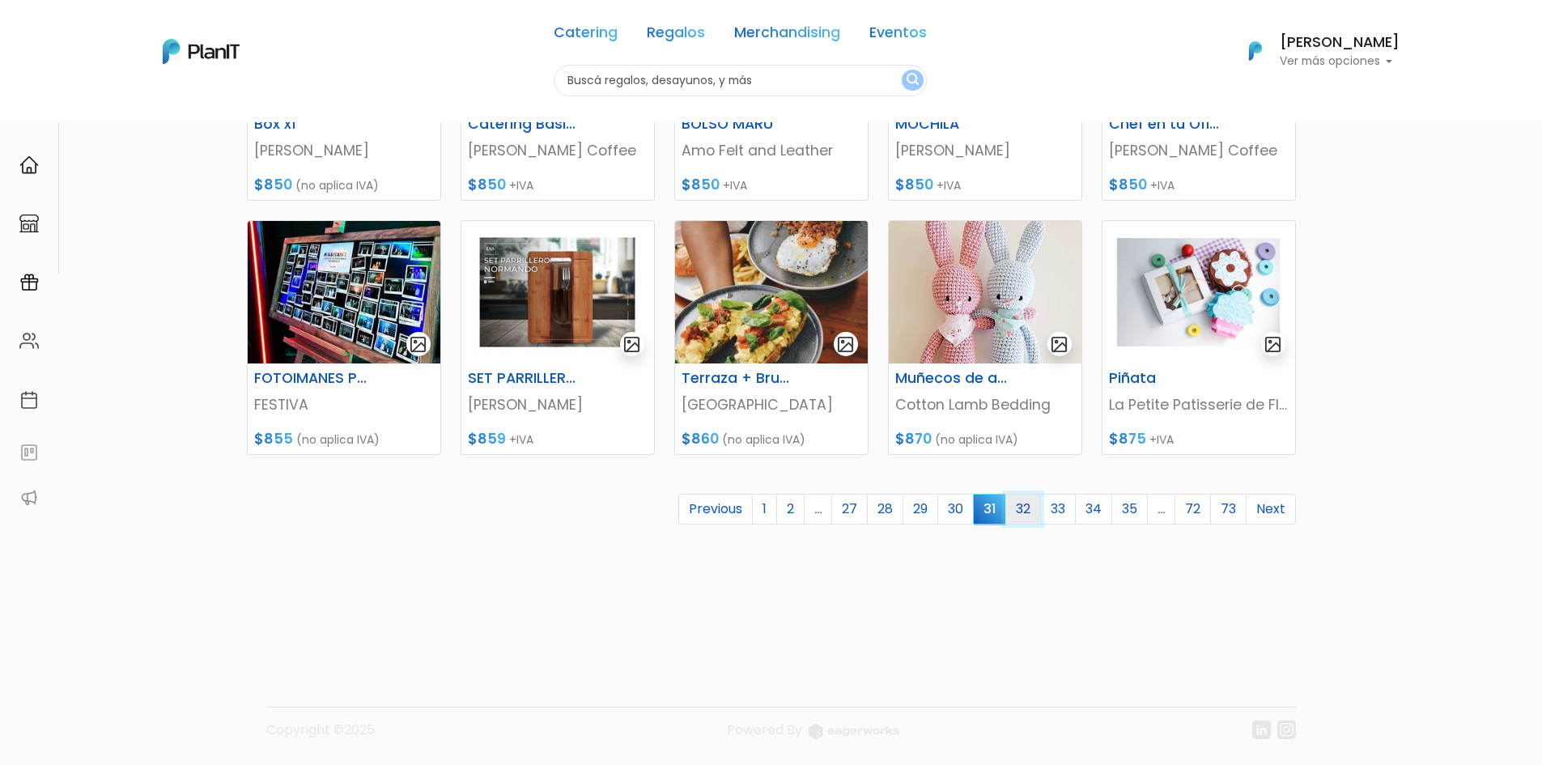
click at [1029, 508] on link "32" at bounding box center [1024, 509] width 36 height 31
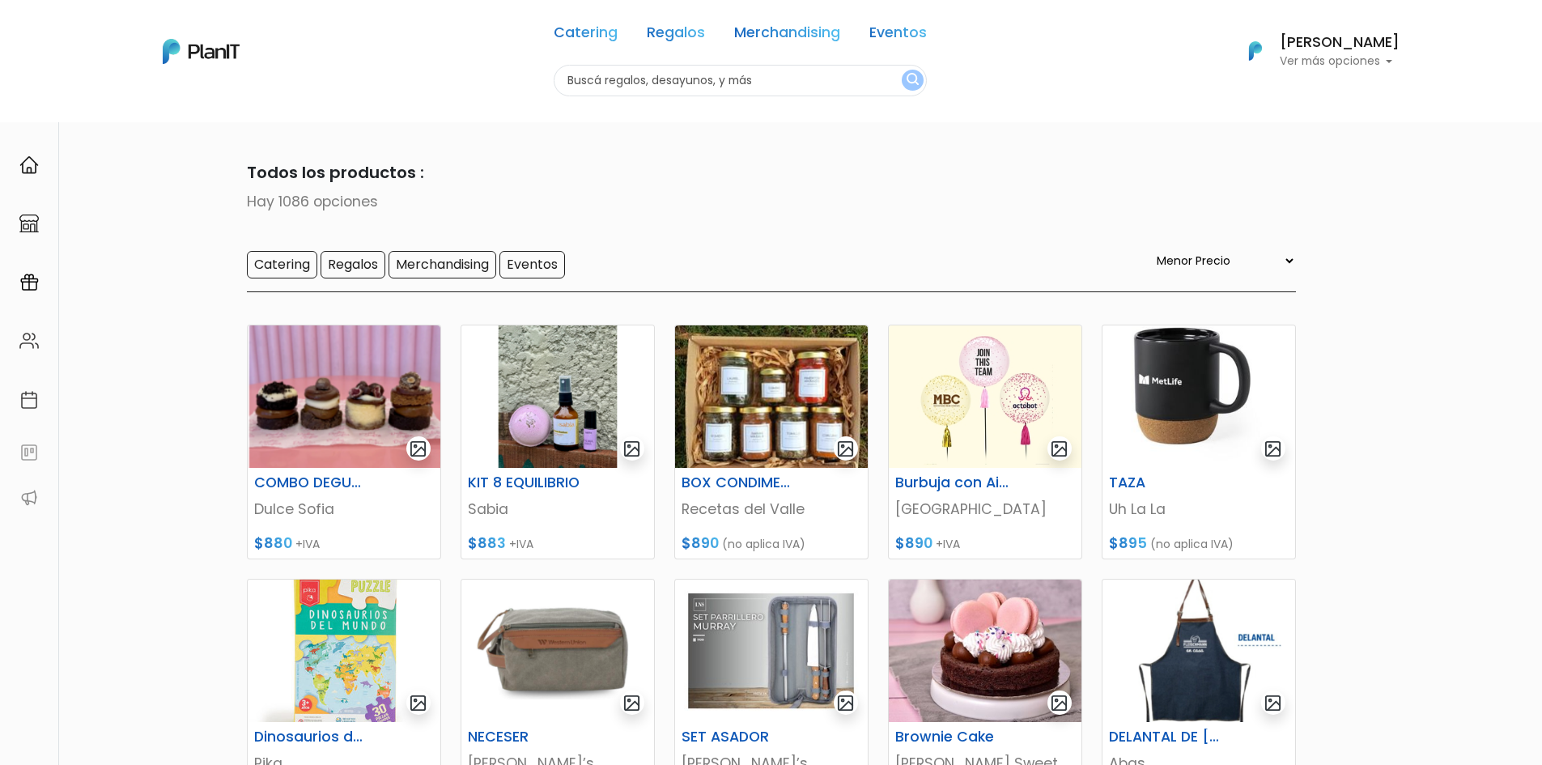
select select "0"
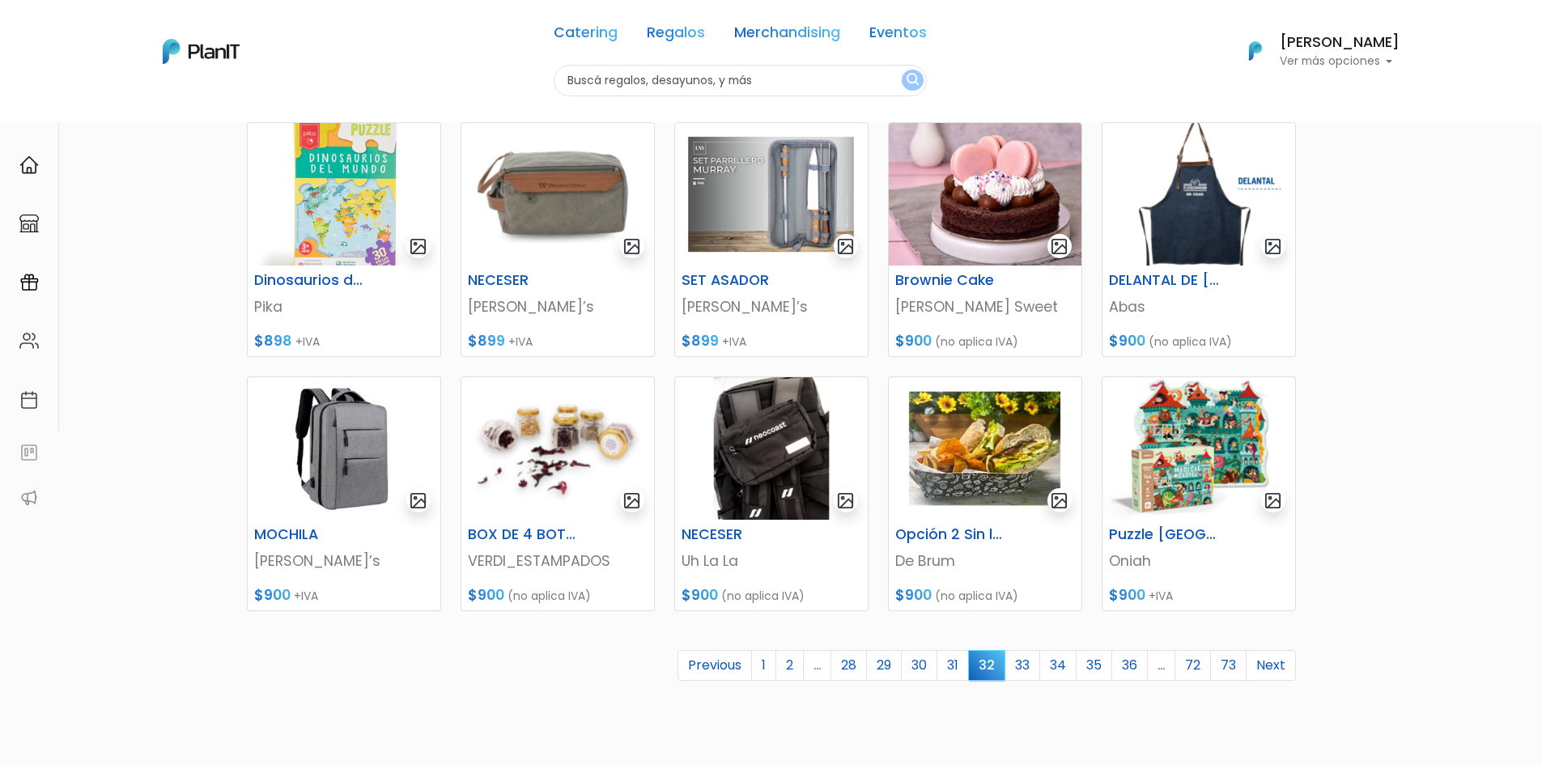
scroll to position [486, 0]
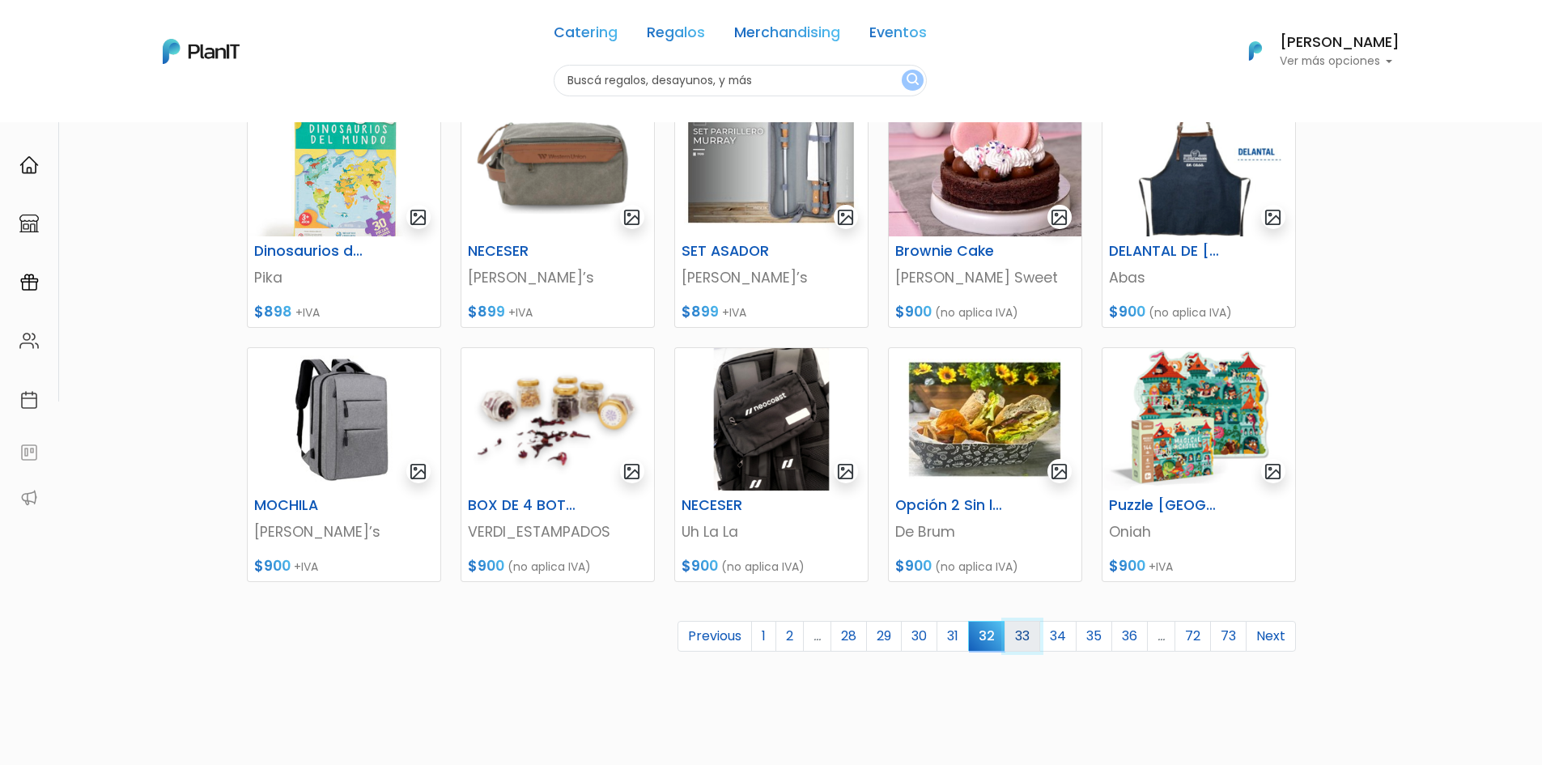
click at [1024, 637] on link "33" at bounding box center [1023, 636] width 36 height 31
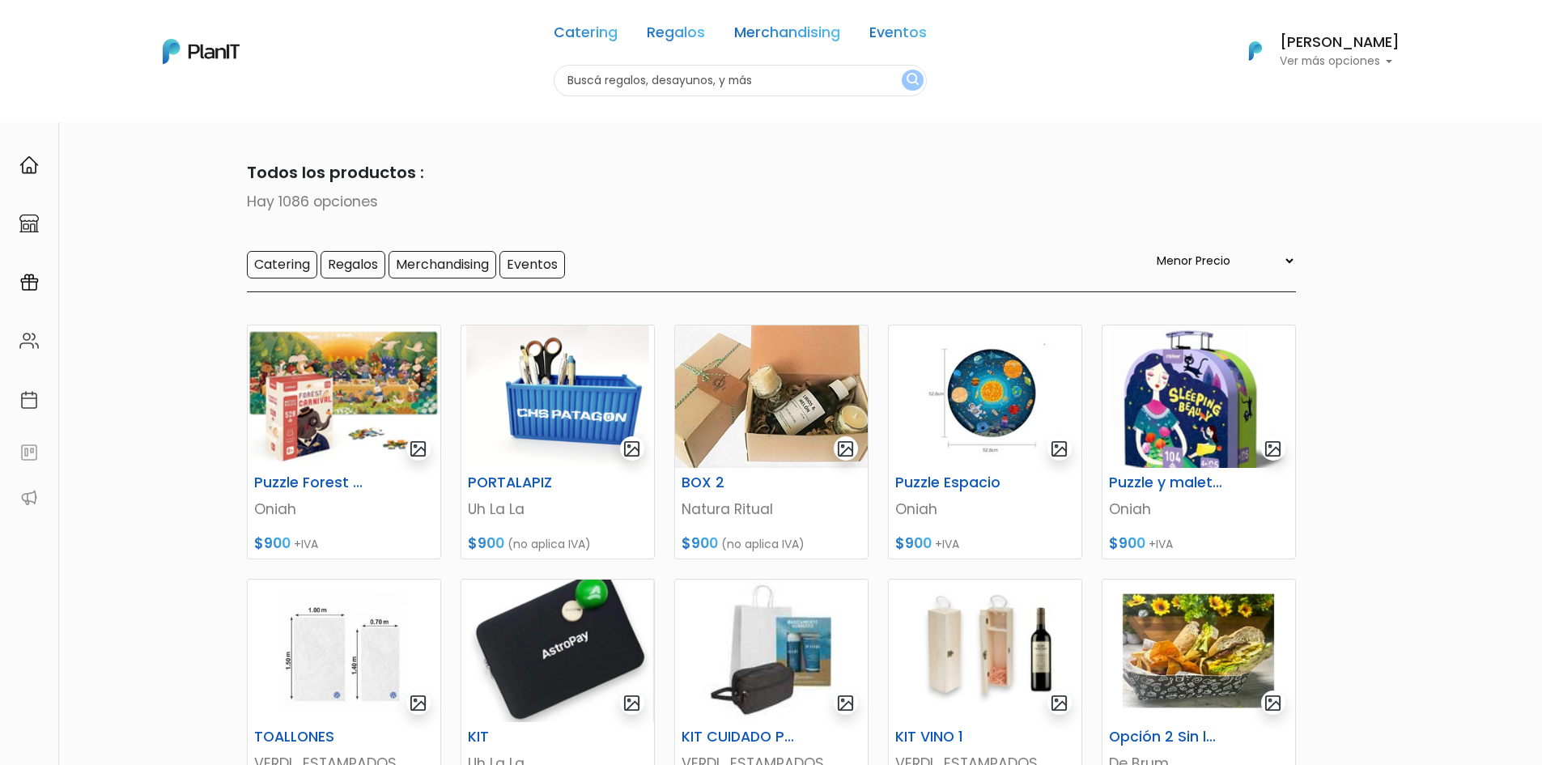
select select "0"
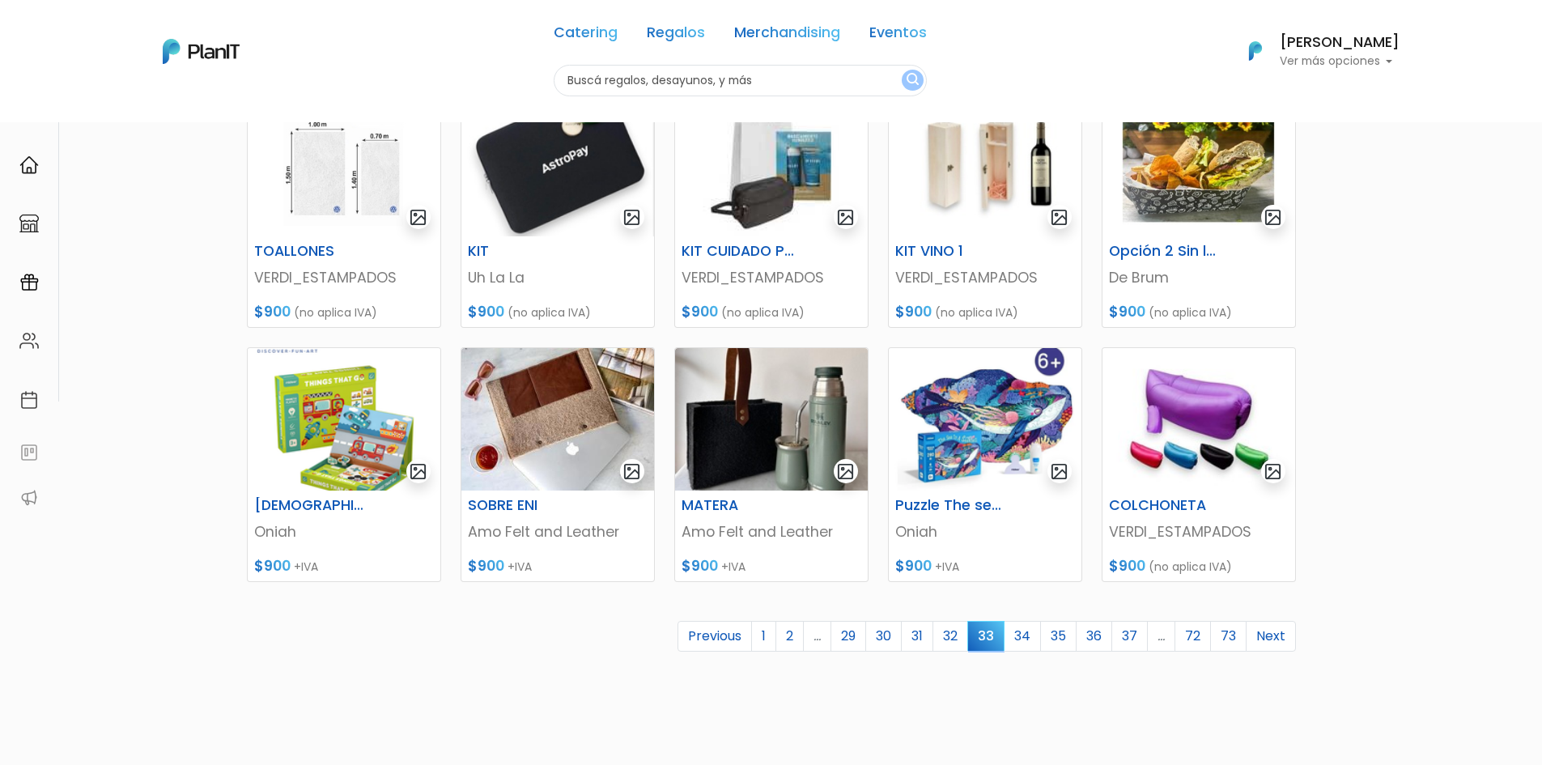
scroll to position [567, 0]
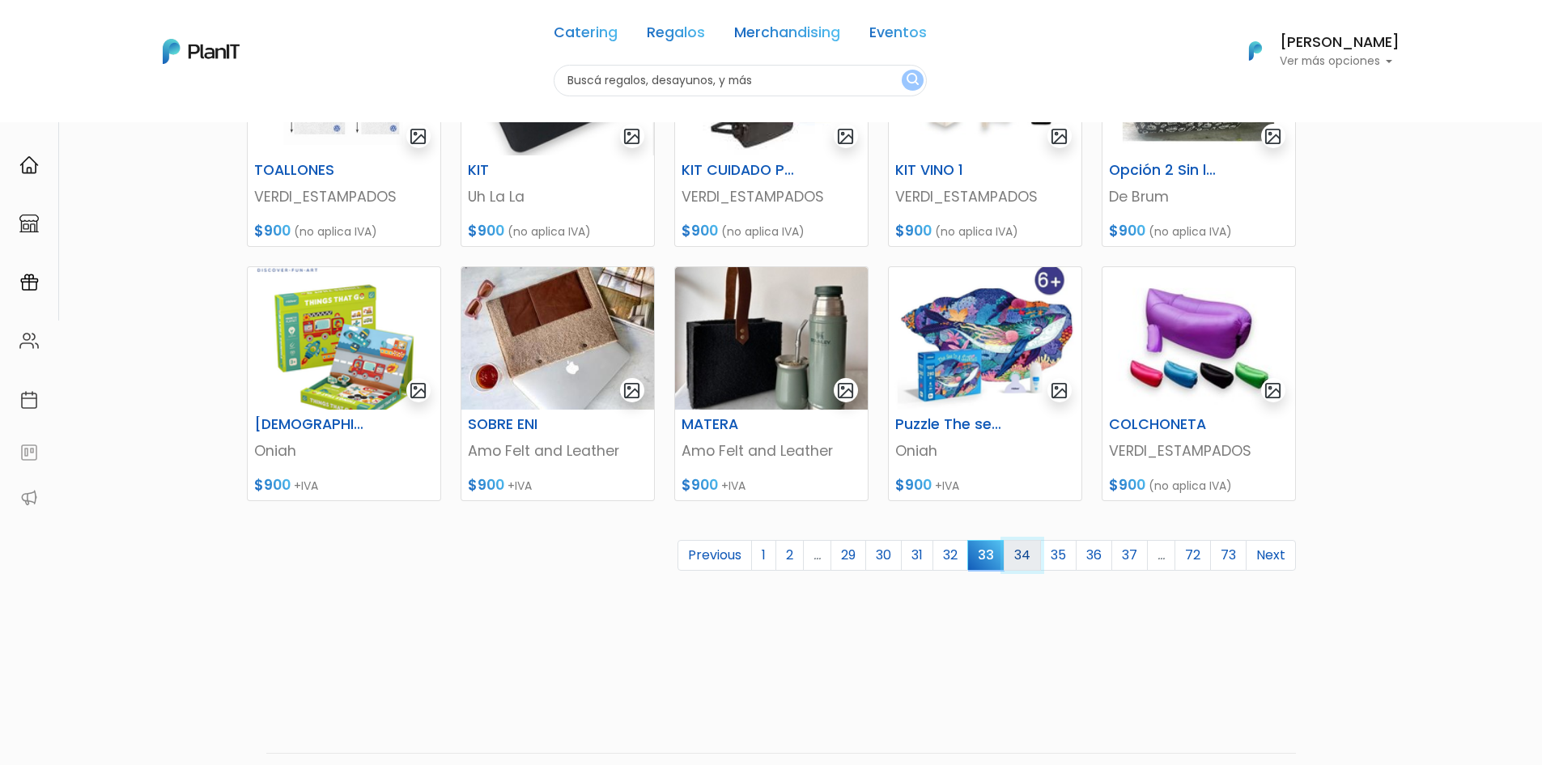
click at [1021, 557] on link "34" at bounding box center [1022, 555] width 37 height 31
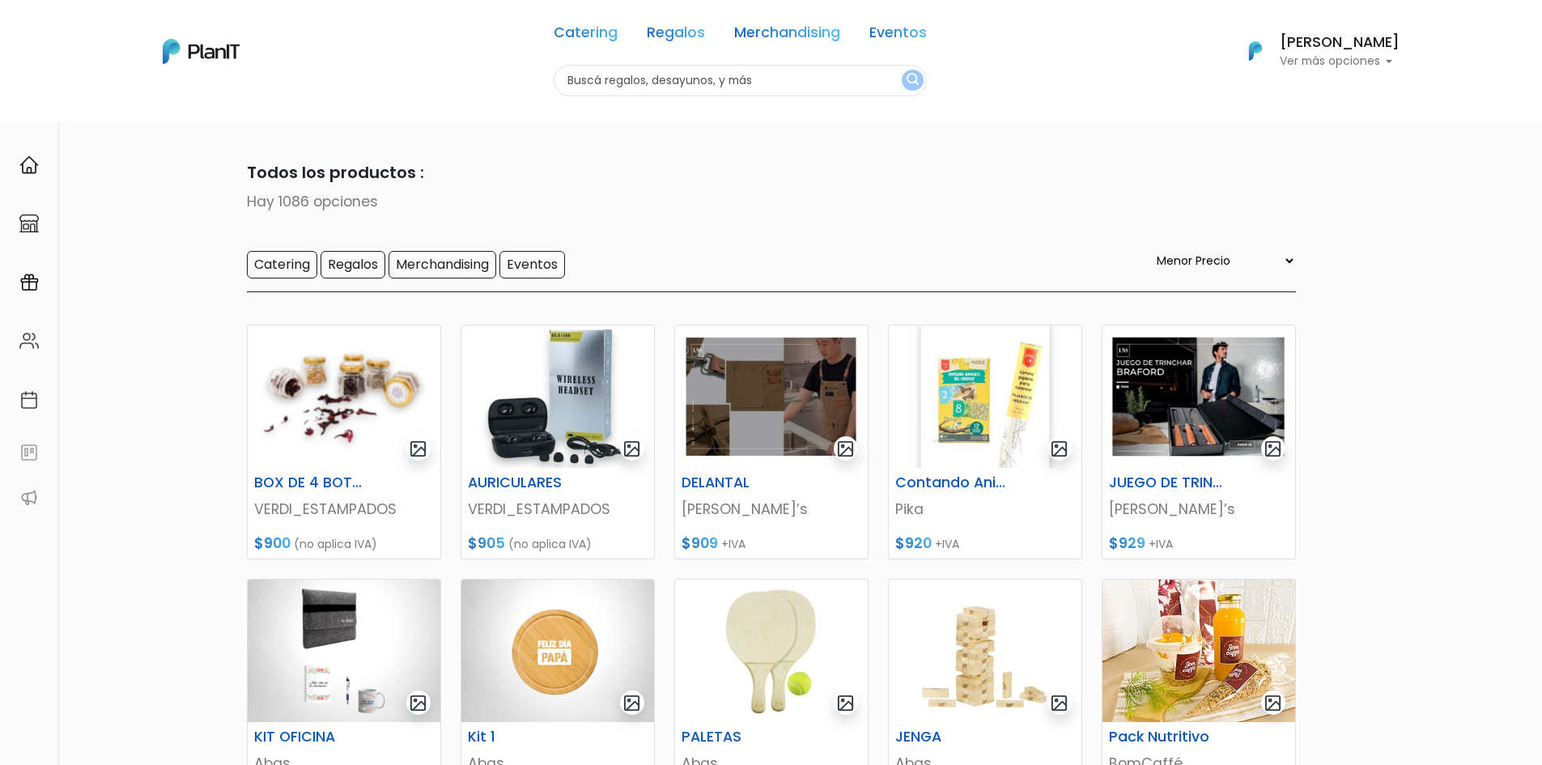
select select "0"
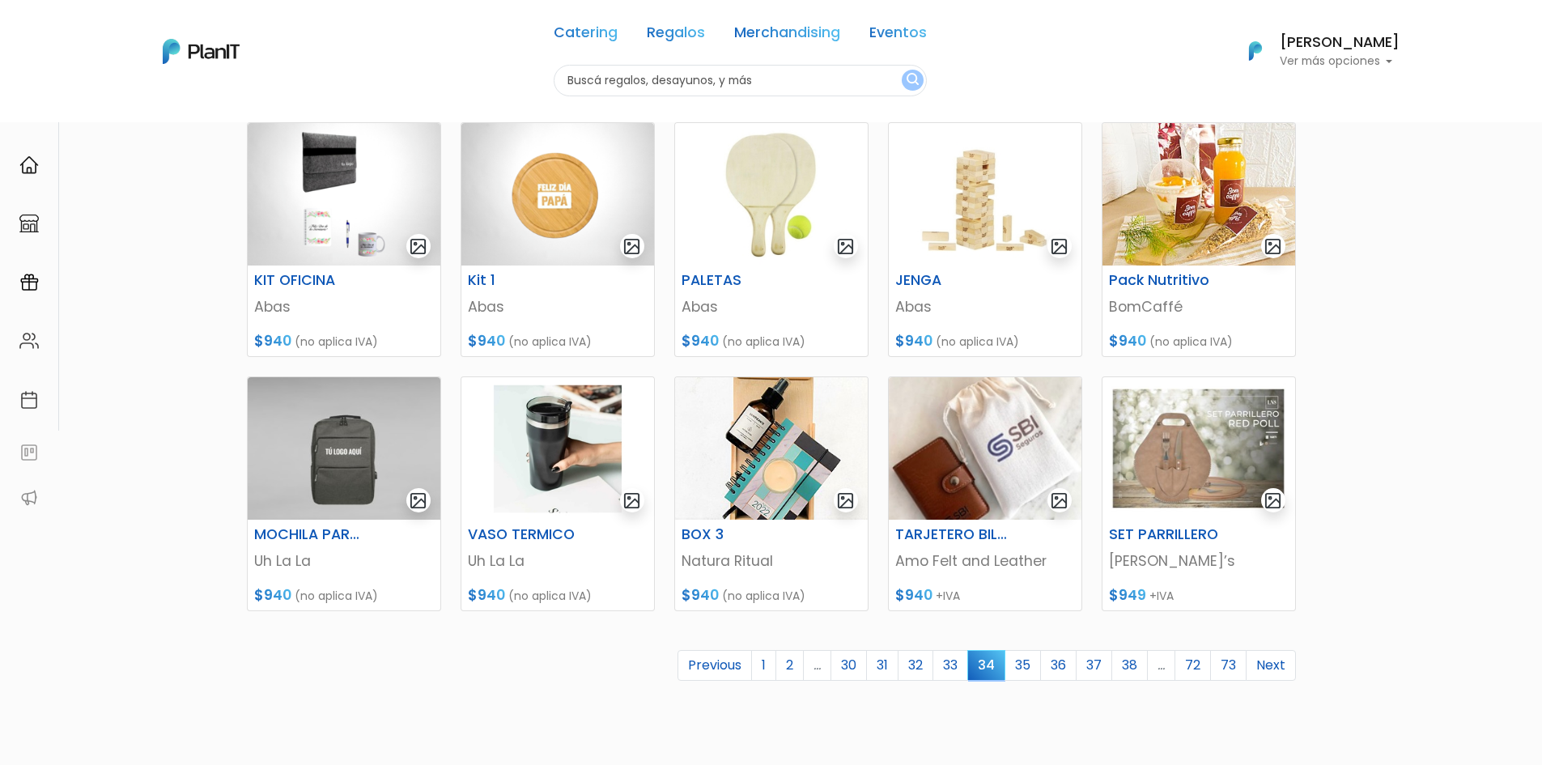
scroll to position [486, 0]
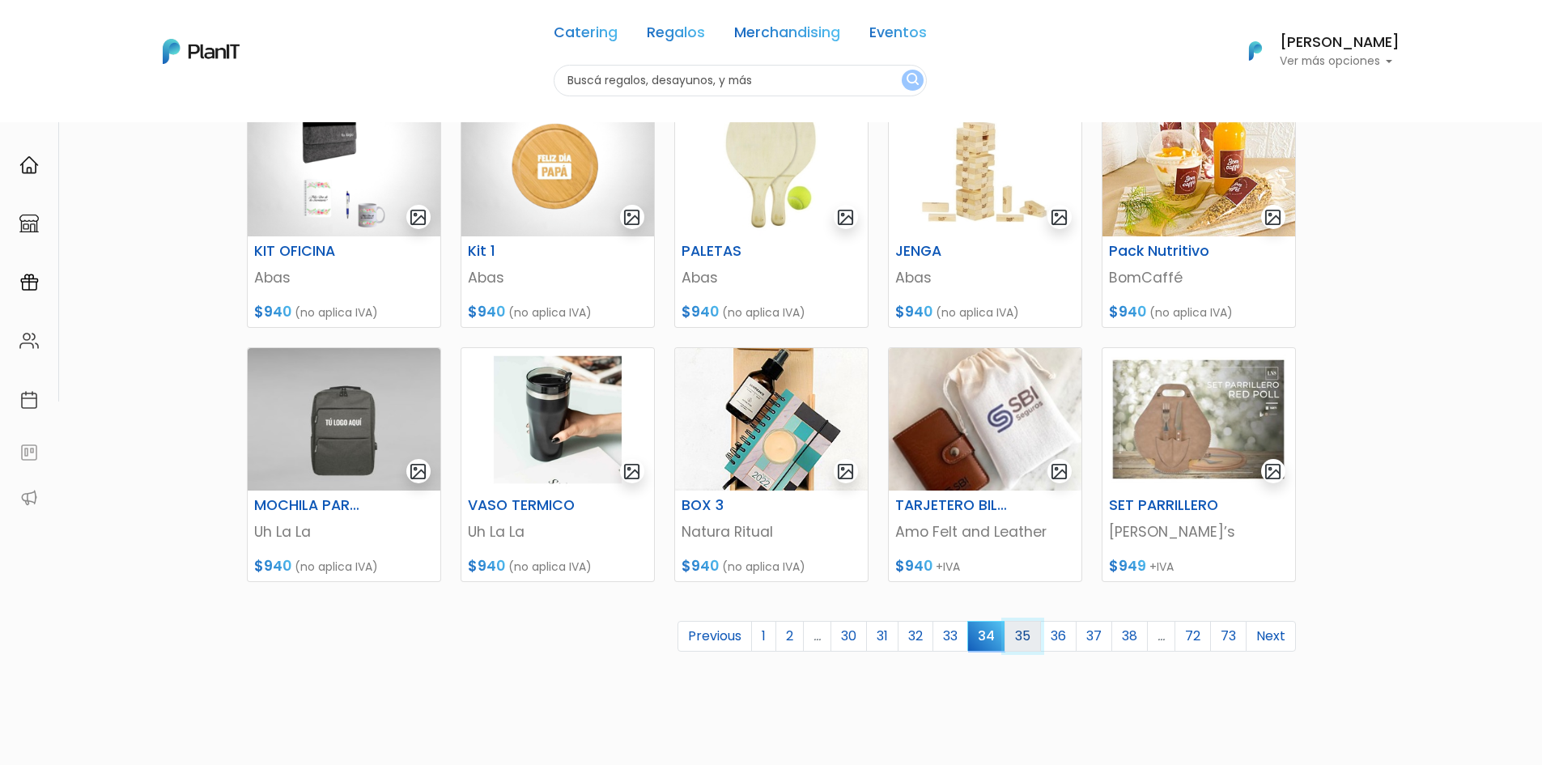
click at [1027, 632] on link "35" at bounding box center [1023, 636] width 36 height 31
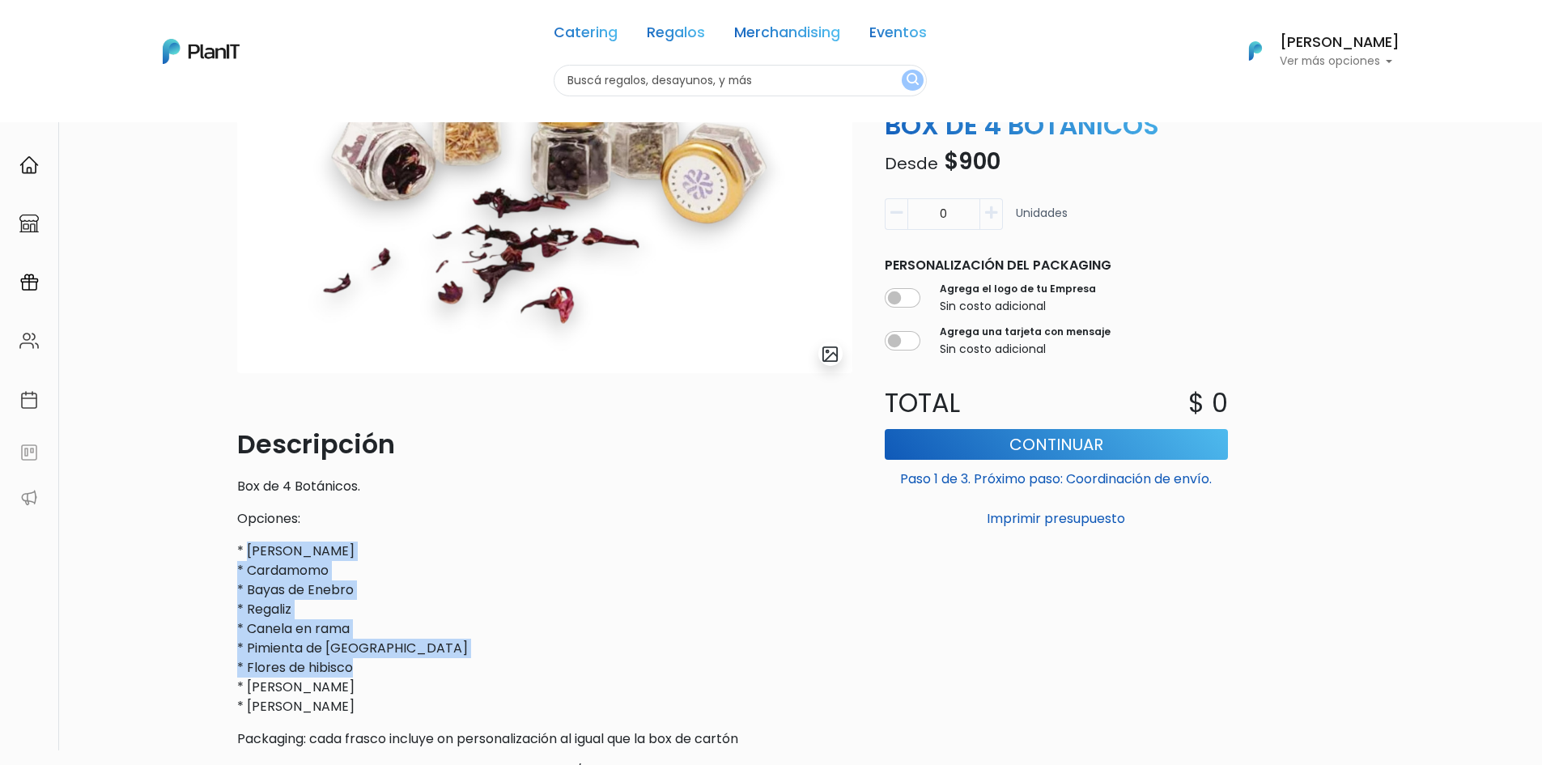
scroll to position [162, 0]
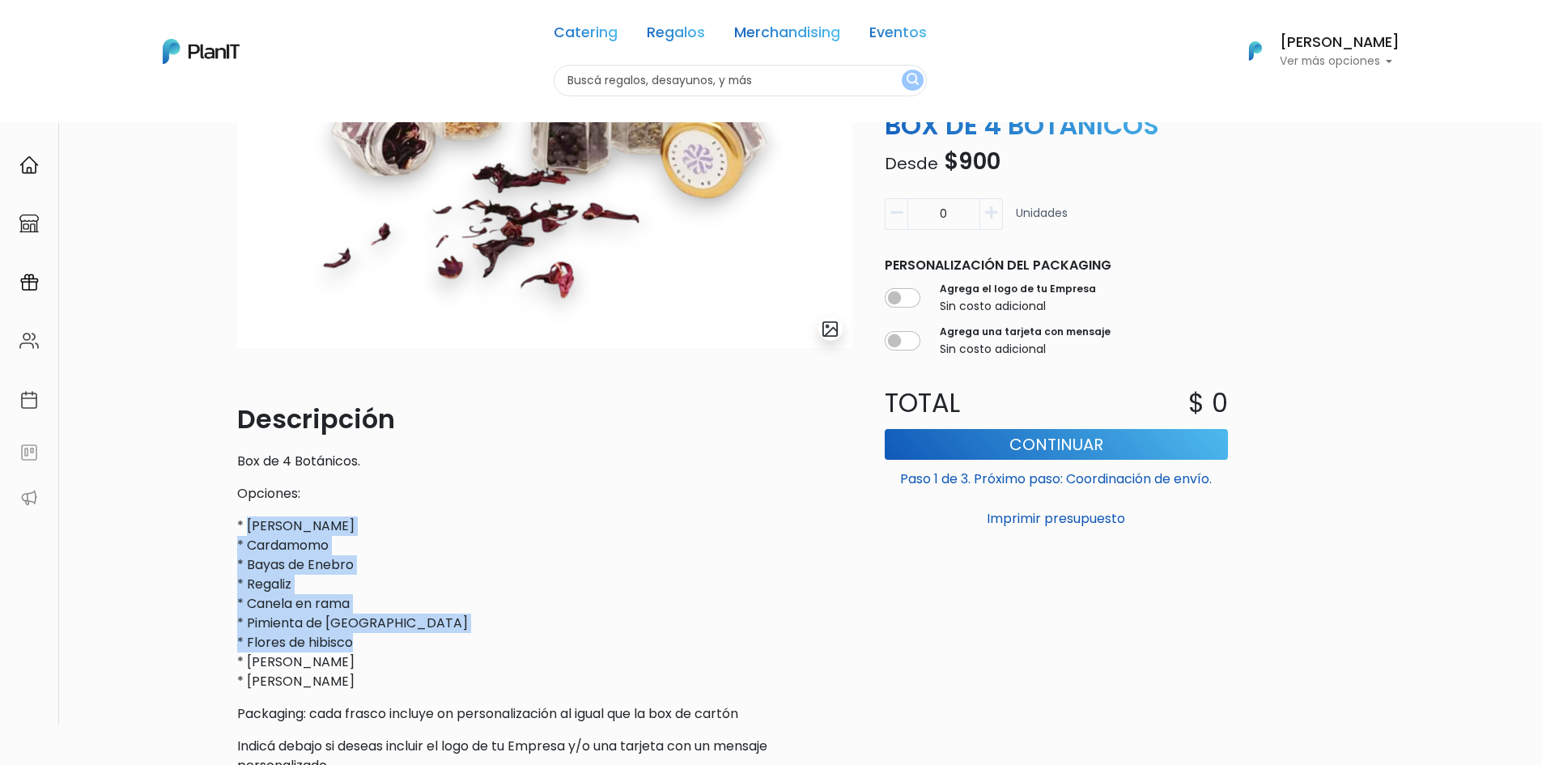
drag, startPoint x: 247, startPoint y: 606, endPoint x: 394, endPoint y: 676, distance: 162.3
click at [394, 676] on p "* Pimienta rosa * Cardamomo * Bayas de Enebro * Regaliz * Canela en rama * Pimi…" at bounding box center [544, 604] width 615 height 175
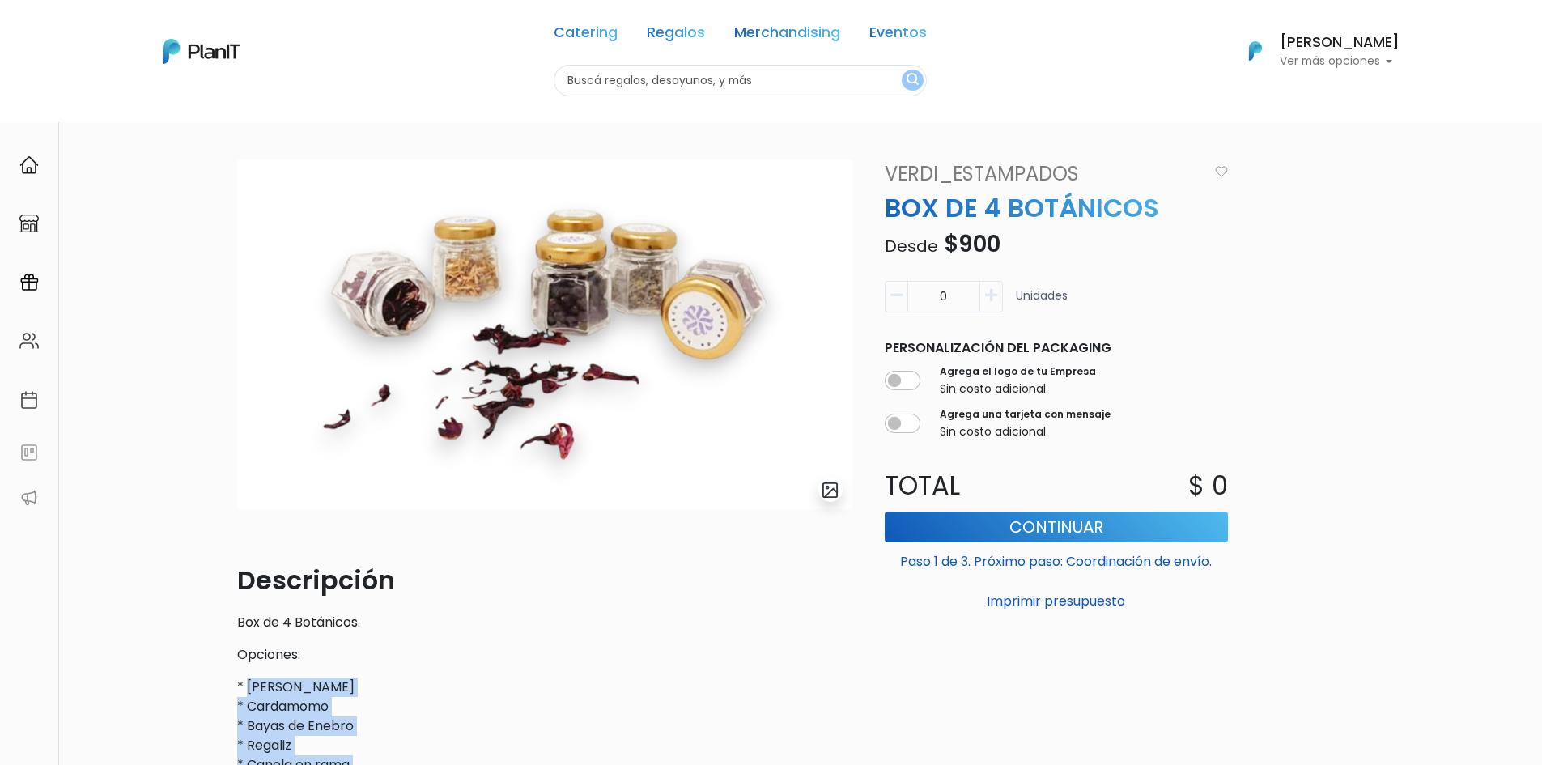
scroll to position [0, 0]
click at [991, 295] on icon "button" at bounding box center [991, 296] width 12 height 15
type input "1"
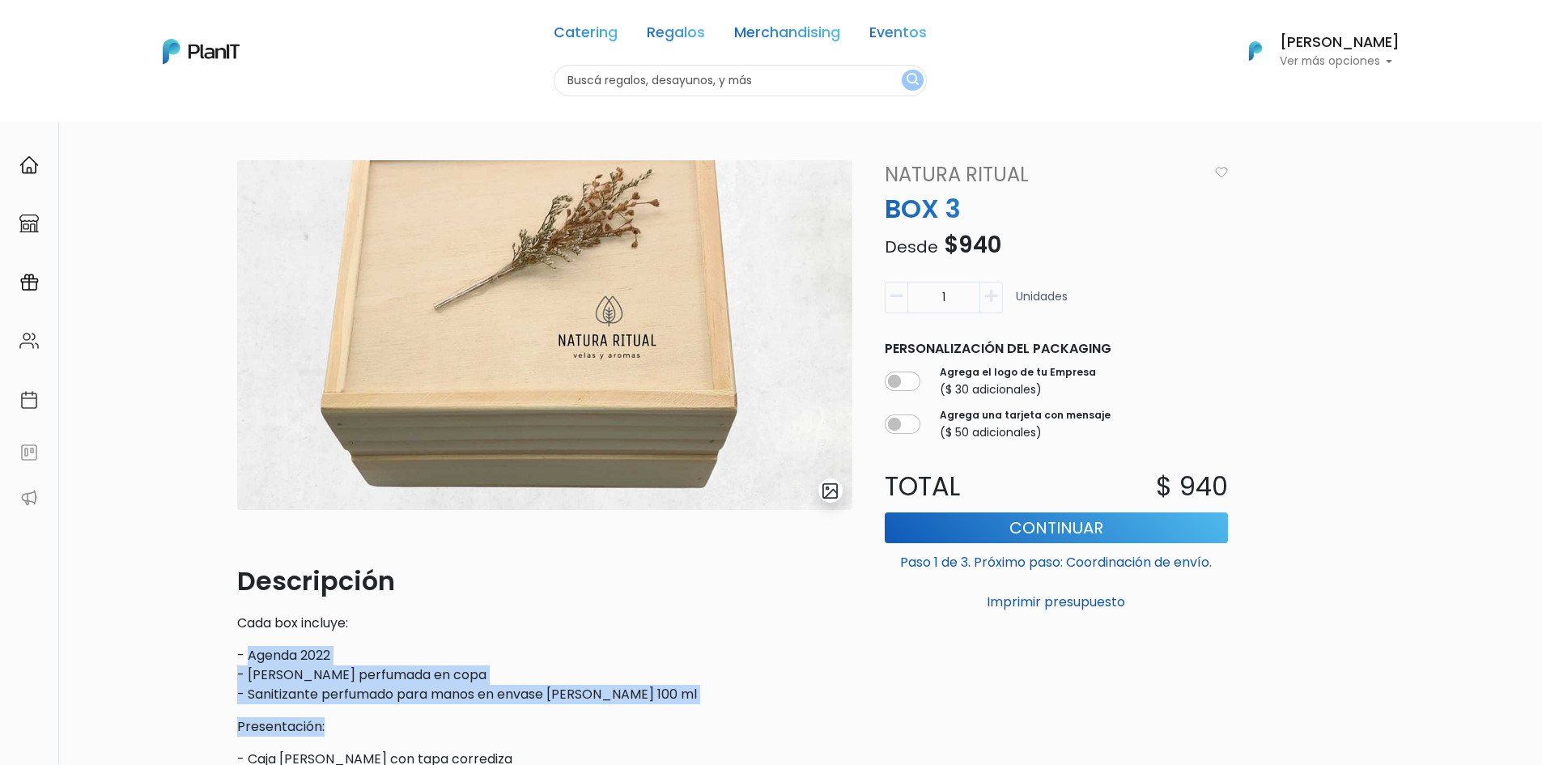
drag, startPoint x: 251, startPoint y: 655, endPoint x: 680, endPoint y: 707, distance: 432.3
click at [680, 707] on div "Descripción Cada box incluye: - Agenda 2022 - Vela de soja perfumada en copa - …" at bounding box center [544, 717] width 615 height 311
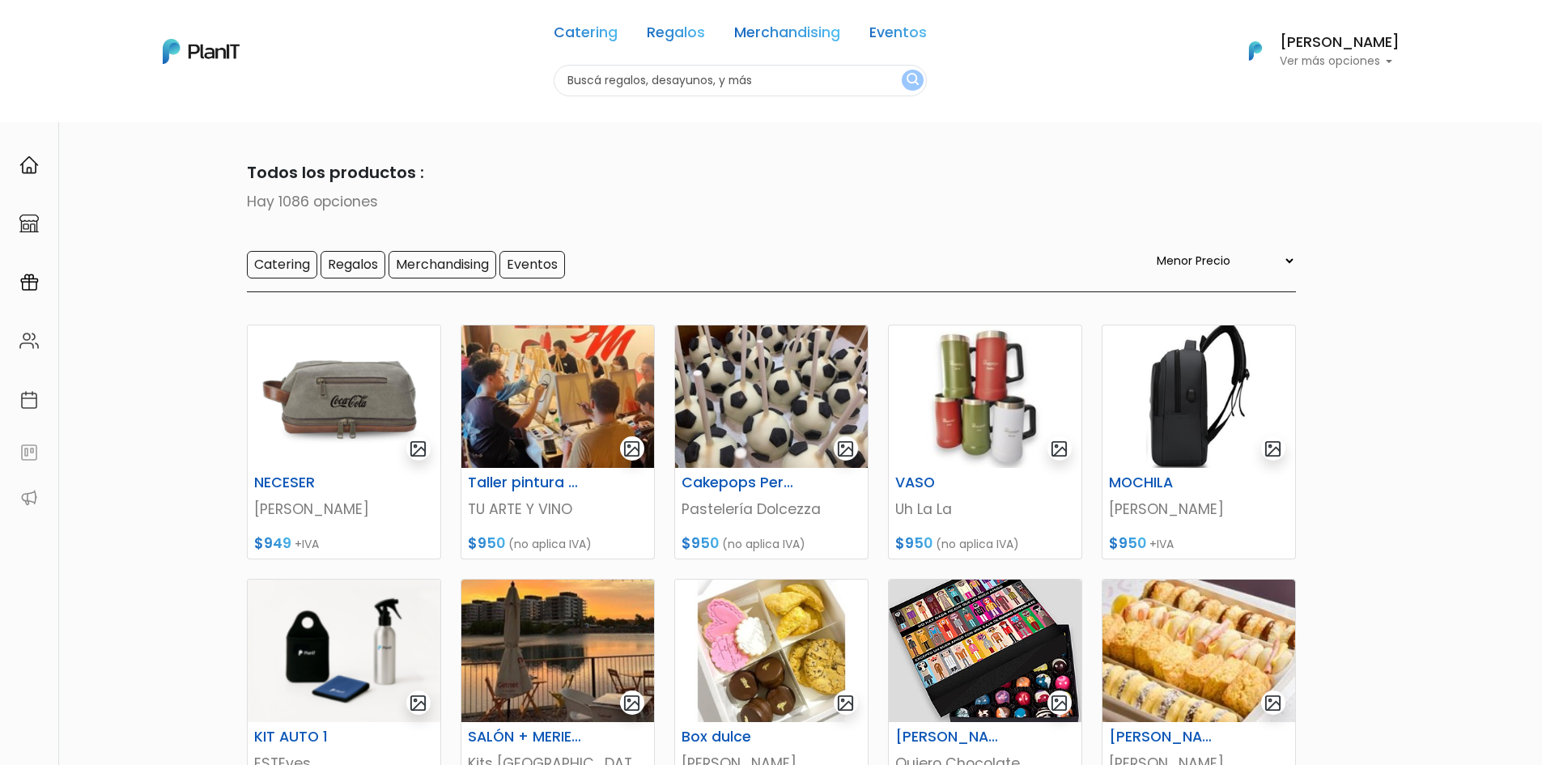
select select "0"
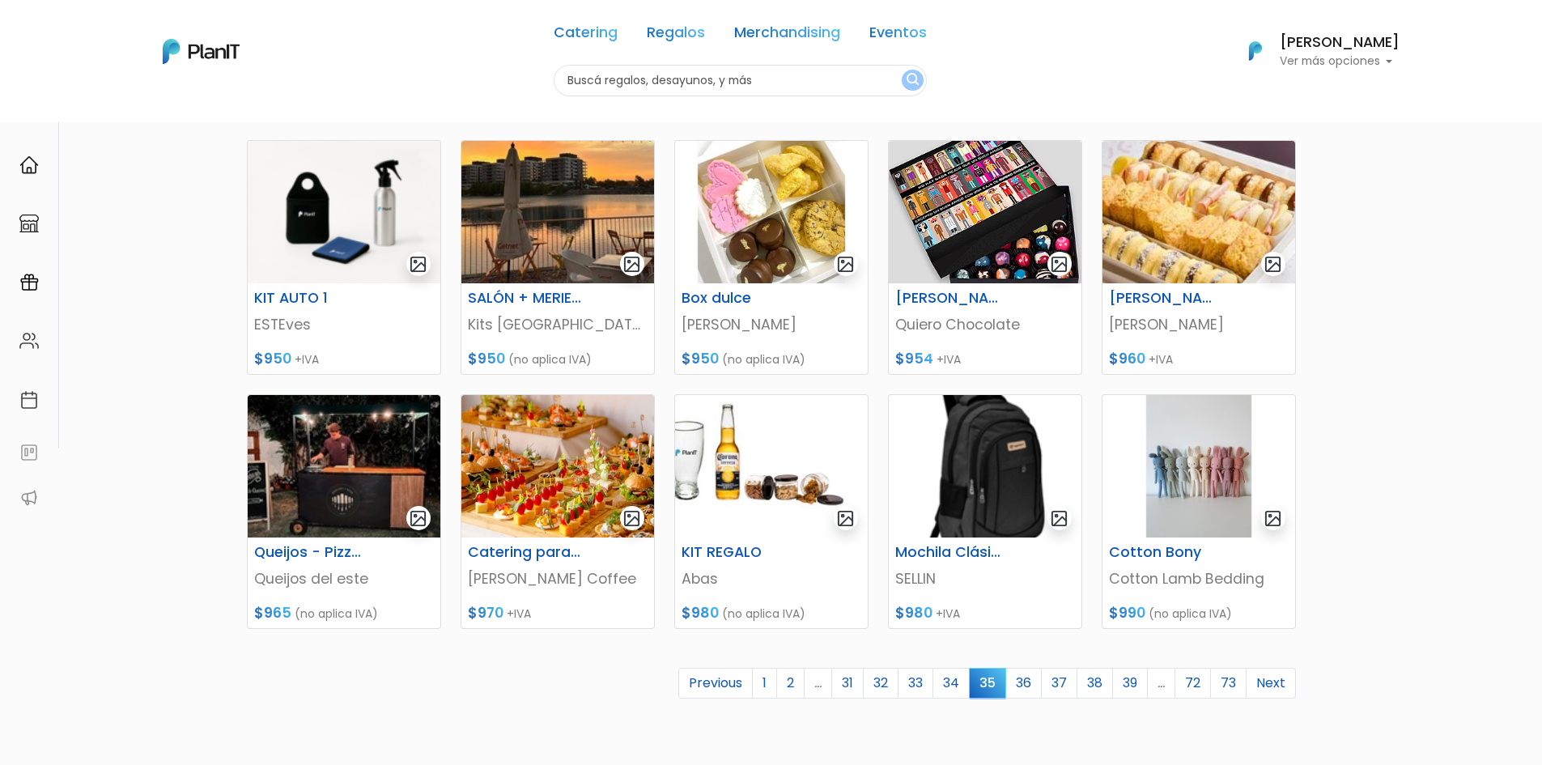
scroll to position [532, 0]
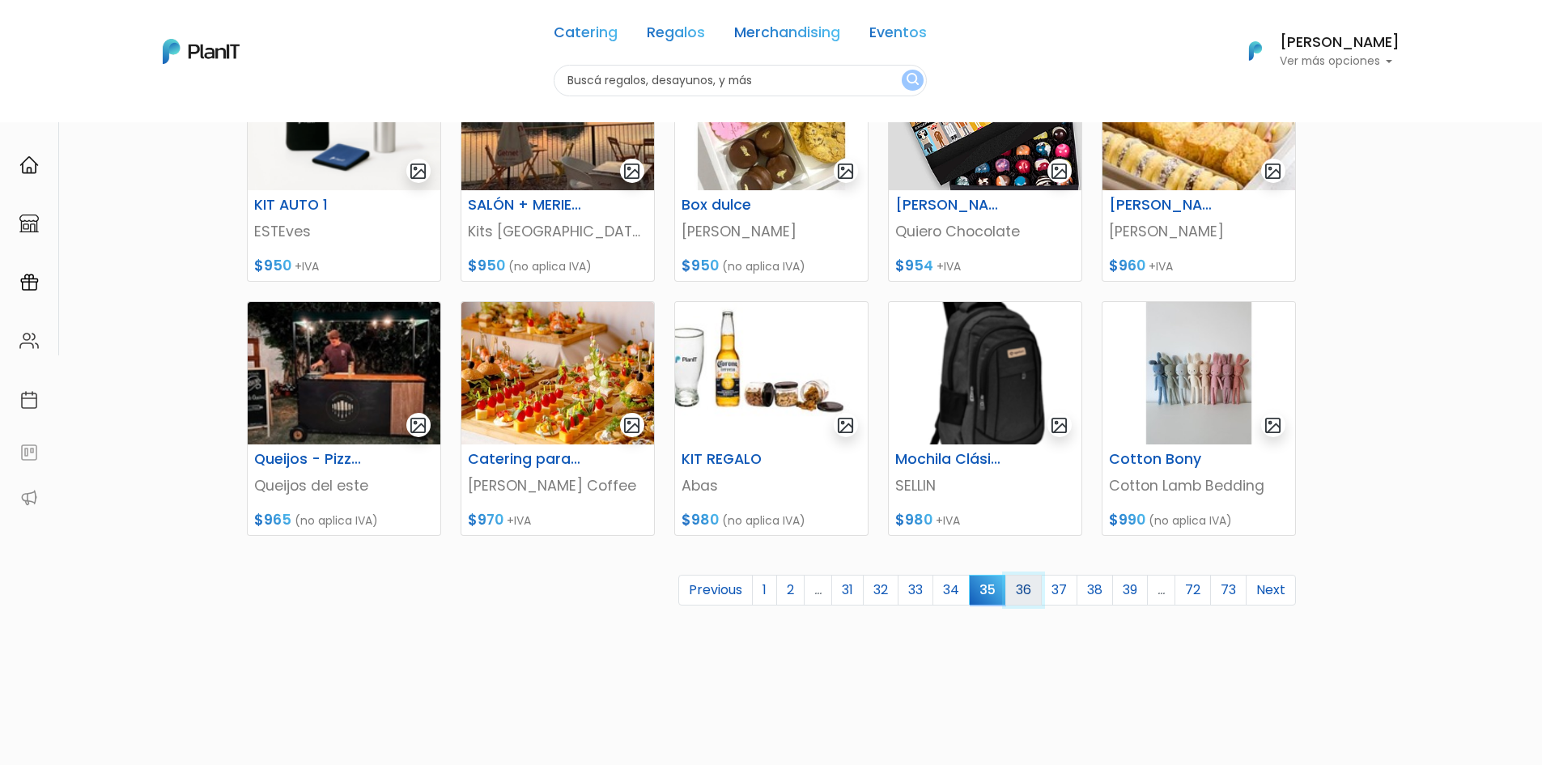
click at [1029, 596] on link "36" at bounding box center [1024, 590] width 36 height 31
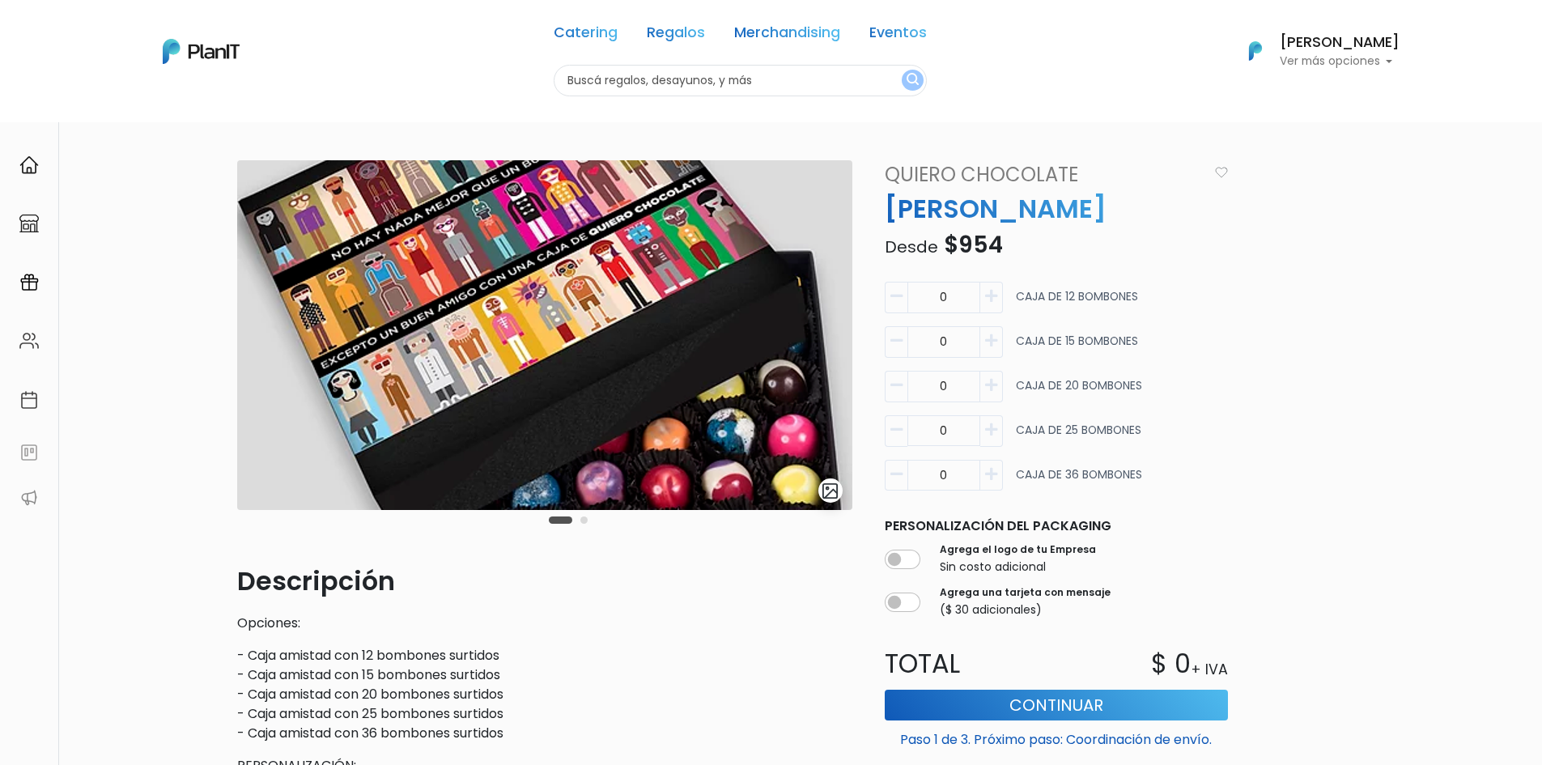
click at [985, 303] on icon "button" at bounding box center [991, 296] width 12 height 15
type input "1"
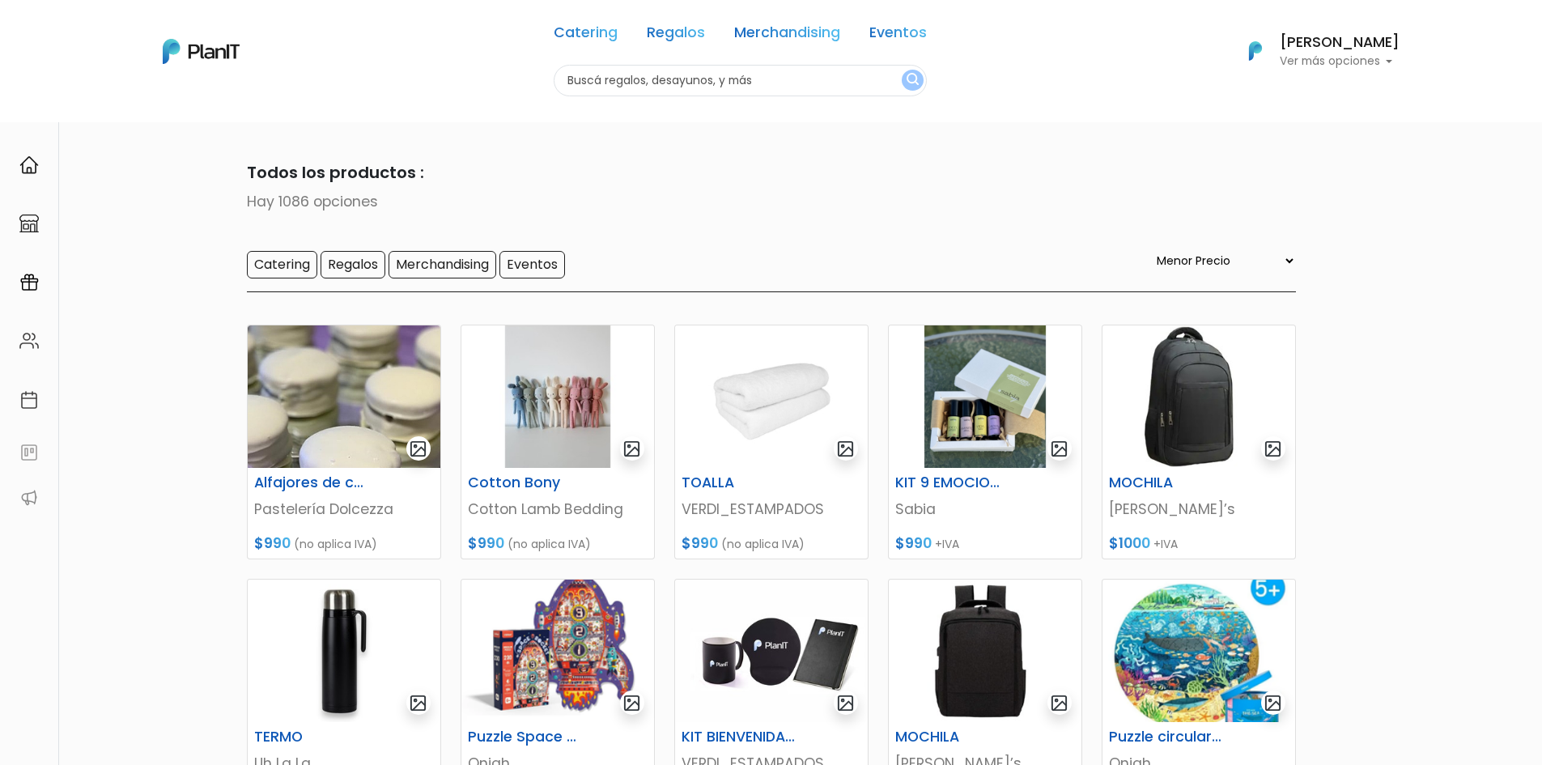
select select "0"
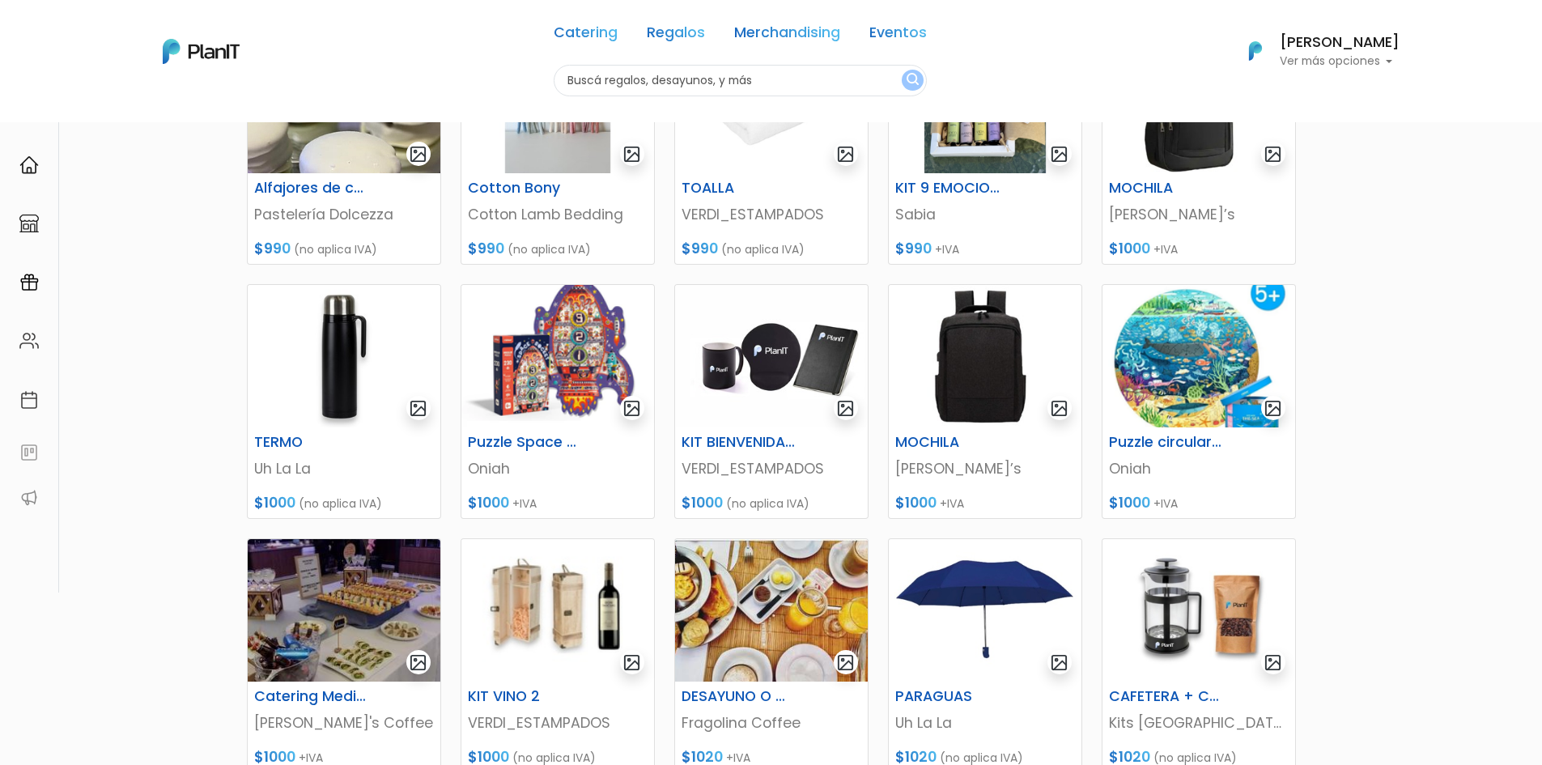
scroll to position [486, 0]
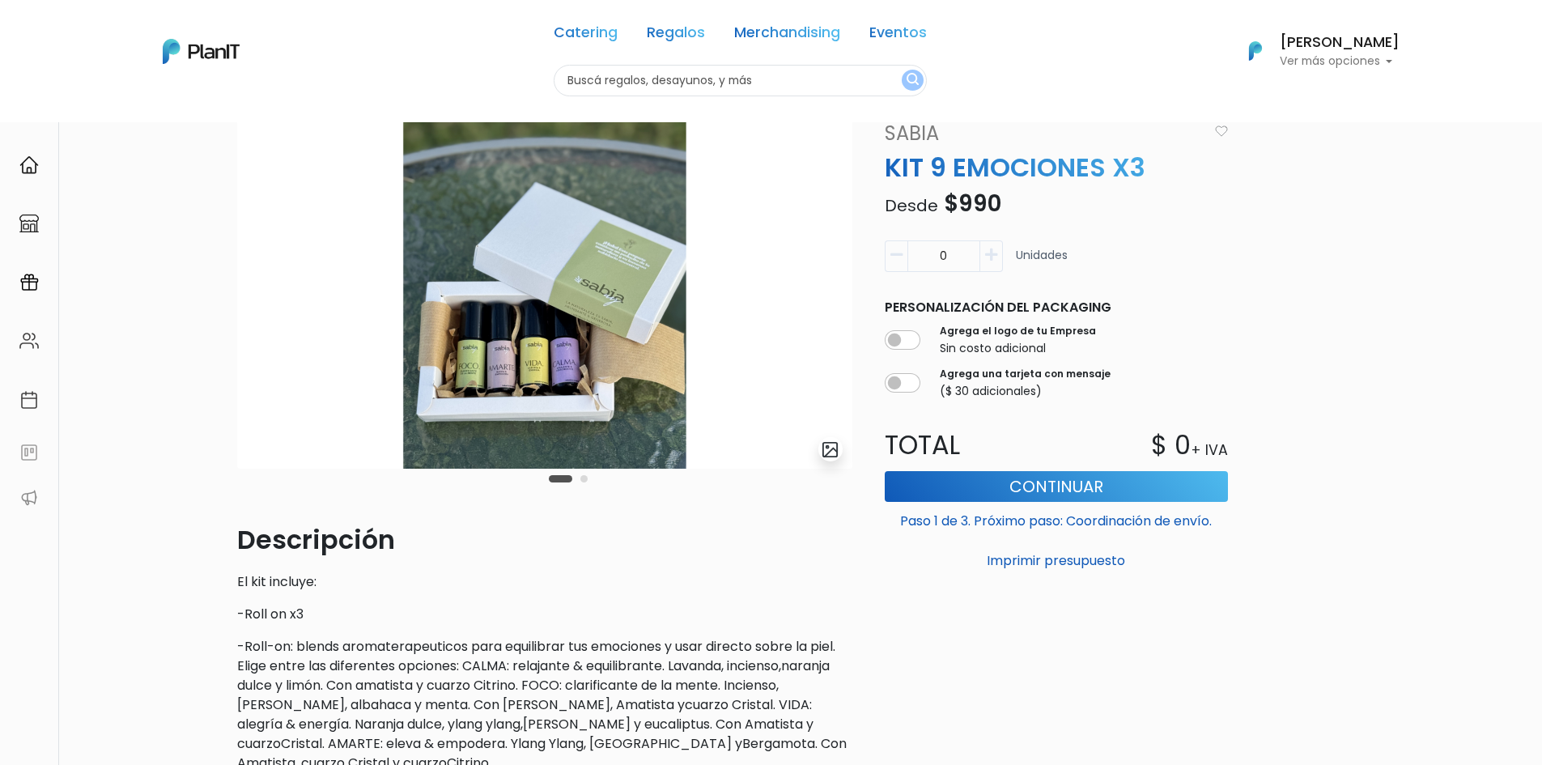
scroll to position [81, 0]
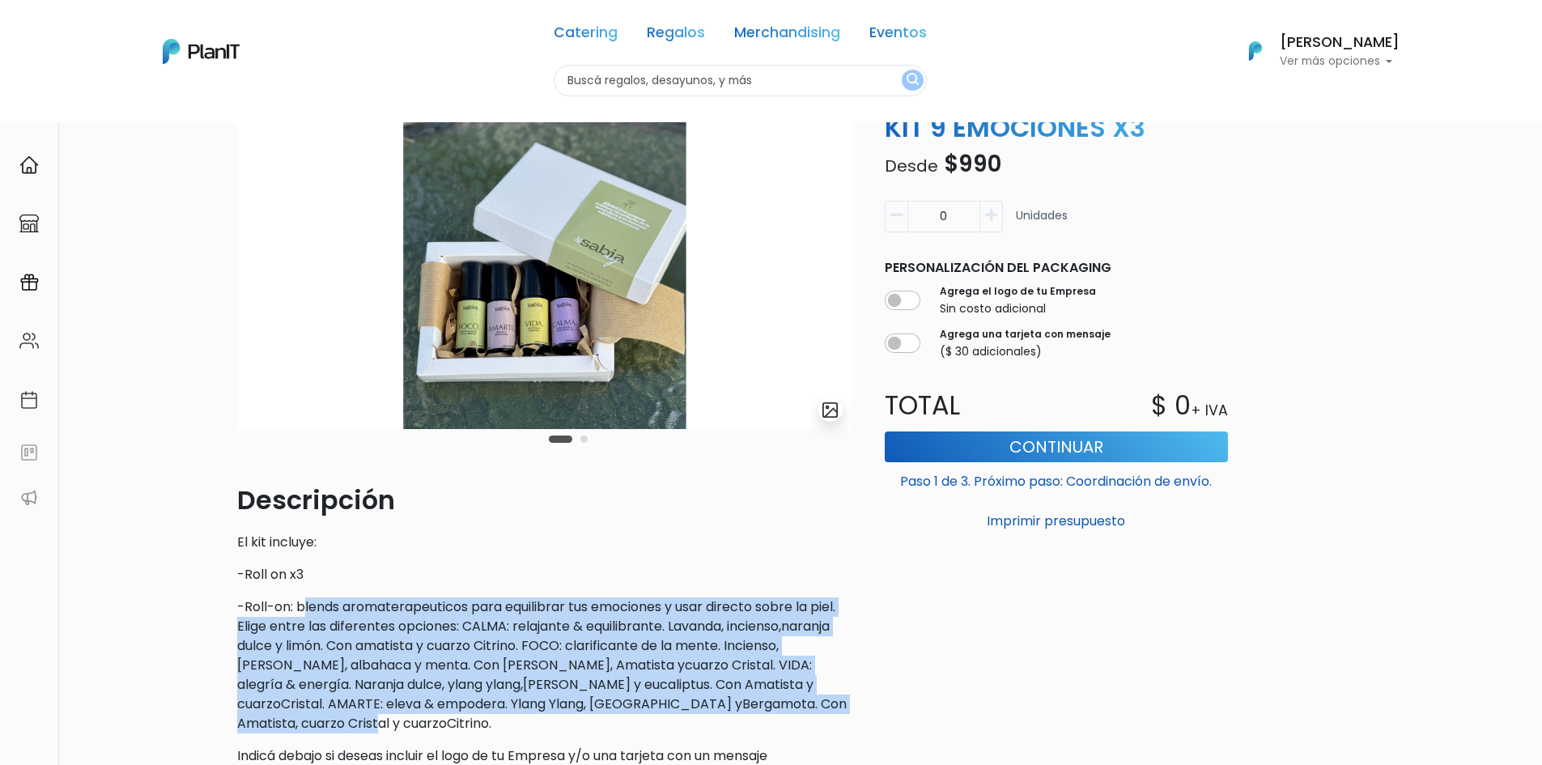
drag, startPoint x: 306, startPoint y: 600, endPoint x: 866, endPoint y: 718, distance: 571.9
click at [866, 718] on div "slide 3 of 2 Descripción El kit incluye: -Roll on x3 -Roll-on: blends aromatera…" at bounding box center [772, 464] width 1088 height 771
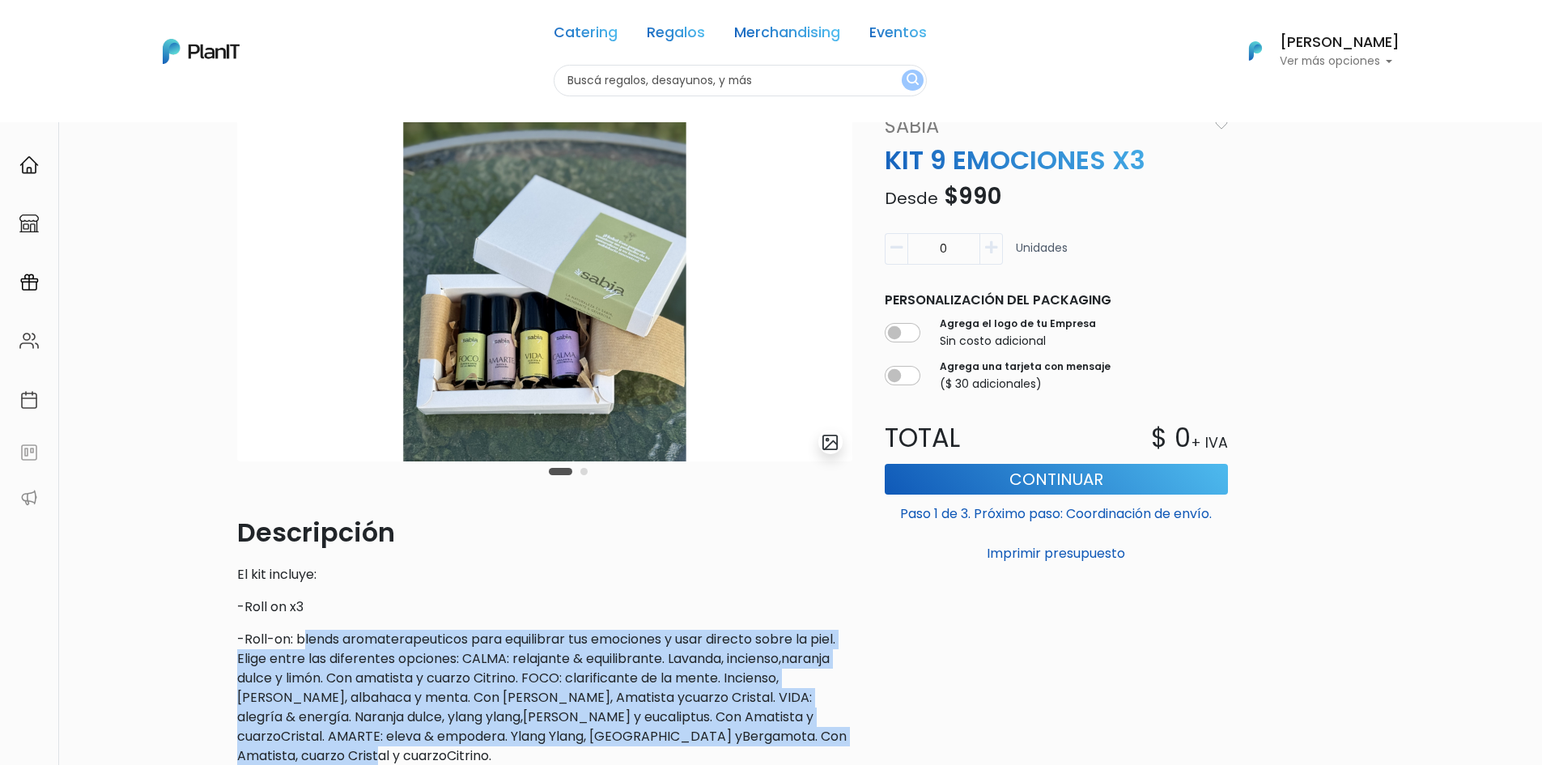
scroll to position [0, 0]
